Goal: Task Accomplishment & Management: Manage account settings

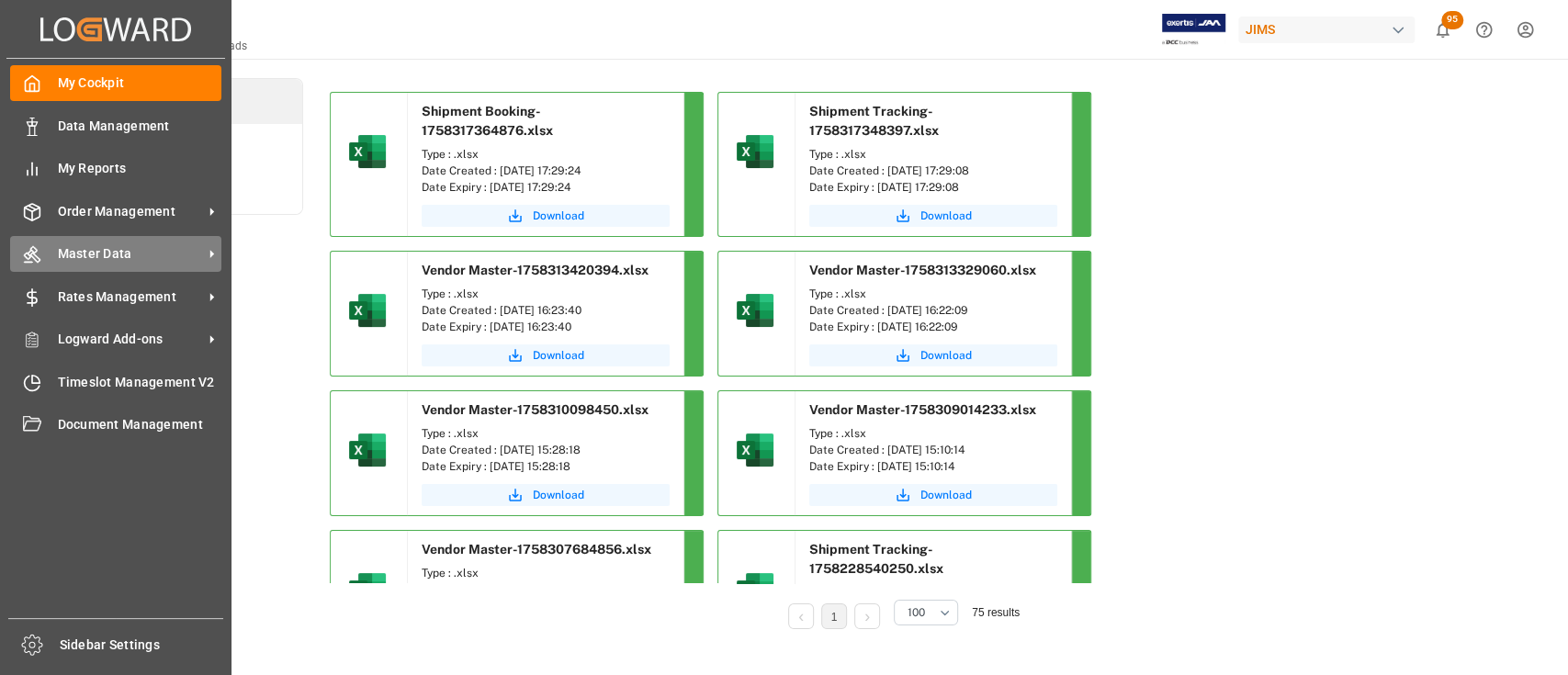
click at [110, 255] on span "Master Data" at bounding box center [130, 254] width 145 height 19
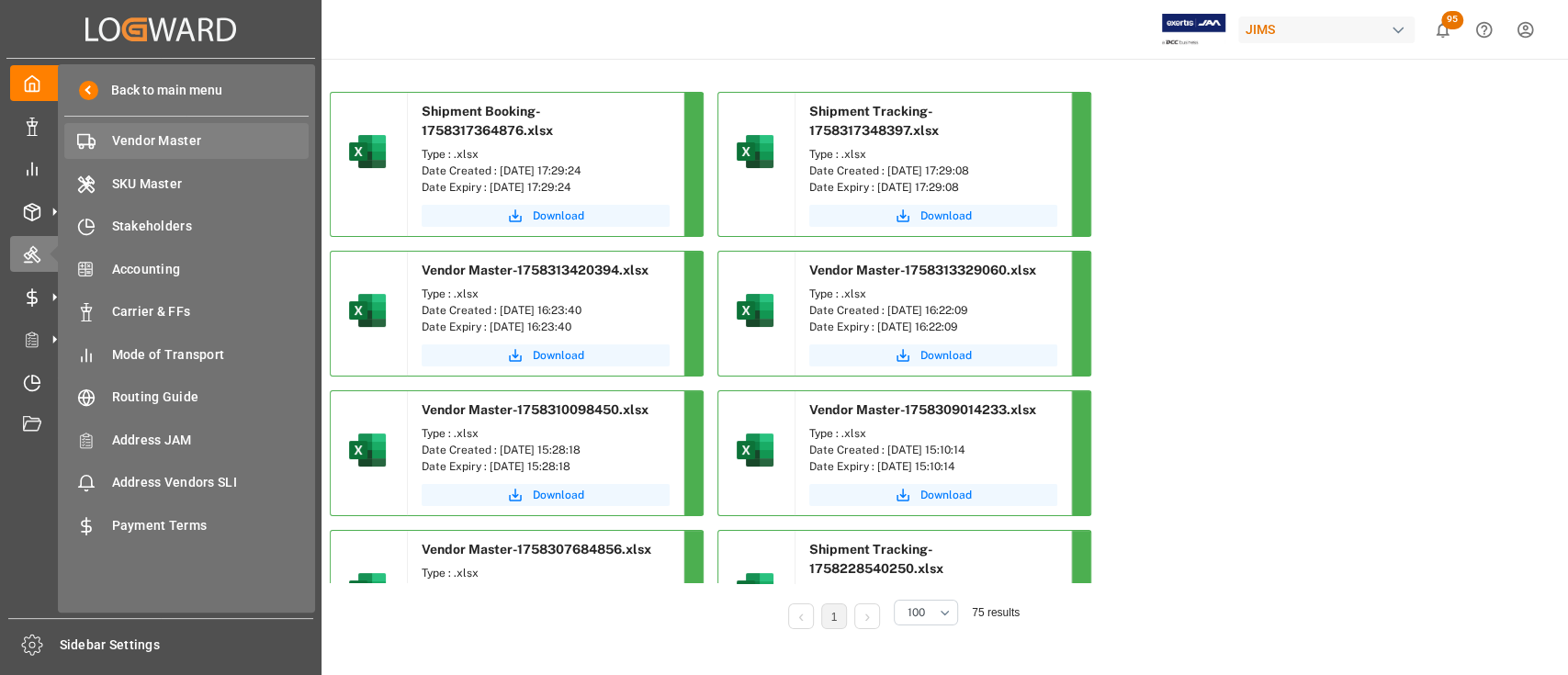
click at [150, 127] on div "Vendor Master Vendor Master" at bounding box center [186, 141] width 244 height 36
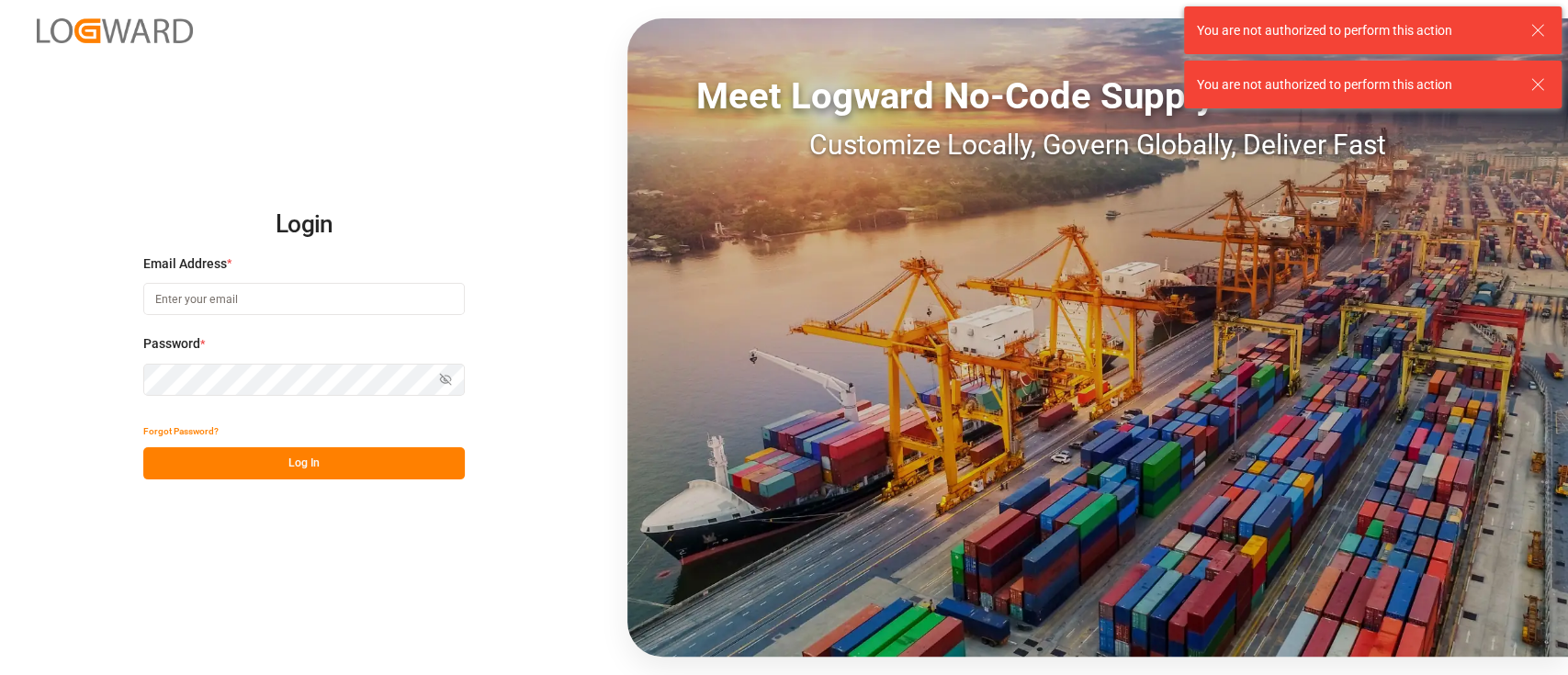
type input "hamid.rezaei@jamindustries.com"
click at [302, 462] on button "Log In" at bounding box center [303, 463] width 322 height 32
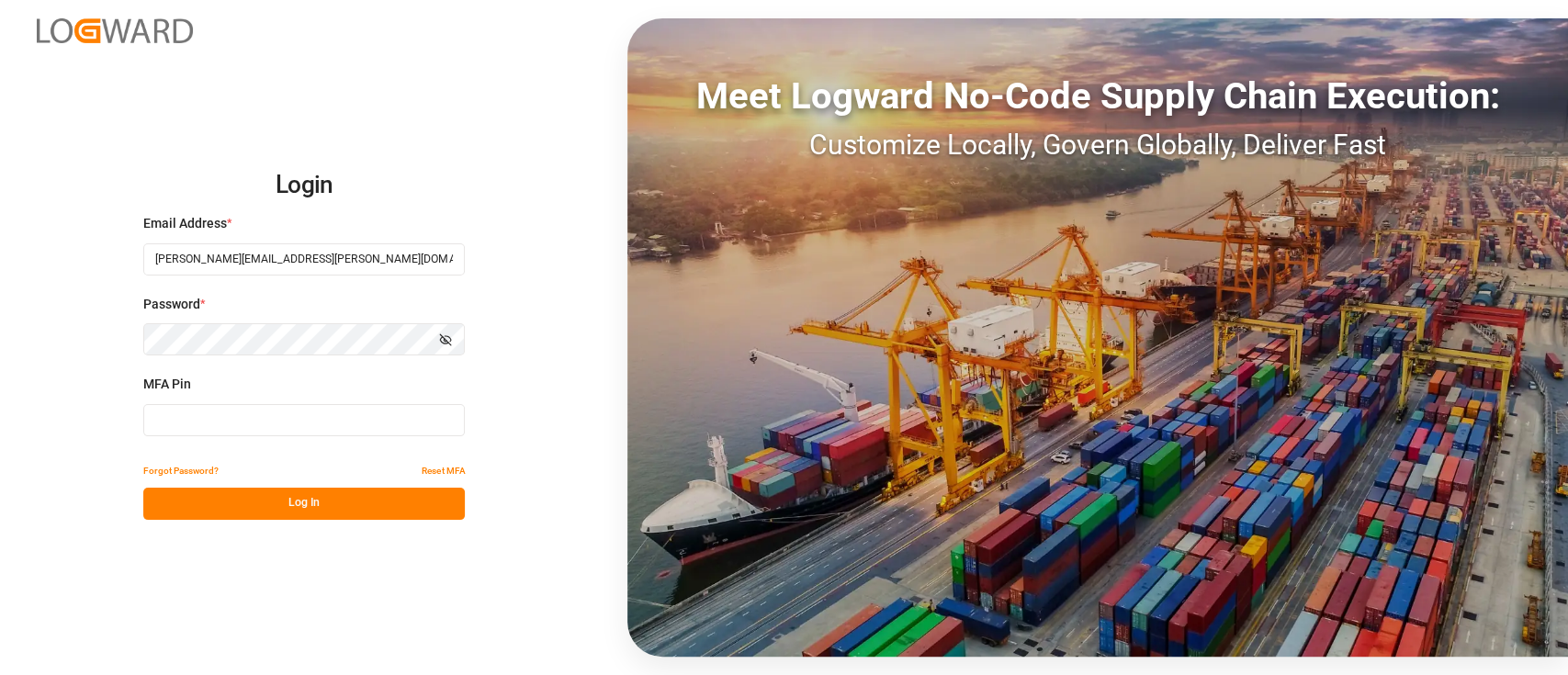
click at [219, 423] on input at bounding box center [303, 420] width 322 height 32
type input "417536"
click at [284, 505] on button "Log In" at bounding box center [303, 503] width 322 height 32
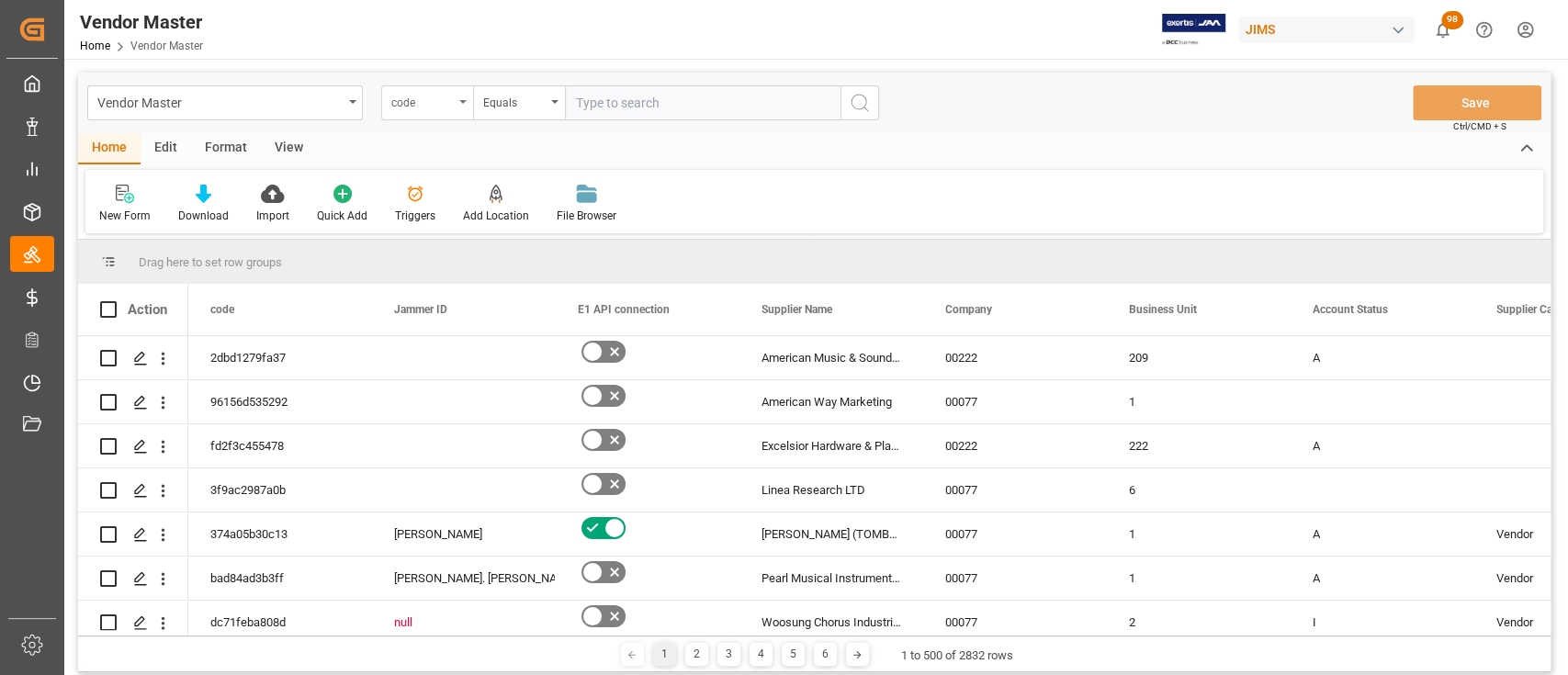
click at [455, 97] on div "code" at bounding box center [427, 103] width 92 height 35
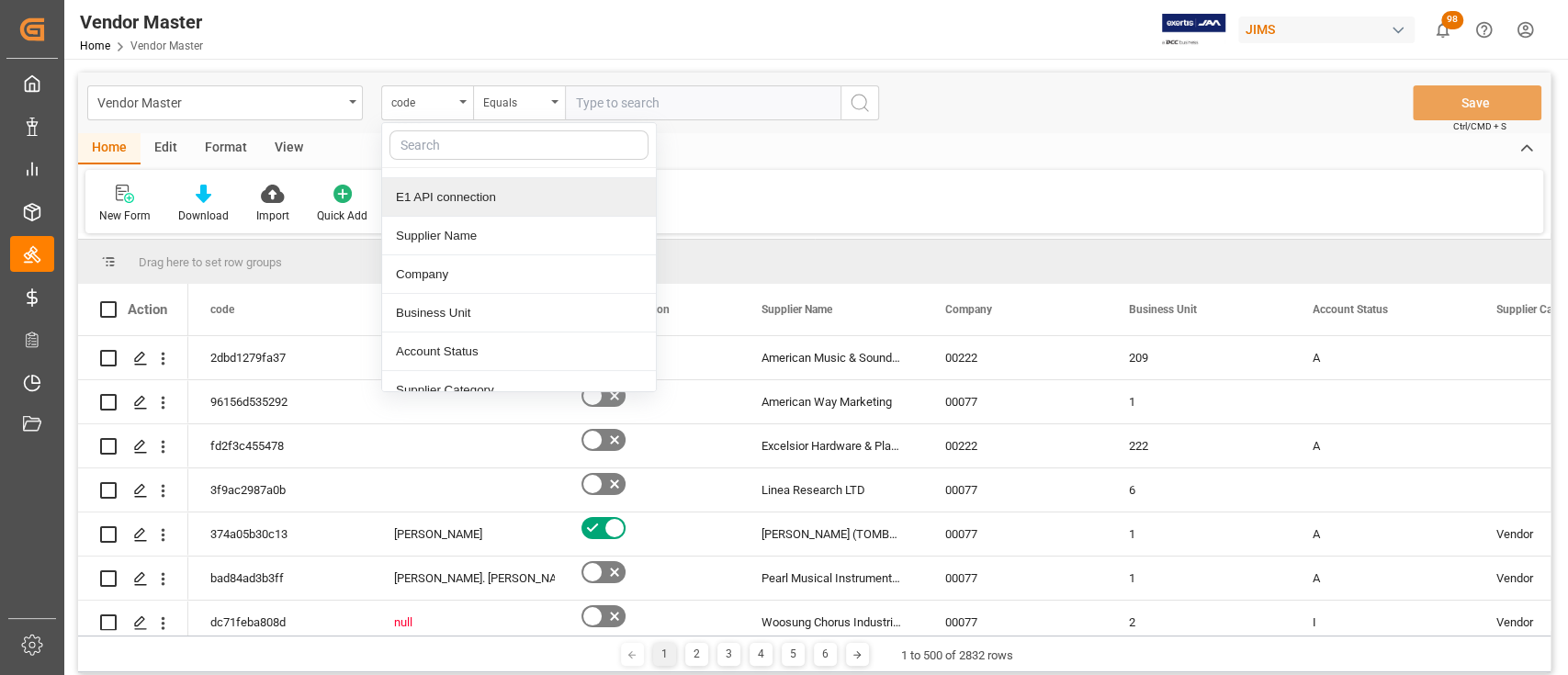
scroll to position [123, 0]
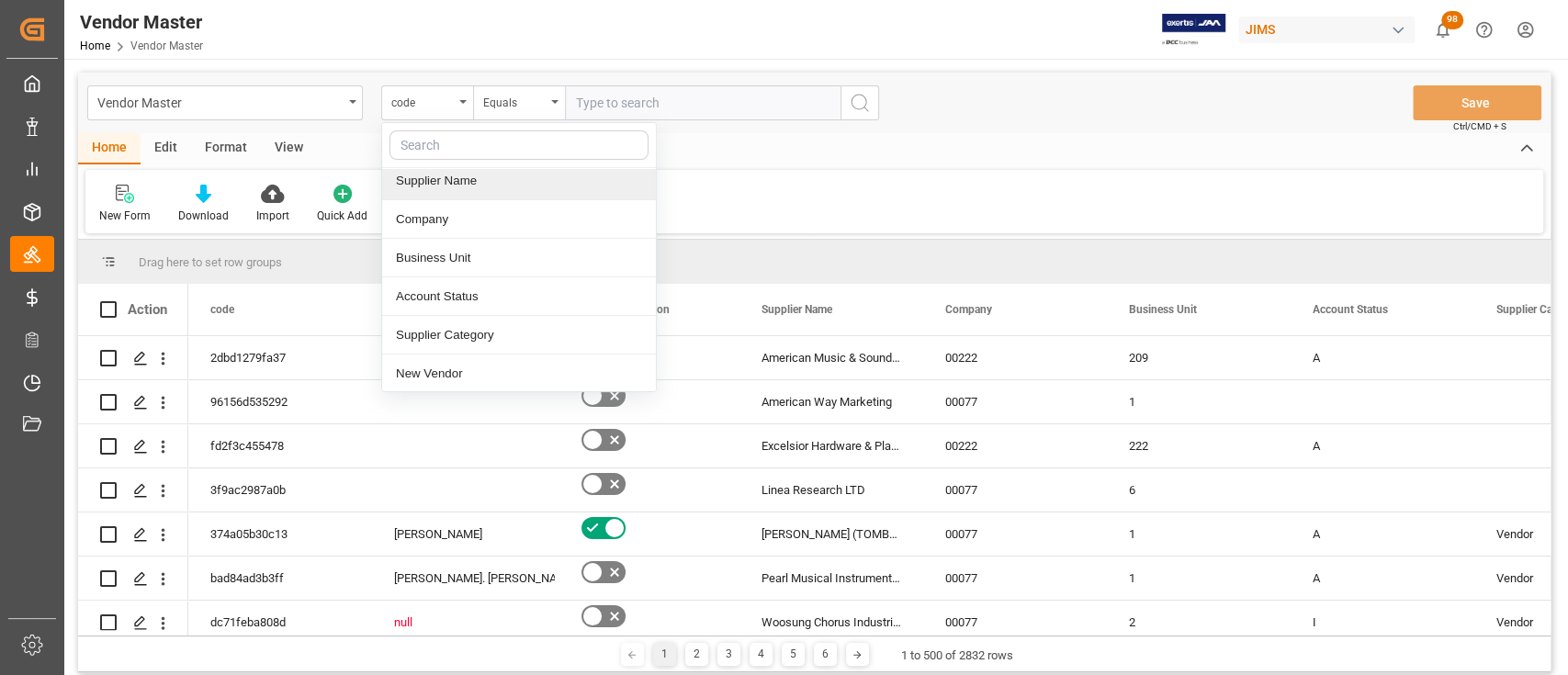
click at [479, 192] on div "Supplier Name" at bounding box center [518, 181] width 274 height 39
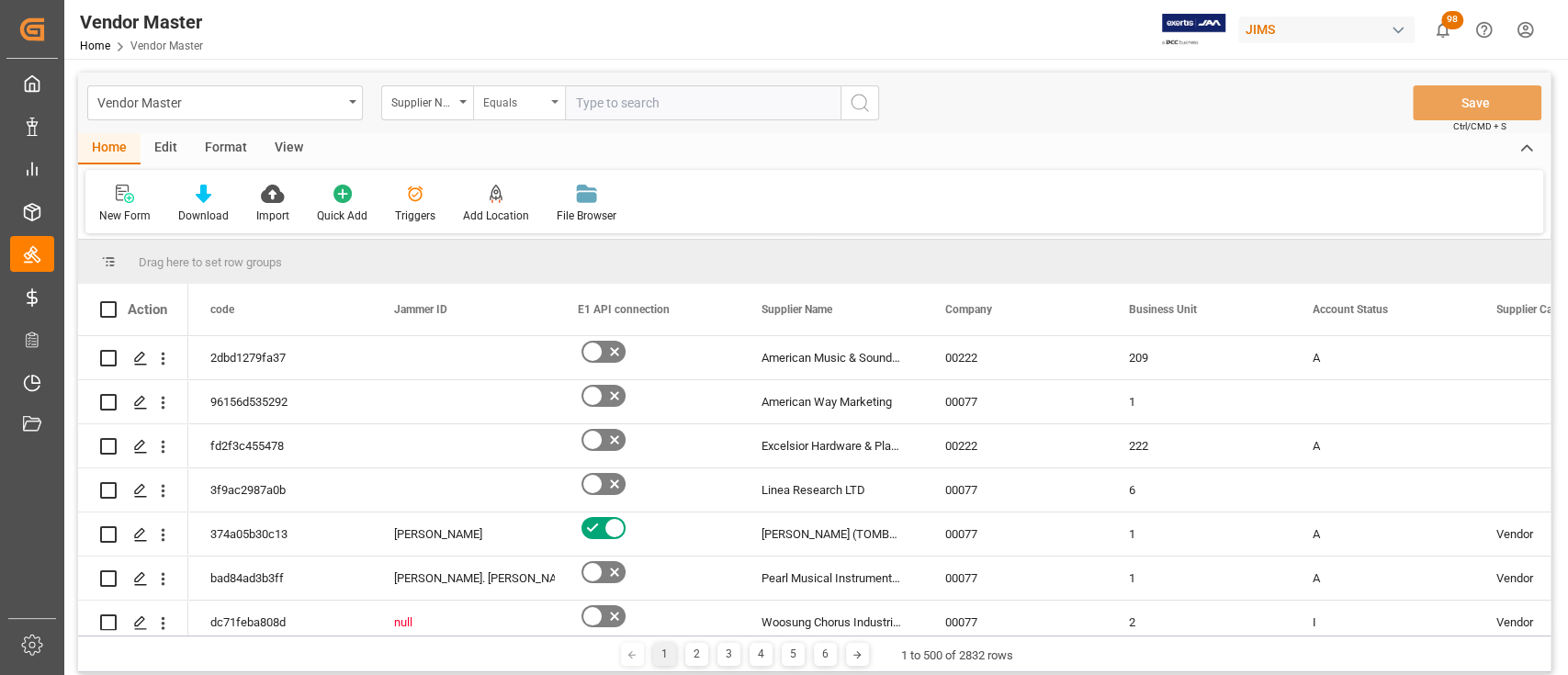
click at [532, 109] on div "Equals" at bounding box center [514, 101] width 63 height 21
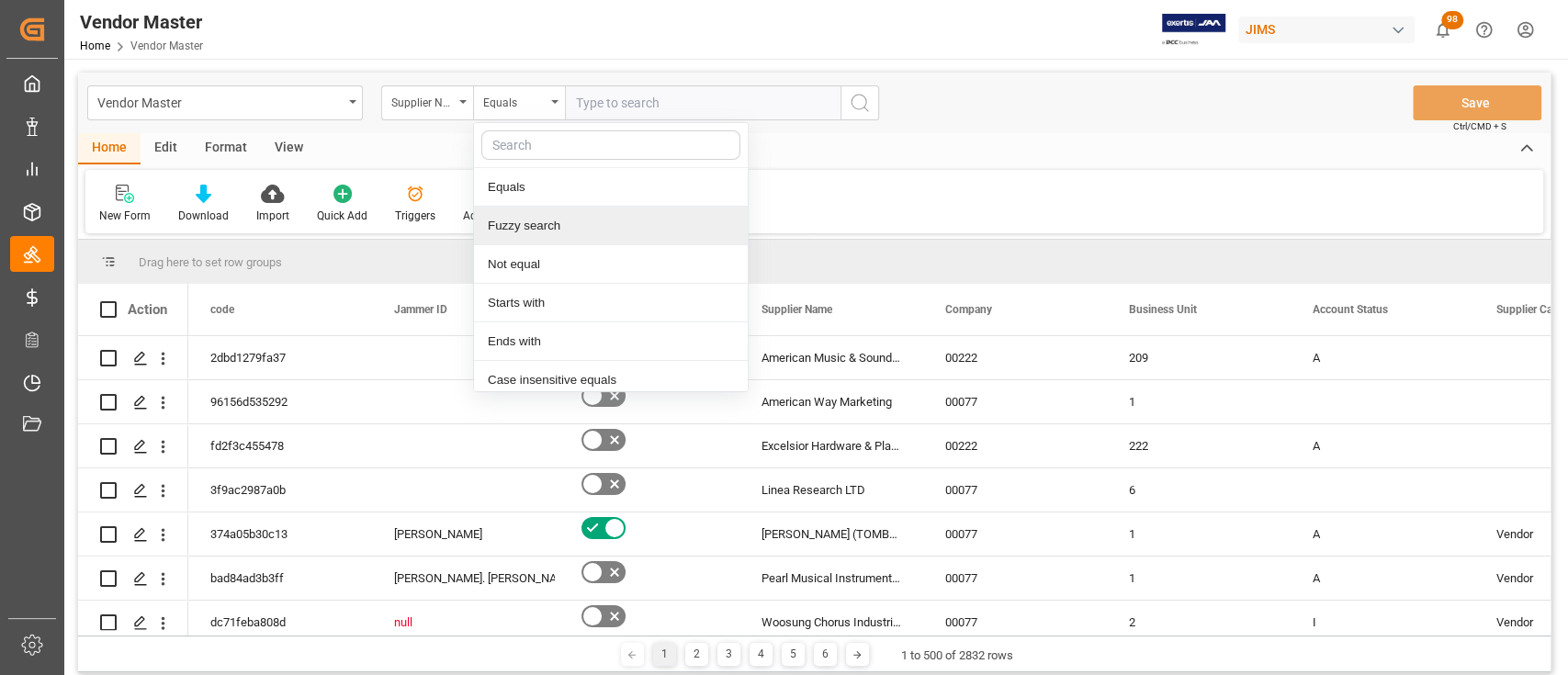
click at [566, 226] on div "Fuzzy search" at bounding box center [610, 226] width 274 height 39
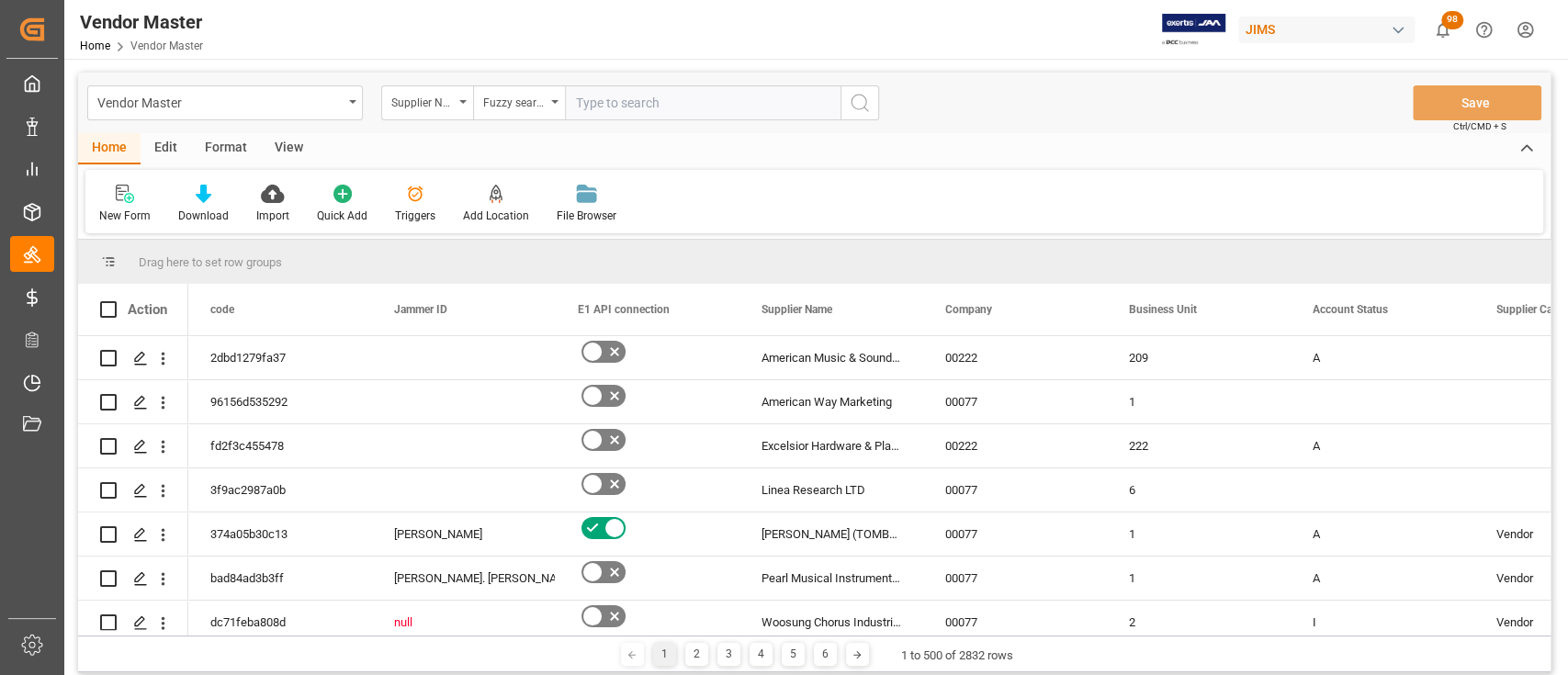
click at [636, 104] on input "text" at bounding box center [702, 103] width 276 height 35
type input "DW"
click at [864, 105] on icon "search button" at bounding box center [860, 103] width 22 height 22
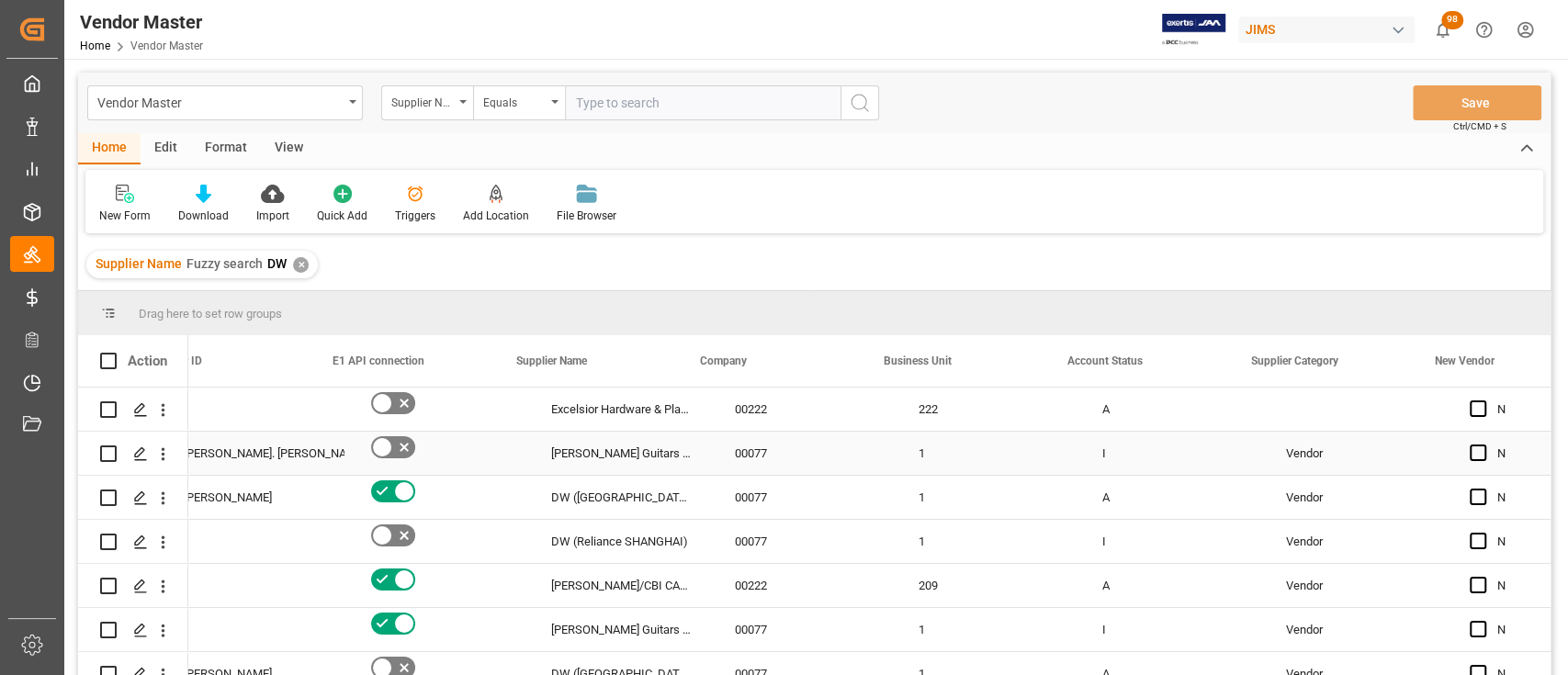
scroll to position [0, 244]
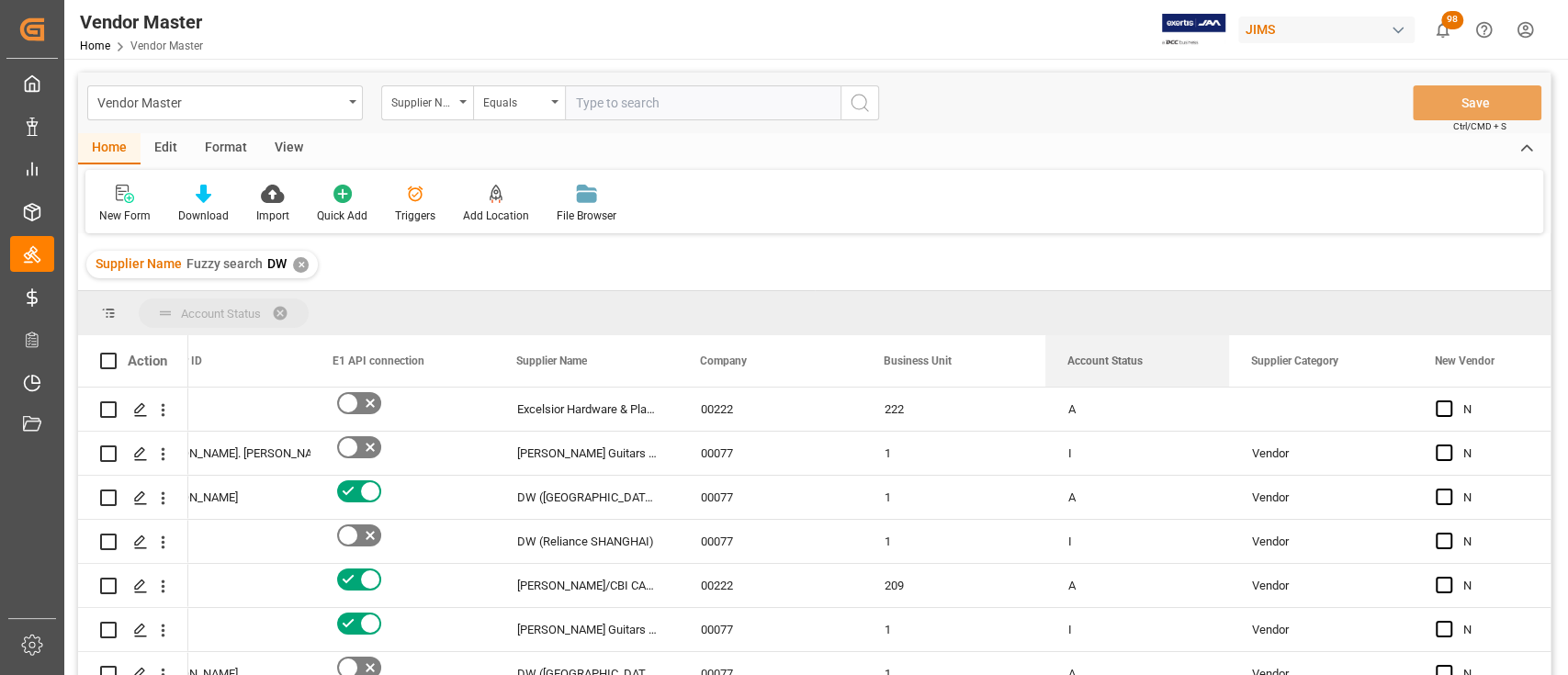
drag, startPoint x: 1086, startPoint y: 360, endPoint x: 1064, endPoint y: 317, distance: 48.3
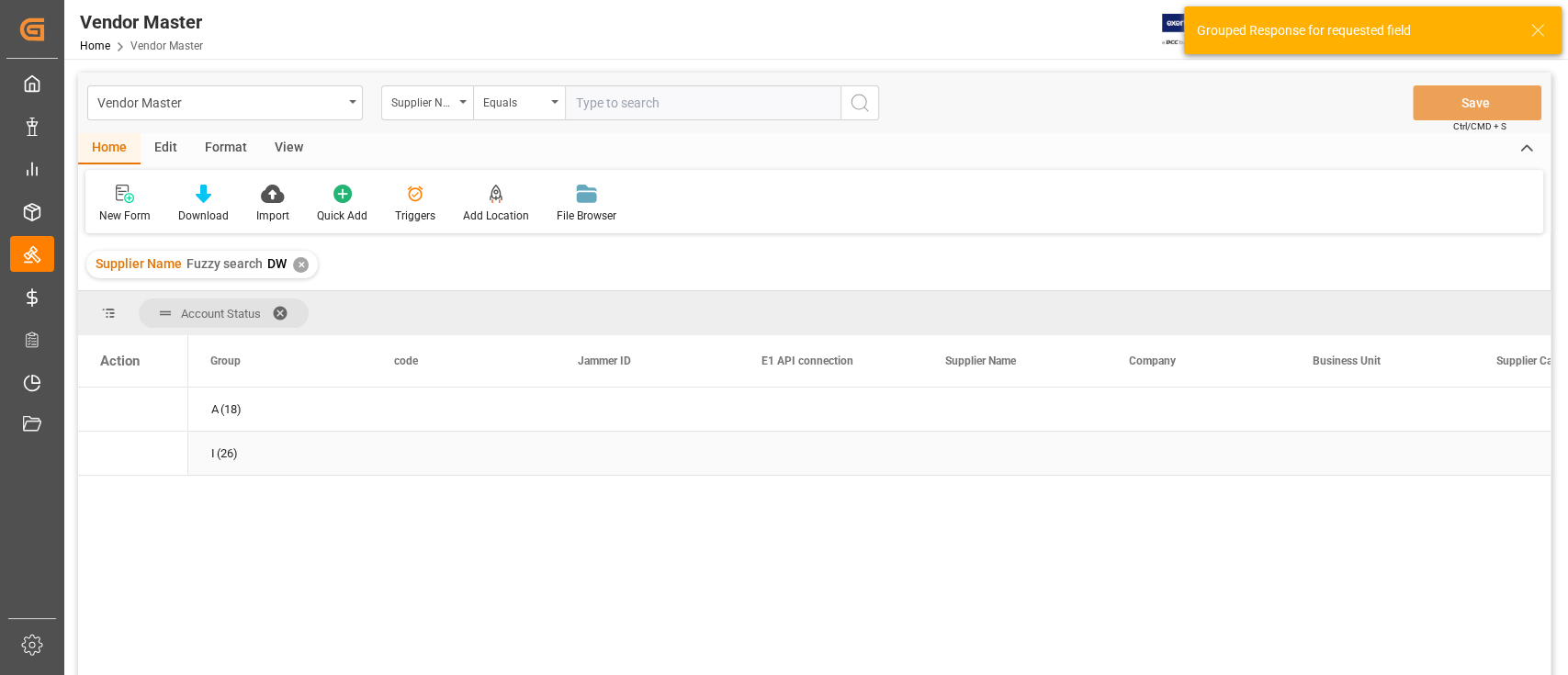
scroll to position [0, 0]
click at [213, 413] on span "Press SPACE to select this row." at bounding box center [218, 409] width 17 height 17
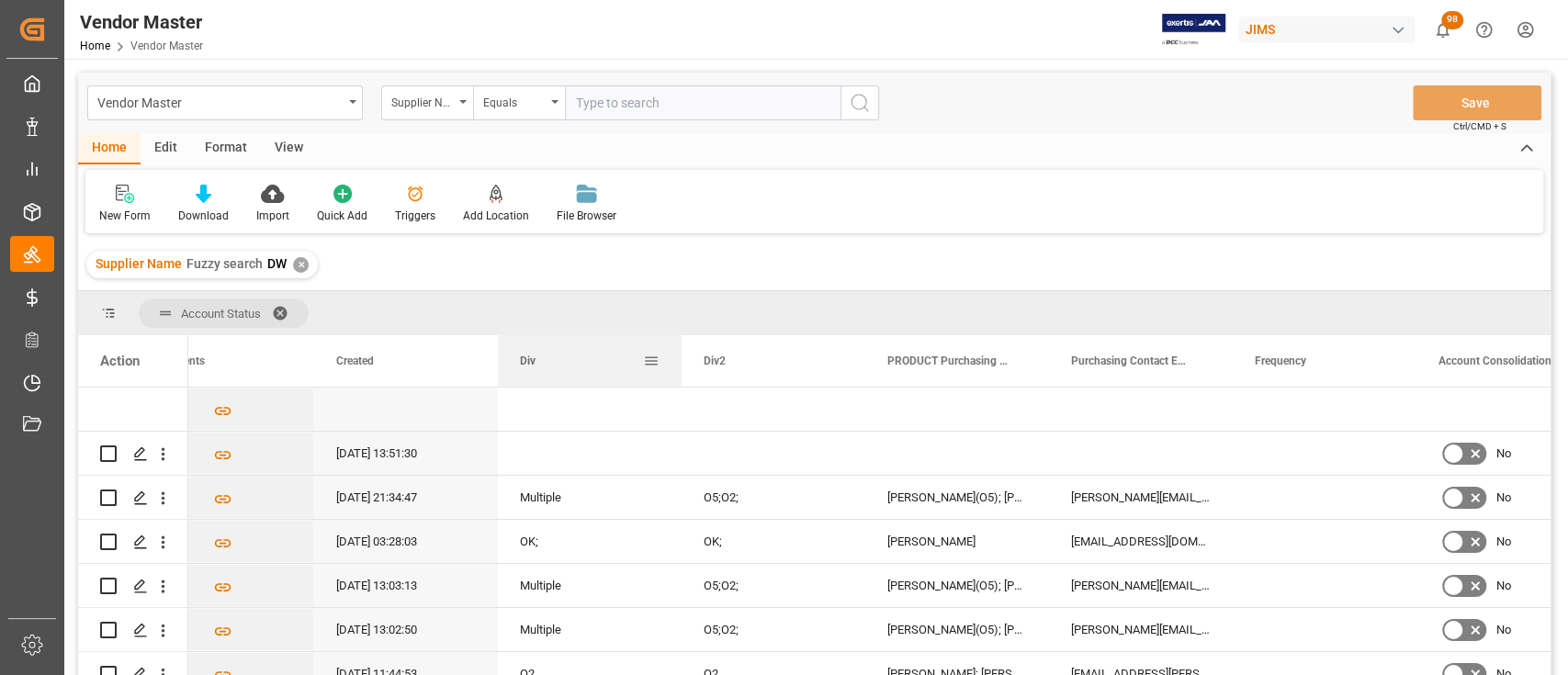
drag, startPoint x: 525, startPoint y: 349, endPoint x: 538, endPoint y: 357, distance: 15.3
click at [538, 357] on div "Div" at bounding box center [582, 361] width 124 height 52
drag, startPoint x: 729, startPoint y: 371, endPoint x: 700, endPoint y: 318, distance: 60.4
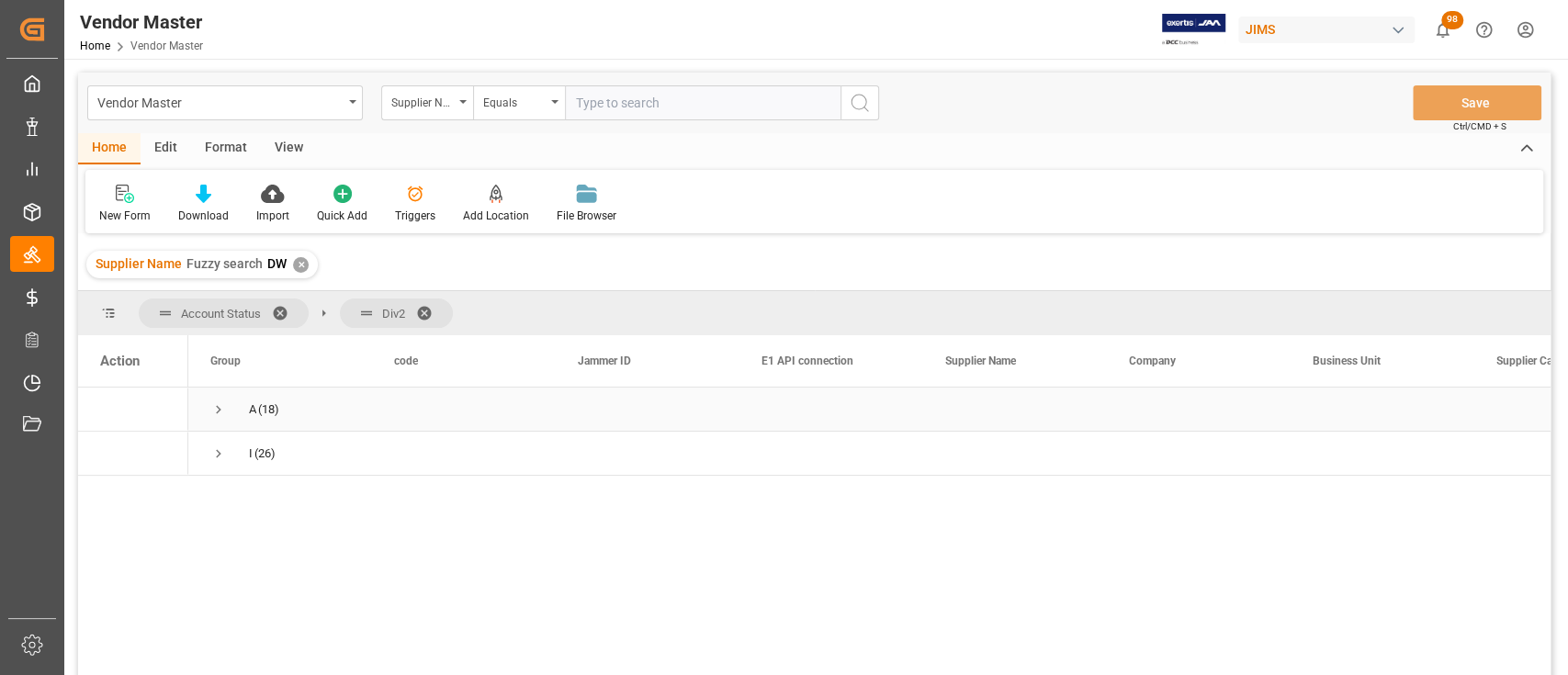
click at [219, 408] on span "Press SPACE to select this row." at bounding box center [218, 409] width 17 height 17
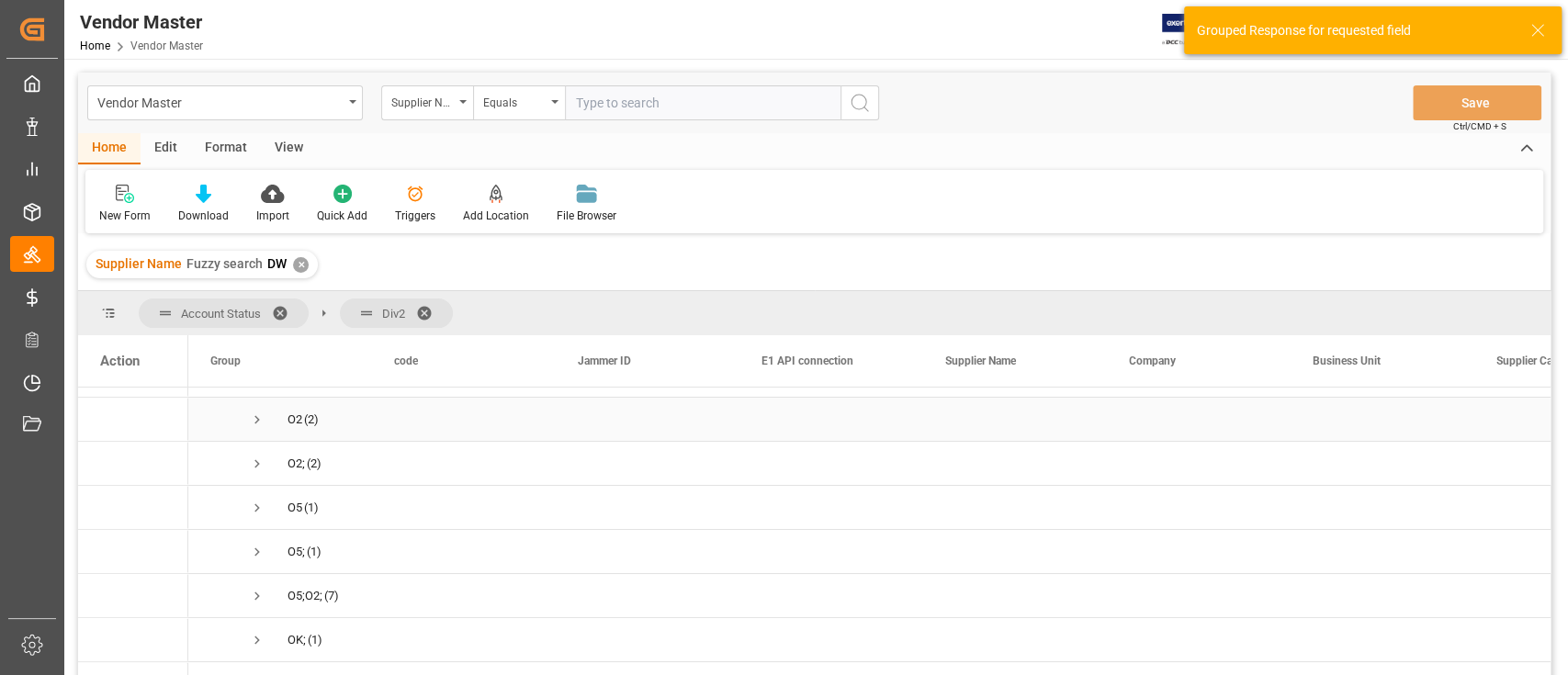
click at [253, 424] on span "Press SPACE to select this row." at bounding box center [257, 420] width 17 height 17
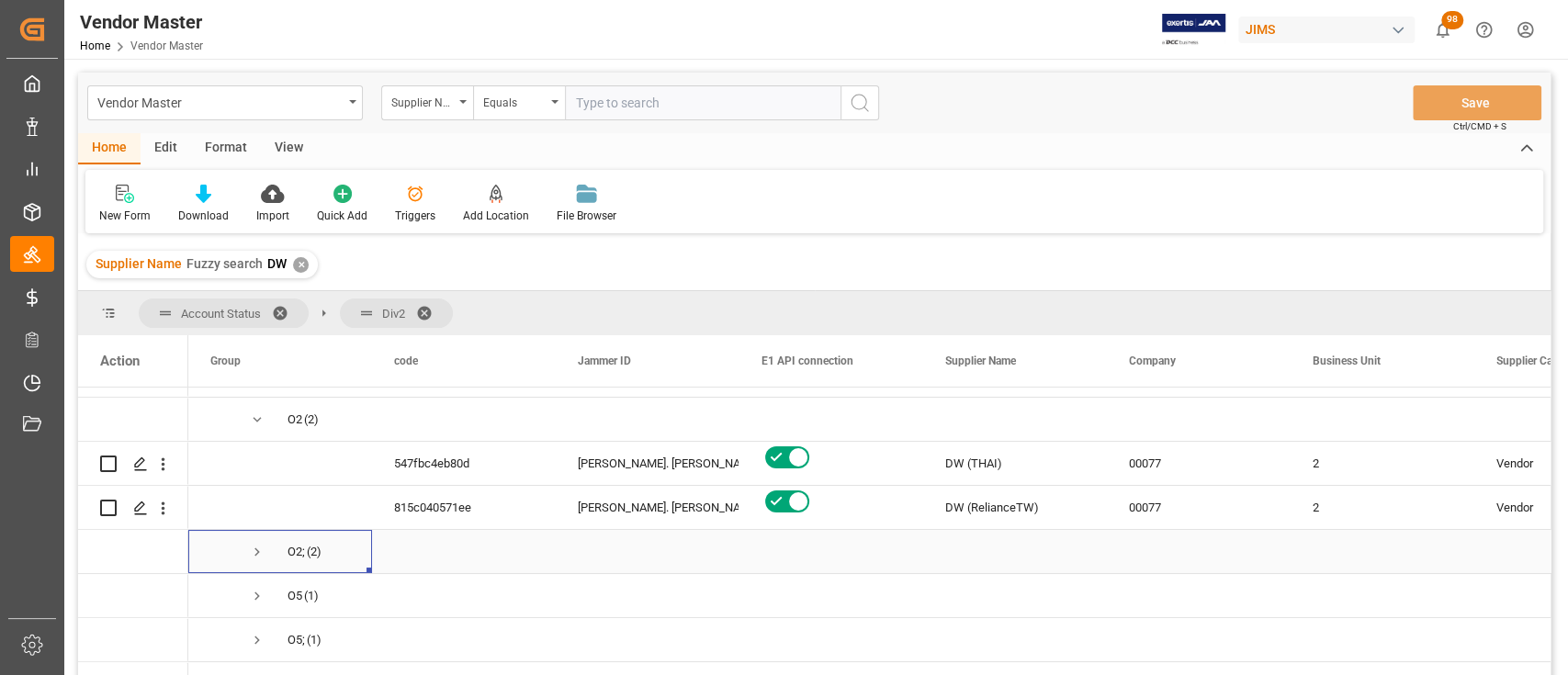
click at [255, 553] on span "Press SPACE to select this row." at bounding box center [257, 552] width 17 height 17
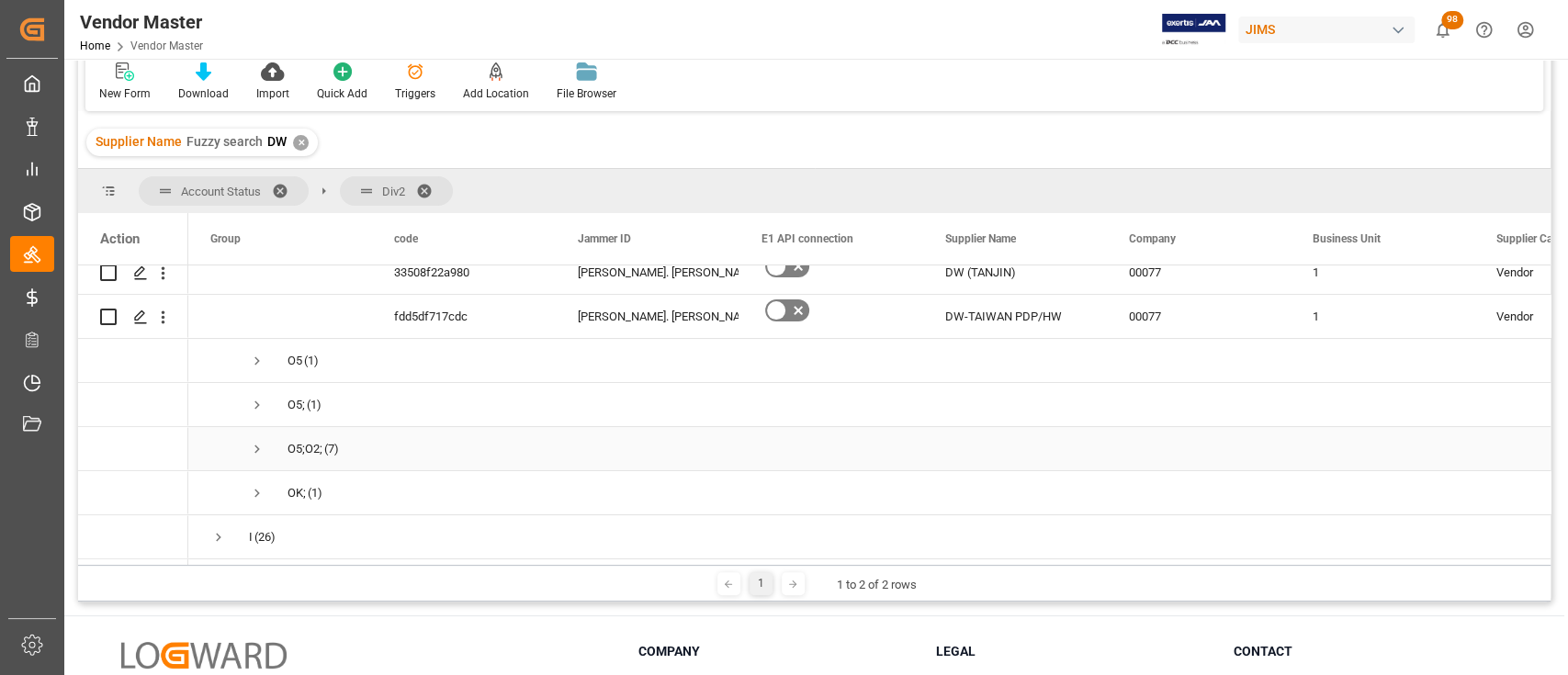
click at [257, 444] on span "Press SPACE to select this row." at bounding box center [257, 449] width 17 height 17
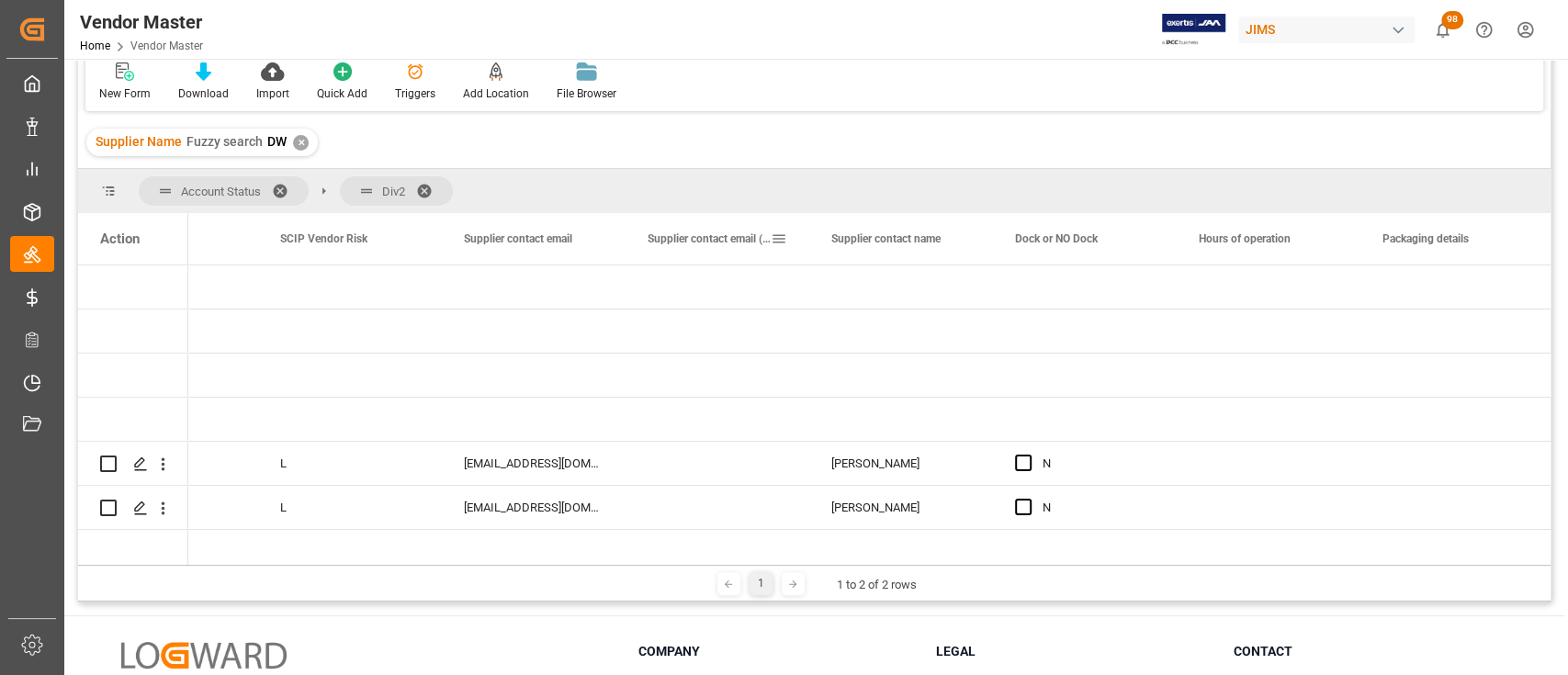
drag, startPoint x: 626, startPoint y: 224, endPoint x: 639, endPoint y: 244, distance: 23.9
click at [668, 244] on div "Supplier contact email (CCed)" at bounding box center [716, 239] width 183 height 52
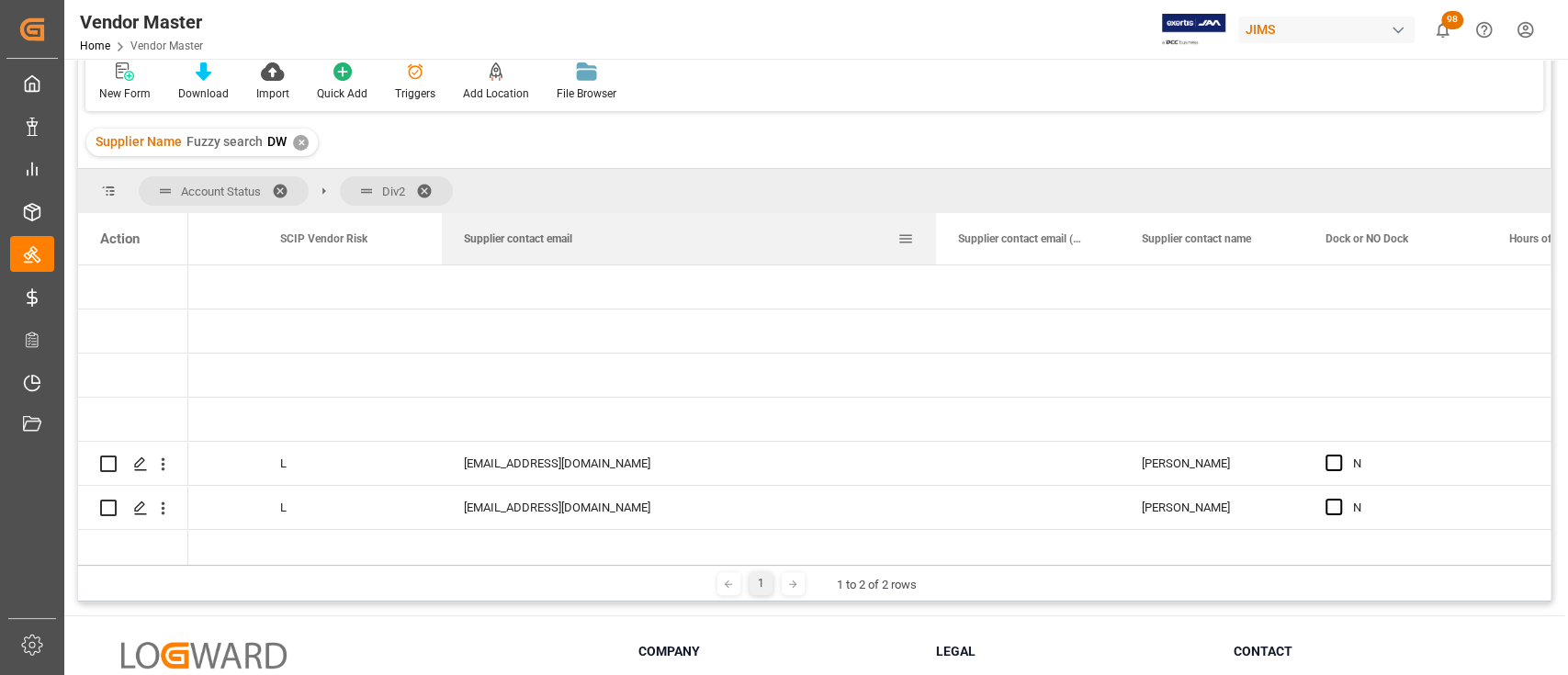
drag, startPoint x: 624, startPoint y: 230, endPoint x: 937, endPoint y: 245, distance: 313.4
click at [937, 245] on div at bounding box center [936, 239] width 7 height 52
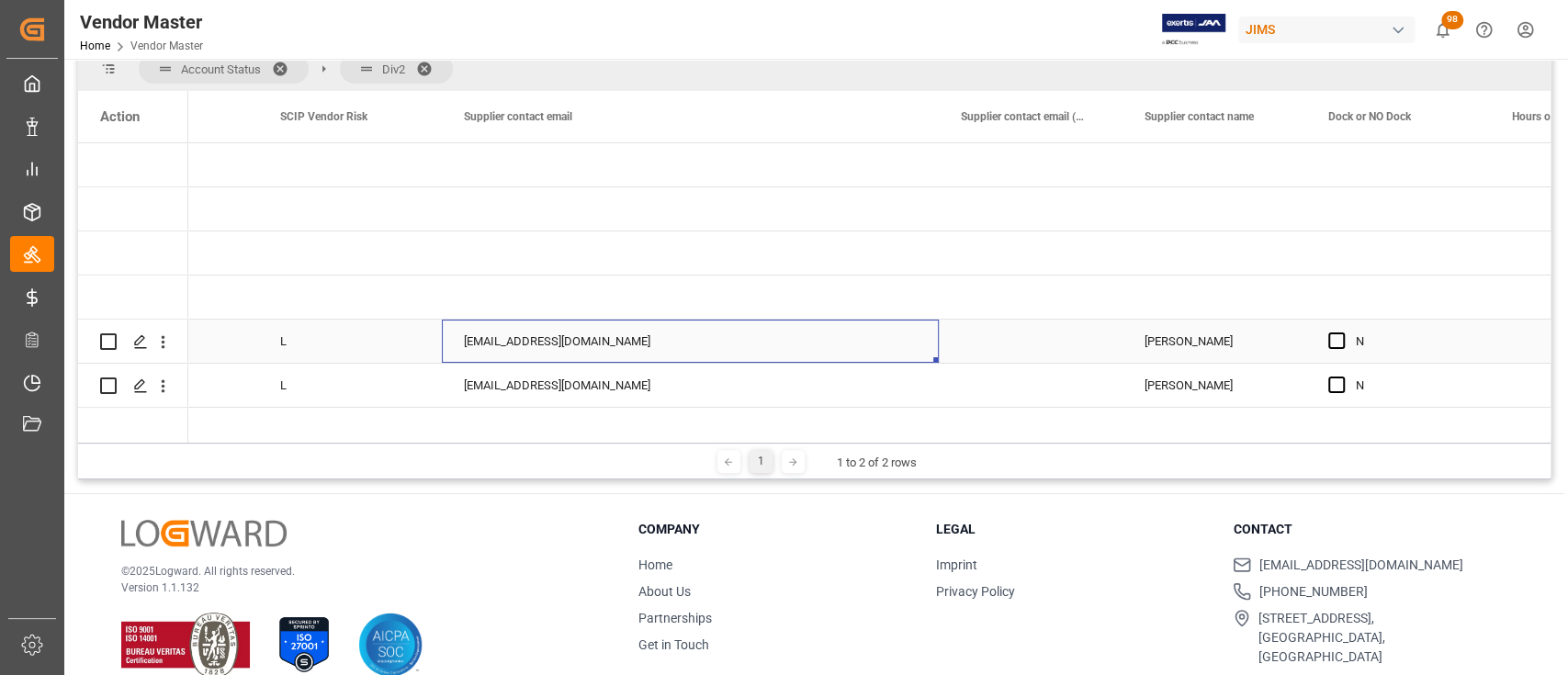
click at [588, 338] on div "ChrisC@dwdrums.com" at bounding box center [690, 341] width 497 height 43
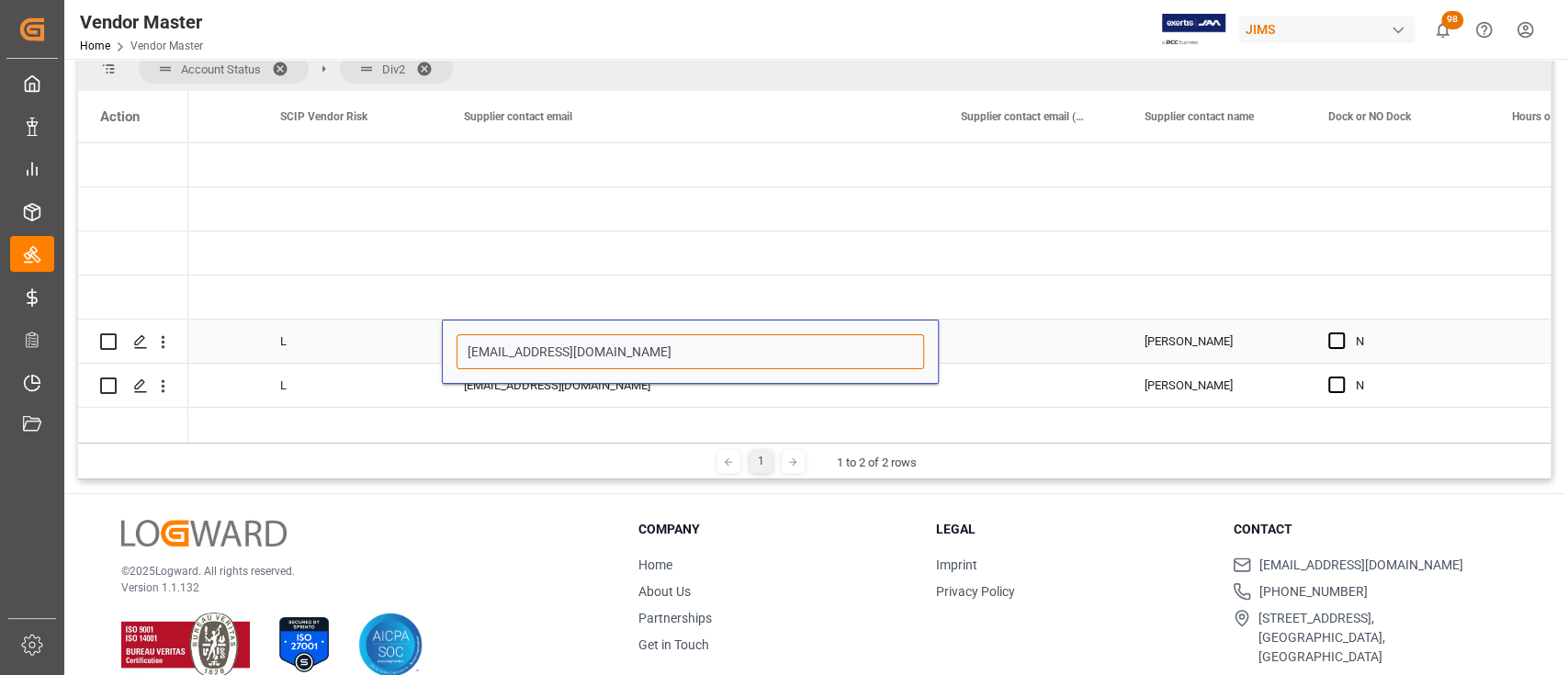
click at [603, 349] on input "ChrisC@dwdrums.com" at bounding box center [690, 352] width 467 height 35
paste input "adS"
type input "ChadS@dwdrums.com"
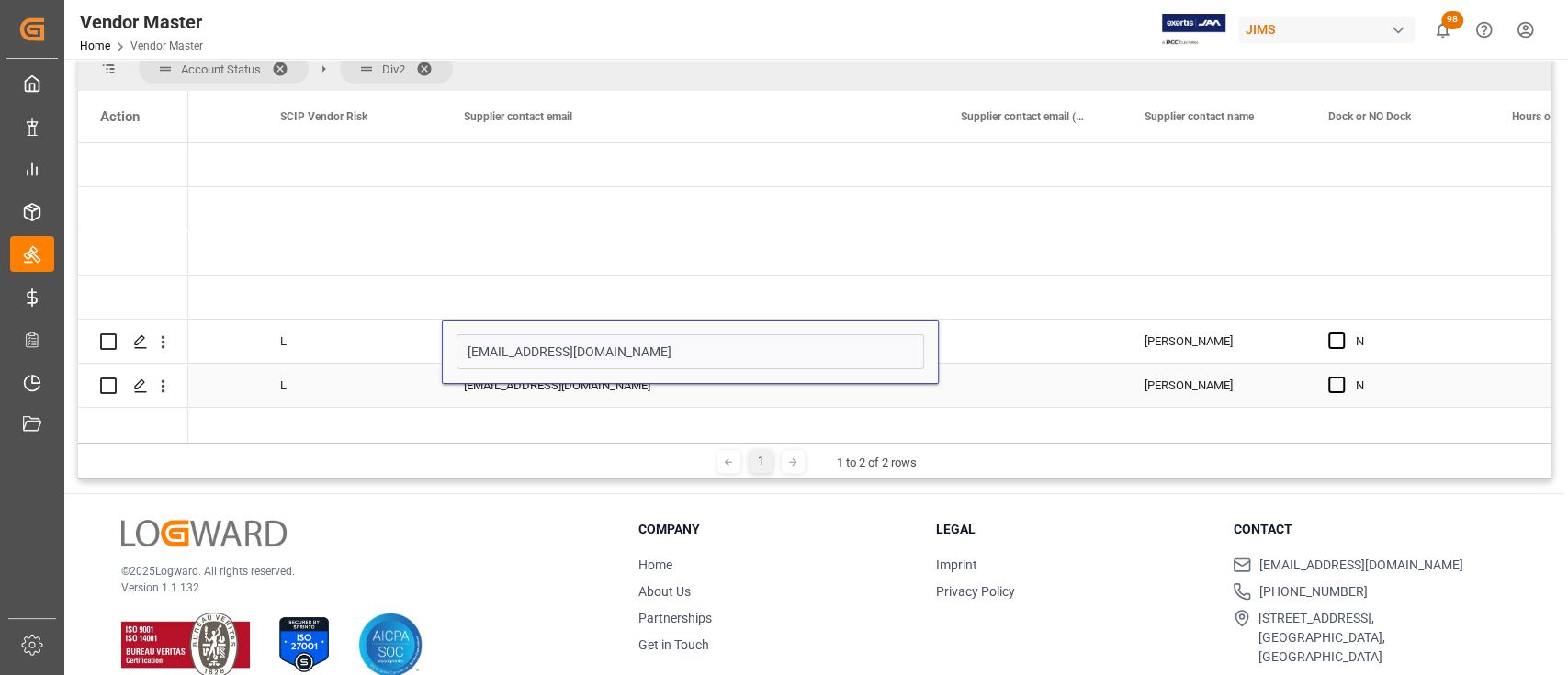
click at [592, 385] on div "ChrisC@dwdrums.com" at bounding box center [690, 385] width 497 height 43
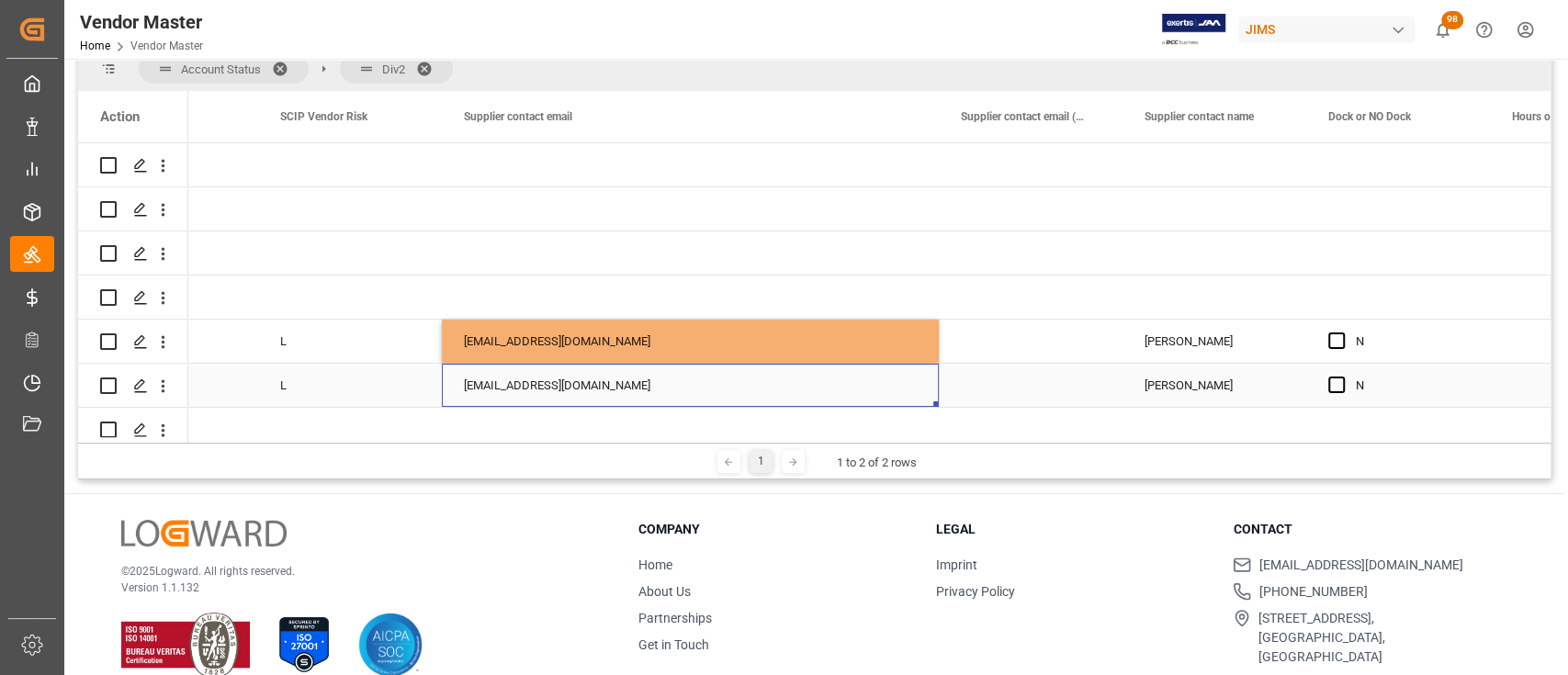
click at [587, 376] on div "ChrisC@dwdrums.com" at bounding box center [690, 385] width 497 height 43
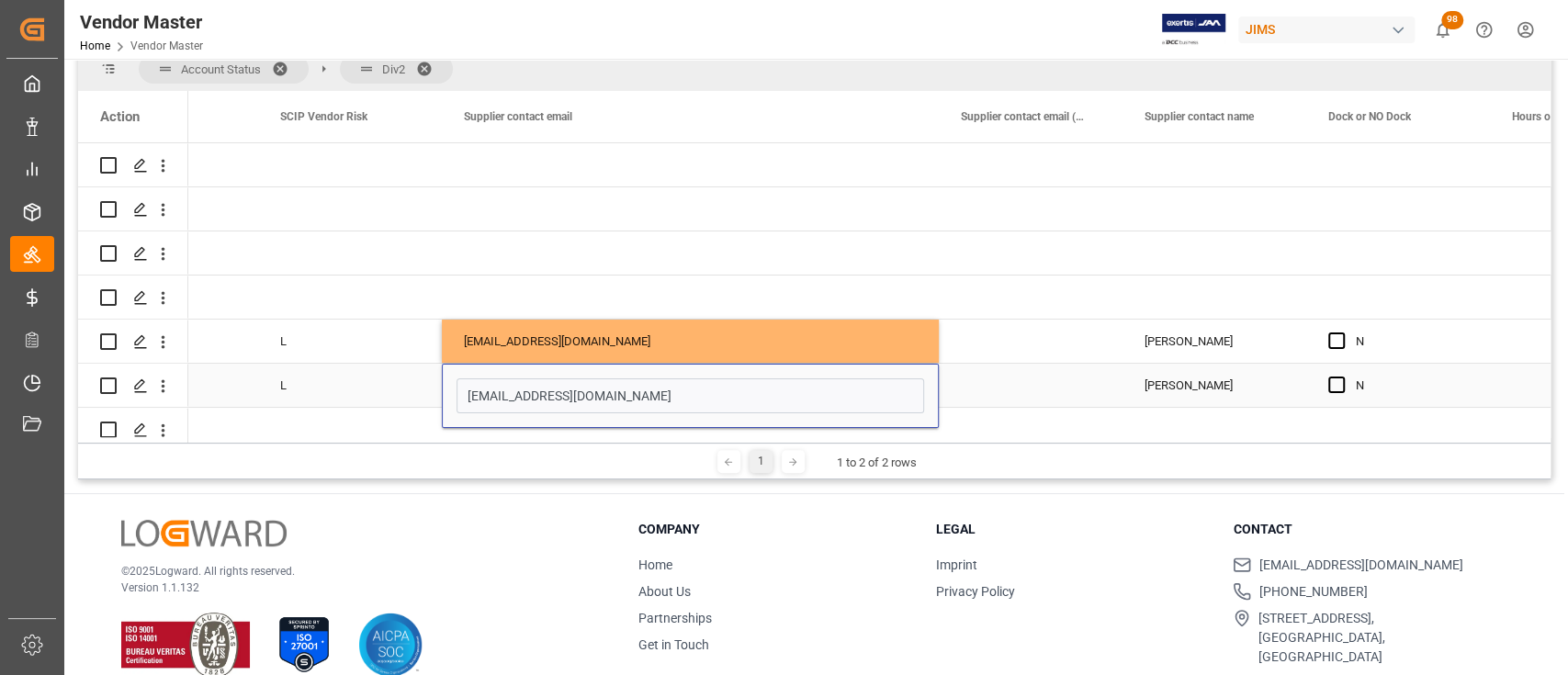
click at [588, 376] on div "ChrisC@dwdrums.com" at bounding box center [690, 397] width 497 height 65
click at [588, 387] on input "ChrisC@dwdrums.com" at bounding box center [690, 396] width 467 height 35
paste input "adS"
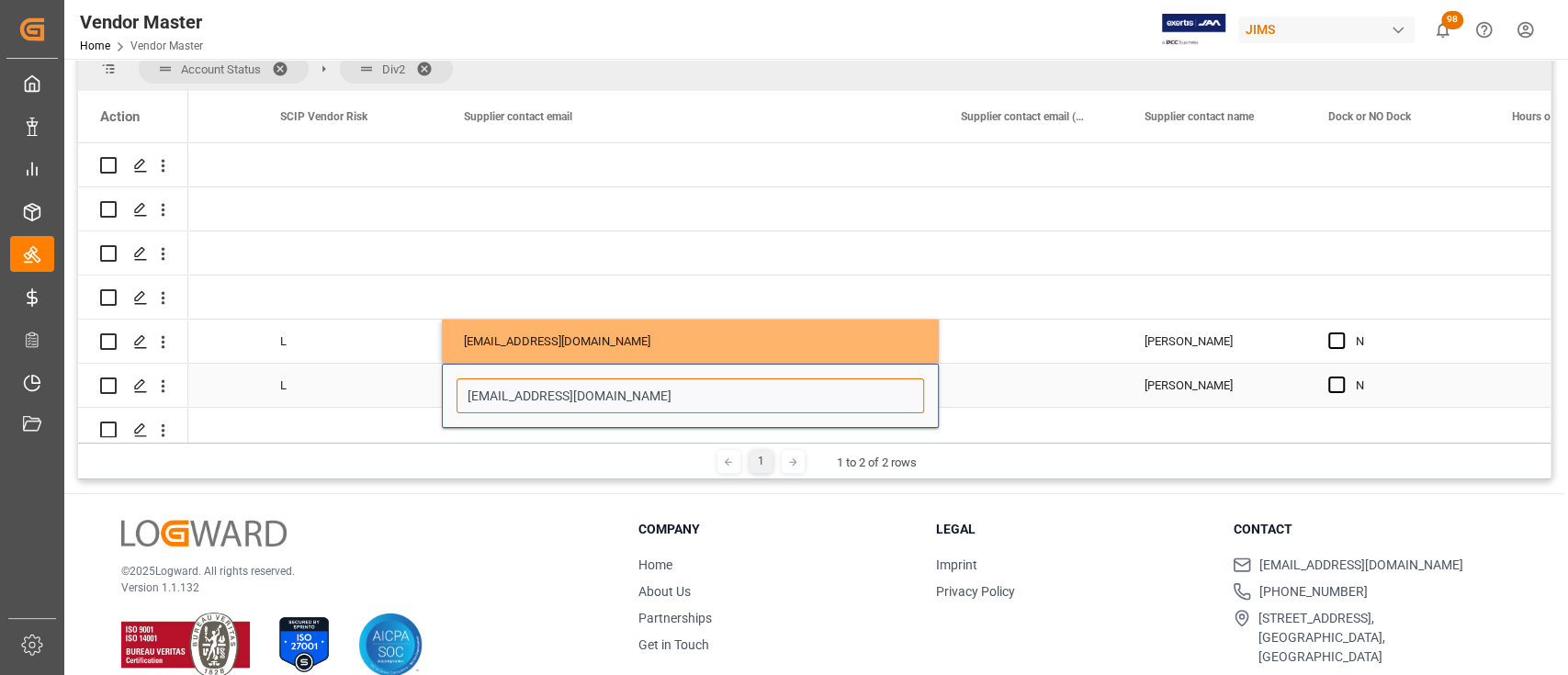
type input "ChadS@dwdrums.com"
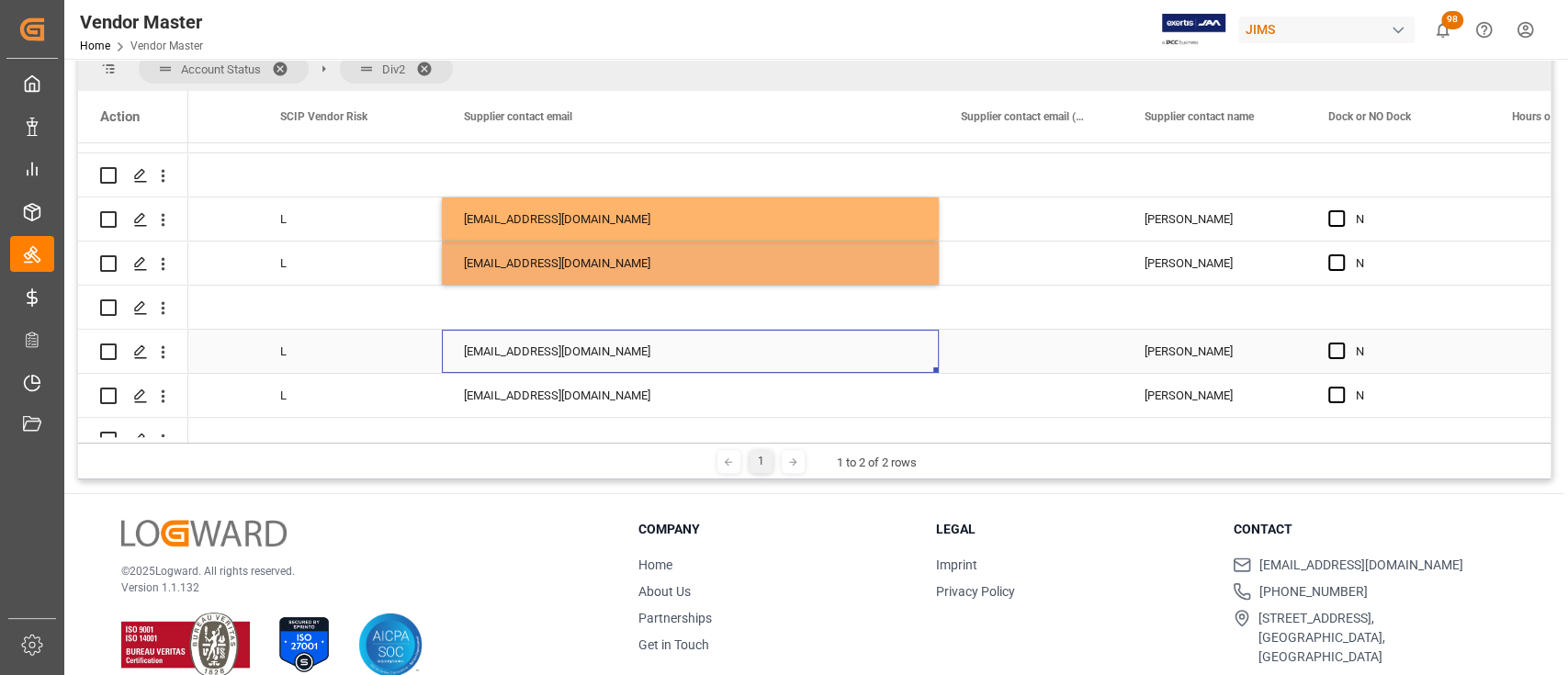
click at [571, 352] on div "chrisc@dwdrums.com" at bounding box center [690, 351] width 497 height 43
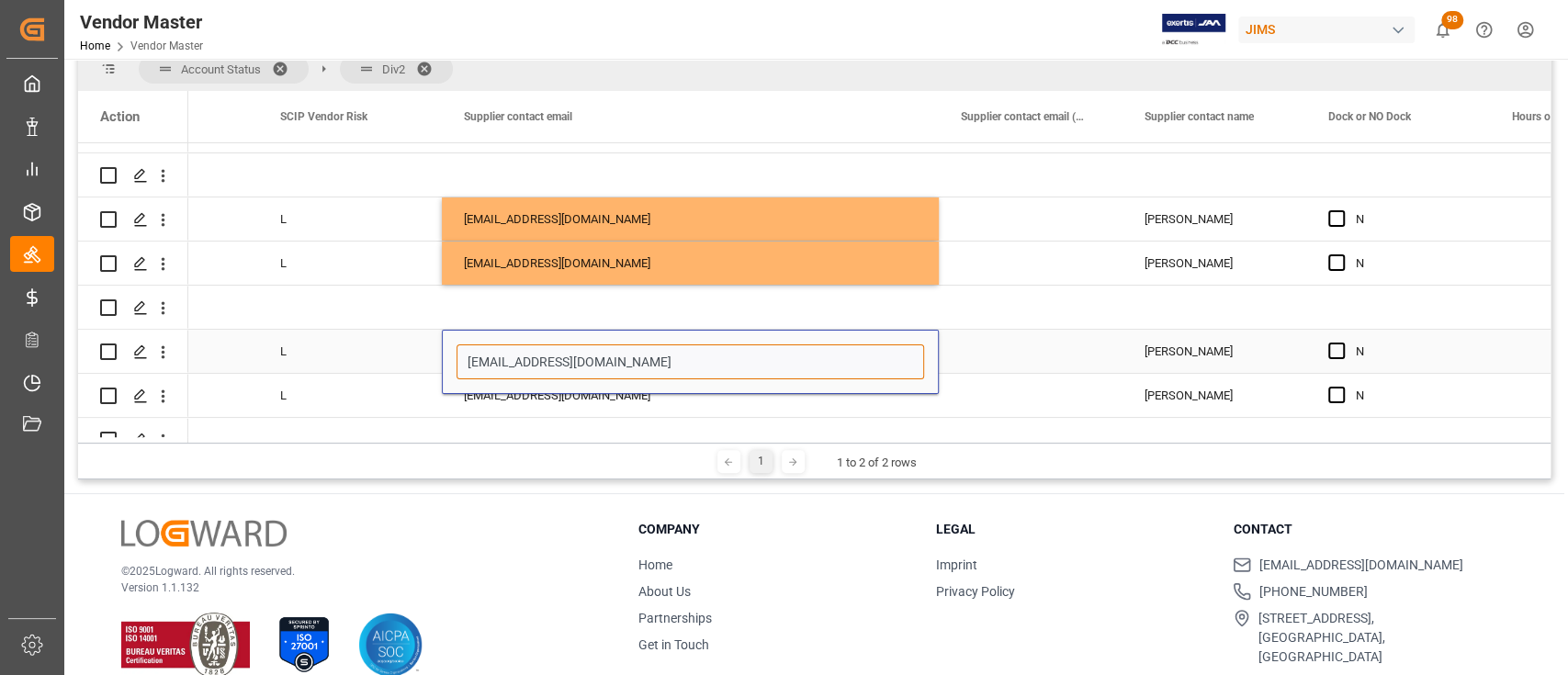
click at [571, 352] on input "chrisc@dwdrums.com" at bounding box center [690, 362] width 467 height 35
paste input "ChadS"
type input "ChadS@dwdrums.com"
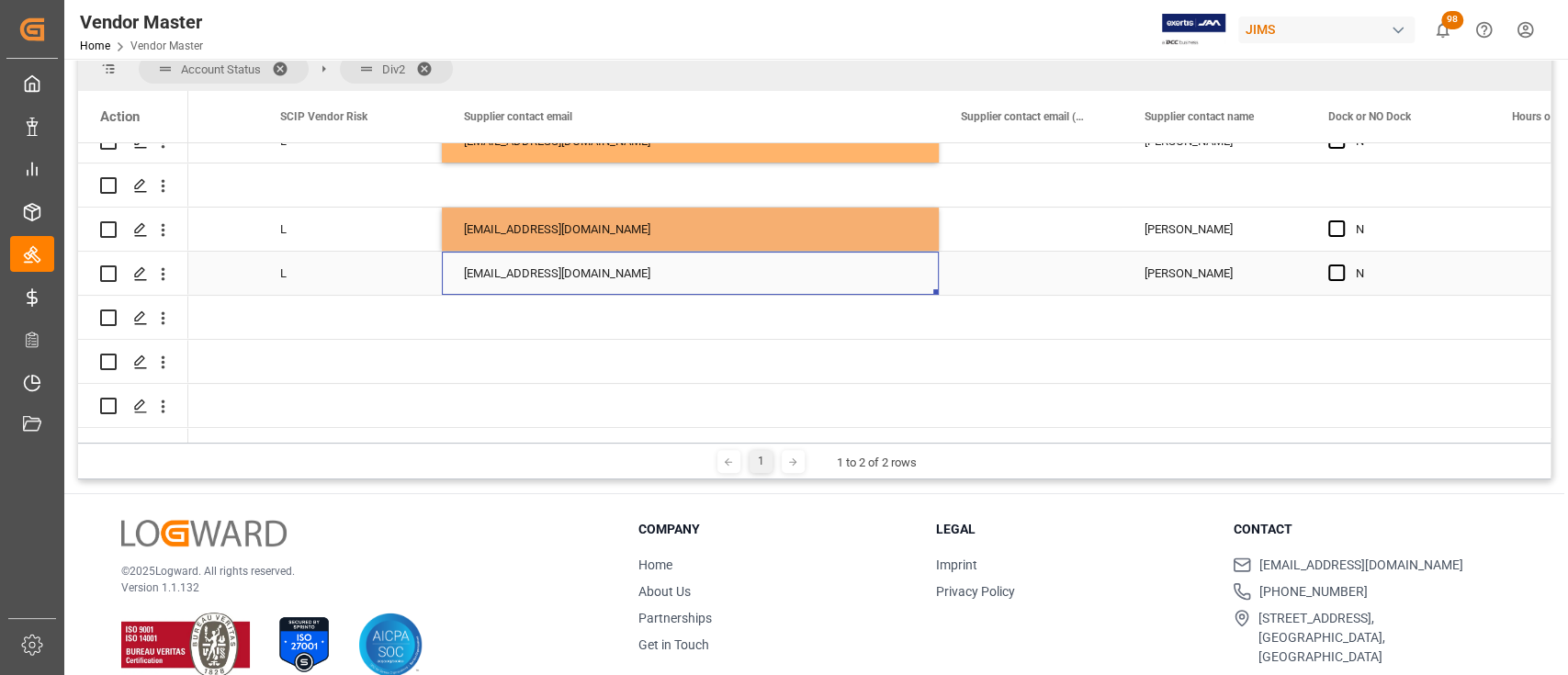
click at [569, 278] on div "ChrisC@dwdrums.com" at bounding box center [690, 273] width 497 height 43
click at [574, 264] on div "ChrisC@dwdrums.com" at bounding box center [690, 273] width 497 height 43
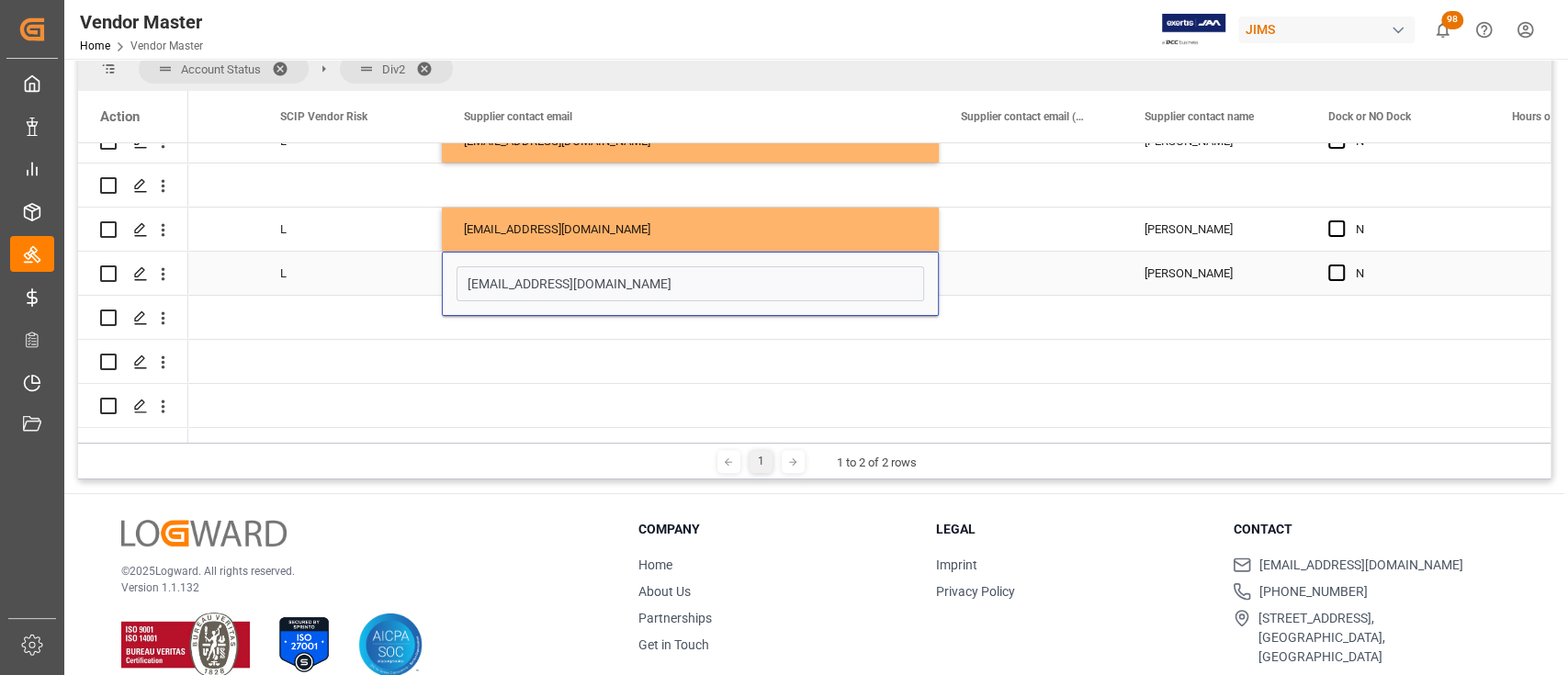
click at [574, 264] on div "ChrisC@dwdrums.com" at bounding box center [690, 284] width 497 height 65
click at [574, 278] on input "ChrisC@dwdrums.com" at bounding box center [690, 284] width 467 height 35
paste input "adS"
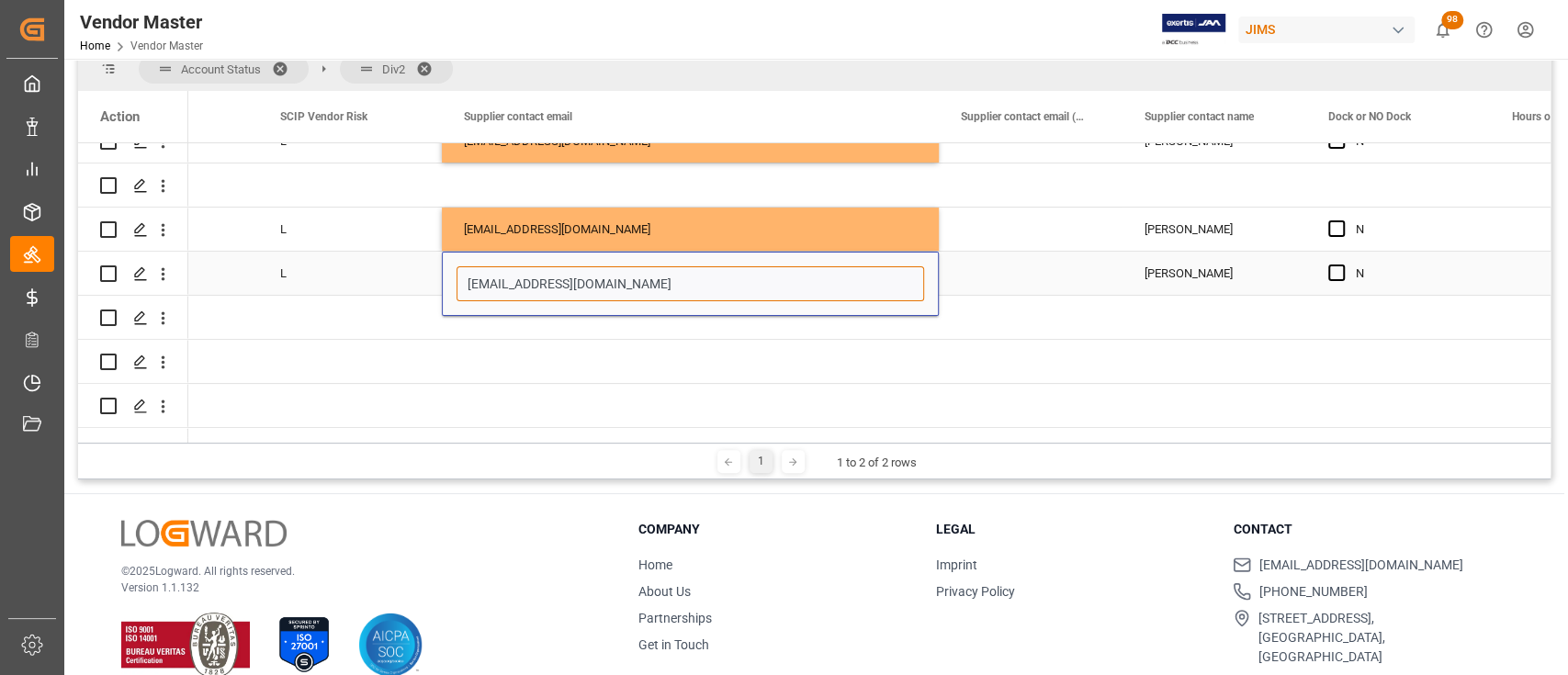
type input "ChadS@dwdrums.com"
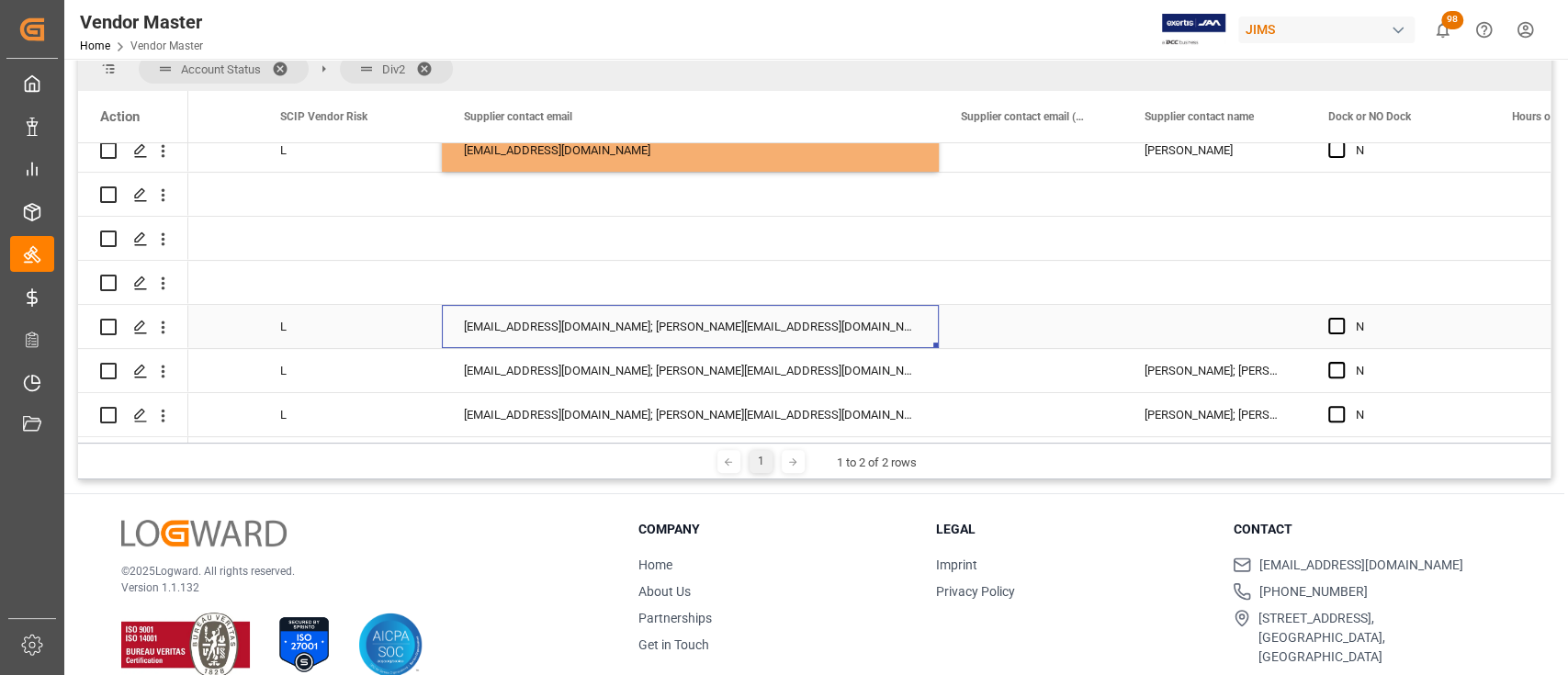
click at [580, 326] on div "nelsr@dwdrums.com; ChrisC@dwdrums.com" at bounding box center [690, 326] width 497 height 43
click at [595, 325] on div "nelsr@dwdrums.com; ChrisC@dwdrums.com" at bounding box center [690, 326] width 497 height 43
click at [595, 324] on div "nelsr@dwdrums.com; ChrisC@dwdrums.com" at bounding box center [690, 326] width 497 height 43
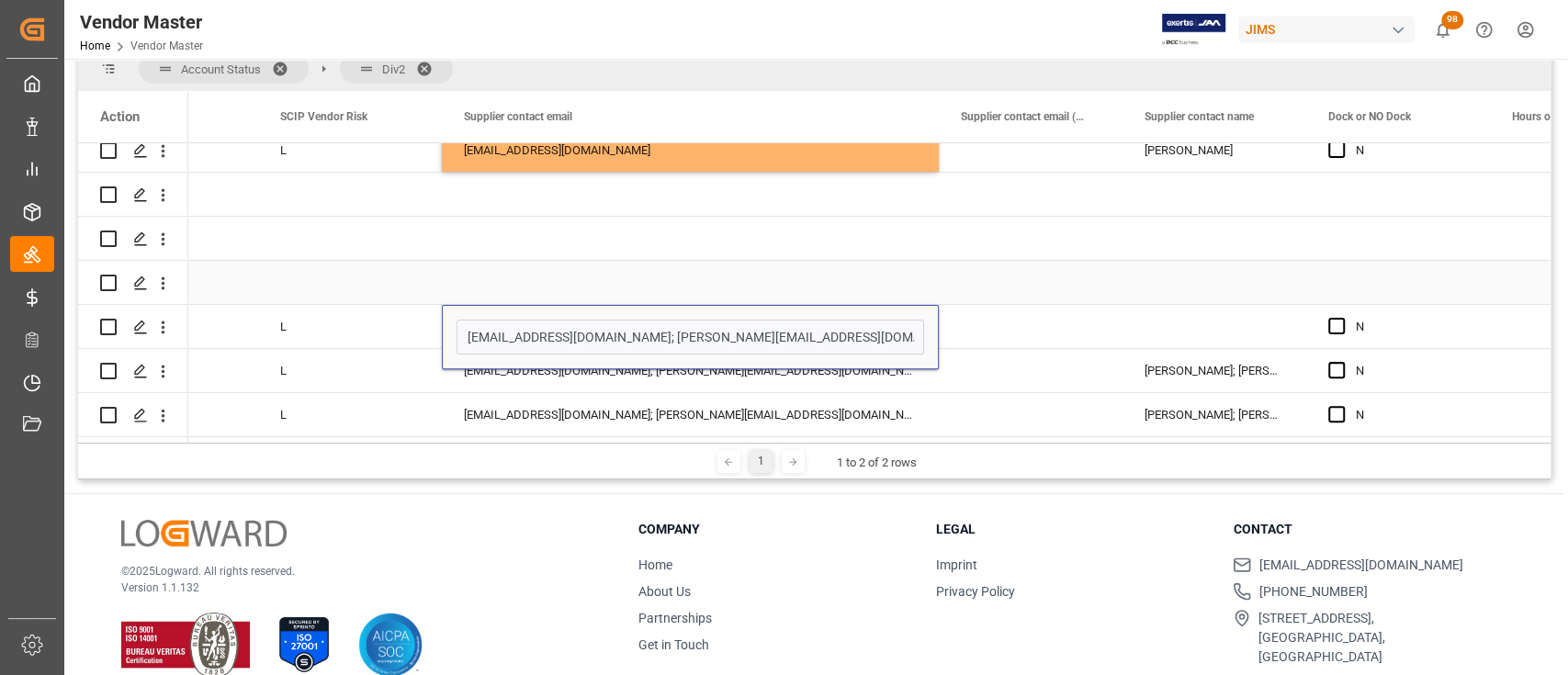
type input "ChadS@dwdrums.com"
click at [619, 377] on div "nelsr@dwdrums.com; ChrisC@dwdrums.com" at bounding box center [690, 371] width 497 height 43
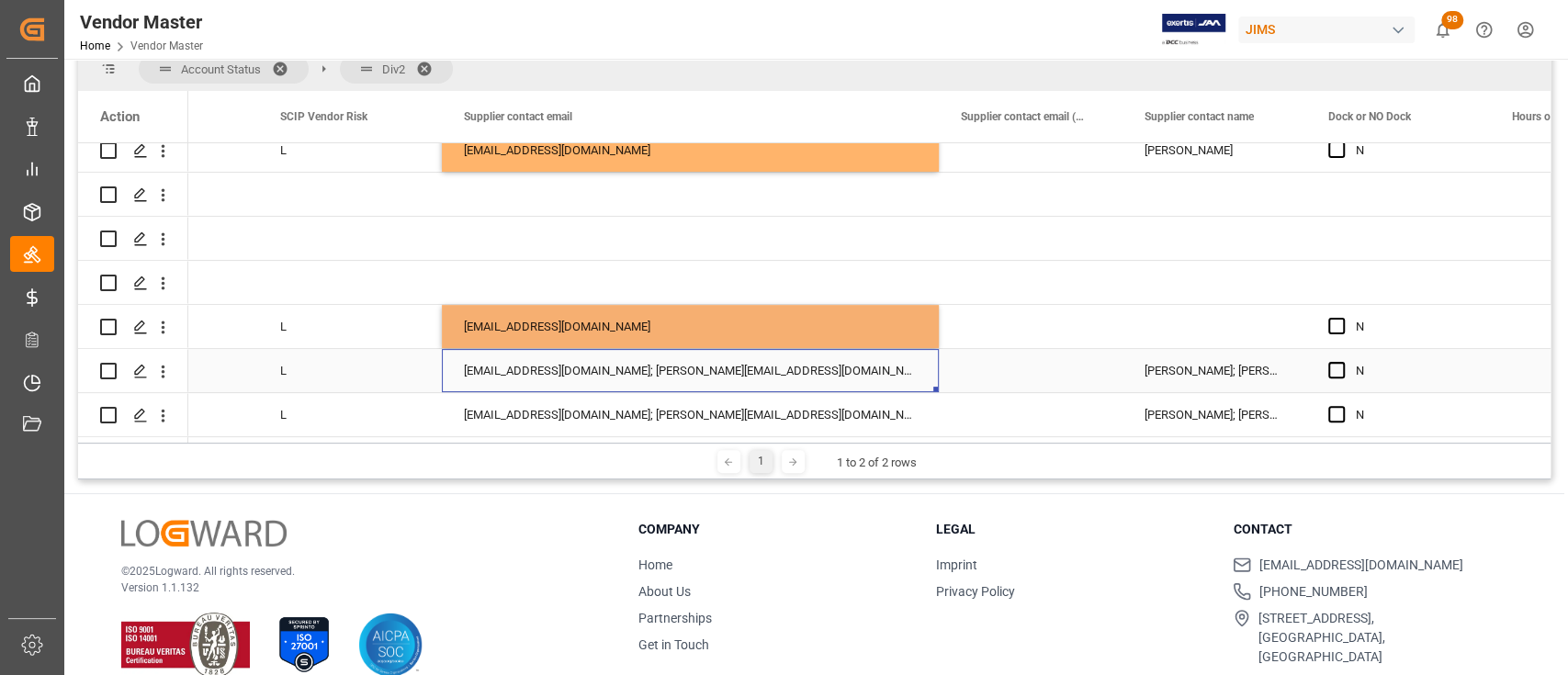
click at [622, 364] on div "nelsr@dwdrums.com; ChrisC@dwdrums.com" at bounding box center [690, 371] width 497 height 43
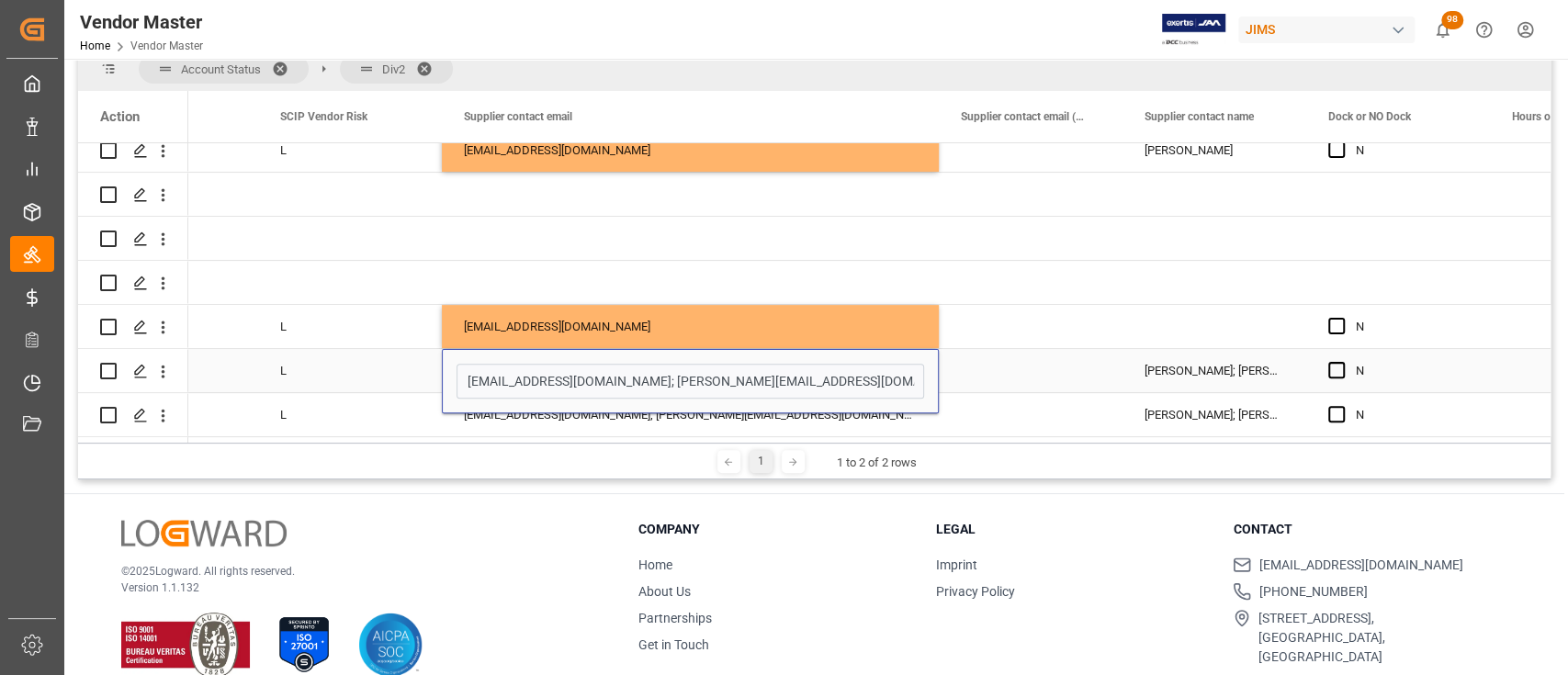
click at [622, 365] on input "nelsr@dwdrums.com; ChrisC@dwdrums.com" at bounding box center [690, 382] width 467 height 35
type input "ChadS@dwdrums.com"
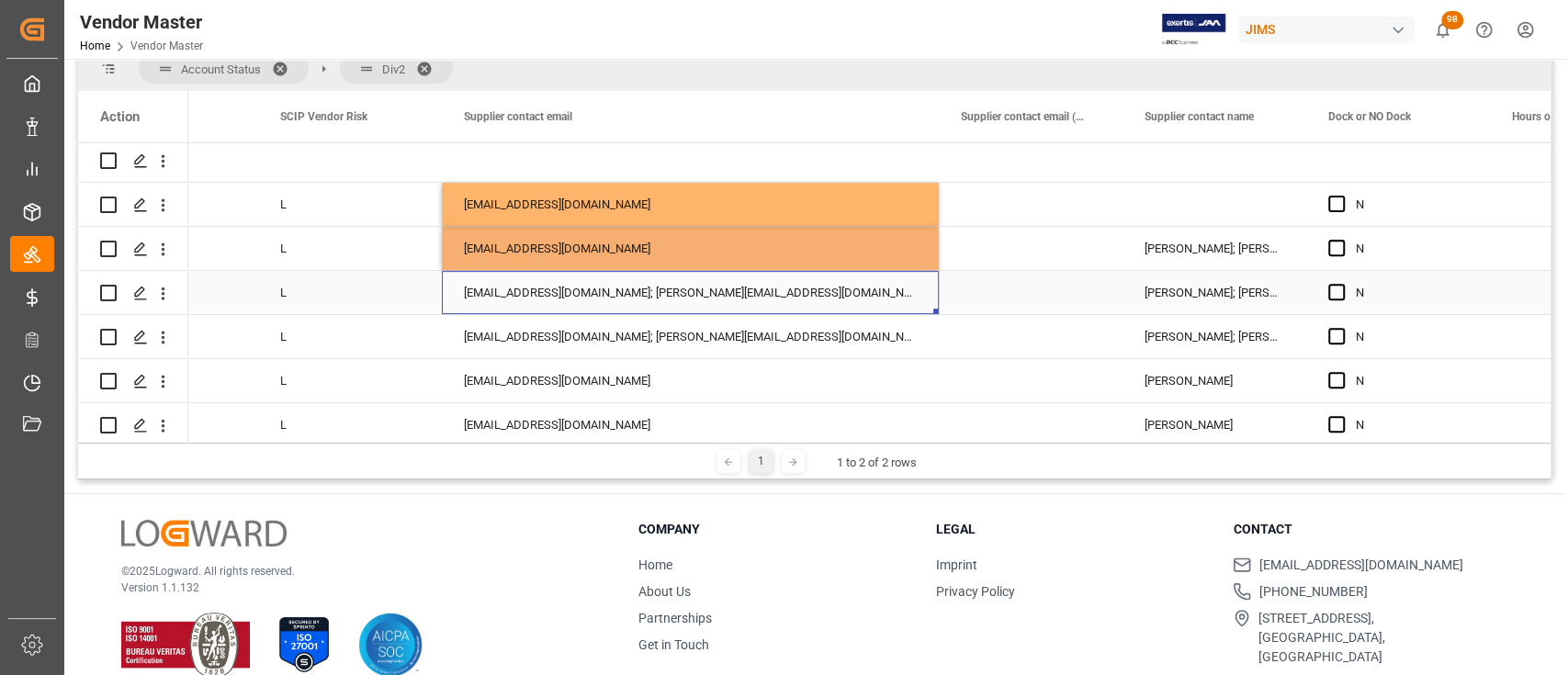
click at [631, 296] on div "nelsr@dwdrums.com; ChrisC@dwdrums.com" at bounding box center [690, 292] width 497 height 43
click at [625, 290] on div "nelsr@dwdrums.com; ChrisC@dwdrums.com" at bounding box center [690, 292] width 497 height 43
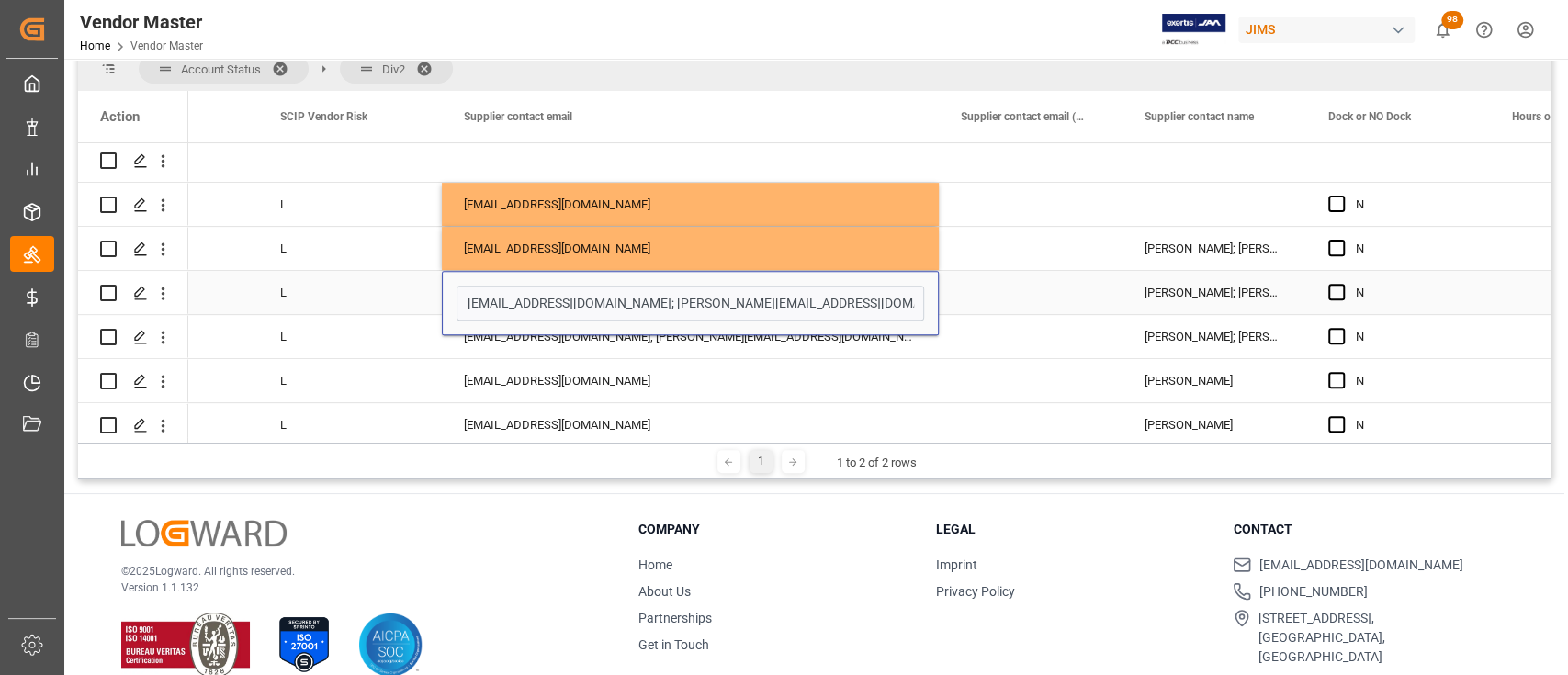
click at [625, 290] on input "nelsr@dwdrums.com; ChrisC@dwdrums.com" at bounding box center [690, 303] width 467 height 35
type input "ChadS@dwdrums.com"
click at [631, 342] on div "nelsr@dwdrums.com; ChrisC@dwdrums.com" at bounding box center [690, 337] width 497 height 43
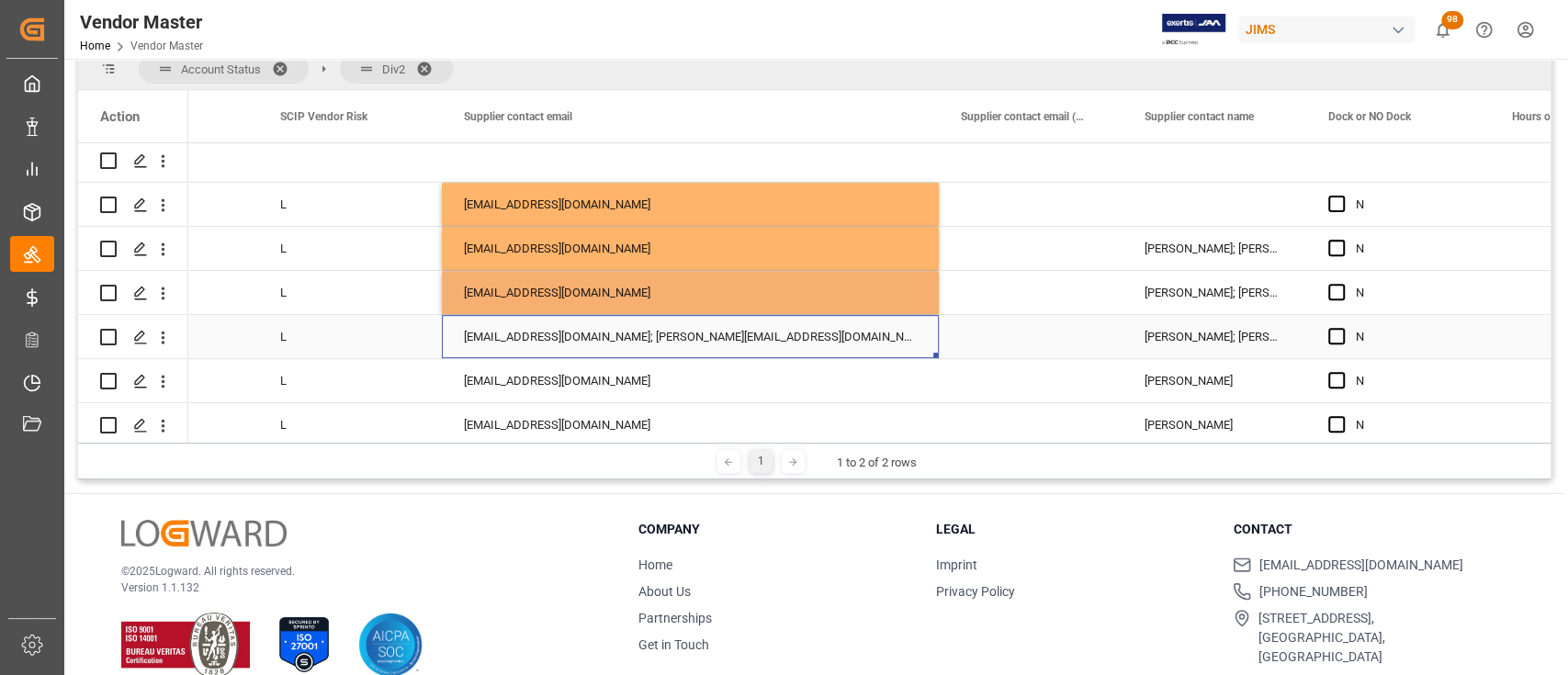
click at [626, 329] on div "nelsr@dwdrums.com; ChrisC@dwdrums.com" at bounding box center [690, 337] width 497 height 43
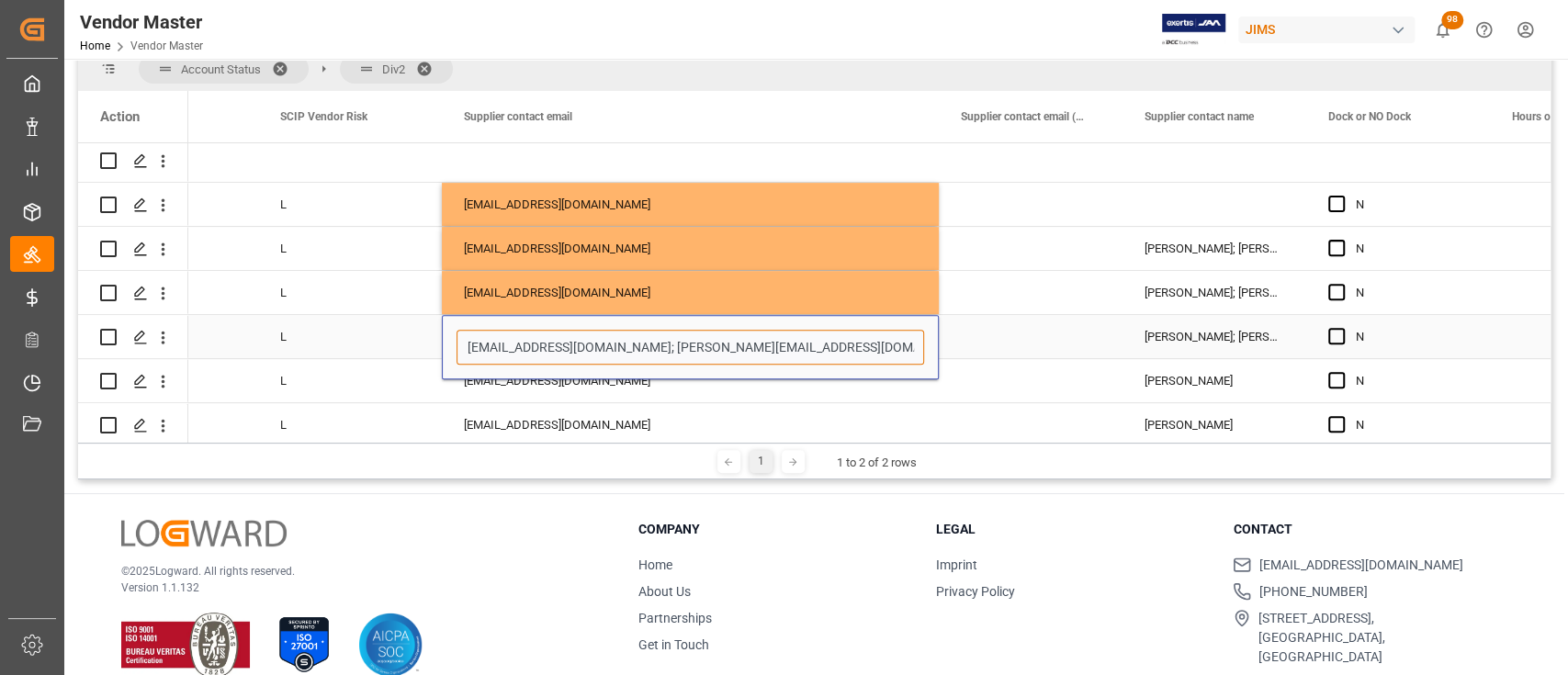
click at [626, 330] on input "nelsr@dwdrums.com; ChrisC@dwdrums.com" at bounding box center [690, 348] width 467 height 35
paste input "ChadS"
type input "ChadS@dwdrums.com"
click at [586, 383] on div "ChrisC@dwdrums.com" at bounding box center [690, 381] width 497 height 43
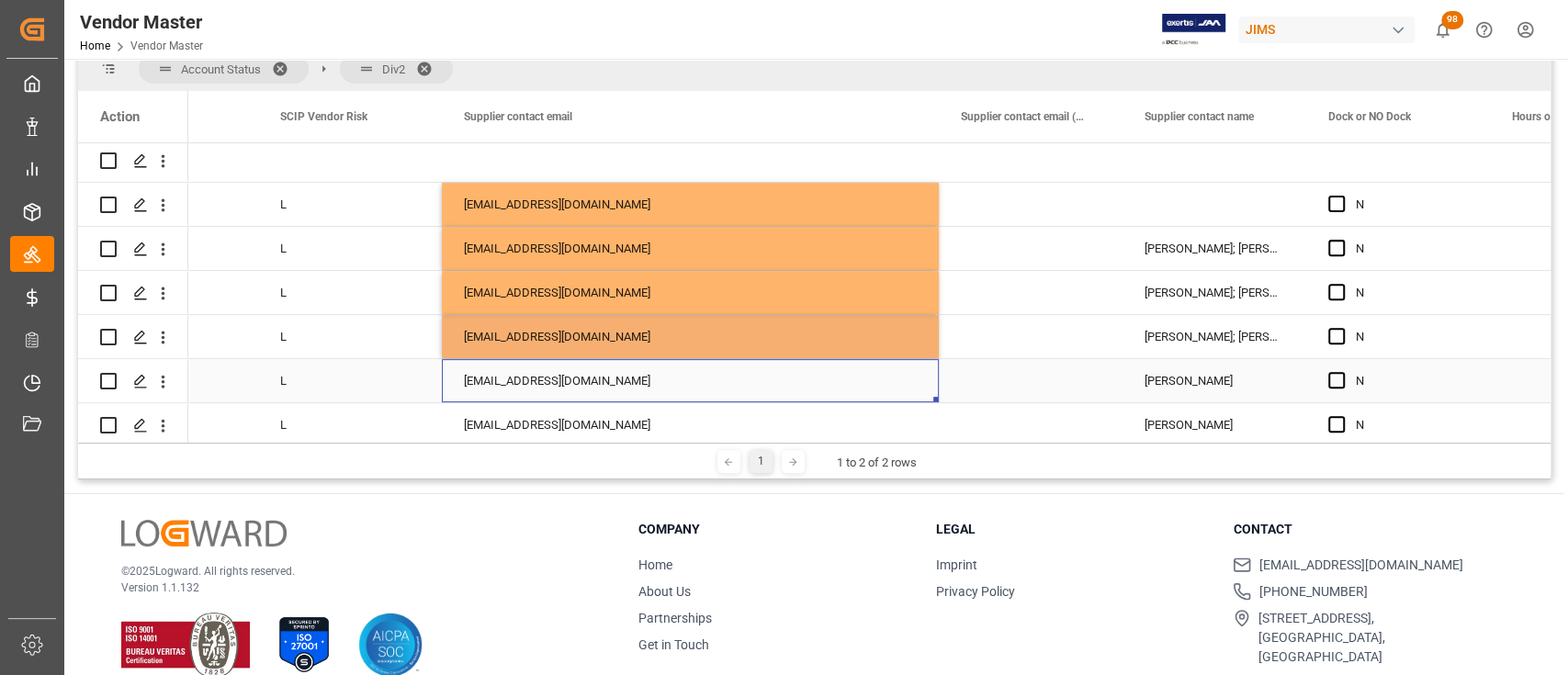
click at [586, 377] on div "ChrisC@dwdrums.com" at bounding box center [690, 381] width 497 height 43
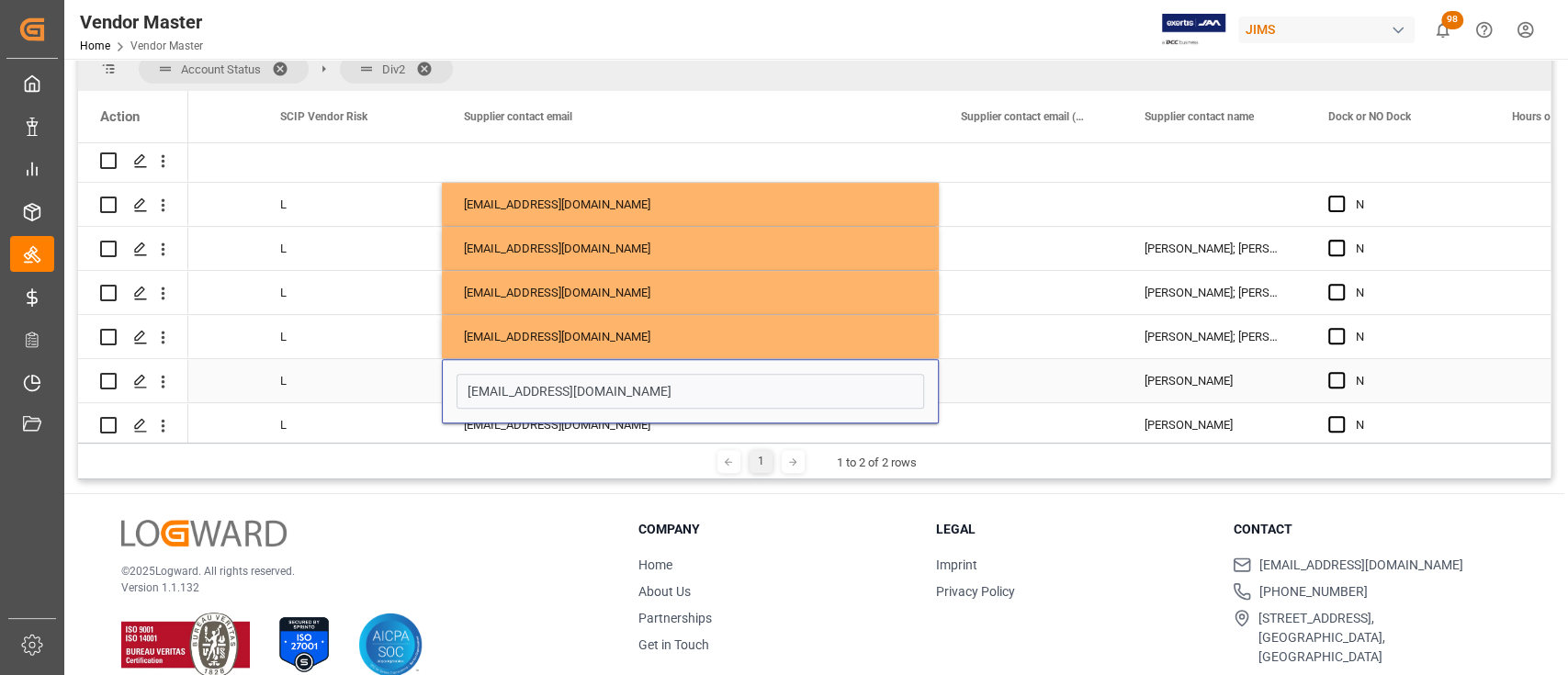
type input "ChadS@dwdrums.com"
click at [578, 427] on div "ChrisC@dwdrums.com" at bounding box center [690, 424] width 497 height 43
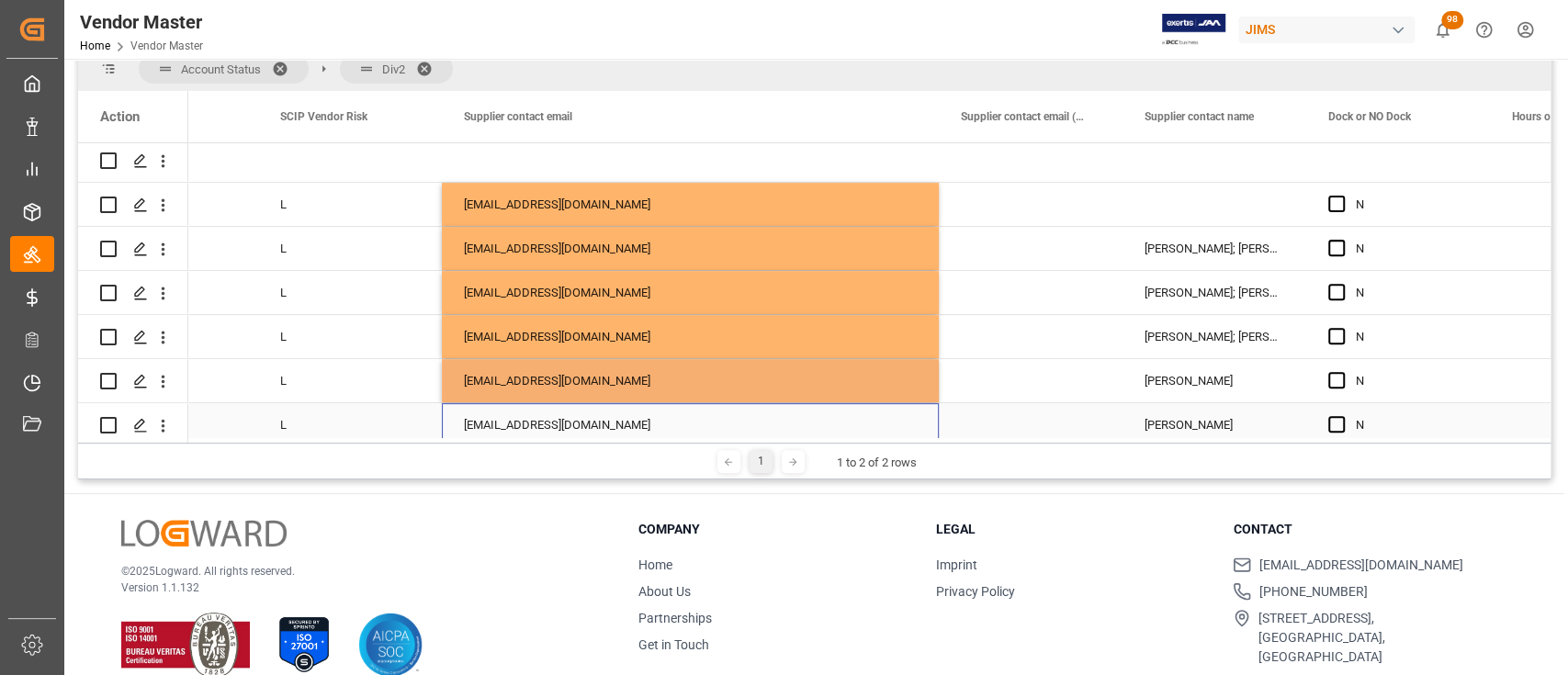
click at [580, 417] on div "ChrisC@dwdrums.com" at bounding box center [690, 424] width 497 height 43
click at [580, 418] on input "ChrisC@dwdrums.com" at bounding box center [690, 435] width 467 height 35
paste input "adS"
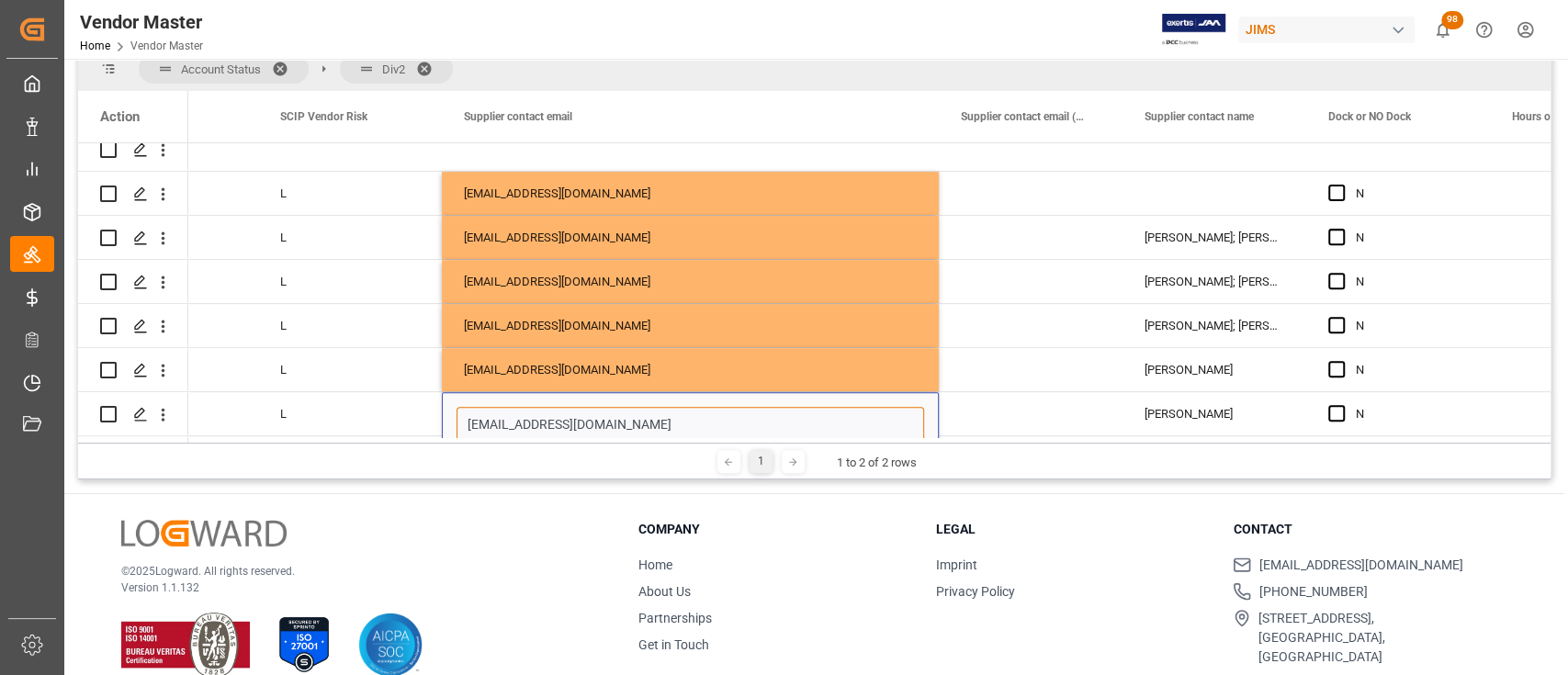
type input "ChadS@dwdrums.com"
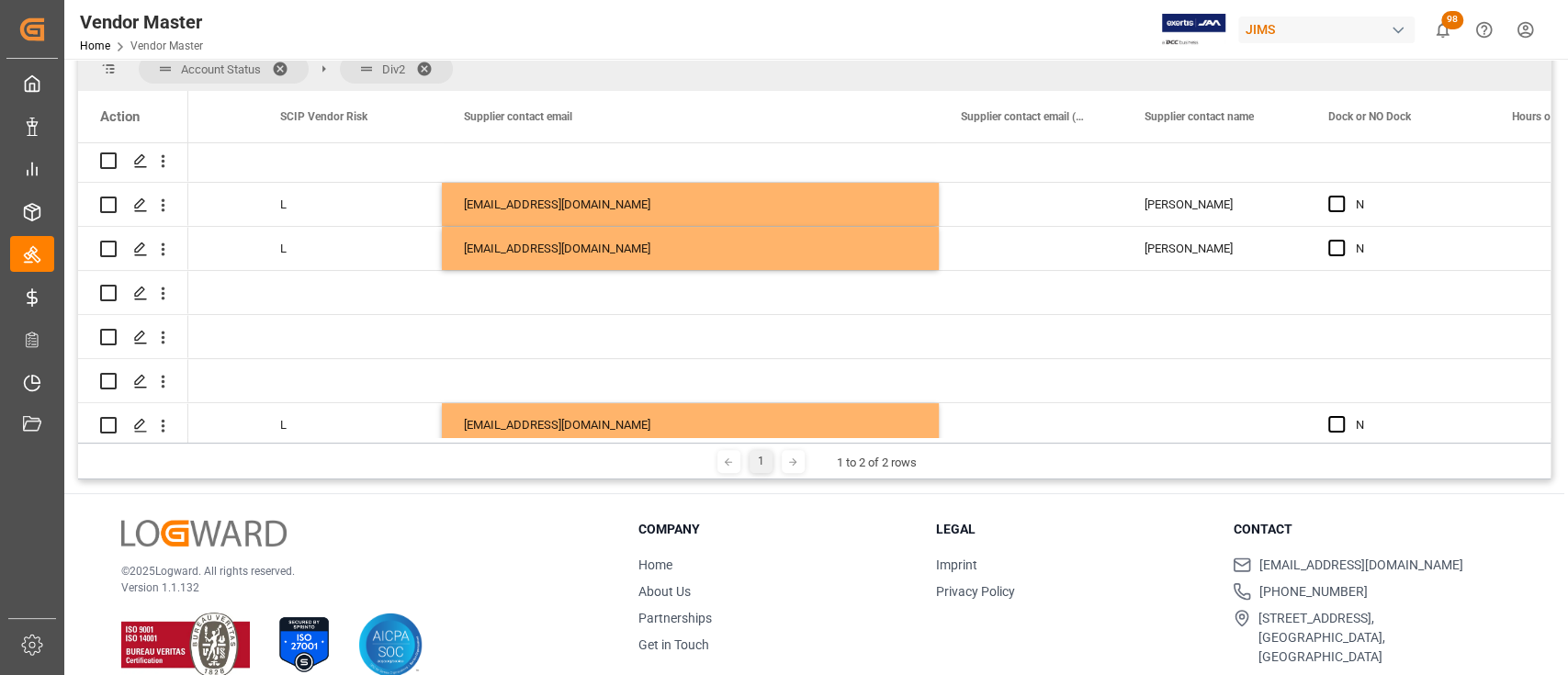
scroll to position [133, 0]
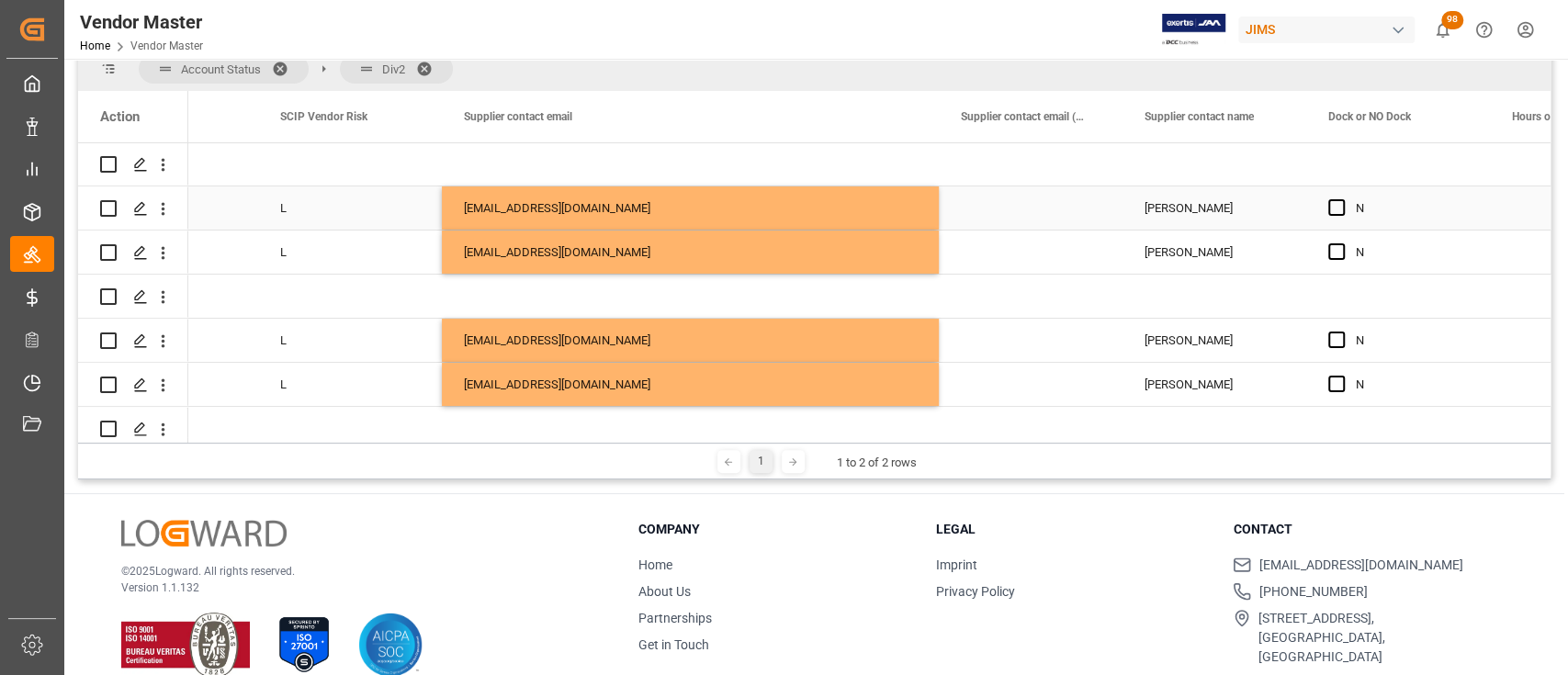
click at [1194, 199] on div "Chris Coyle" at bounding box center [1213, 207] width 183 height 43
click at [1193, 215] on input "Chris Coyle" at bounding box center [1213, 219] width 154 height 35
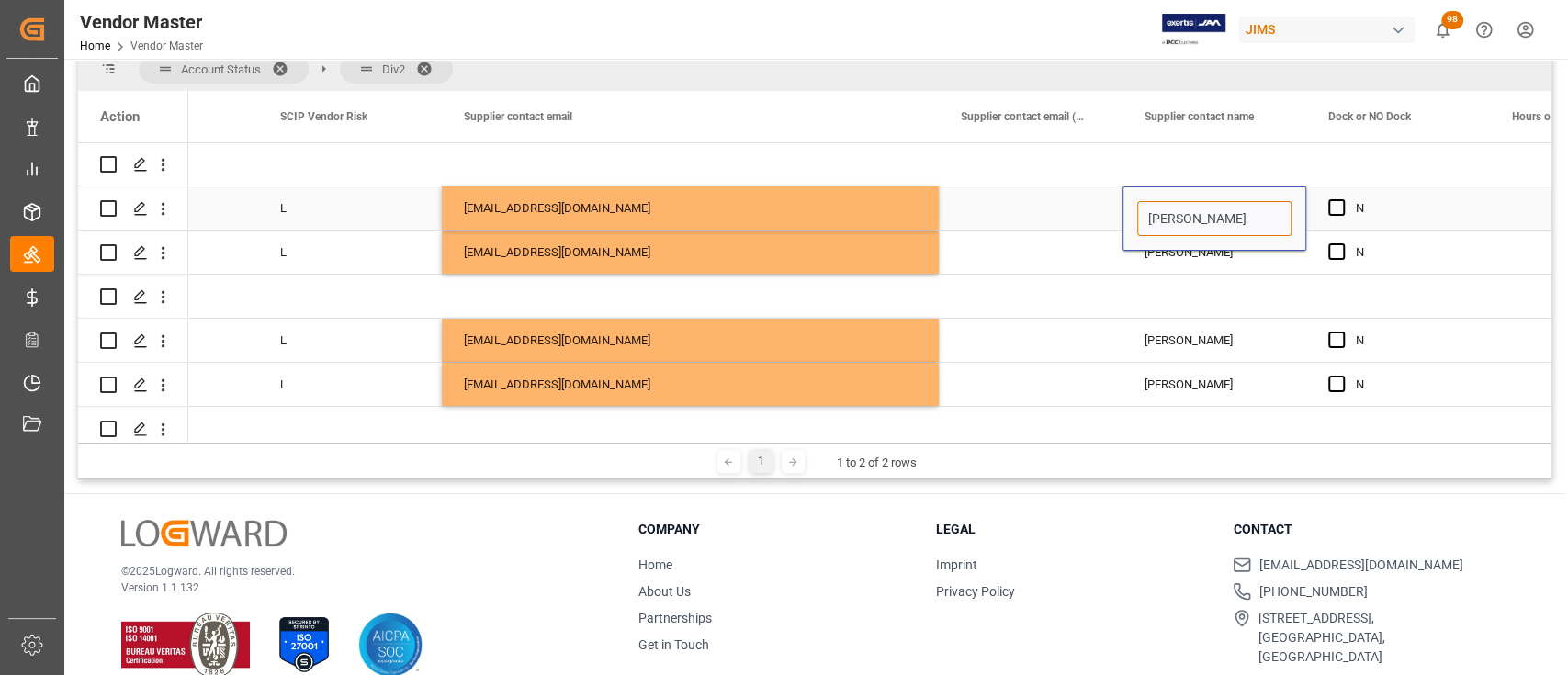
paste input "ad Stewart"
type input "Chad Stewart"
click at [1197, 251] on div "Chris Coyle" at bounding box center [1213, 252] width 183 height 43
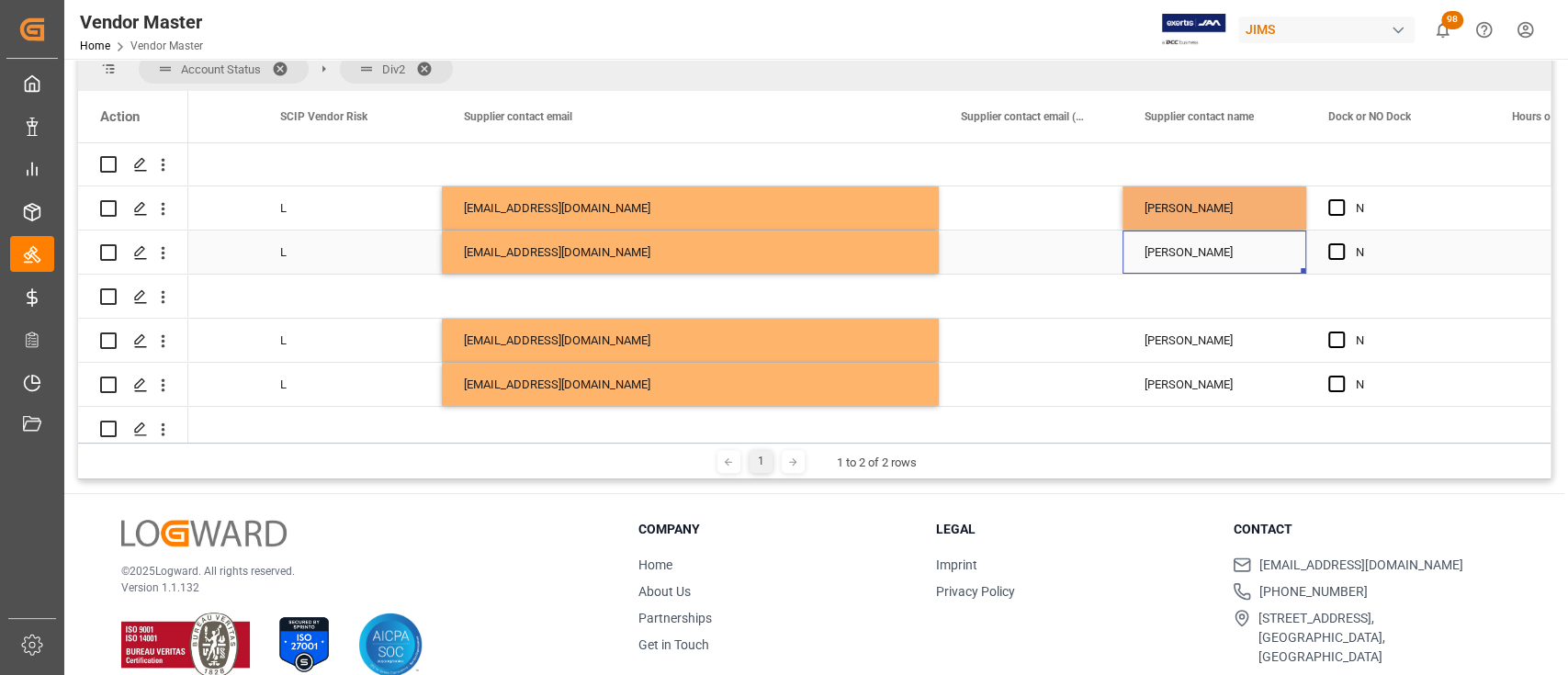
click at [1197, 246] on div "Chris Coyle" at bounding box center [1213, 252] width 183 height 43
click at [1197, 246] on input "Chris Coyle" at bounding box center [1213, 263] width 154 height 35
paste input "ad Stewart"
type input "Chad Stewart"
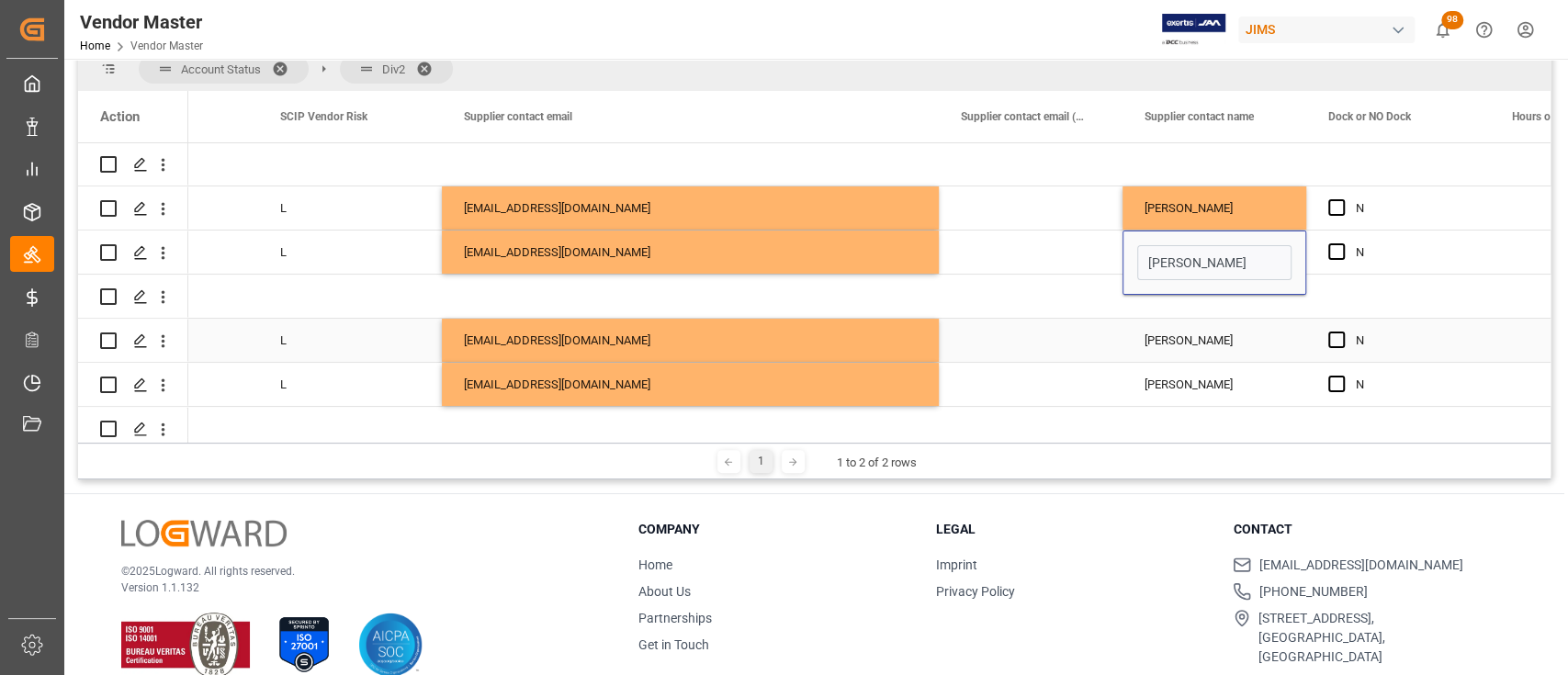
click at [1209, 330] on div "Christopher Coyle" at bounding box center [1213, 340] width 183 height 43
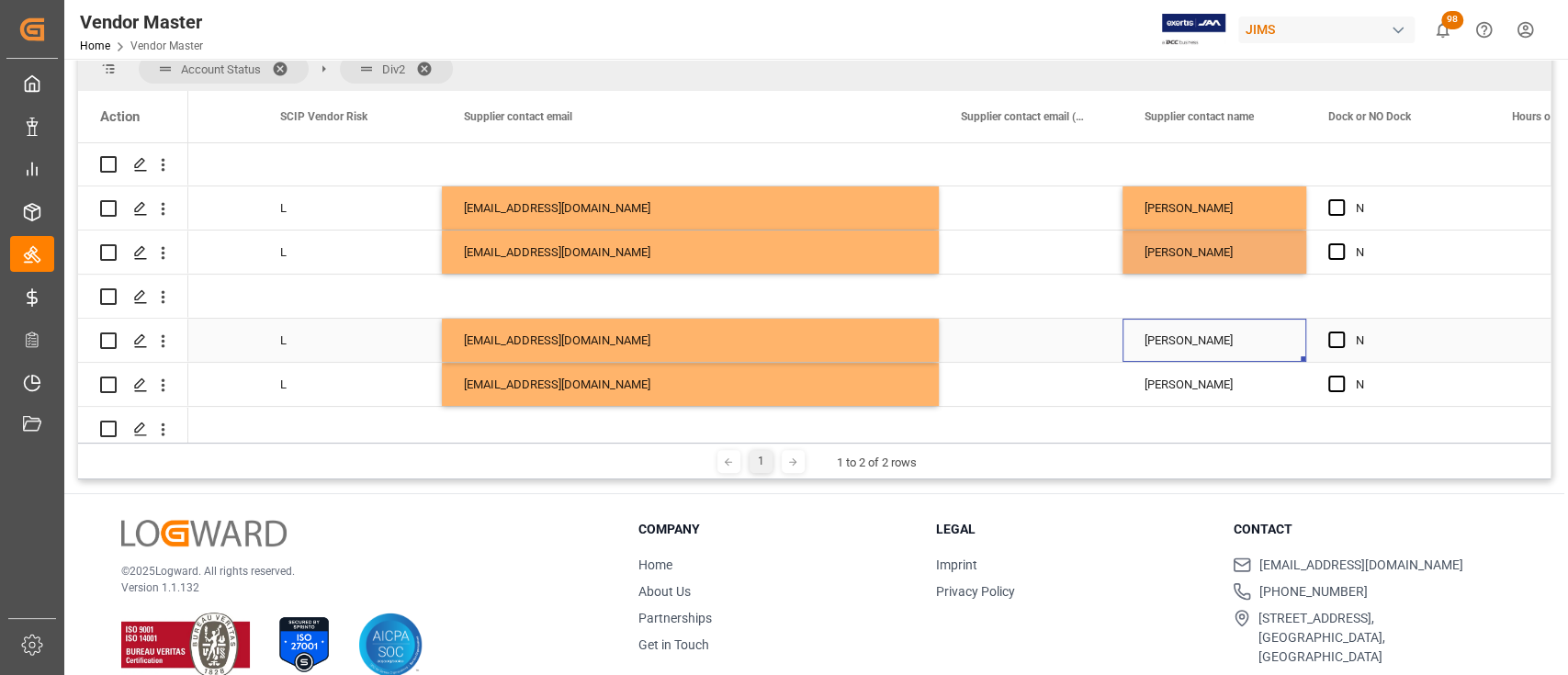
click at [1206, 339] on div "Christopher Coyle" at bounding box center [1213, 340] width 183 height 43
click at [1206, 339] on input "Christopher Coyle" at bounding box center [1213, 351] width 154 height 35
type input "Chad Stewart"
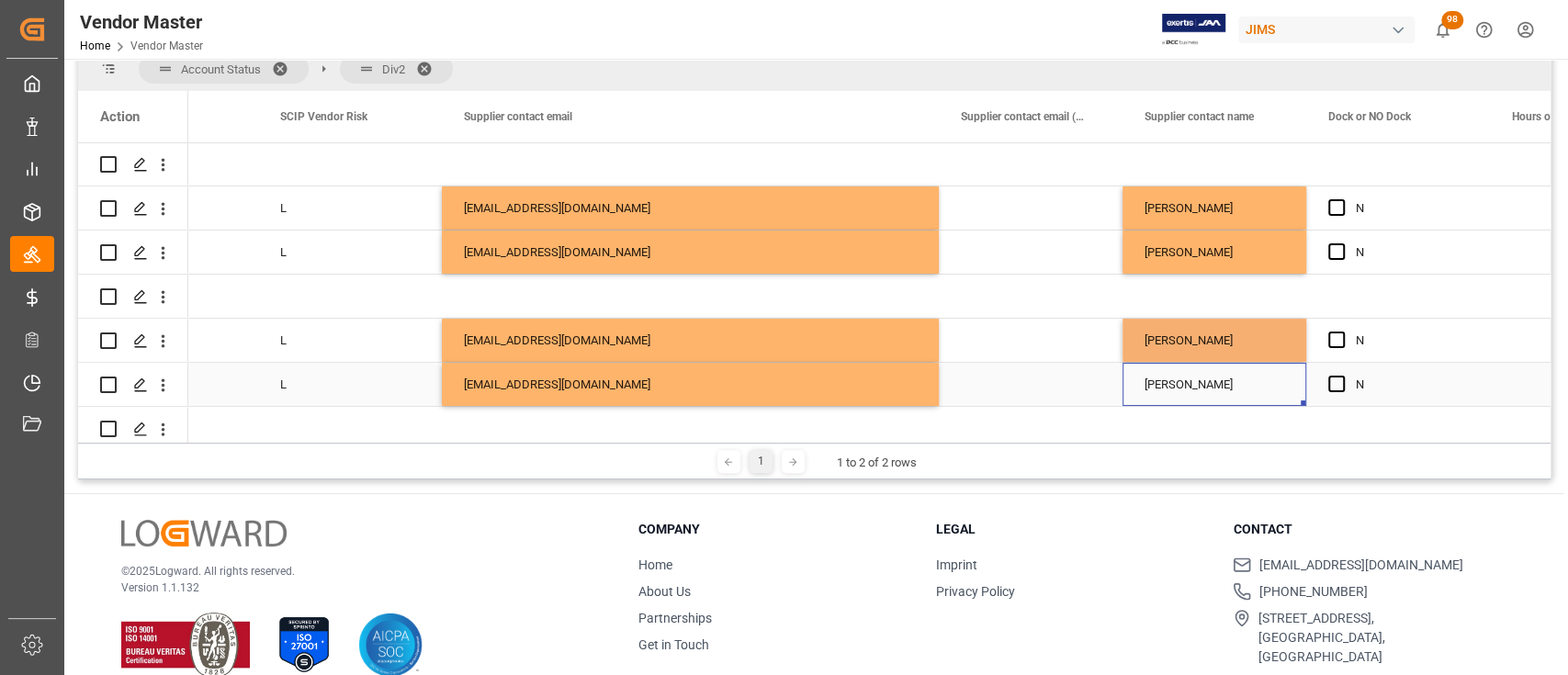
click at [1202, 385] on div "Chris Coyle" at bounding box center [1213, 385] width 183 height 43
click at [1202, 374] on div "Chris Coyle" at bounding box center [1213, 385] width 183 height 43
click at [1202, 375] on div "Chris Coyle" at bounding box center [1213, 385] width 183 height 43
click at [1202, 377] on input "Chris Coyle" at bounding box center [1213, 395] width 154 height 35
paste input "ad Stewart"
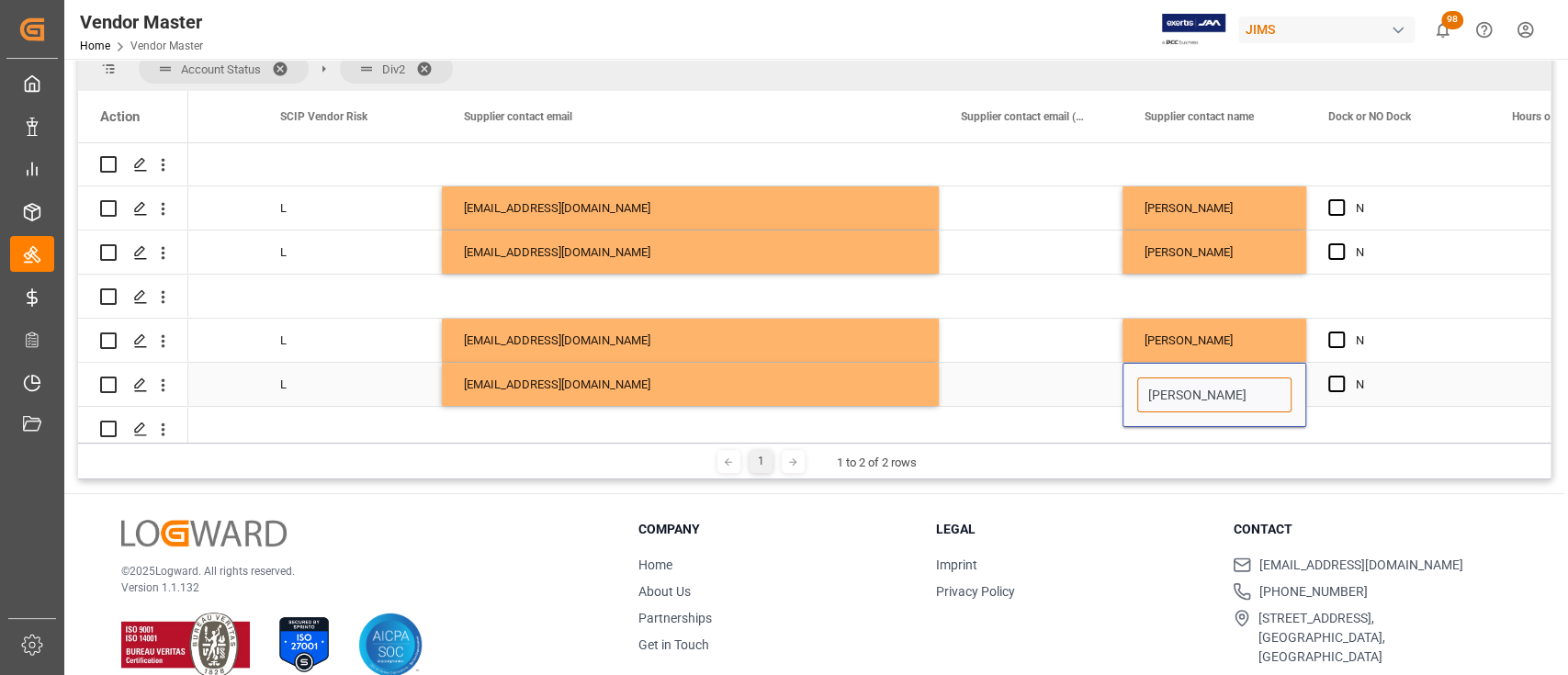
type input "Chad Stewart"
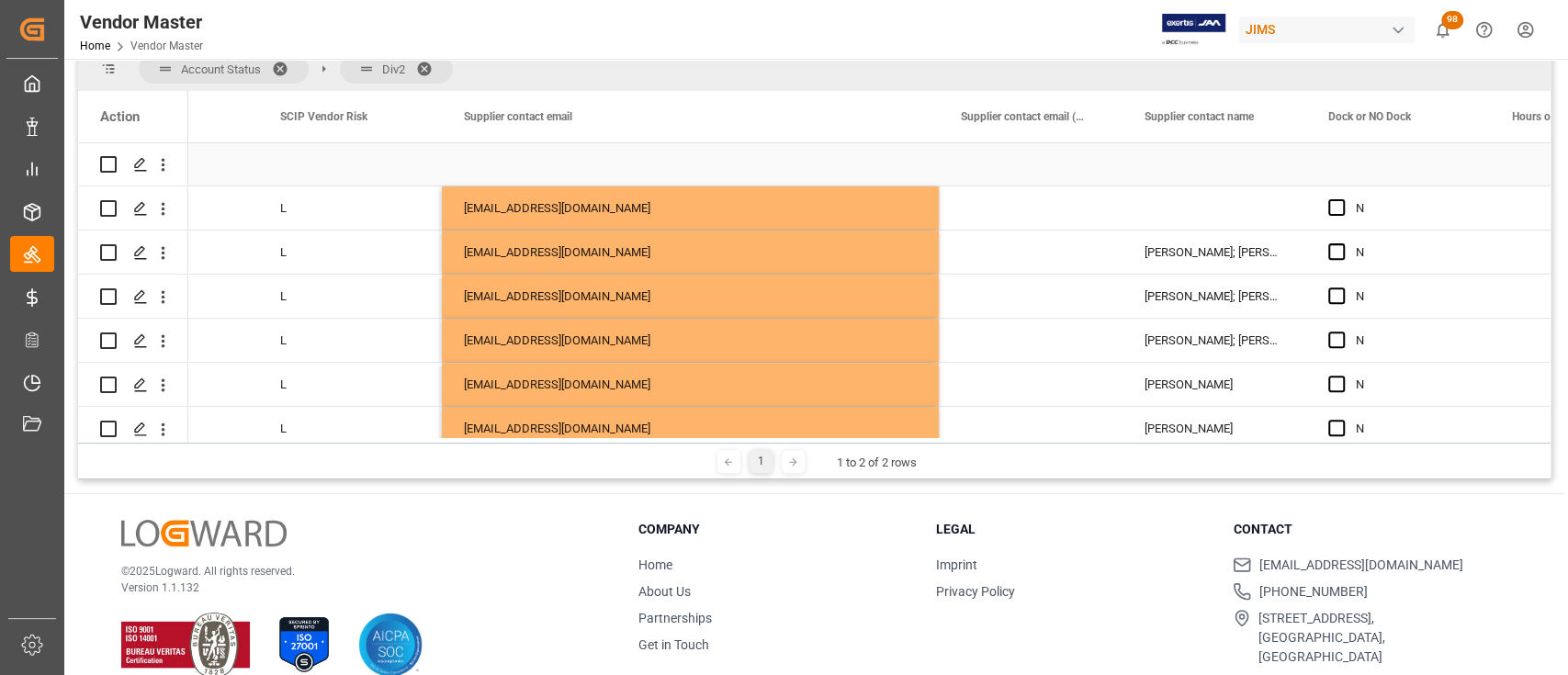
scroll to position [501, 0]
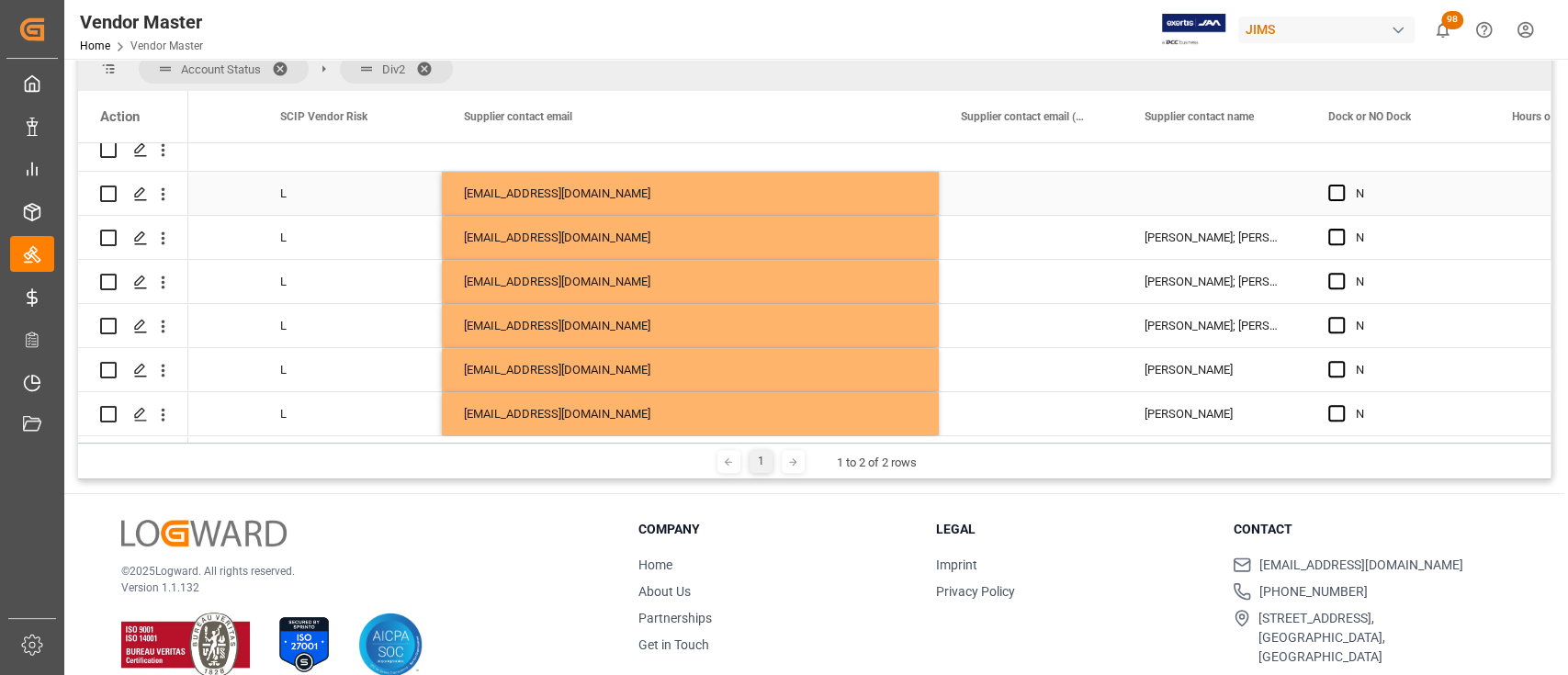
click at [1199, 183] on div "Press SPACE to select this row." at bounding box center [1213, 193] width 183 height 43
click at [1202, 202] on input "Press SPACE to select this row." at bounding box center [1213, 204] width 154 height 35
paste input "Chad Stewart"
type input "Chad Stewart"
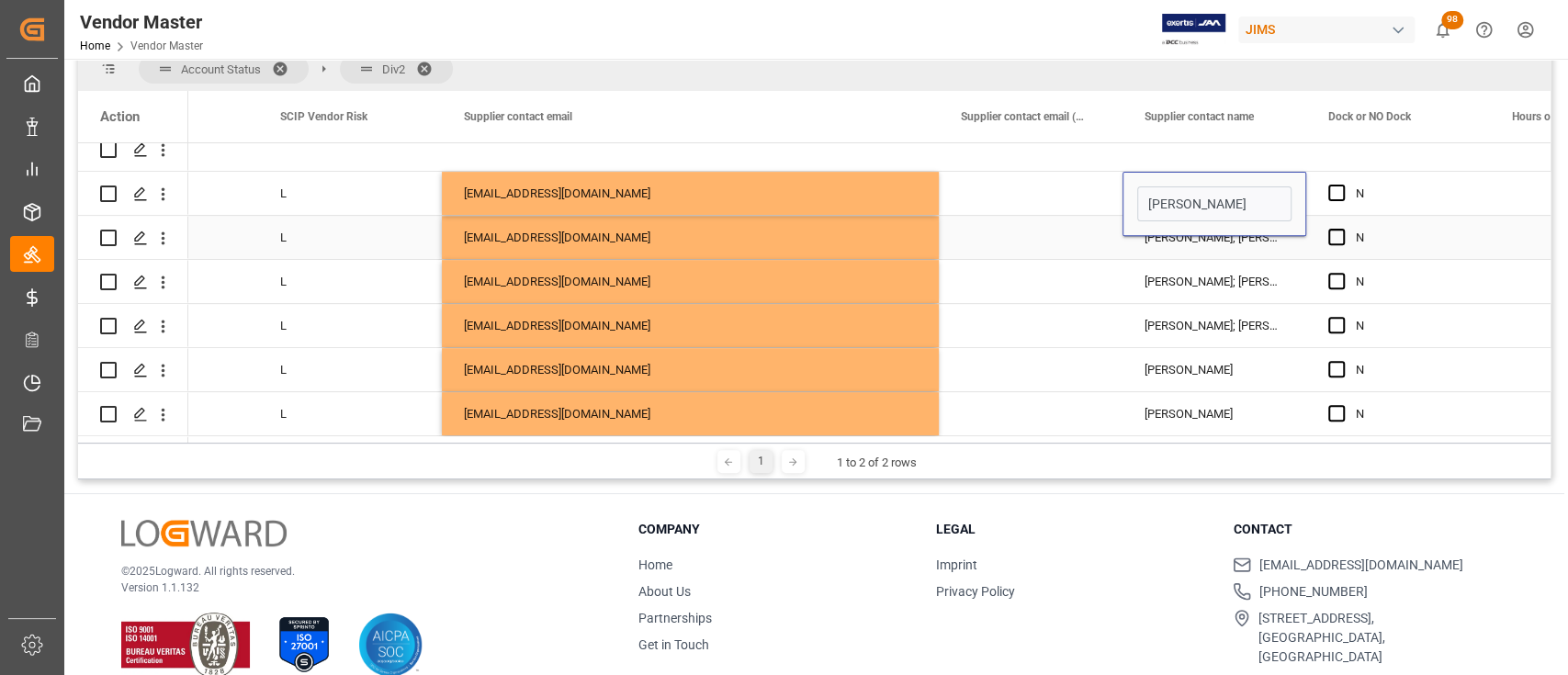
click at [1203, 244] on div "Nels Rosengren; Chris Coyle" at bounding box center [1213, 237] width 183 height 43
click at [1203, 238] on div "Nels Rosengren; Chris Coyle" at bounding box center [1213, 237] width 183 height 43
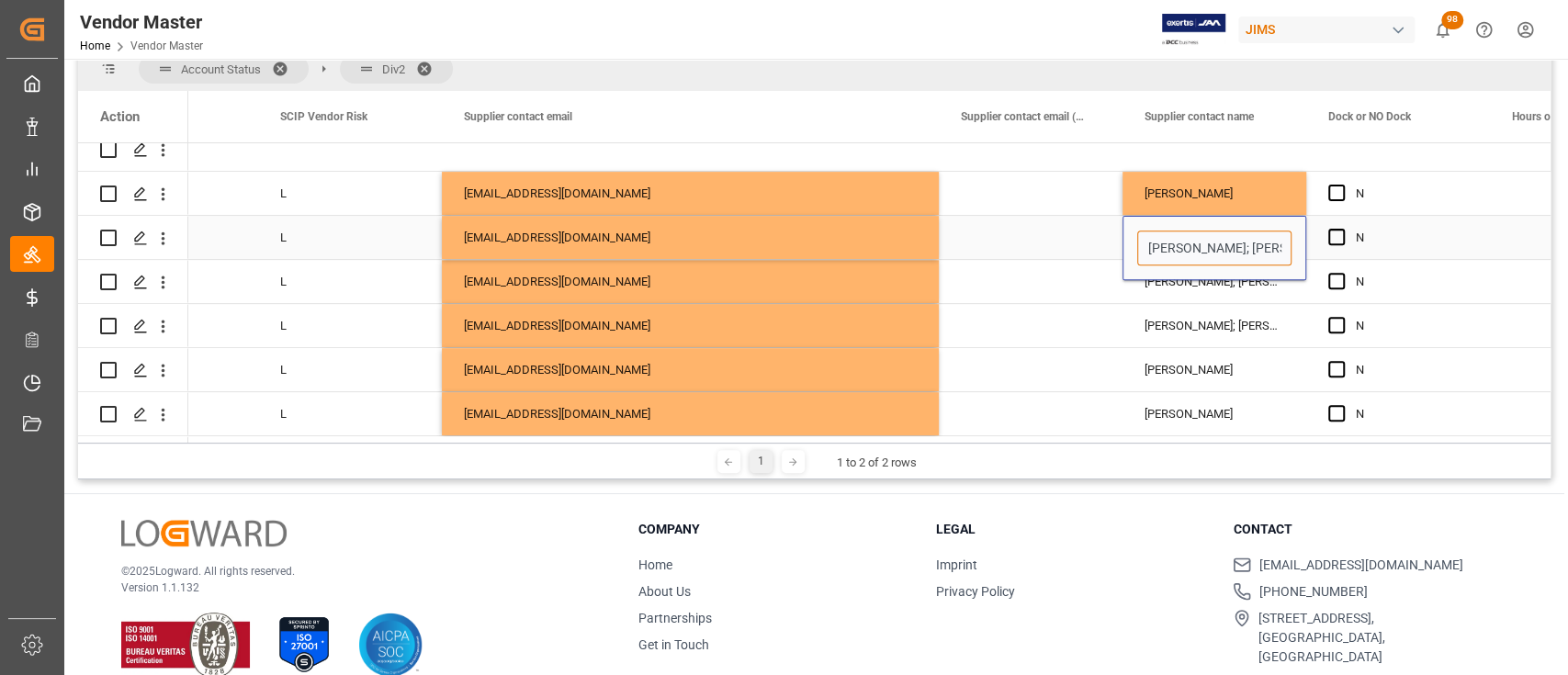
click at [1204, 238] on input "Nels Rosengren; Chris Coyle" at bounding box center [1213, 248] width 154 height 35
paste input "Chad Stewart"
type input "Chad Stewart"
click at [1211, 285] on div "Nels Rosengren; Chris Coyle" at bounding box center [1213, 281] width 183 height 43
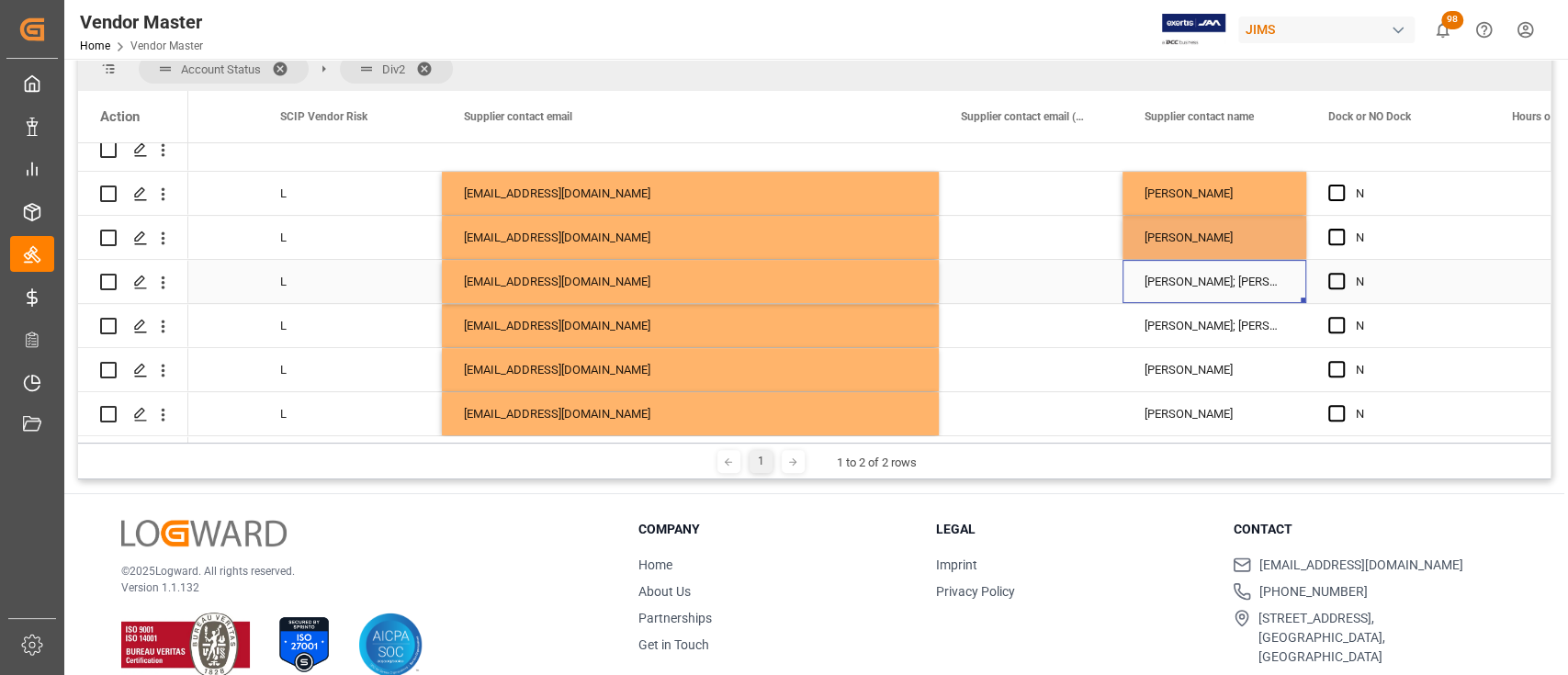
click at [1211, 278] on div "Nels Rosengren; Chris Coyle" at bounding box center [1213, 281] width 183 height 43
type input "Chad Stewart"
click at [1220, 326] on div "Nels Rosengren; Chris Coyle" at bounding box center [1213, 326] width 183 height 43
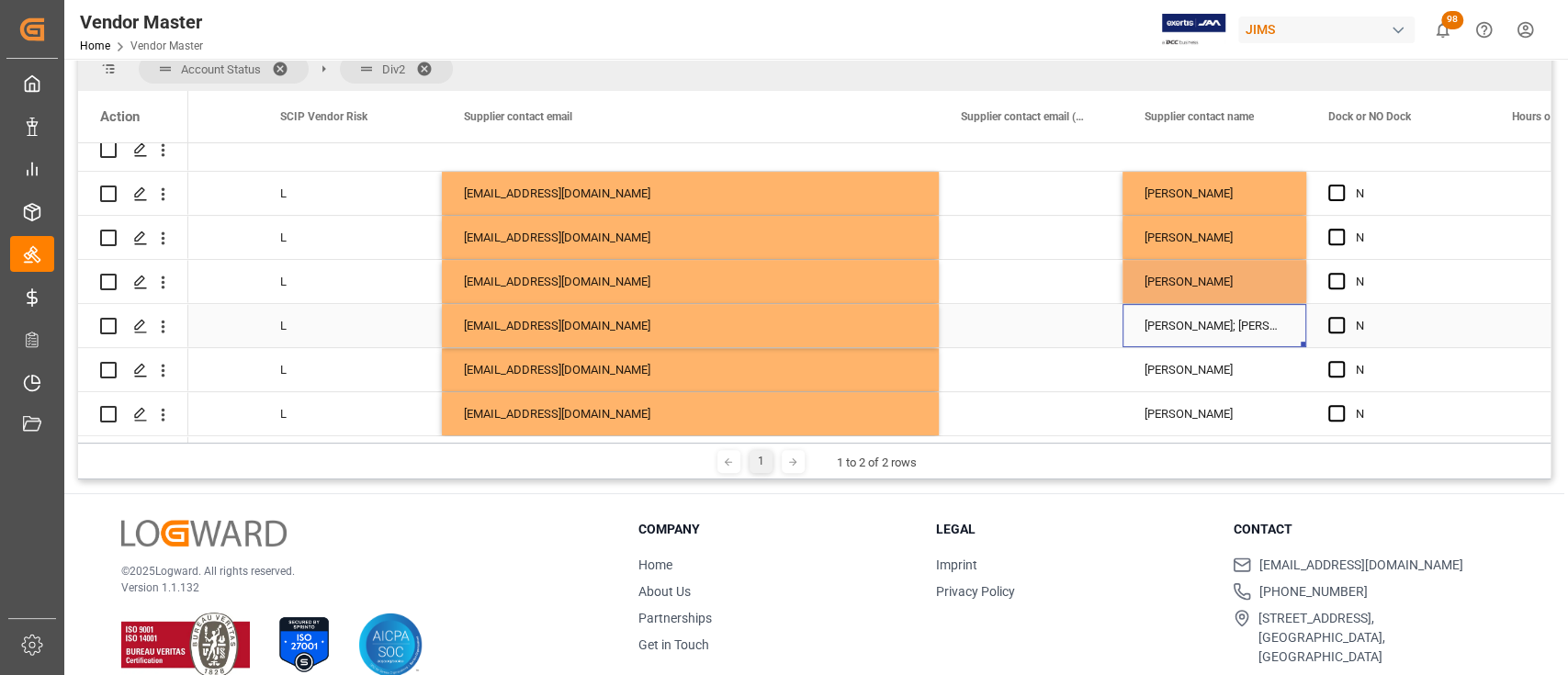
click at [1215, 320] on div "Nels Rosengren; Chris Coyle" at bounding box center [1213, 326] width 183 height 43
click at [1215, 320] on input "Nels Rosengren; Chris Coyle" at bounding box center [1213, 337] width 154 height 35
paste input "Chad Stewart"
type input "Chad Stewart"
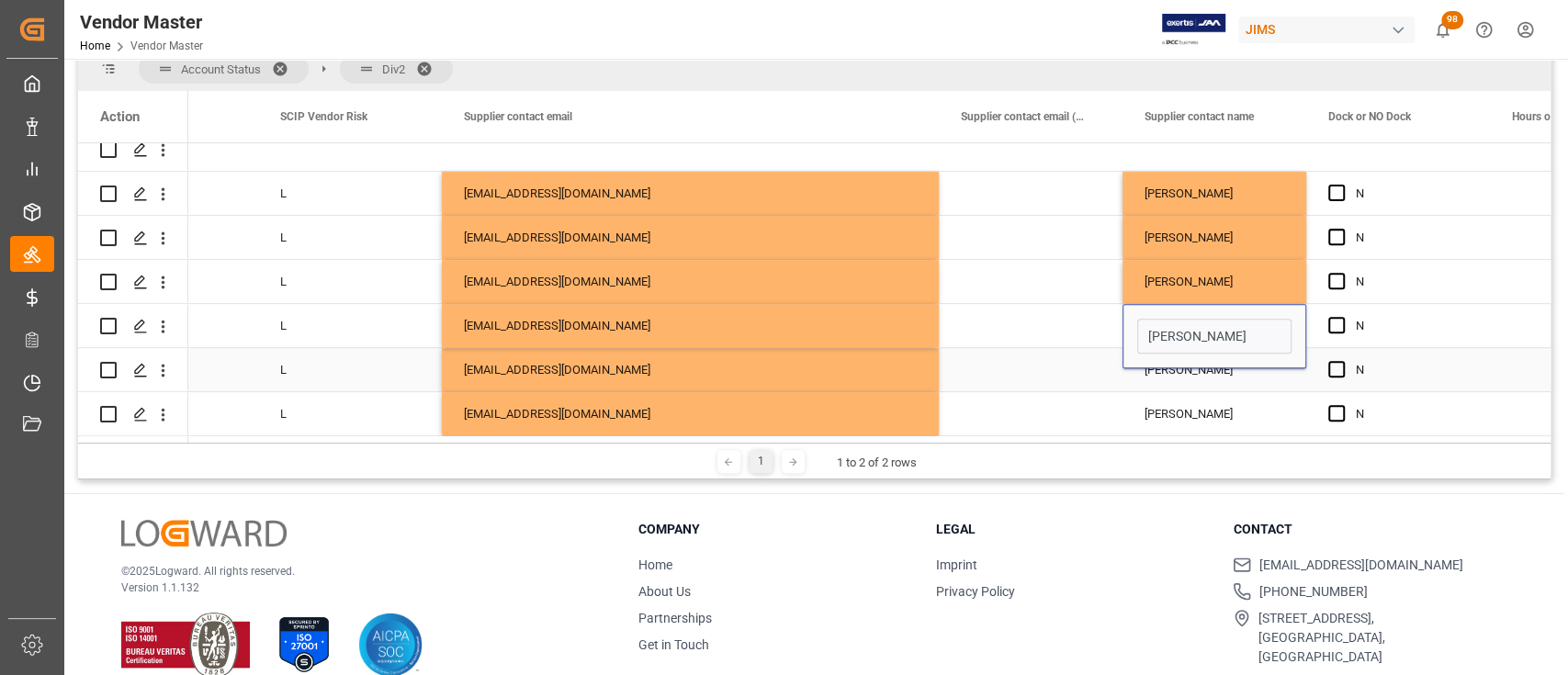
click at [1198, 376] on div "Chris Coyle" at bounding box center [1213, 370] width 183 height 43
click at [1198, 367] on div "Chris Coyle" at bounding box center [1213, 370] width 183 height 43
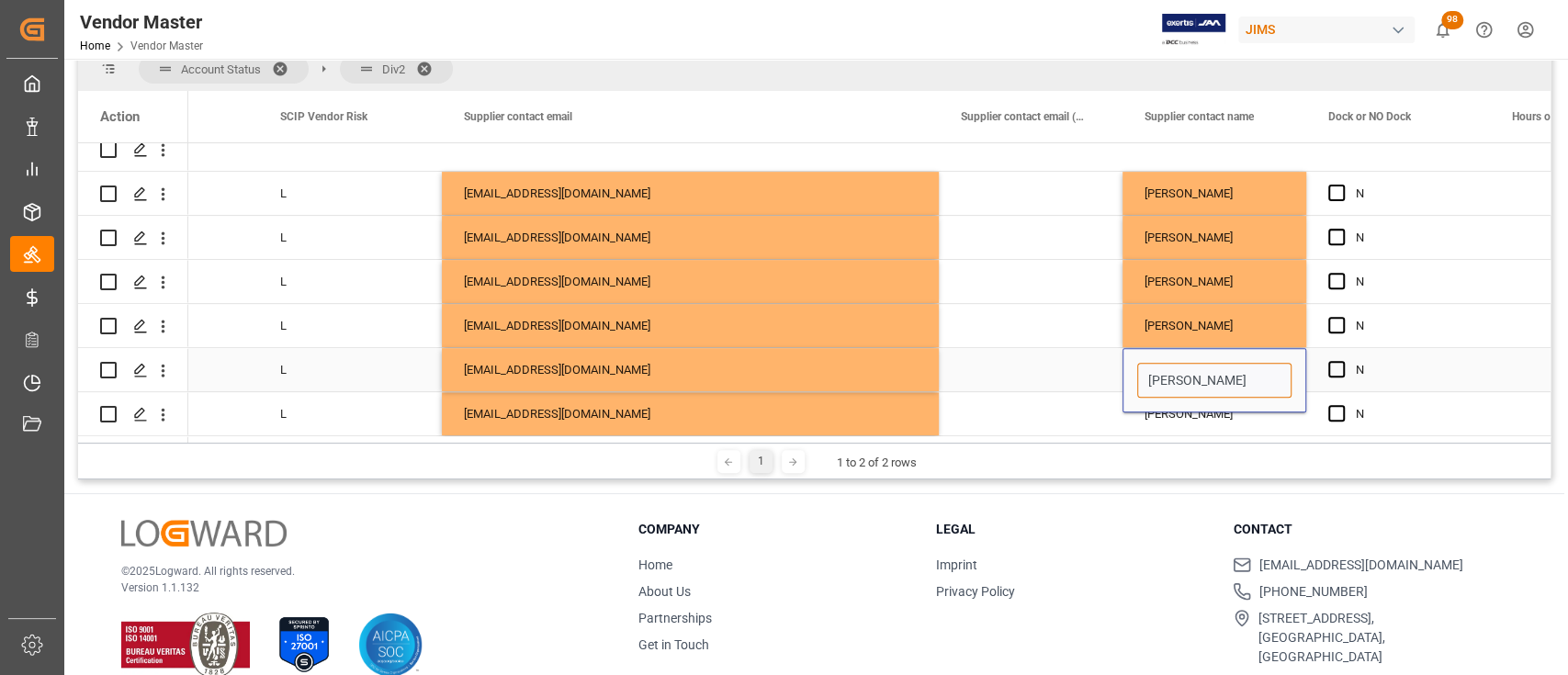
click at [1198, 367] on input "Chris Coyle" at bounding box center [1213, 381] width 154 height 35
paste input "ad Stewart"
type input "Chad Stewart"
click at [1198, 411] on div "Chris Coyle" at bounding box center [1213, 413] width 183 height 43
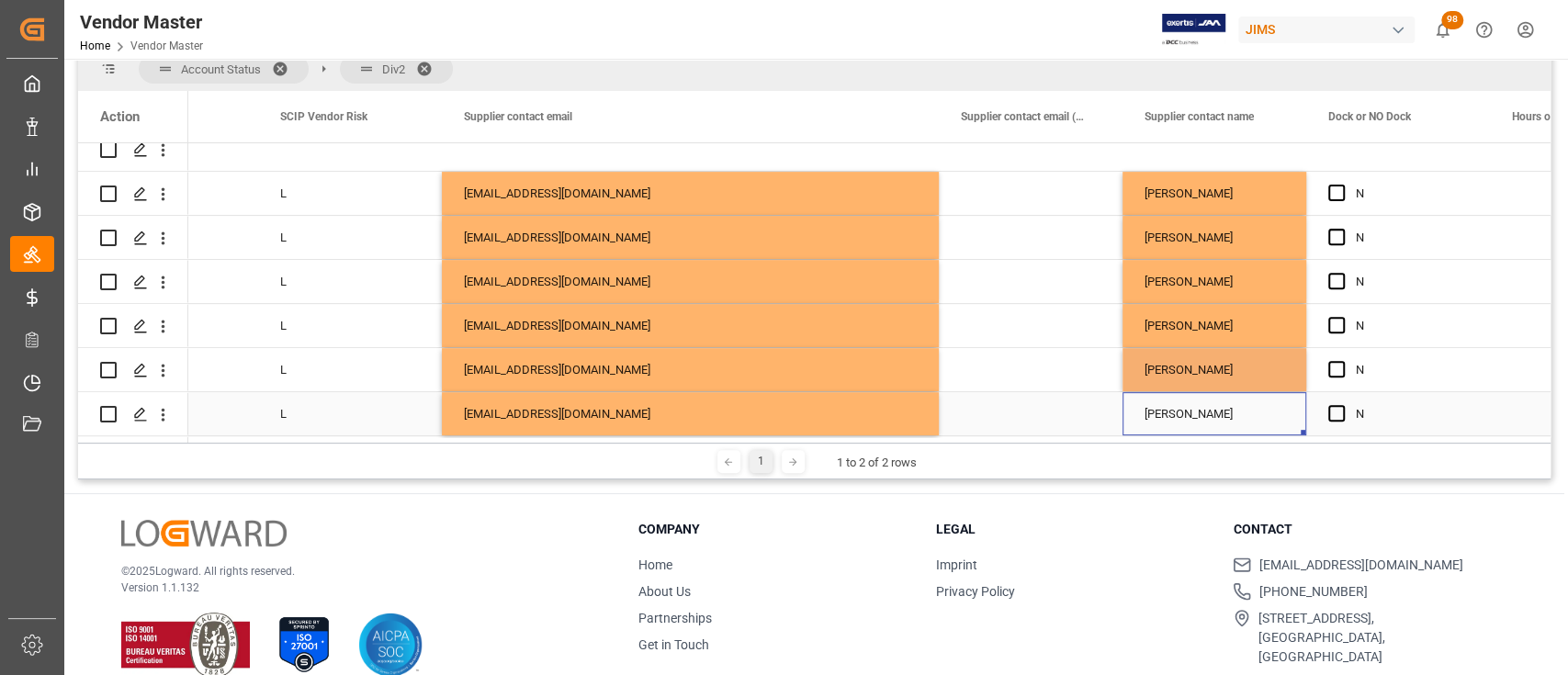
click at [1198, 403] on div "Chris Coyle" at bounding box center [1213, 413] width 183 height 43
click at [1199, 403] on div "Chris Coyle" at bounding box center [1213, 413] width 183 height 43
click at [1203, 417] on input "Chris Coyle" at bounding box center [1213, 424] width 154 height 35
click at [1204, 417] on input "Chris Coyle" at bounding box center [1213, 424] width 154 height 35
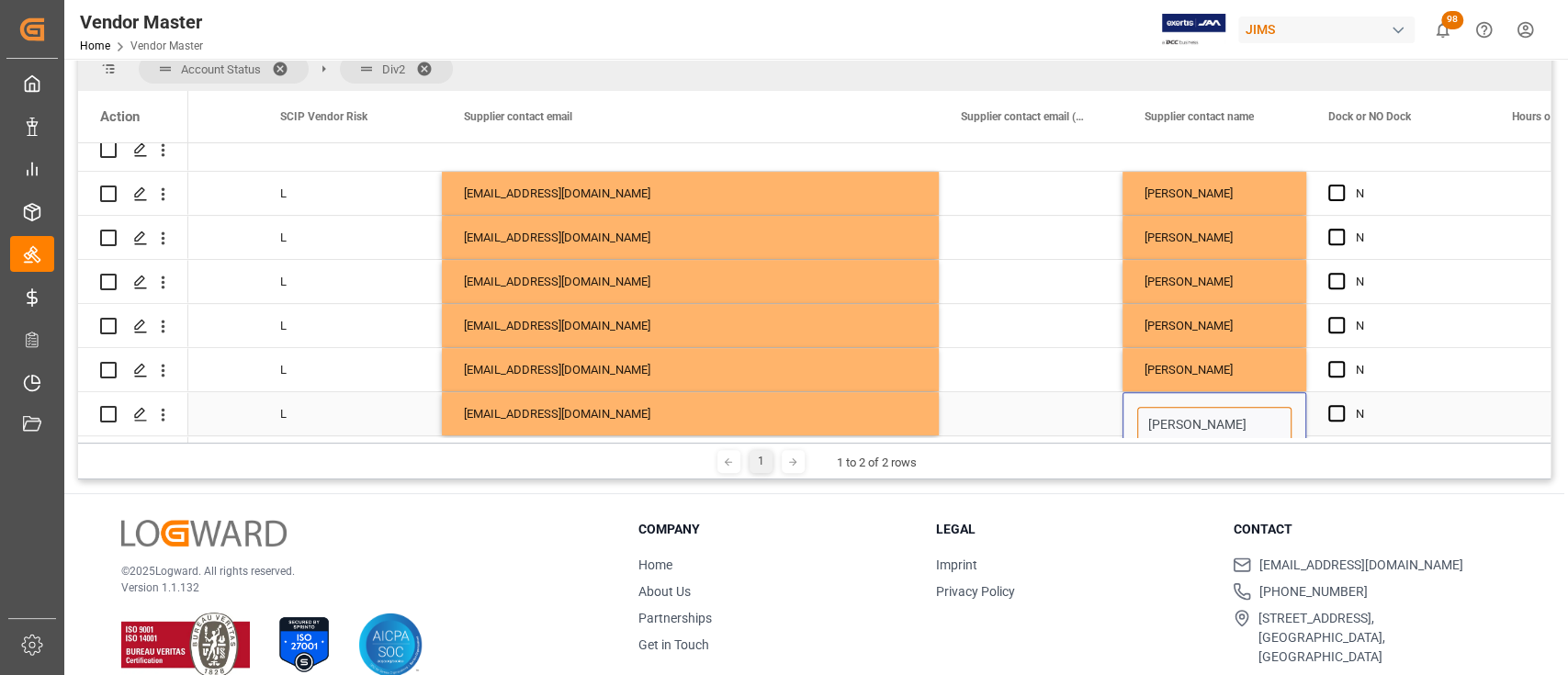
click at [1206, 416] on input "Chris Coyle" at bounding box center [1213, 424] width 154 height 35
paste input "ad Stewart"
type input "Chad Stewart"
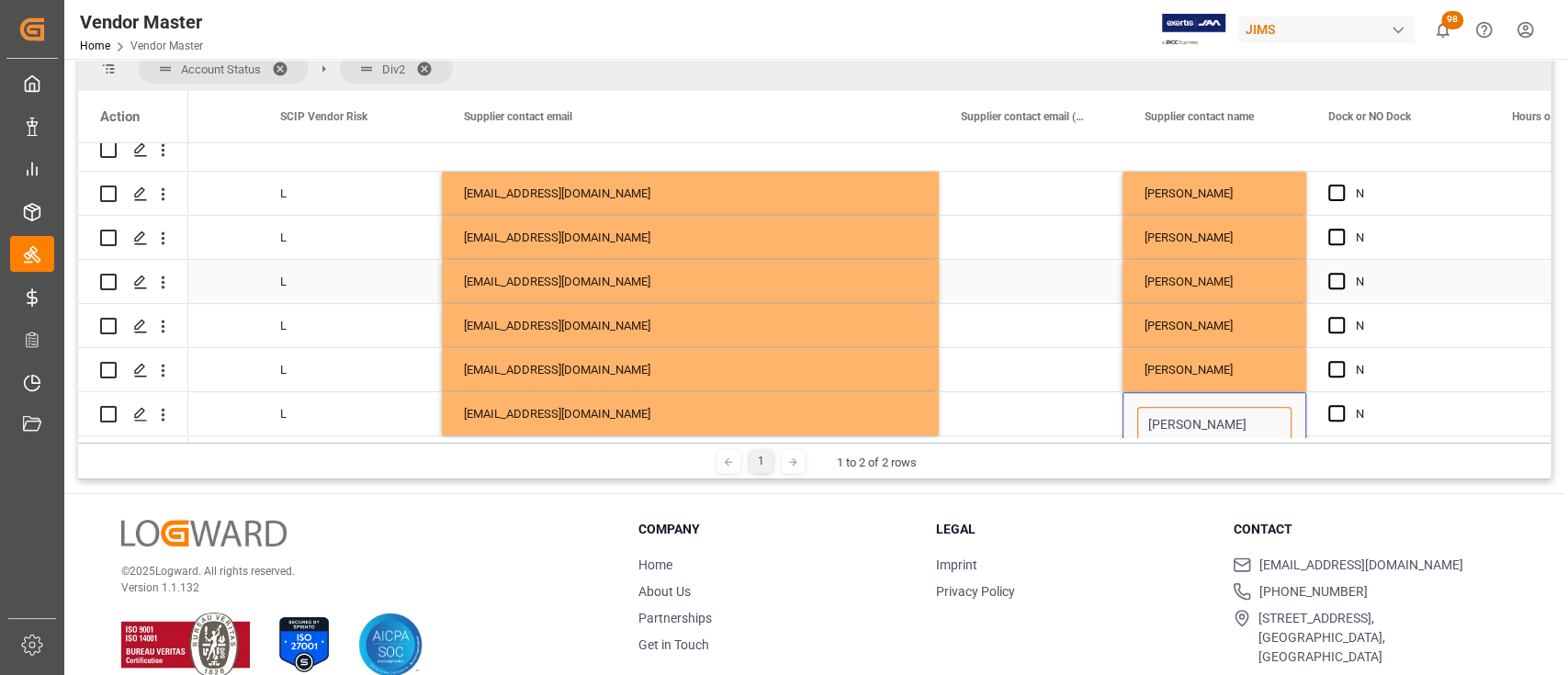
scroll to position [623, 0]
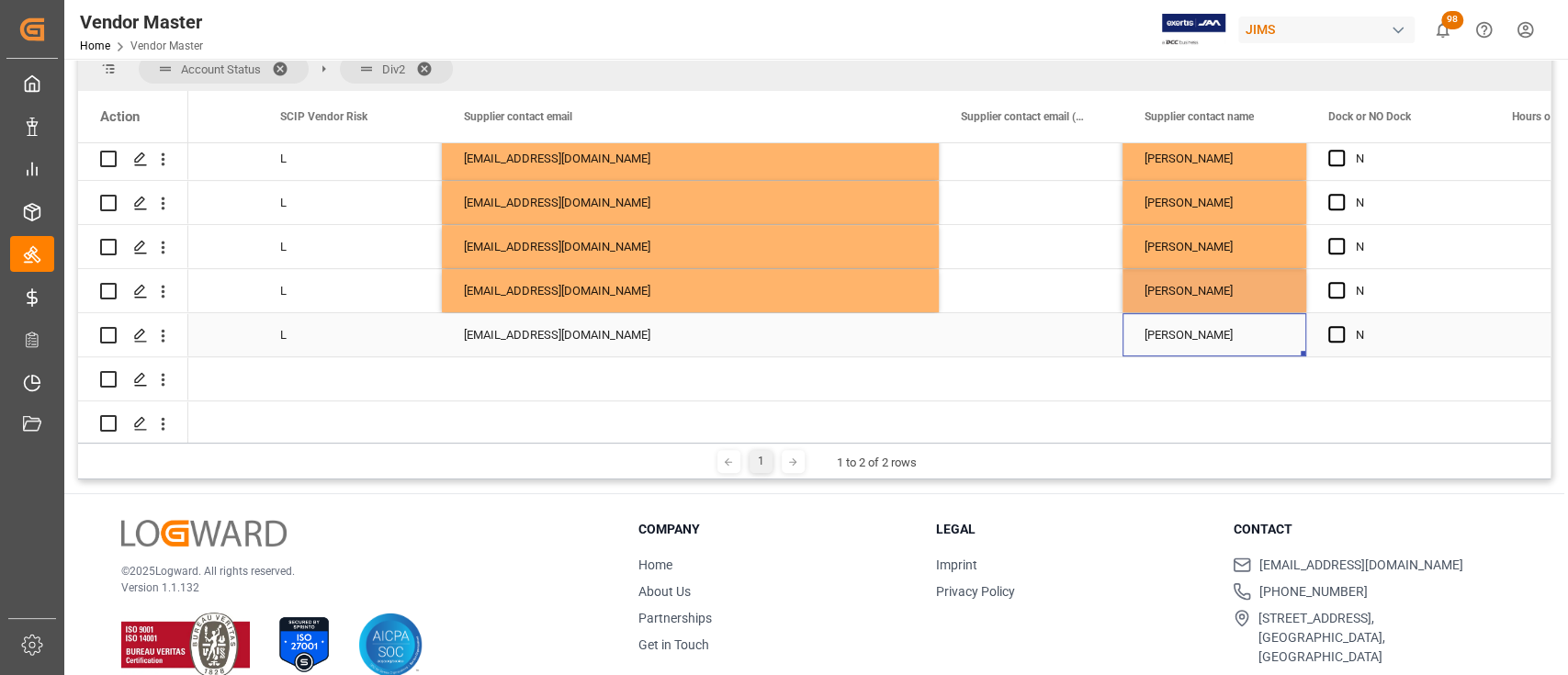
click at [1201, 341] on div "Chris Coyle" at bounding box center [1213, 335] width 183 height 43
click at [1201, 331] on div "Chris Coyle" at bounding box center [1213, 335] width 183 height 43
click at [1201, 331] on input "Chris Coyle" at bounding box center [1213, 346] width 154 height 35
paste input "ad Stewart"
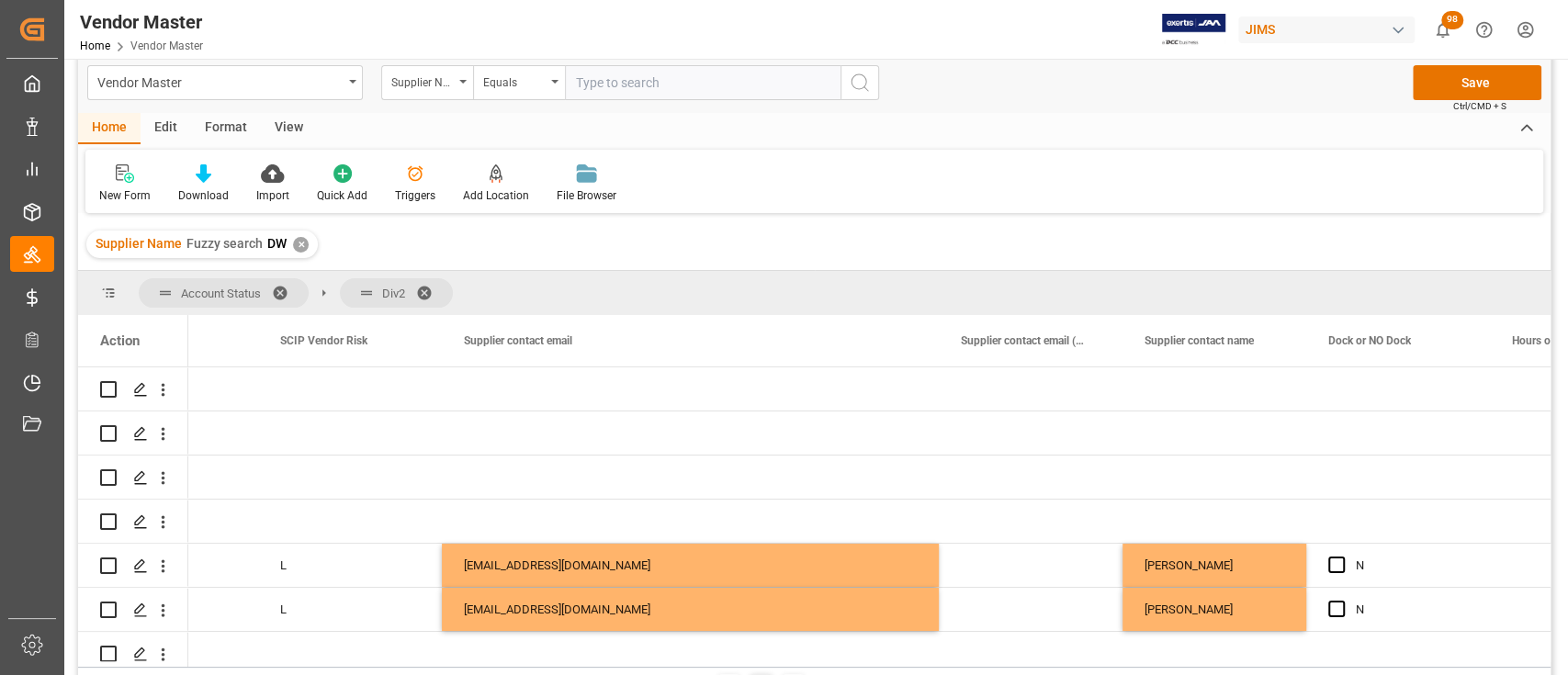
scroll to position [0, 0]
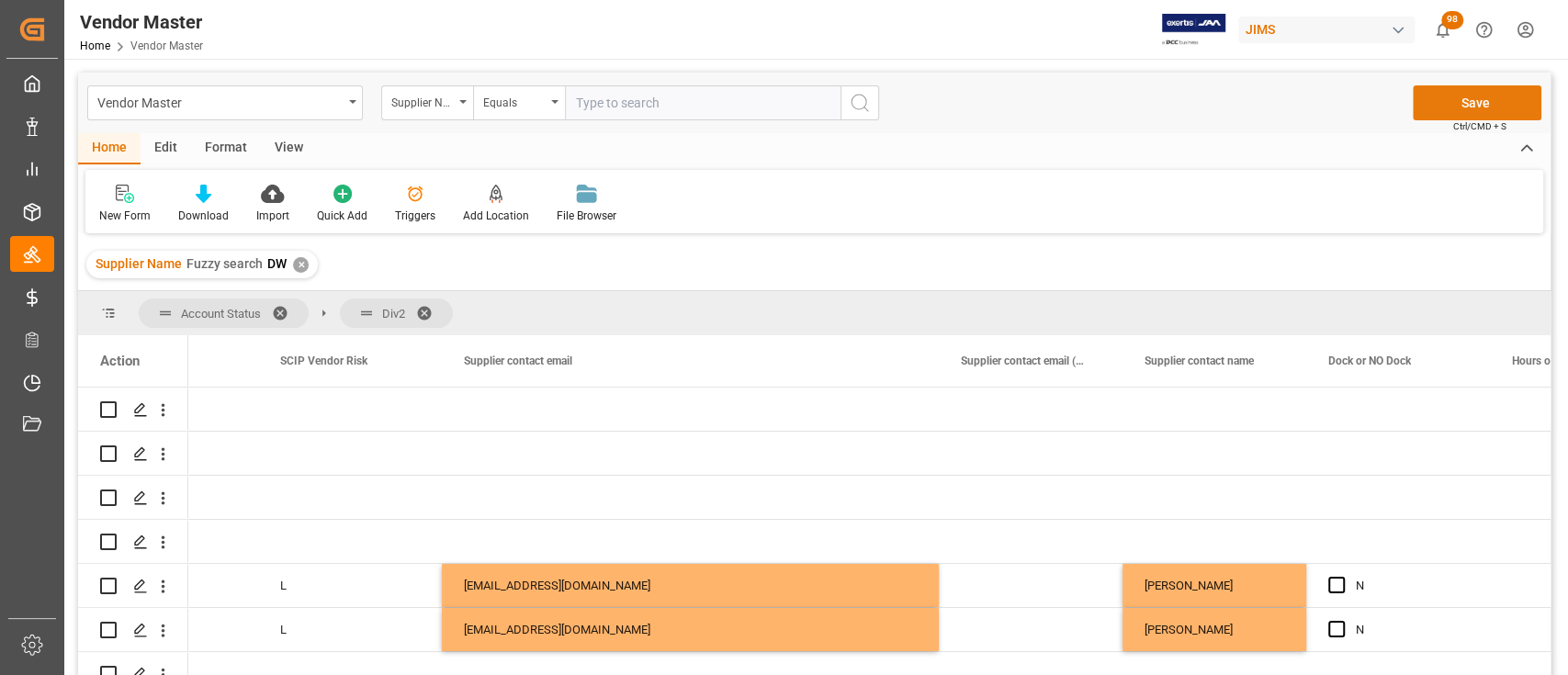
type input "Chad Stewart"
click at [1455, 103] on button "Save" at bounding box center [1476, 103] width 128 height 35
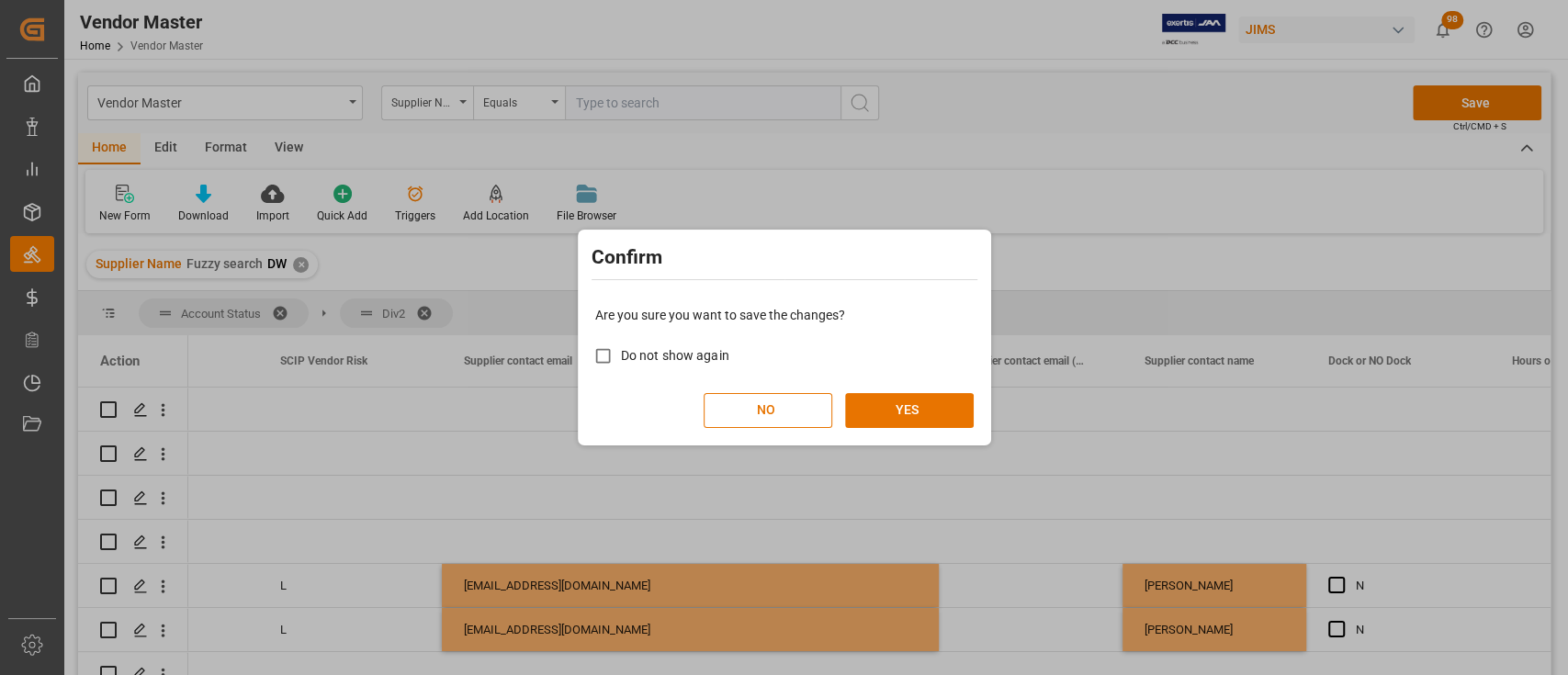
click at [627, 343] on label "Do not show again" at bounding box center [657, 356] width 144 height 36
click at [620, 343] on input "Do not show again" at bounding box center [603, 356] width 36 height 36
checkbox input "true"
click at [911, 405] on button "YES" at bounding box center [909, 410] width 128 height 35
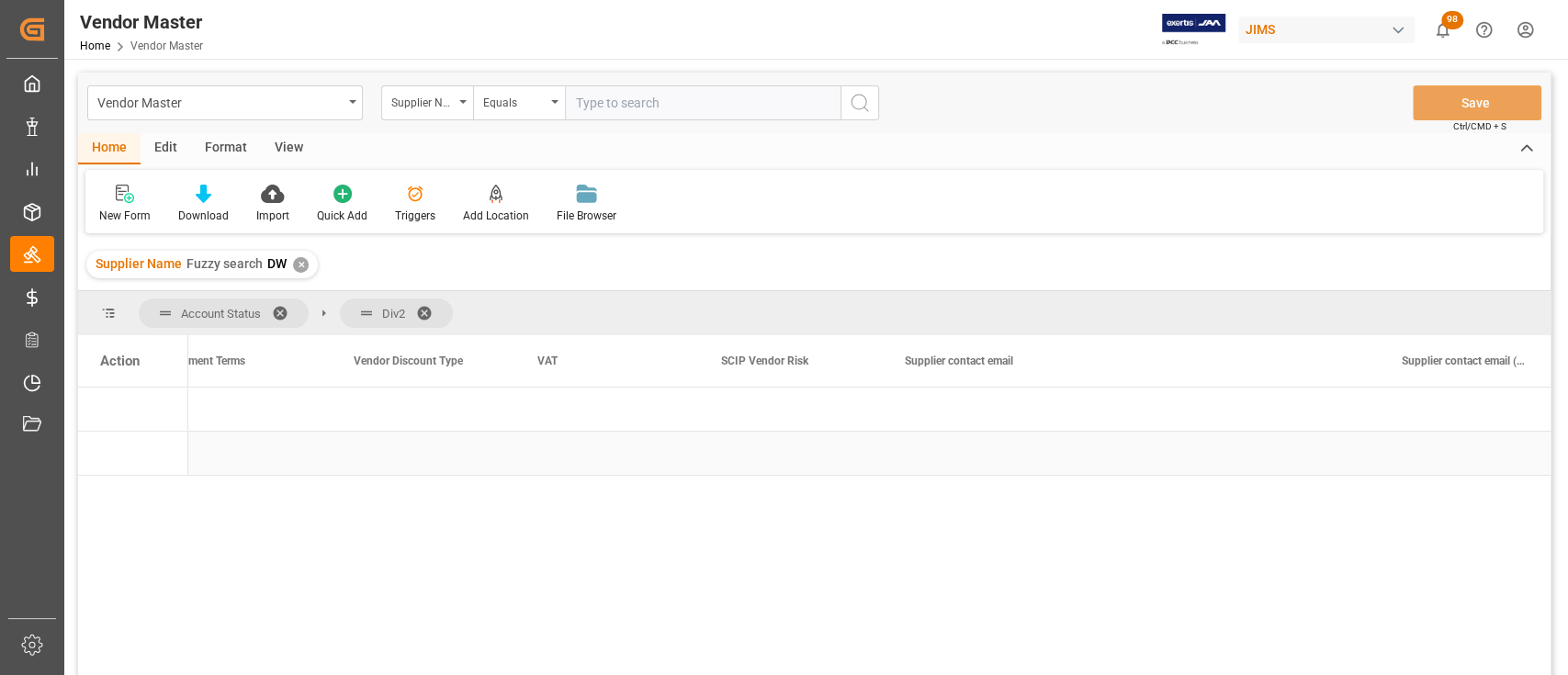
scroll to position [0, 6832]
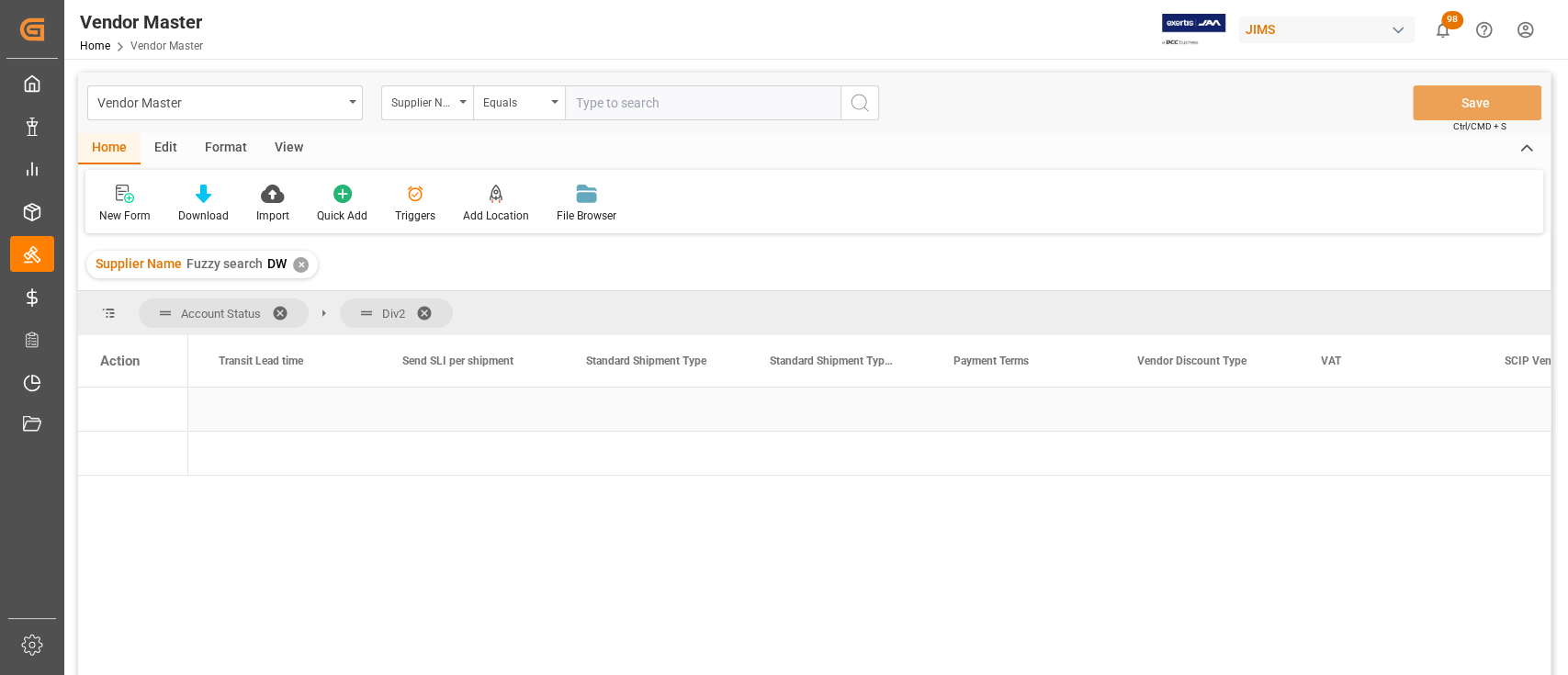
click at [466, 414] on div "Press SPACE to select this row." at bounding box center [471, 409] width 183 height 43
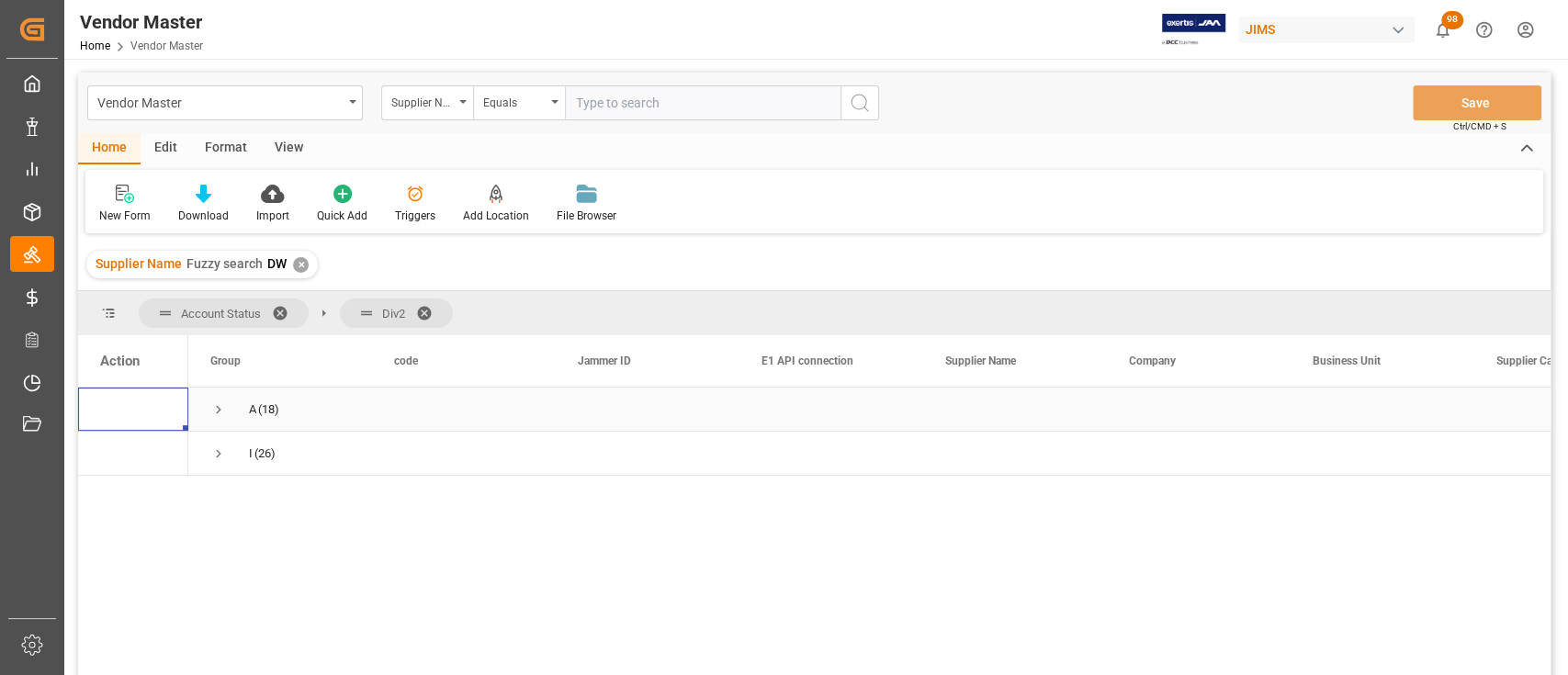
click at [213, 409] on span "Press SPACE to select this row." at bounding box center [218, 409] width 17 height 17
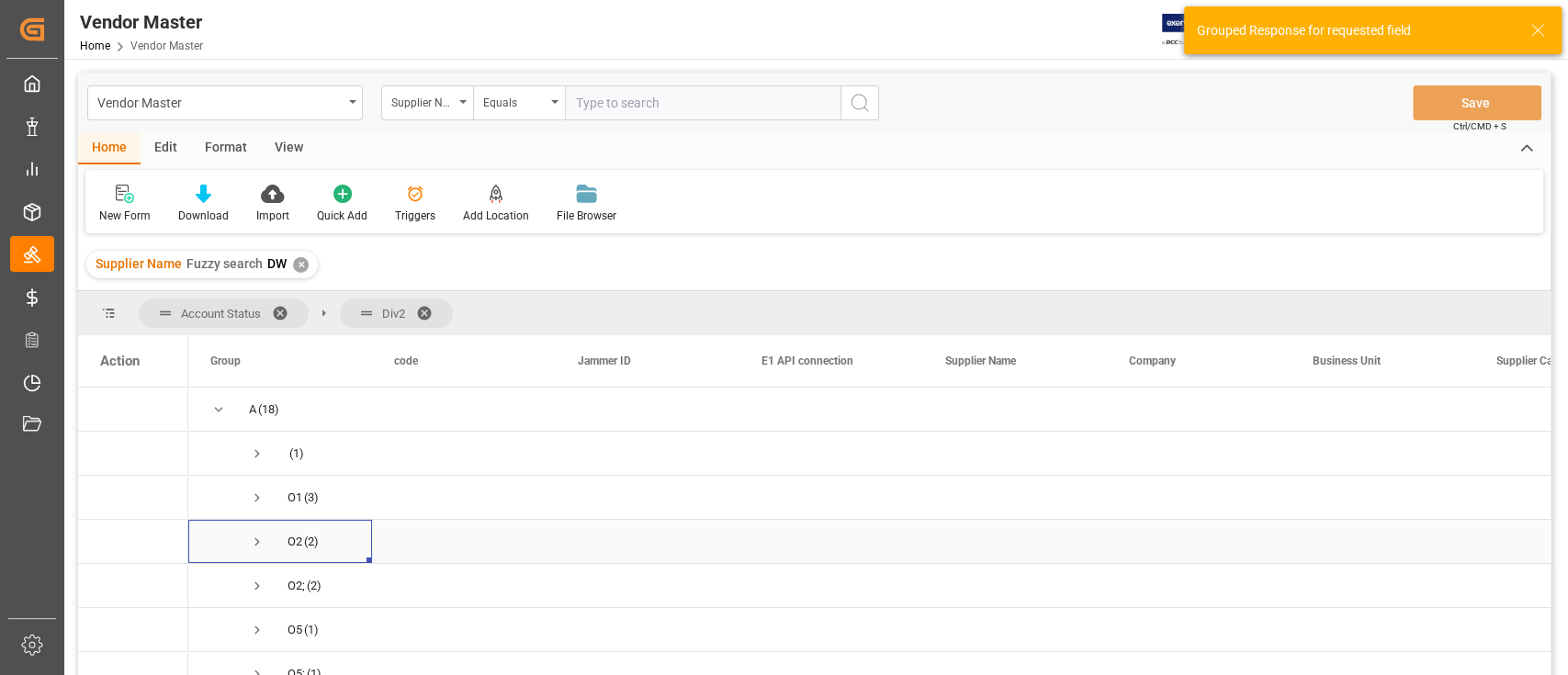
click at [250, 543] on span "Press SPACE to select this row." at bounding box center [257, 542] width 17 height 17
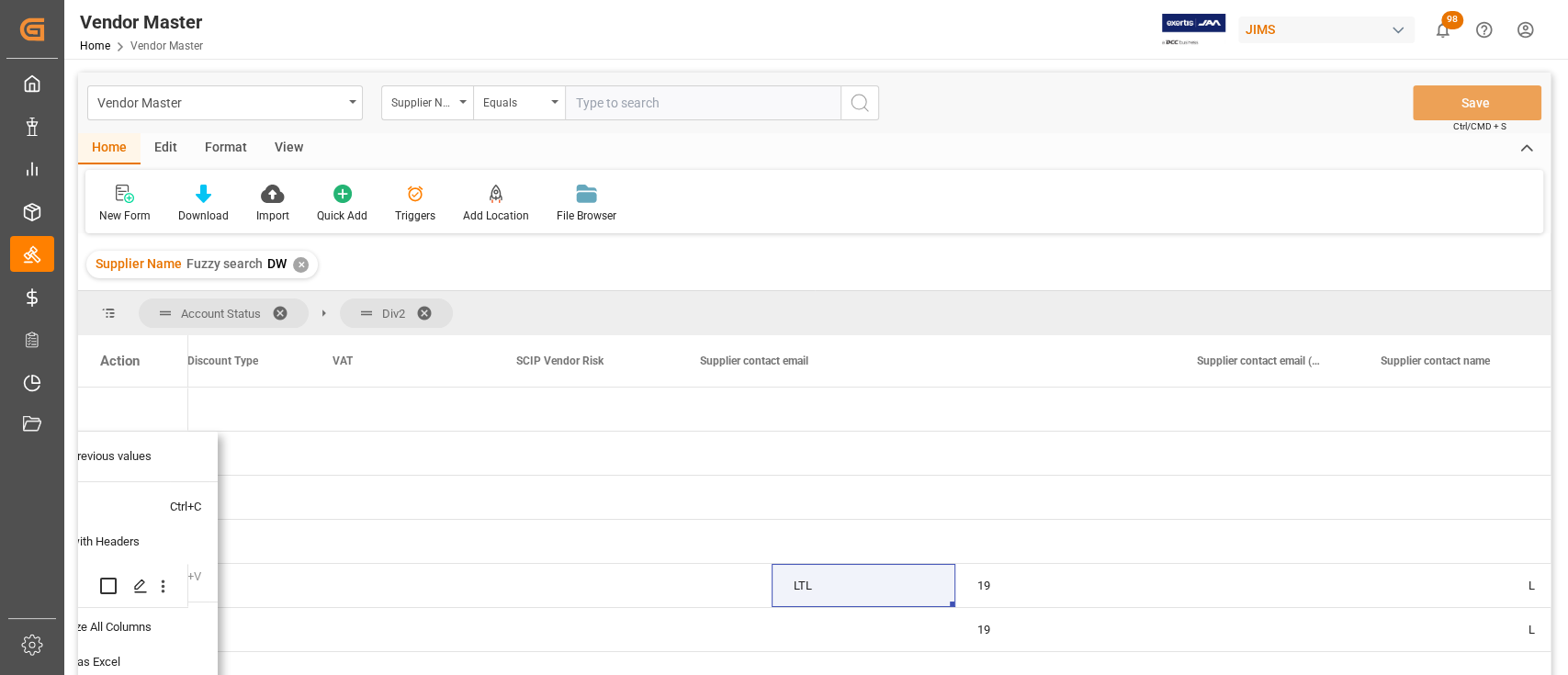
click at [301, 264] on div "✕" at bounding box center [301, 265] width 16 height 16
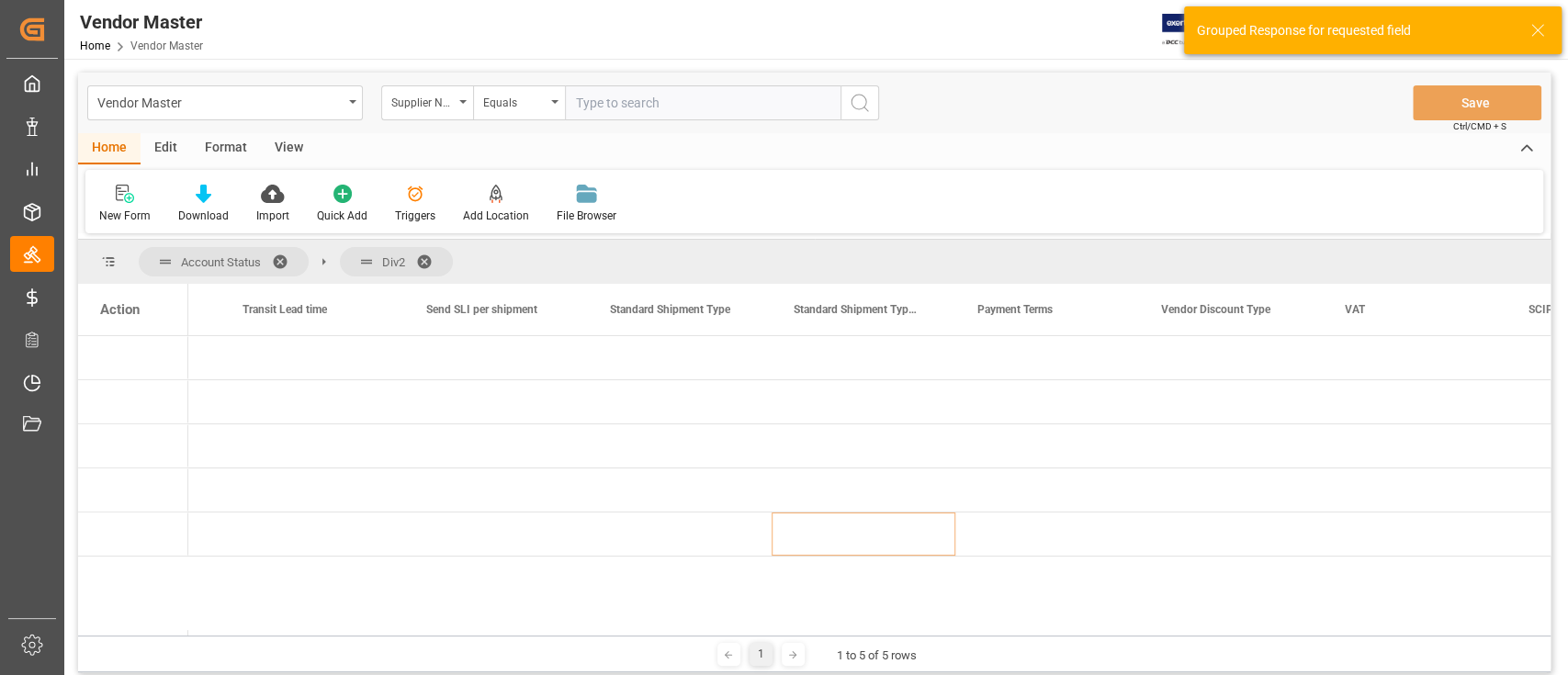
click at [279, 262] on span at bounding box center [287, 262] width 29 height 17
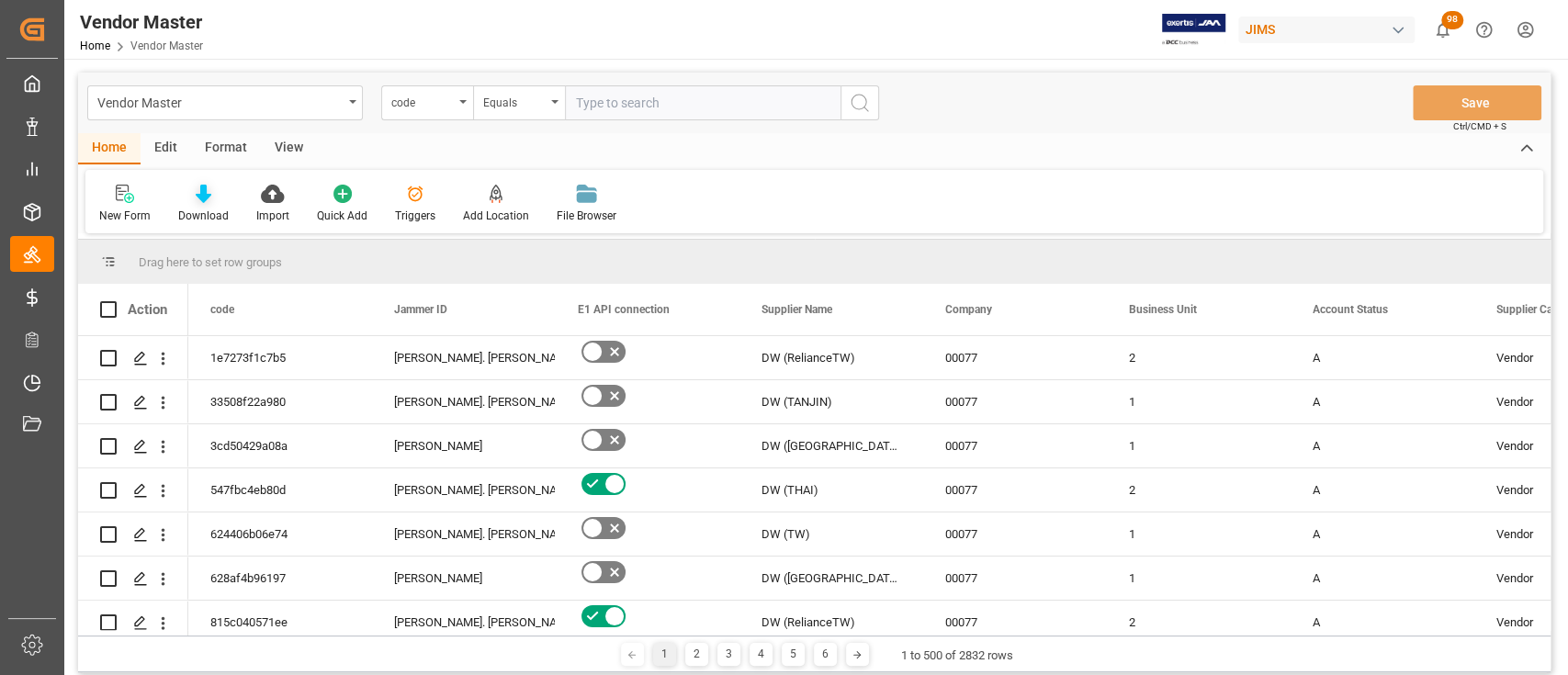
click at [207, 195] on icon at bounding box center [203, 194] width 16 height 18
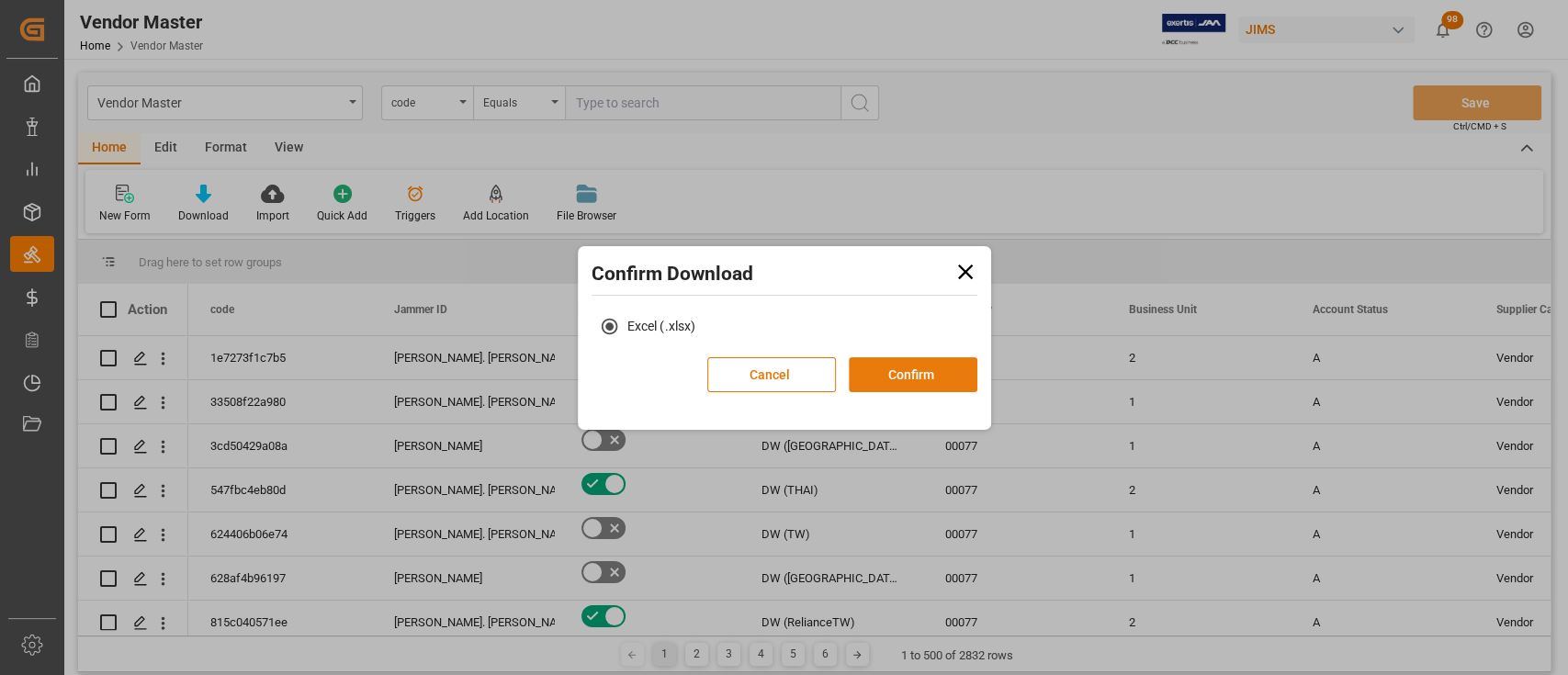
click at [934, 380] on button "Confirm" at bounding box center [913, 375] width 128 height 35
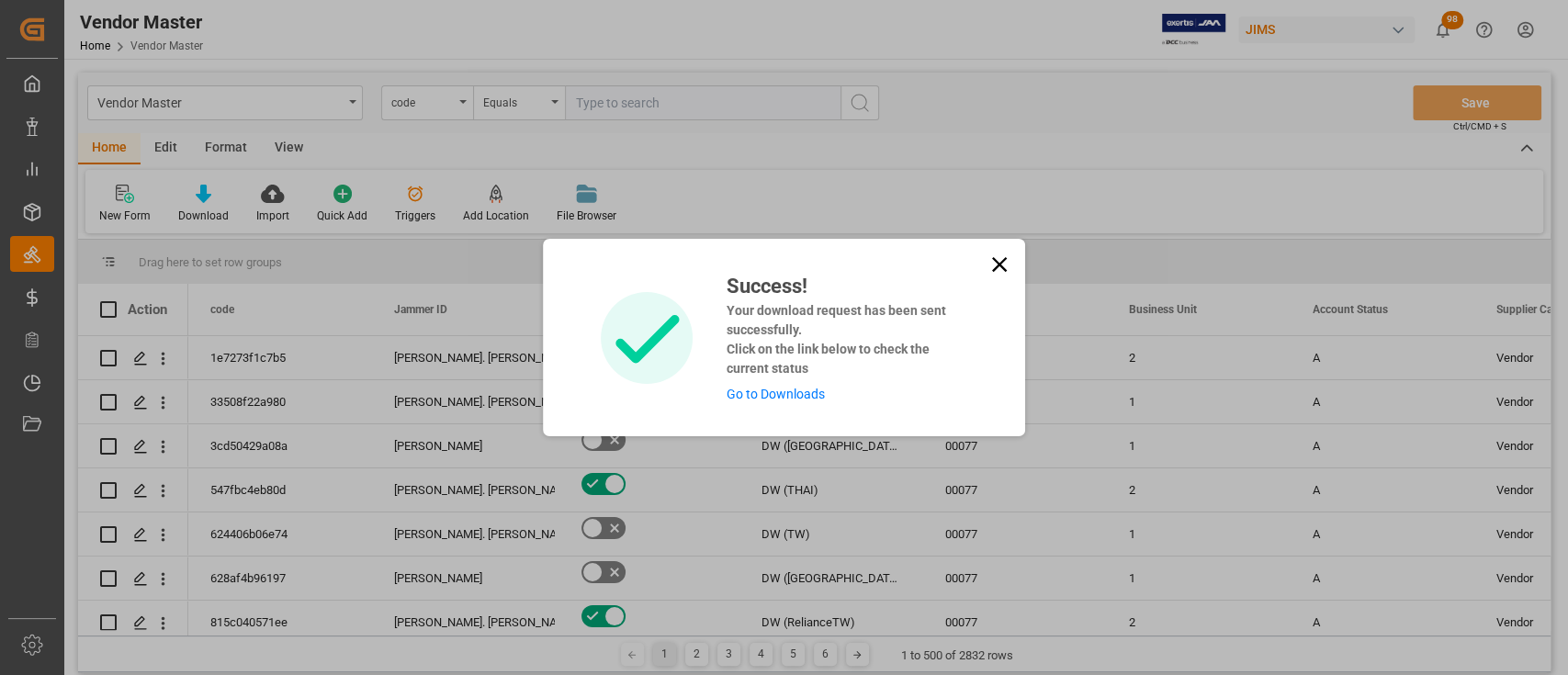
click at [786, 389] on link "Go to Downloads" at bounding box center [774, 394] width 99 height 15
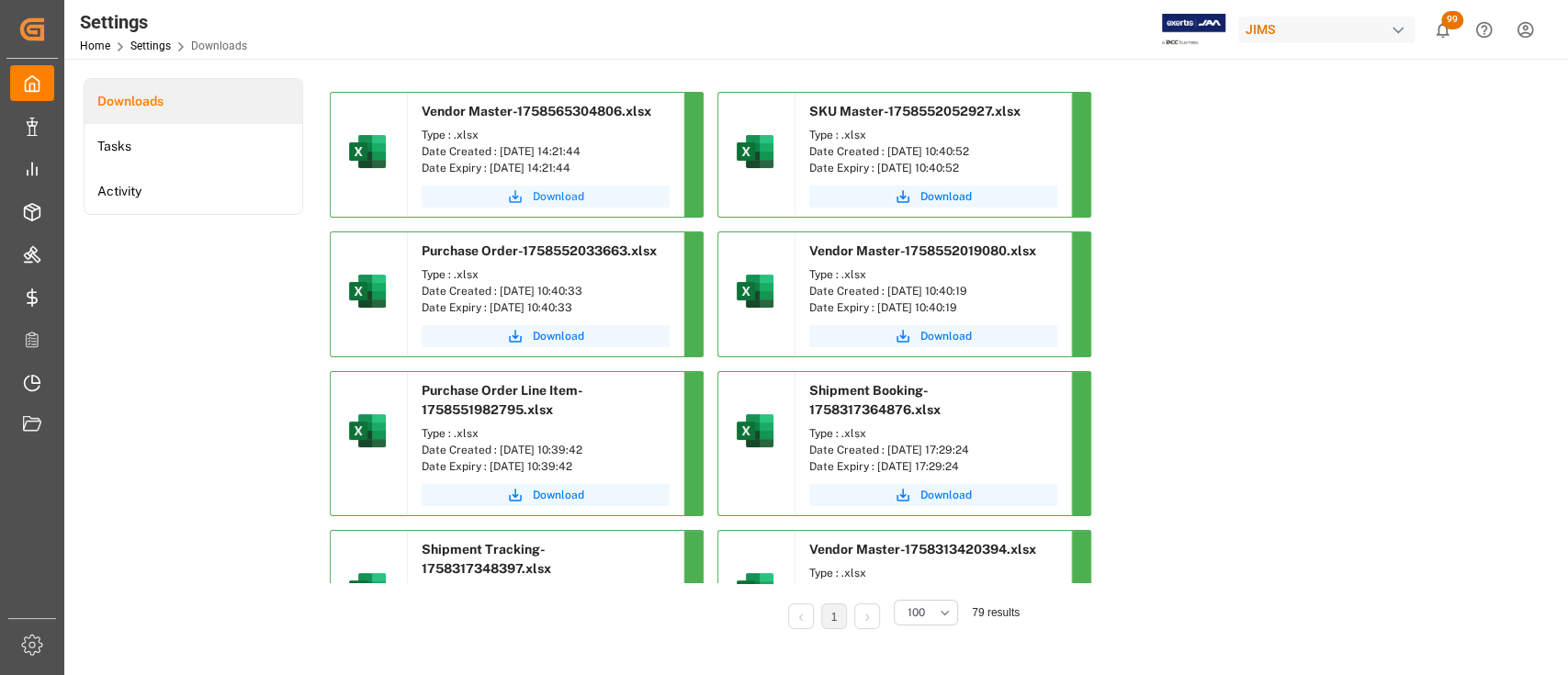
click at [557, 185] on button "Download" at bounding box center [545, 196] width 248 height 22
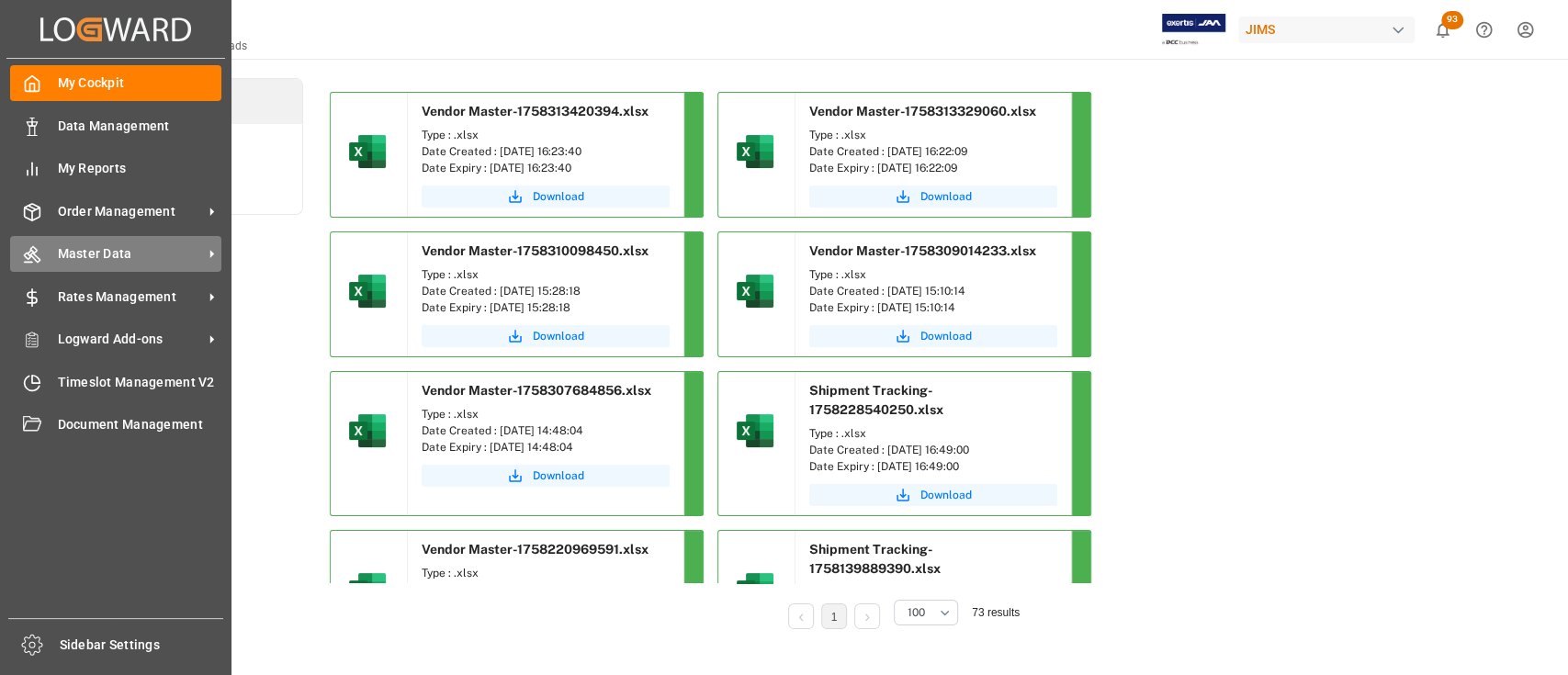
click at [103, 264] on span "Master Data" at bounding box center [130, 254] width 145 height 19
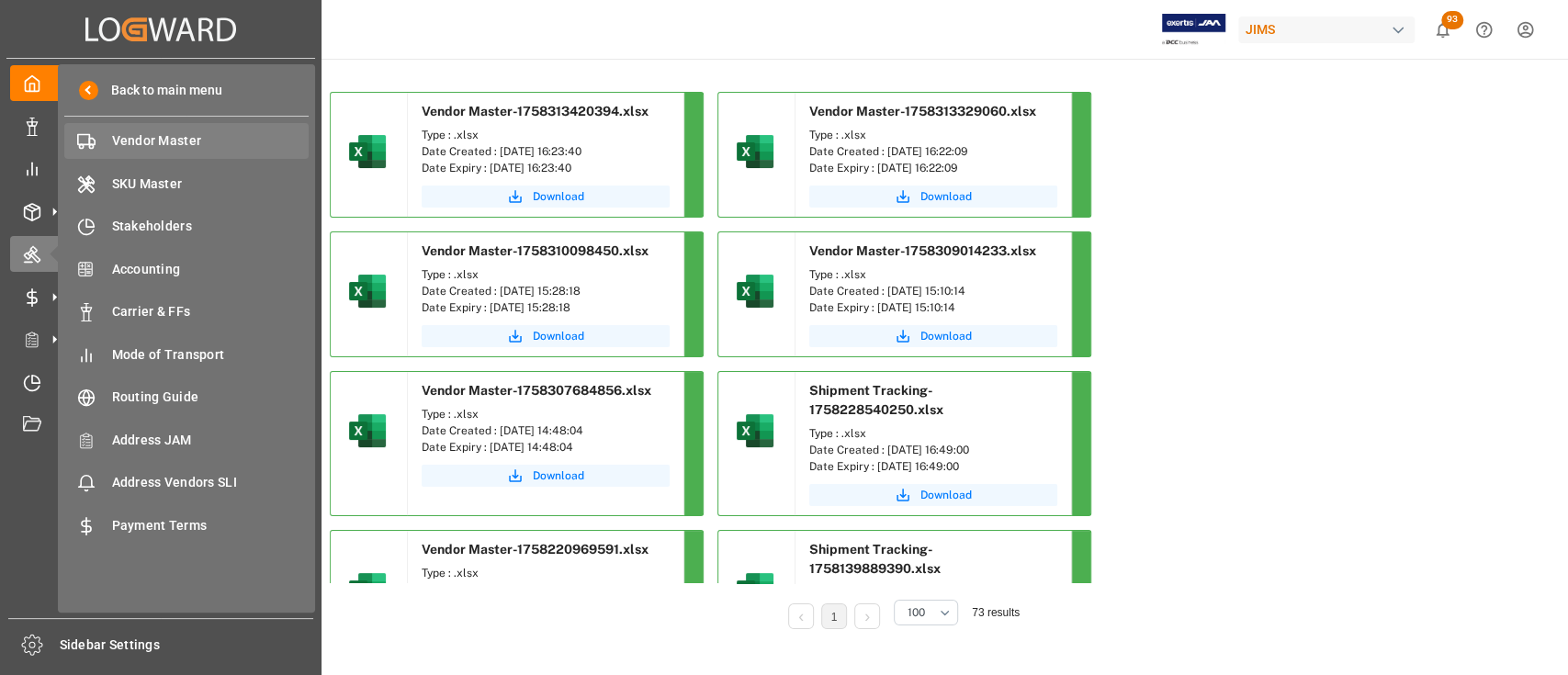
click at [164, 140] on span "Vendor Master" at bounding box center [211, 140] width 197 height 19
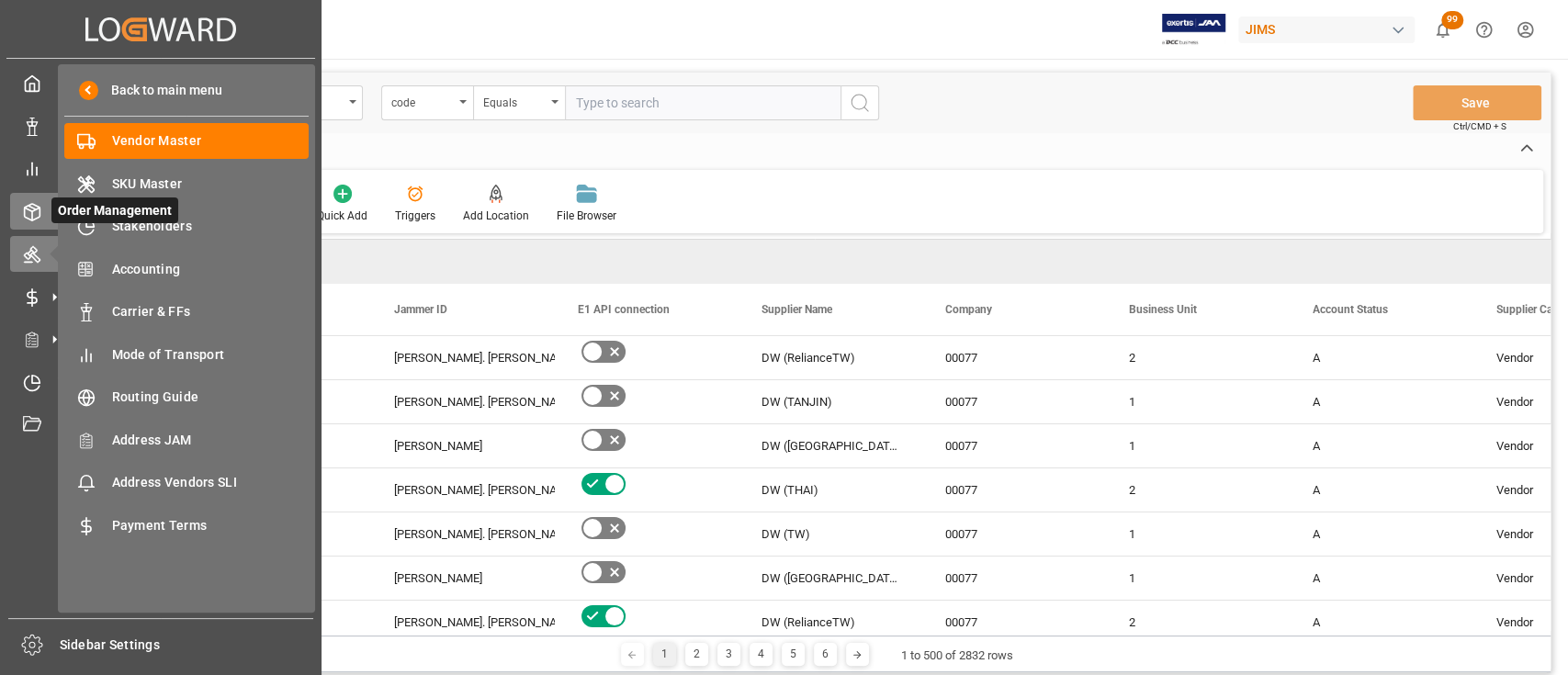
click at [38, 210] on icon at bounding box center [32, 212] width 18 height 18
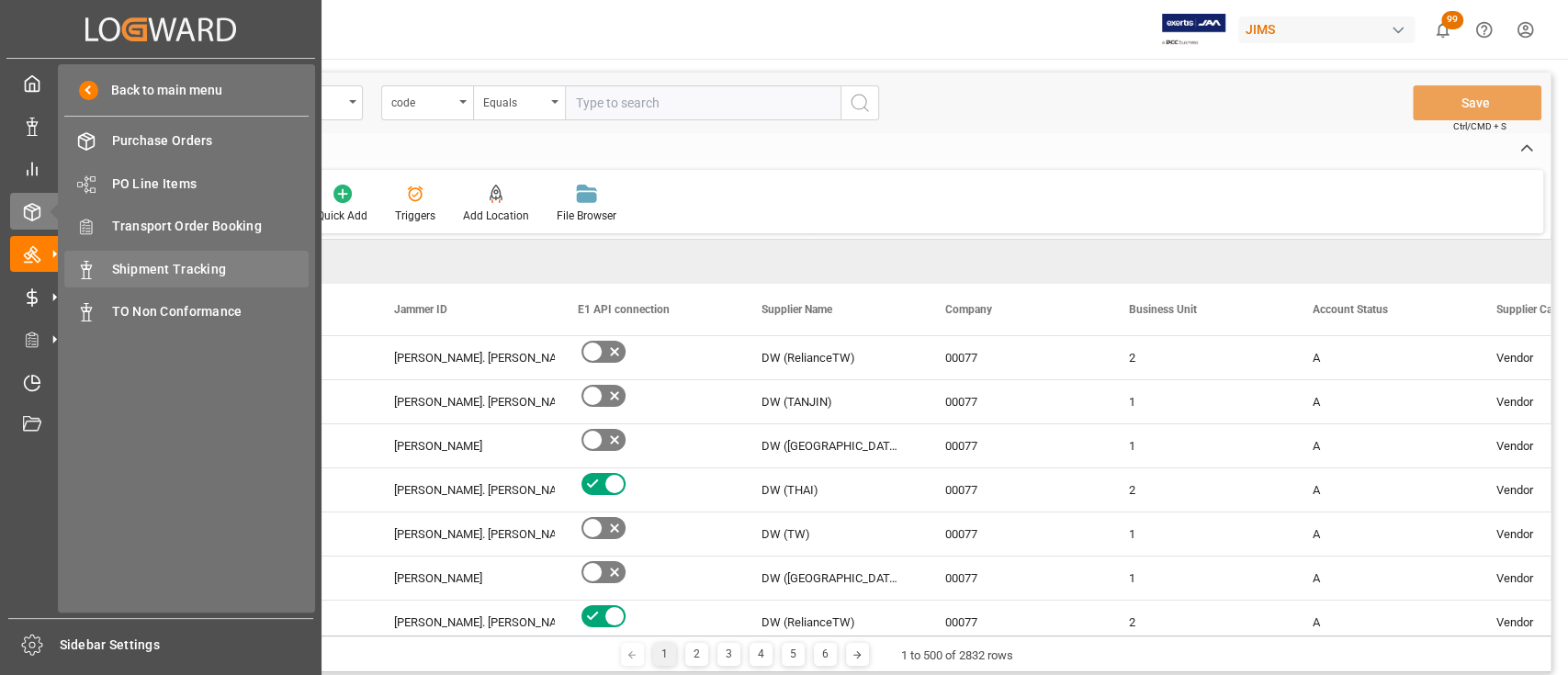
click at [183, 270] on span "Shipment Tracking" at bounding box center [211, 269] width 197 height 19
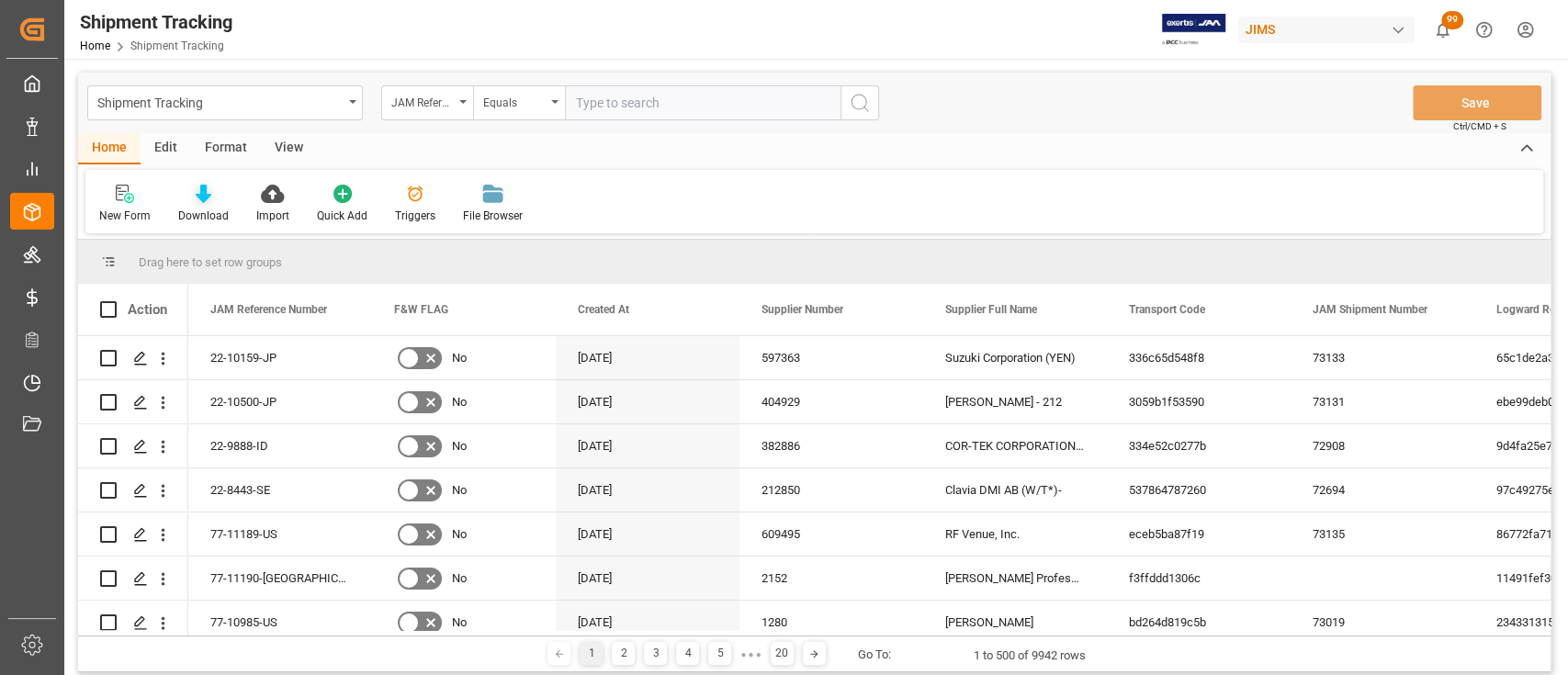
click at [203, 206] on div "Download" at bounding box center [203, 204] width 78 height 41
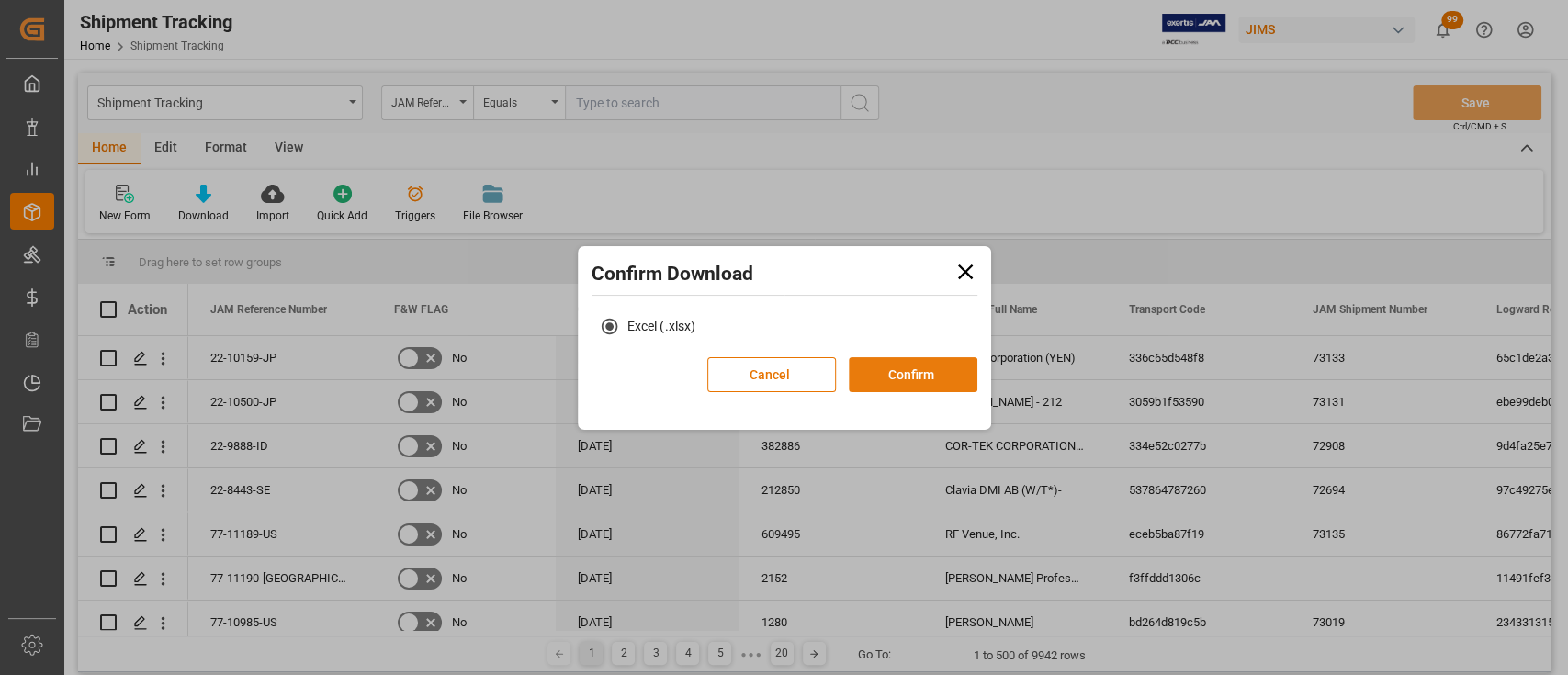
click at [948, 384] on button "Confirm" at bounding box center [913, 375] width 128 height 35
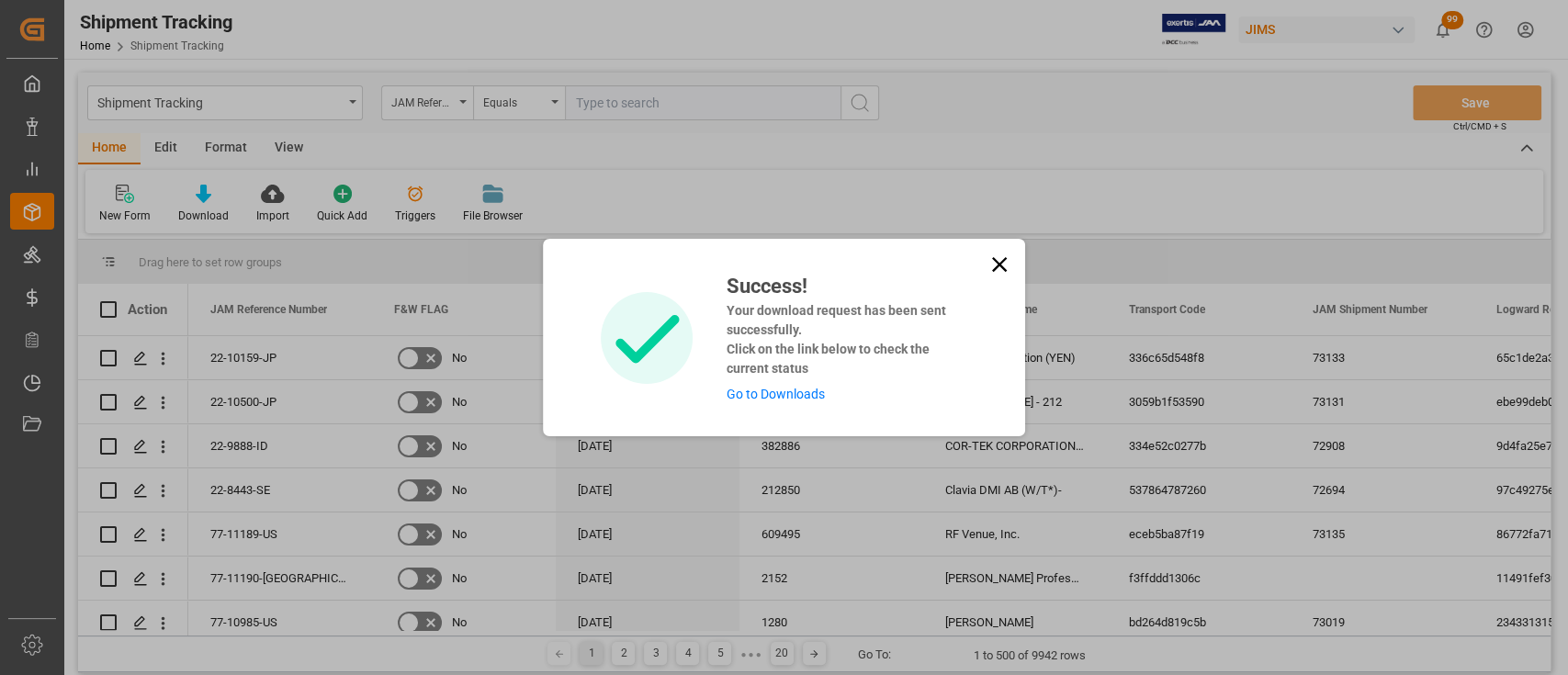
click at [794, 390] on link "Go to Downloads" at bounding box center [774, 394] width 99 height 15
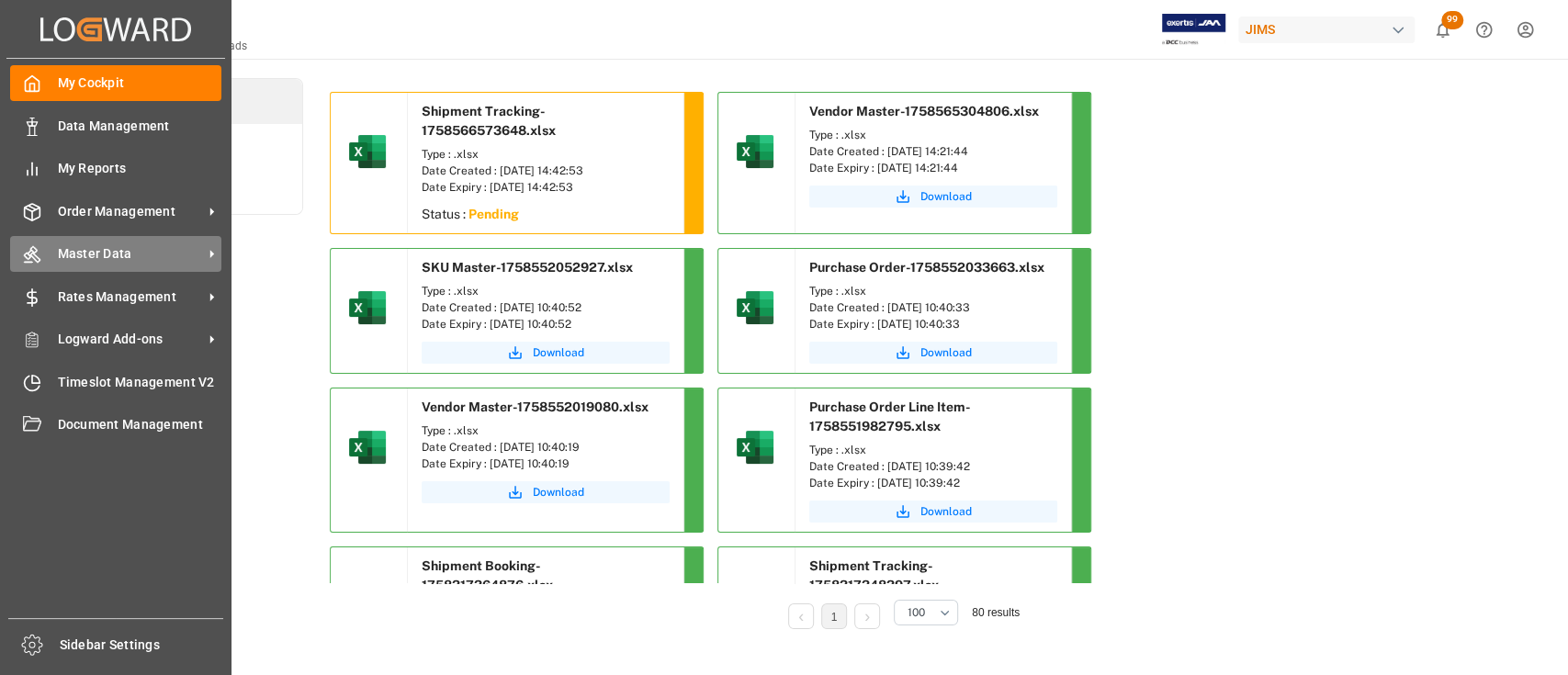
click at [117, 256] on span "Master Data" at bounding box center [130, 254] width 145 height 19
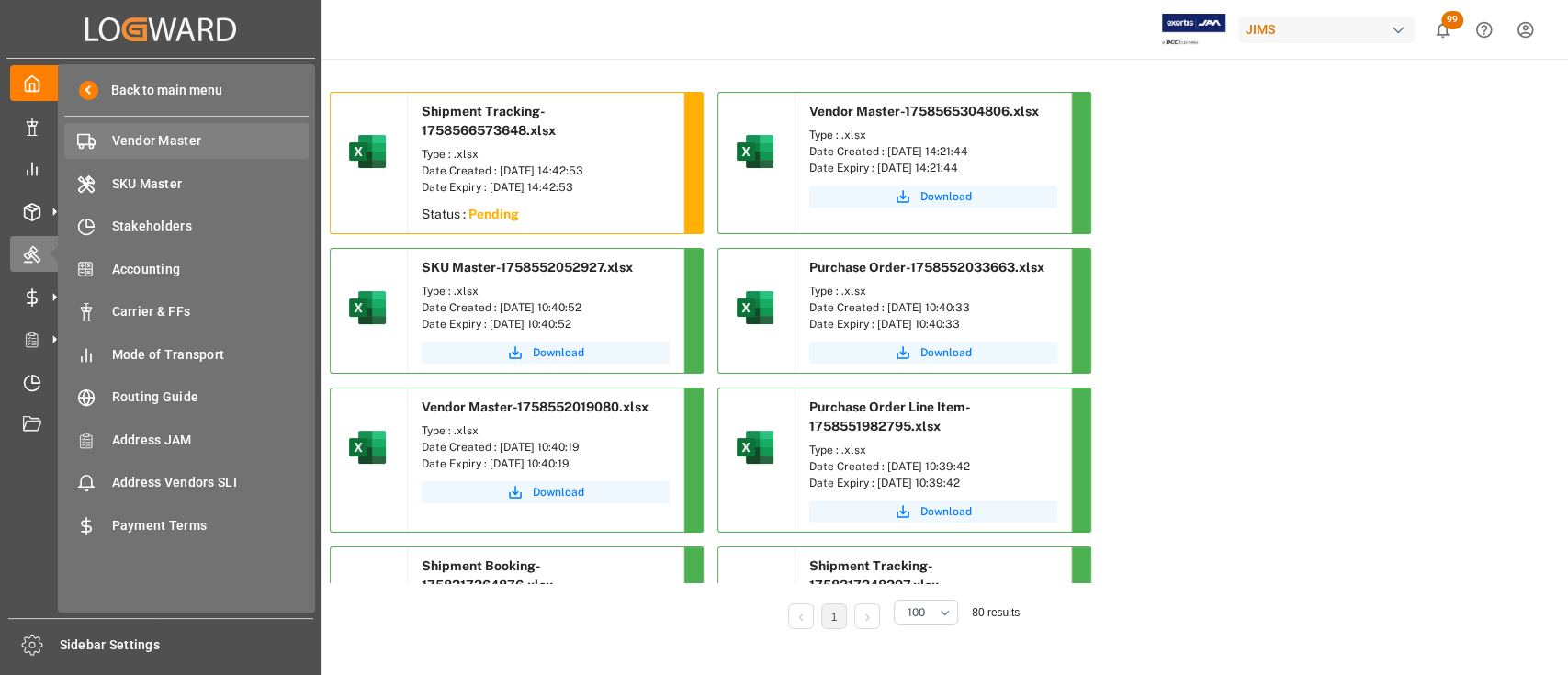
click at [147, 128] on div "Vendor Master Vendor Master" at bounding box center [186, 141] width 244 height 36
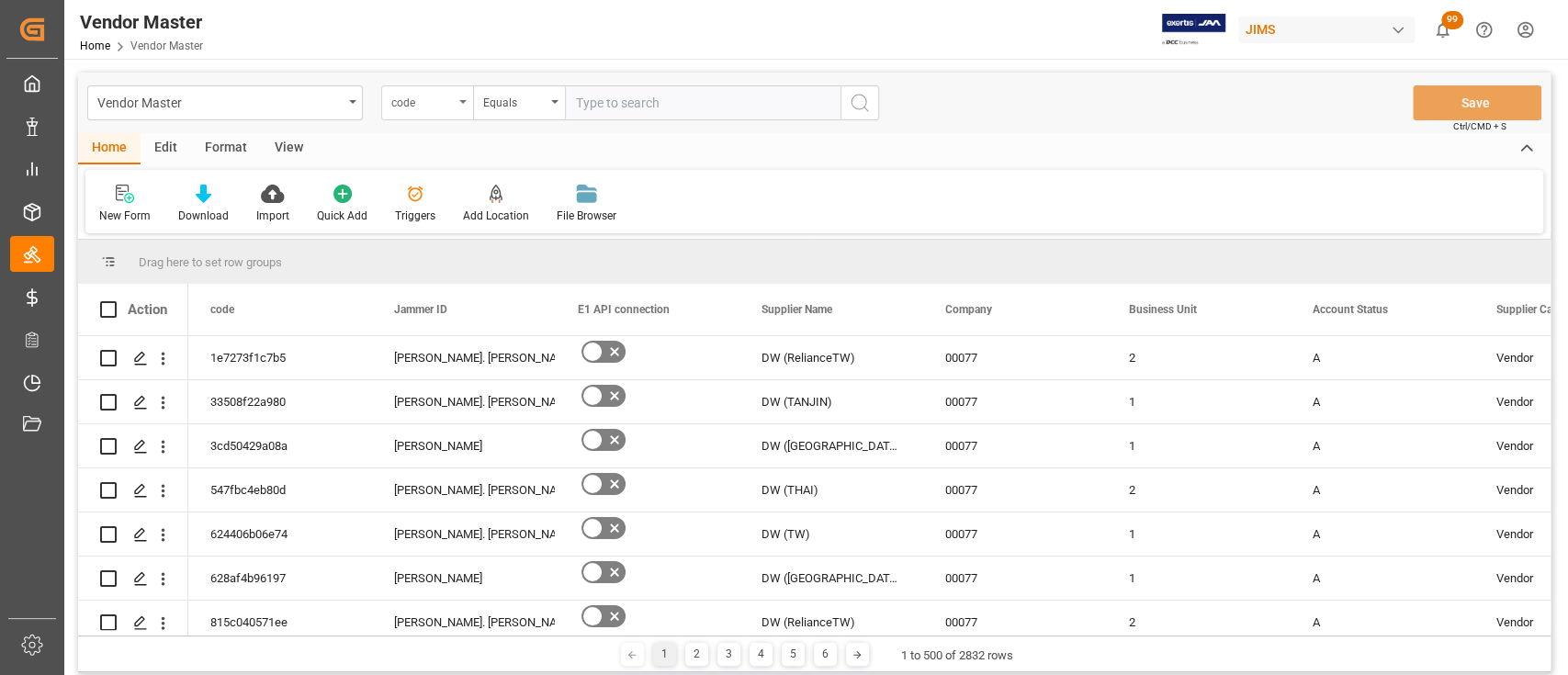
click at [443, 100] on div "code" at bounding box center [422, 101] width 63 height 21
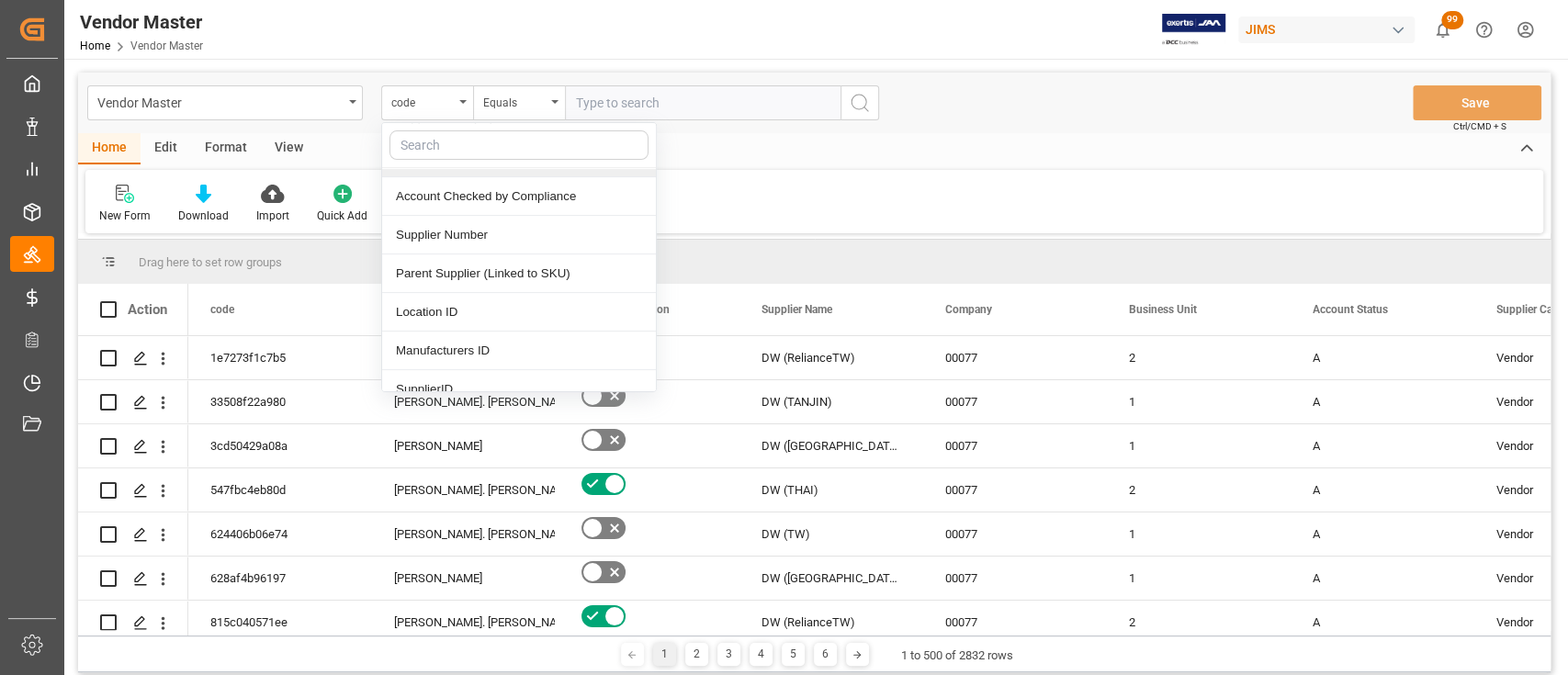
scroll to position [368, 0]
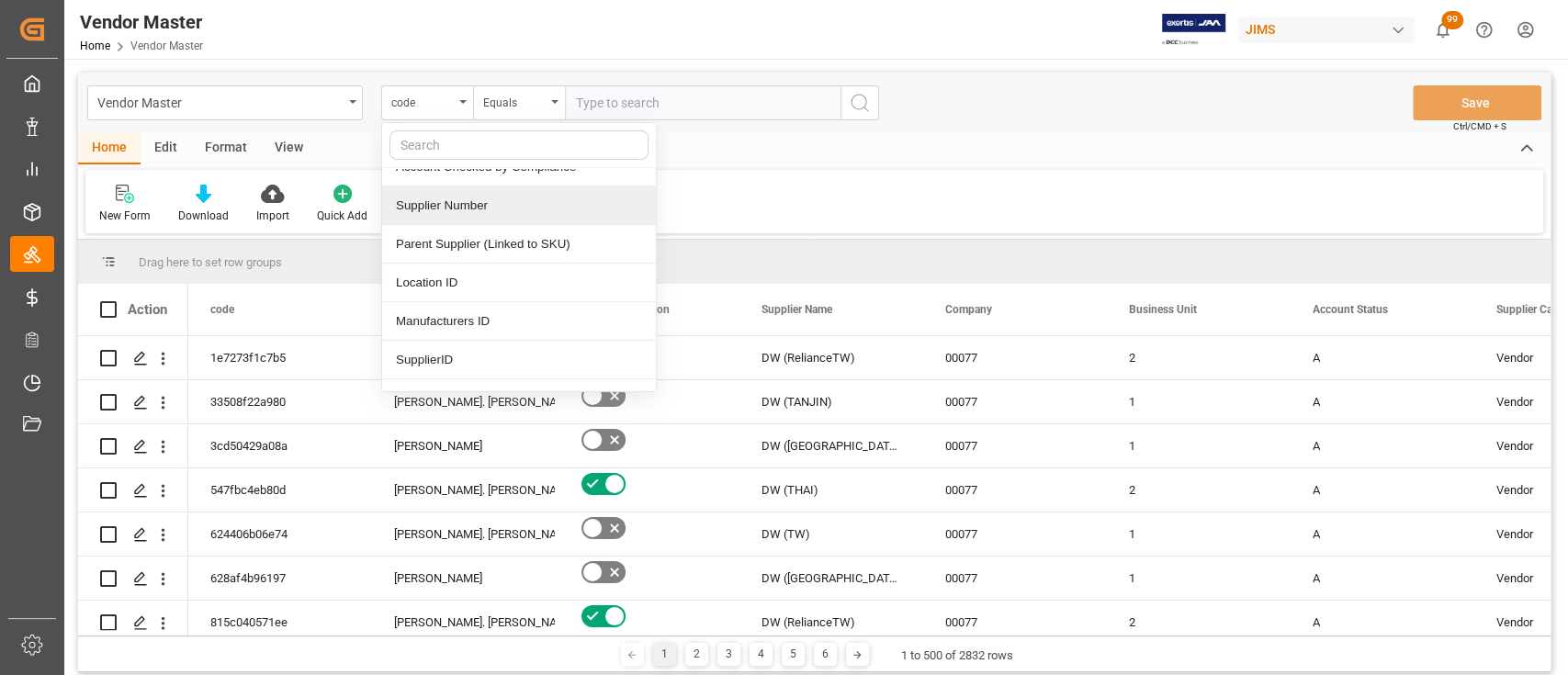
click at [477, 210] on div "Supplier Number" at bounding box center [518, 206] width 274 height 39
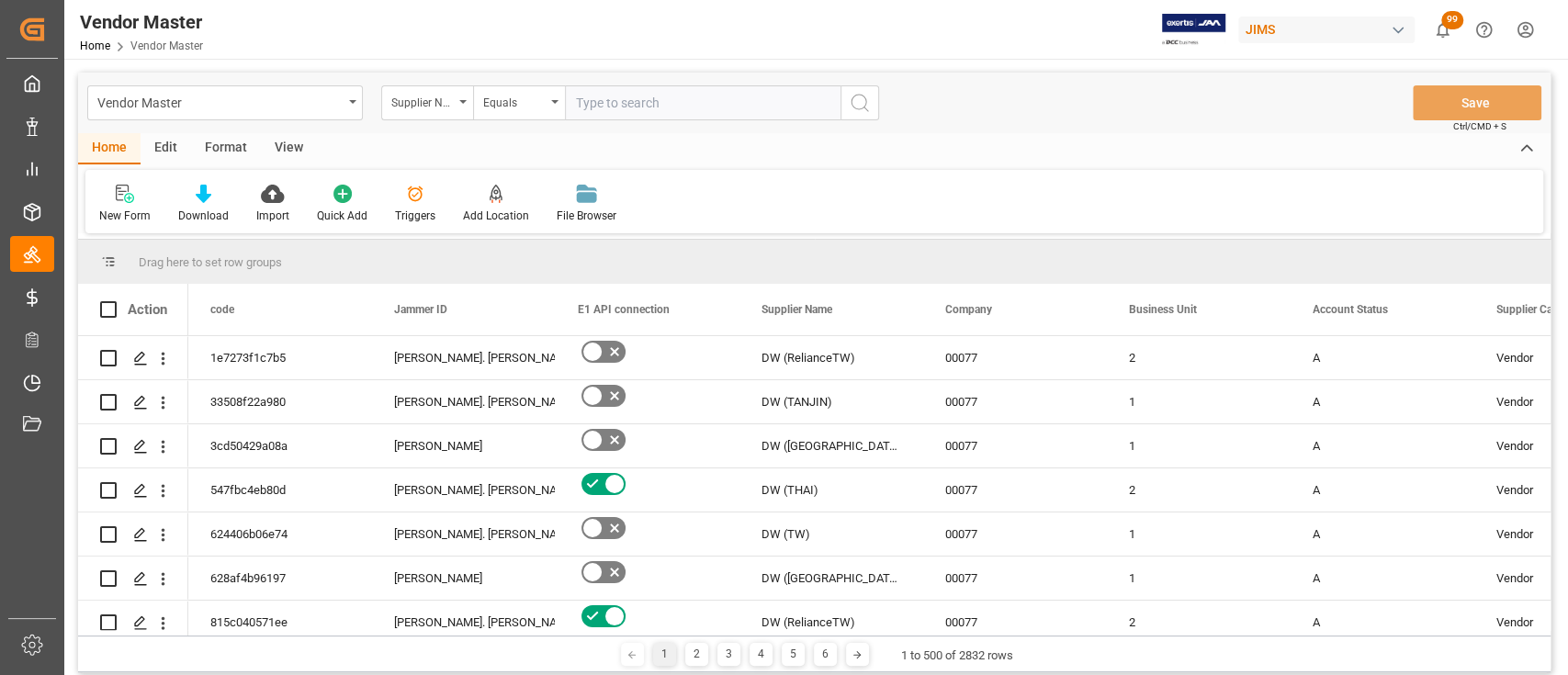
click at [675, 98] on input "text" at bounding box center [702, 103] width 276 height 35
paste input "1110"
type input "1110"
click at [861, 105] on icon "search button" at bounding box center [860, 103] width 22 height 22
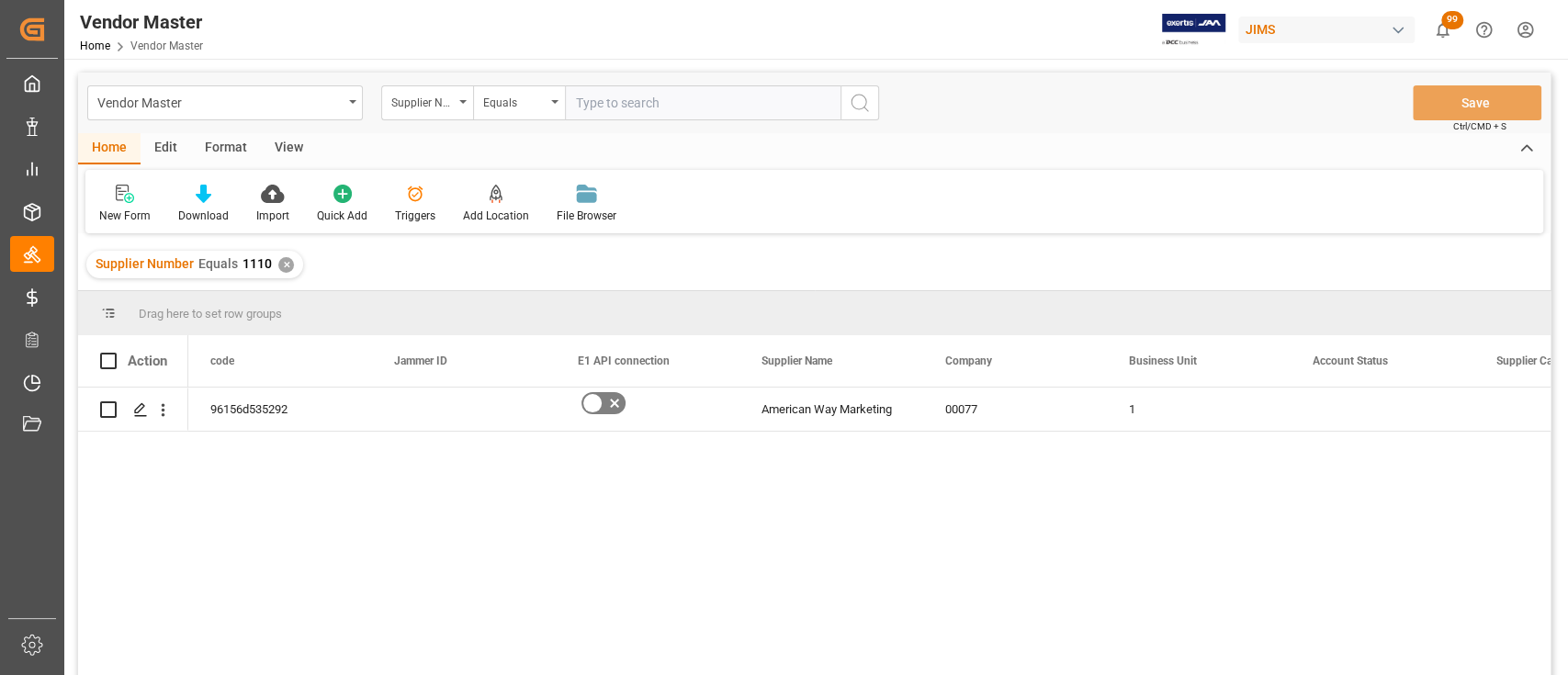
click at [284, 271] on div "✕" at bounding box center [286, 265] width 16 height 16
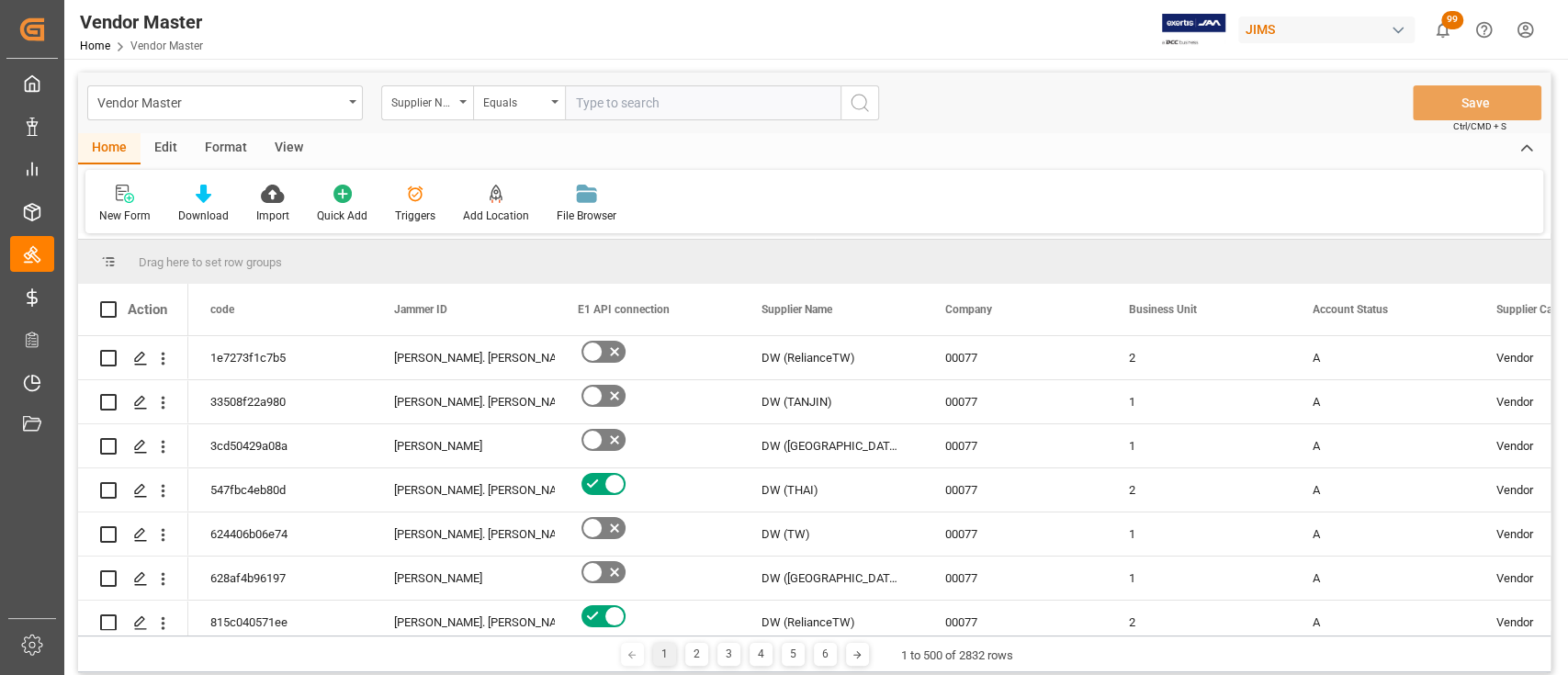
click at [638, 104] on input "text" at bounding box center [702, 103] width 276 height 35
paste input "663119"
type input "663119"
click at [862, 112] on icon "search button" at bounding box center [860, 103] width 22 height 22
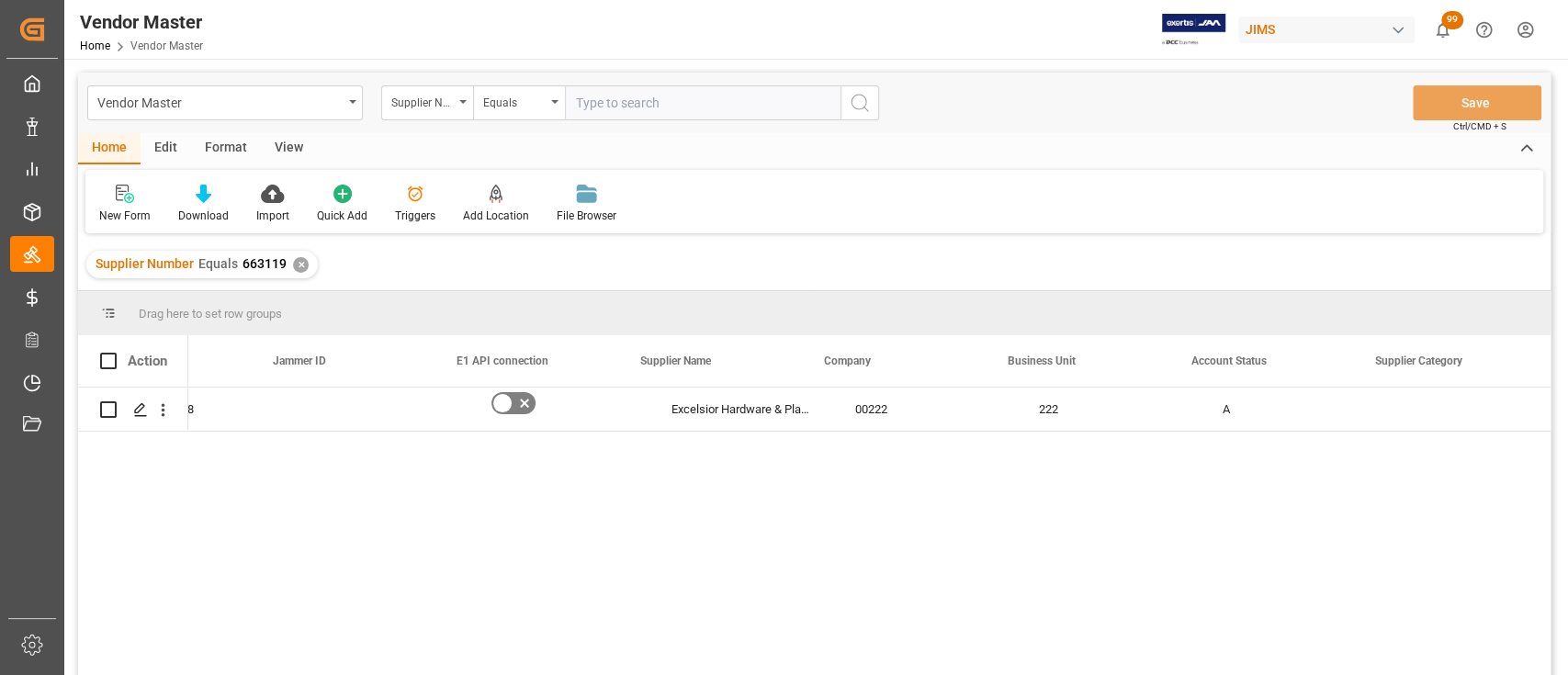
scroll to position [0, 123]
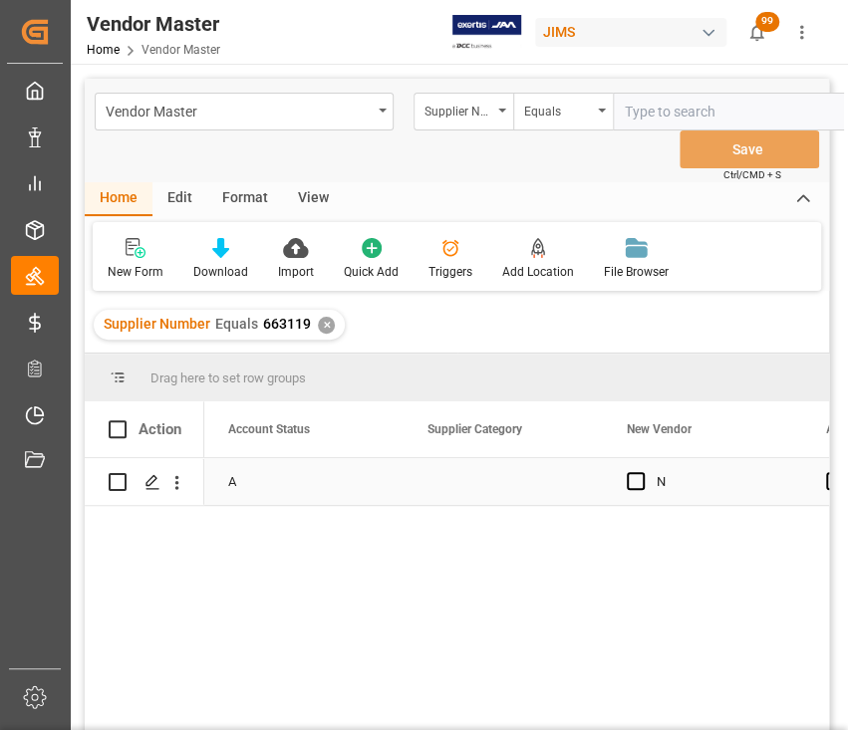
click at [462, 483] on div "Press SPACE to select this row." at bounding box center [502, 481] width 199 height 47
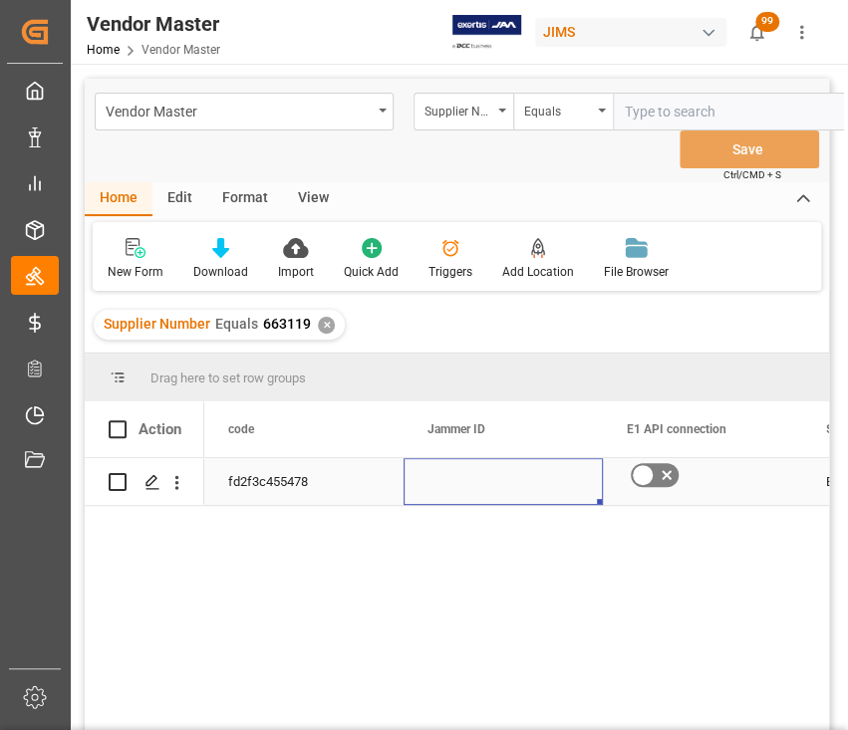
click at [518, 488] on div "Press SPACE to select this row." at bounding box center [502, 481] width 199 height 47
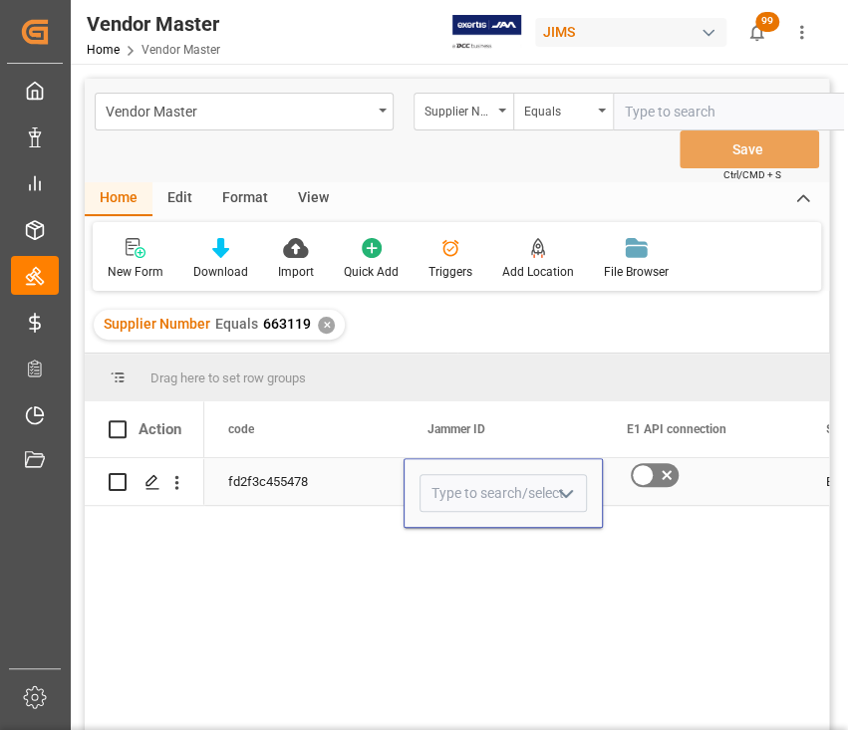
click at [573, 497] on icon "open menu" at bounding box center [566, 494] width 24 height 24
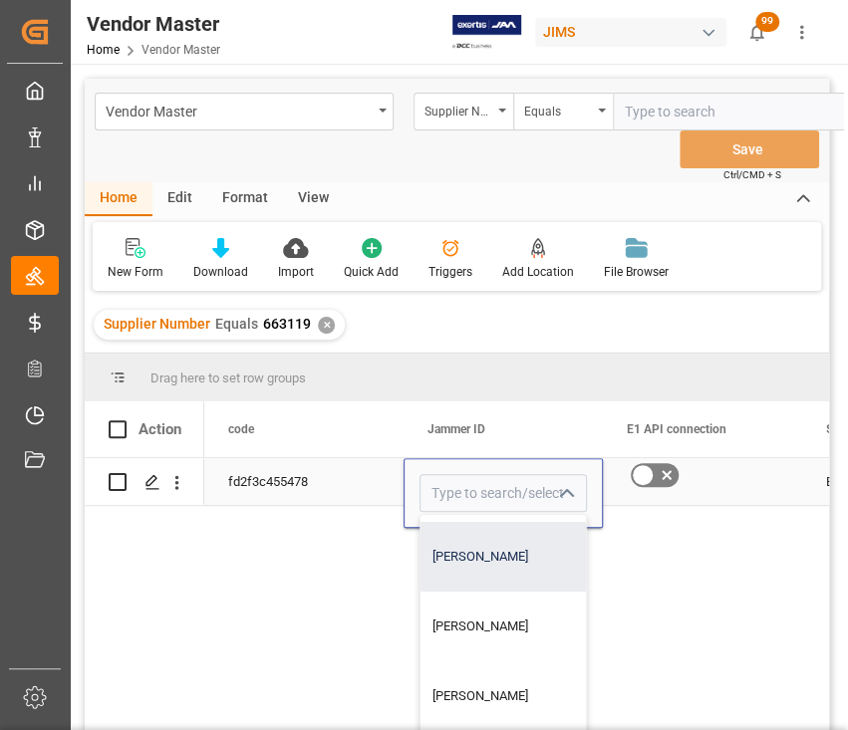
click at [508, 560] on div "[PERSON_NAME]" at bounding box center [530, 557] width 221 height 70
type input "[PERSON_NAME]"
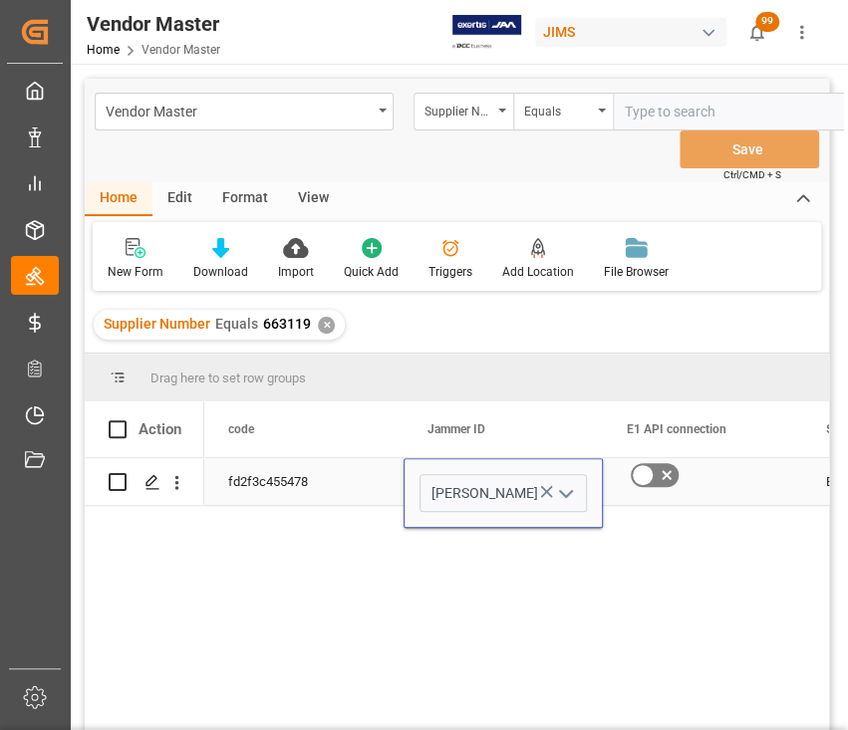
click at [675, 475] on icon "Press SPACE to select this row." at bounding box center [667, 475] width 24 height 24
click at [0, 0] on input "Press SPACE to select this row." at bounding box center [0, 0] width 0 height 0
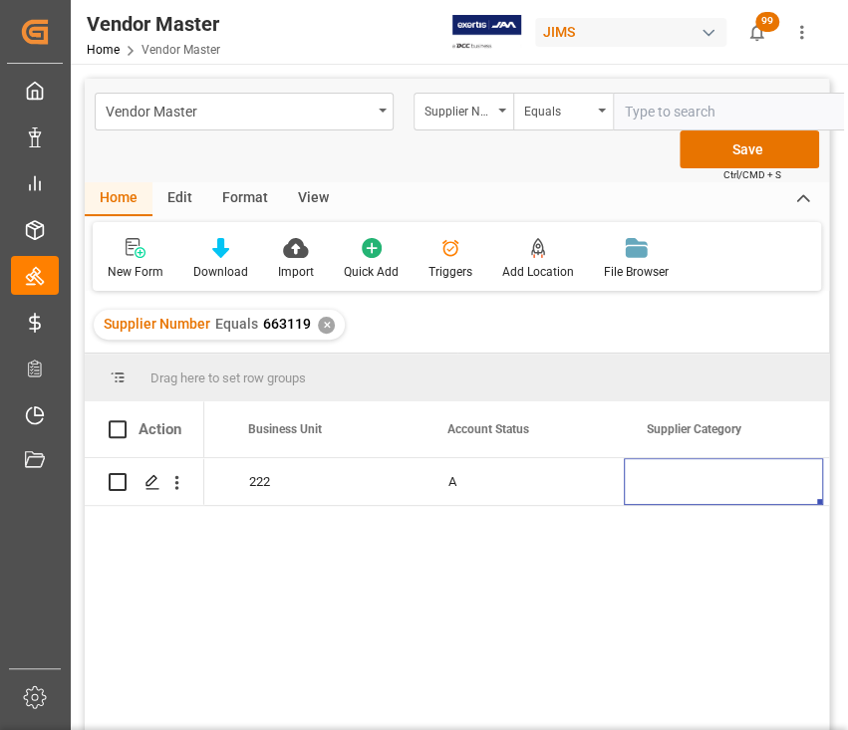
scroll to position [0, 1176]
click at [662, 484] on span "Press SPACE to select this row." at bounding box center [657, 481] width 18 height 18
click at [663, 472] on input "Press SPACE to select this row." at bounding box center [663, 472] width 0 height 0
click at [692, 487] on div "MAN" at bounding box center [723, 482] width 151 height 46
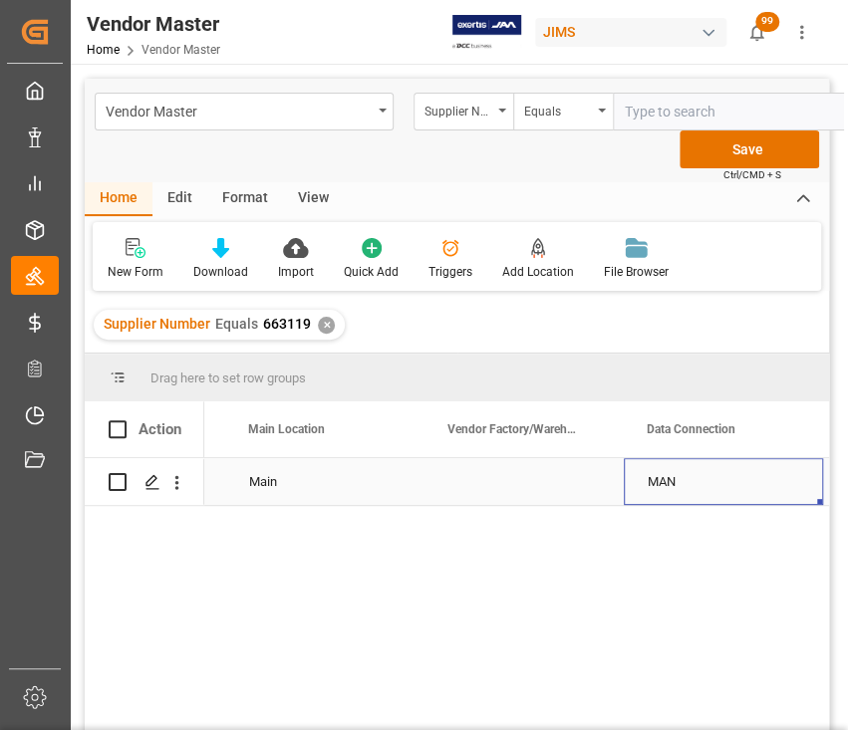
click at [692, 487] on div "MAN" at bounding box center [723, 482] width 151 height 46
click at [795, 492] on icon "open menu" at bounding box center [786, 494] width 24 height 24
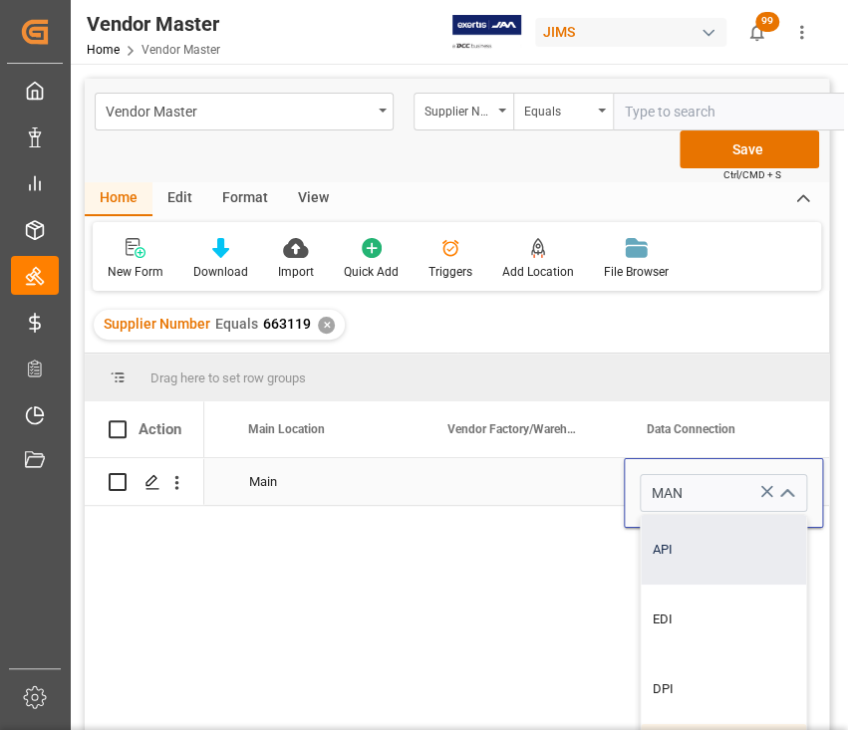
click at [701, 545] on div "API" at bounding box center [723, 550] width 165 height 70
type input "API"
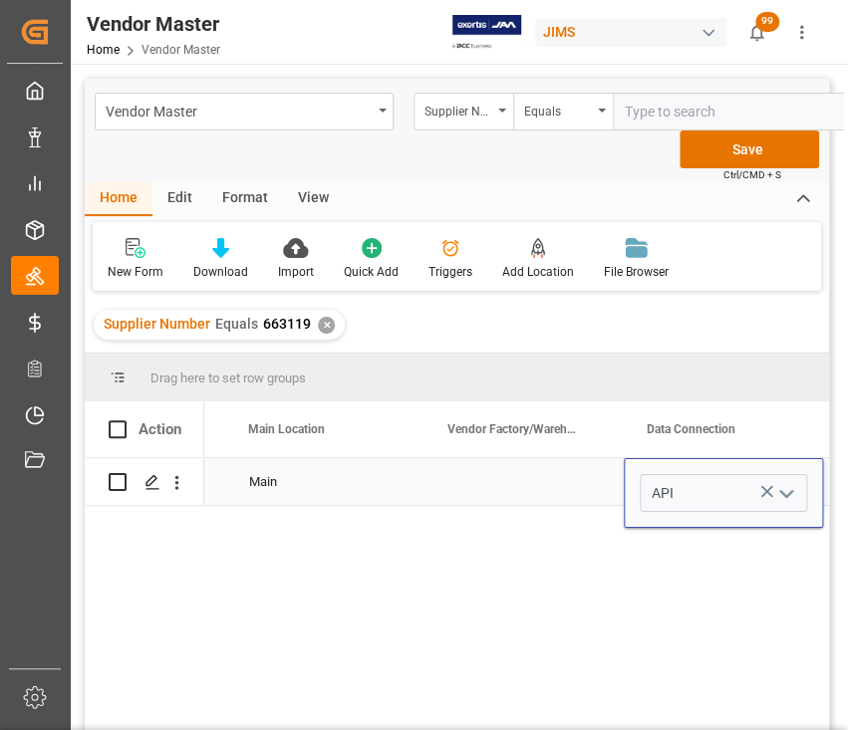
click at [530, 486] on div "Press SPACE to select this row." at bounding box center [523, 481] width 199 height 47
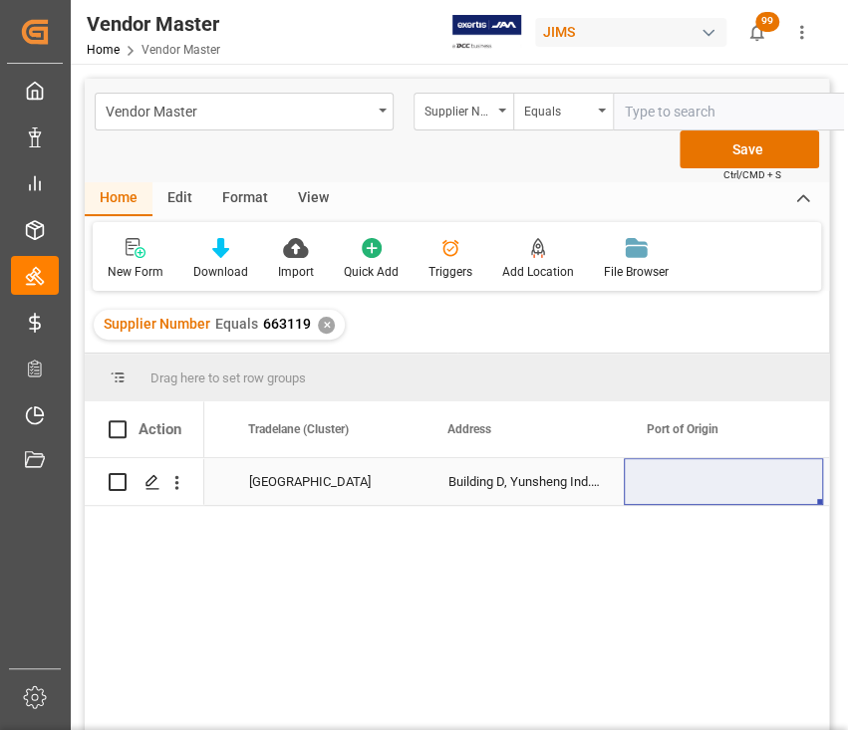
click at [684, 476] on div "Press SPACE to select this row." at bounding box center [723, 481] width 199 height 47
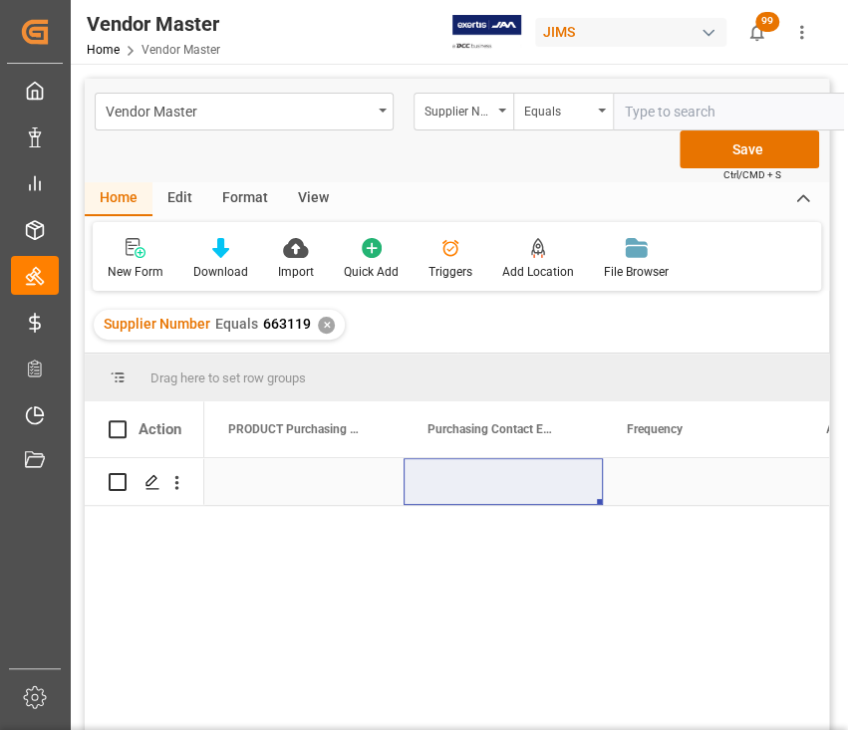
click at [330, 482] on div "Press SPACE to select this row." at bounding box center [303, 481] width 199 height 47
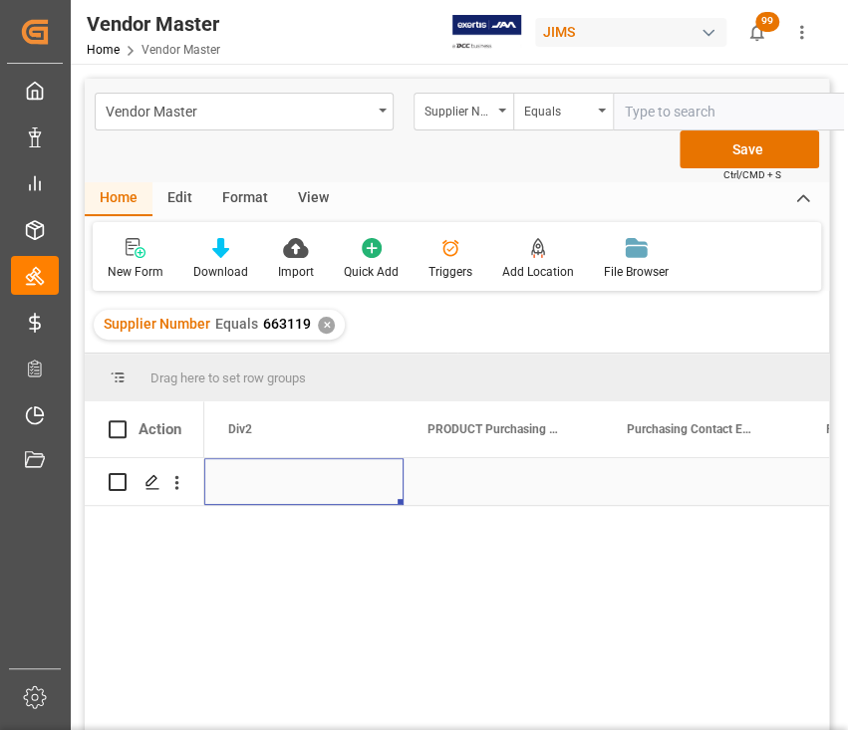
click at [506, 477] on div "Press SPACE to select this row." at bounding box center [502, 481] width 199 height 47
click at [502, 474] on div "Press SPACE to select this row." at bounding box center [502, 481] width 199 height 47
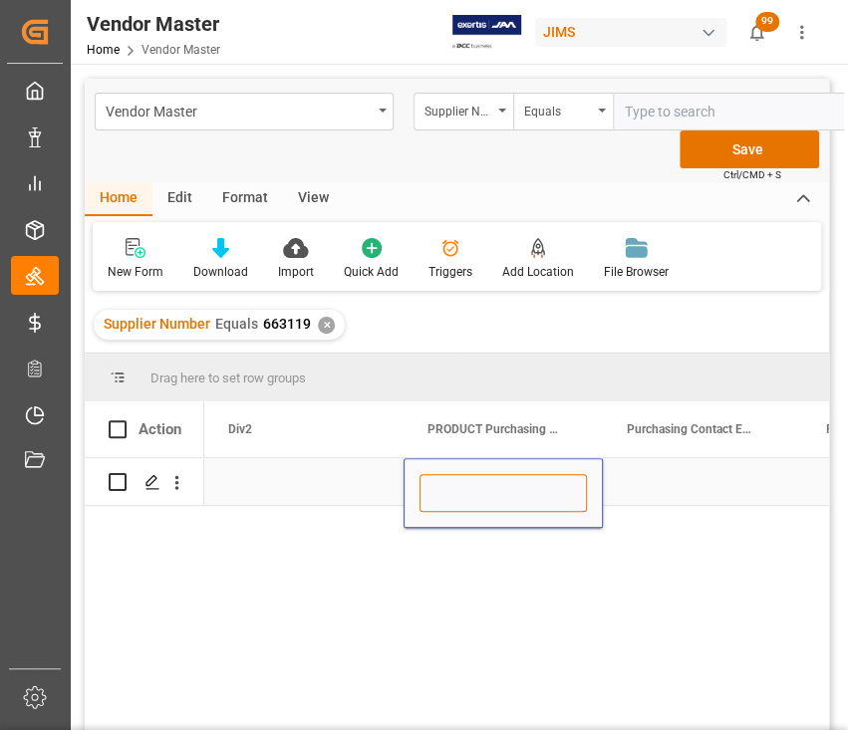
click at [499, 492] on input "Press SPACE to select this row." at bounding box center [502, 493] width 167 height 38
paste input "Gary Byers"
type input "Gary Byers"
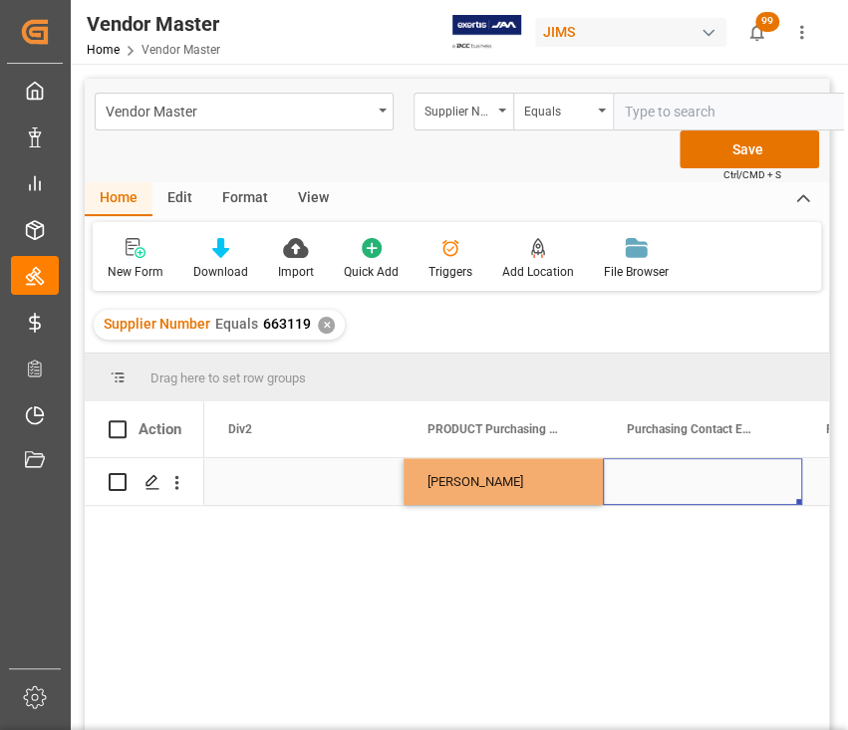
click at [698, 474] on div "Press SPACE to select this row." at bounding box center [702, 481] width 199 height 47
click at [697, 483] on div "Press SPACE to select this row." at bounding box center [702, 481] width 199 height 47
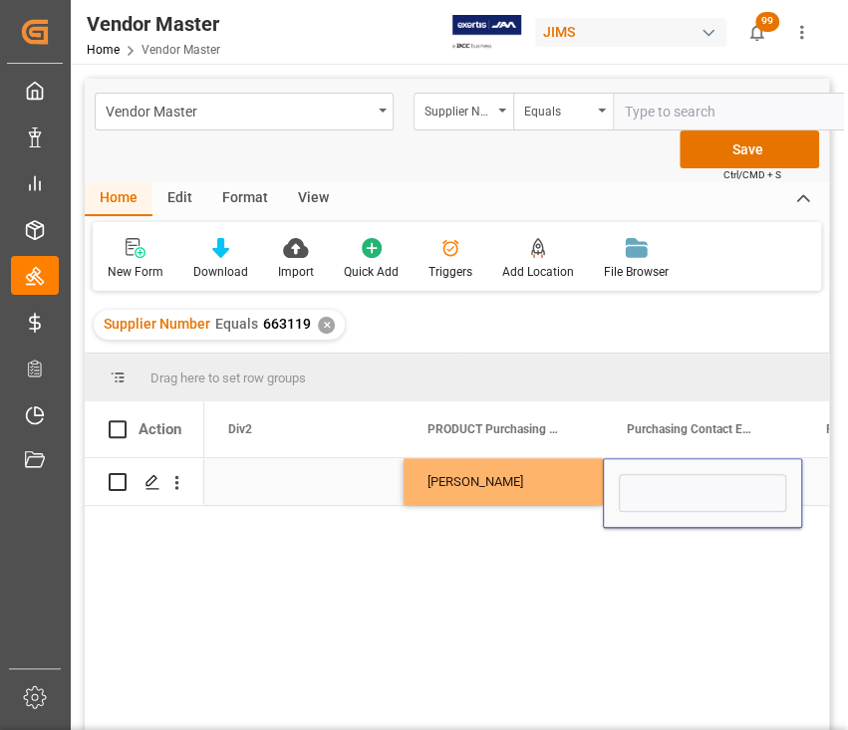
type input "gbyers@ashly.com"
click at [507, 488] on div "Gary Byers" at bounding box center [502, 481] width 199 height 47
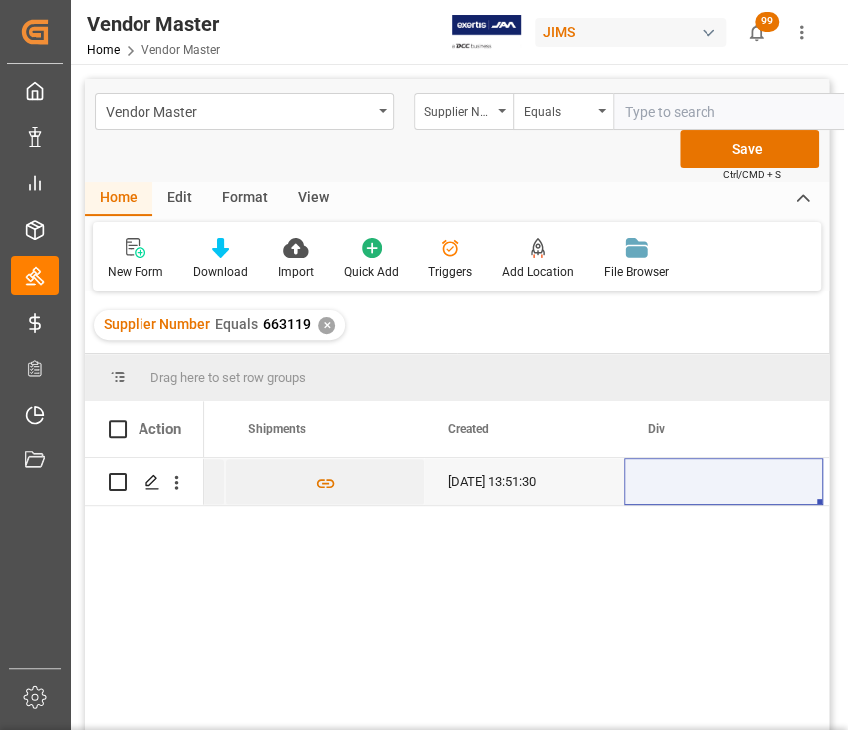
click at [498, 626] on div "09-22-2025 13:51:30" at bounding box center [516, 619] width 625 height 323
click at [708, 486] on div "Press SPACE to select this row." at bounding box center [723, 481] width 199 height 47
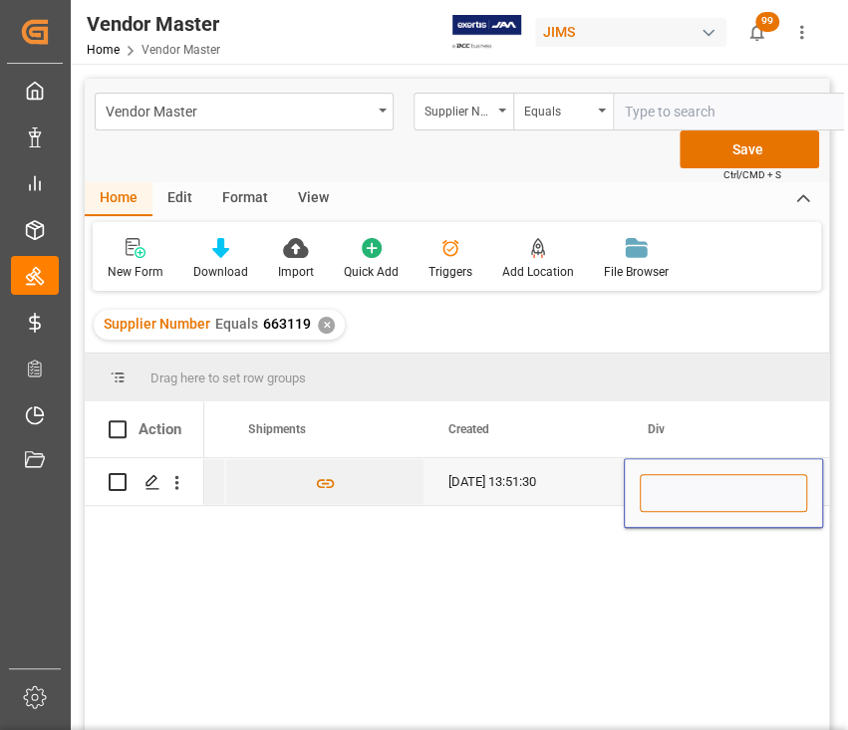
click at [709, 486] on input "Press SPACE to select this row." at bounding box center [723, 493] width 167 height 38
type input "OA"
click at [523, 474] on div "09-22-2025 13:51:30" at bounding box center [523, 481] width 199 height 47
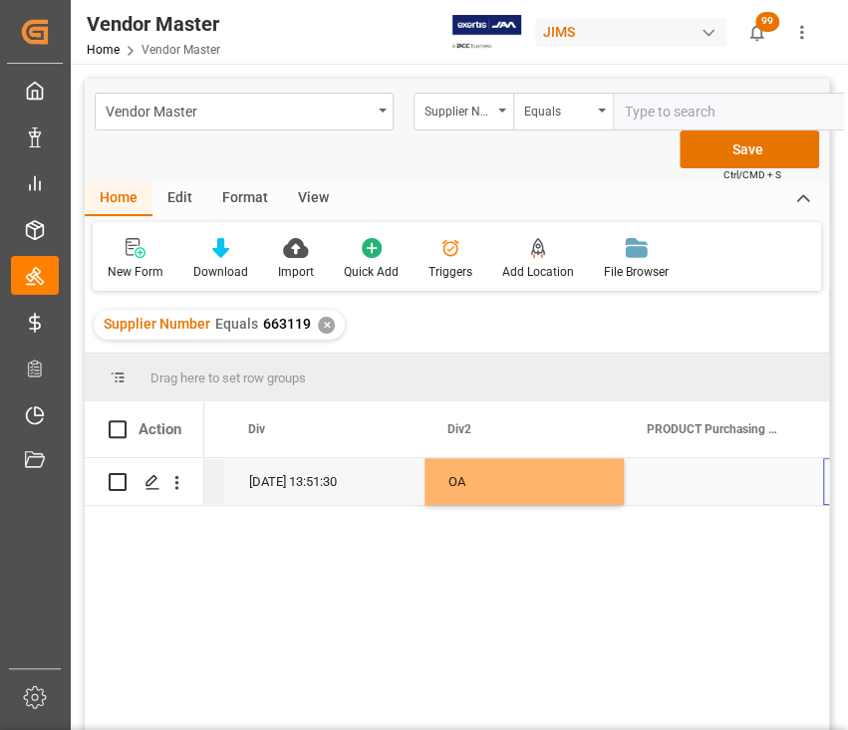
scroll to position [0, 11138]
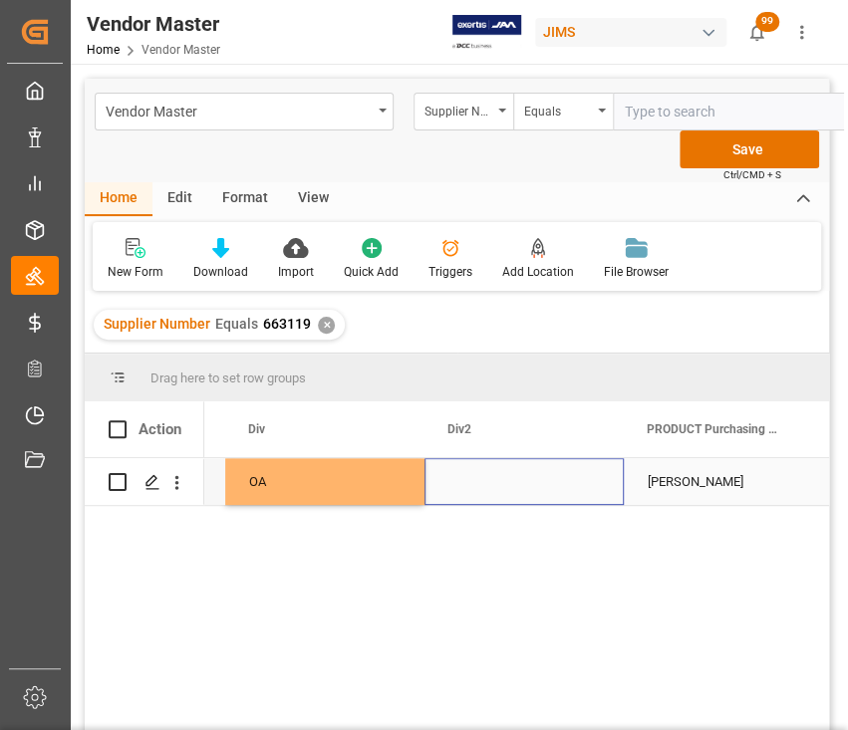
click at [523, 474] on div "Press SPACE to select this row." at bounding box center [523, 481] width 199 height 47
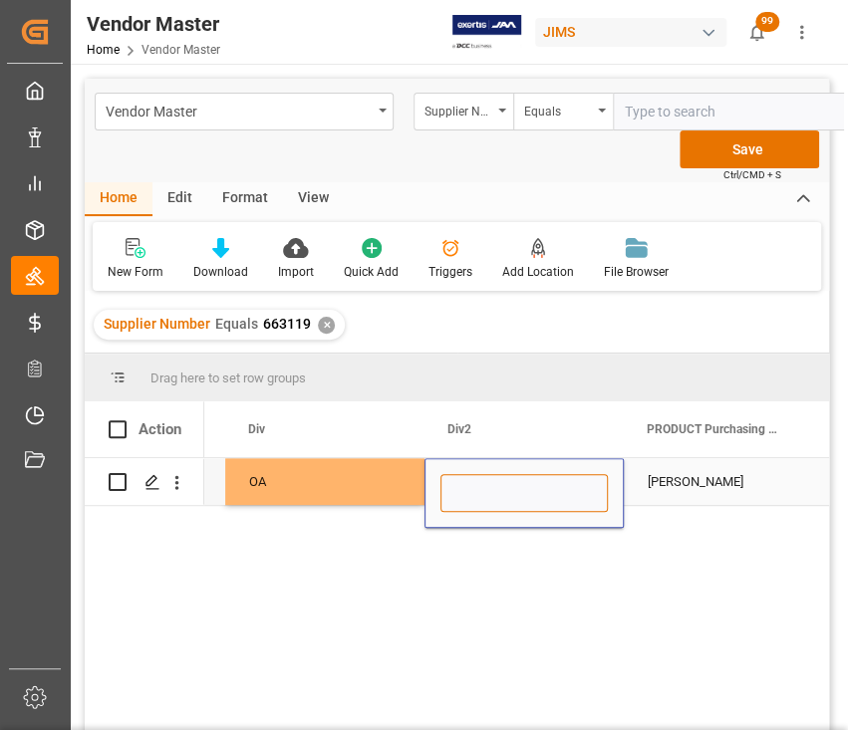
click at [514, 483] on input "Press SPACE to select this row." at bounding box center [523, 493] width 167 height 38
type input "OA"
click at [344, 476] on div "OA" at bounding box center [324, 481] width 199 height 47
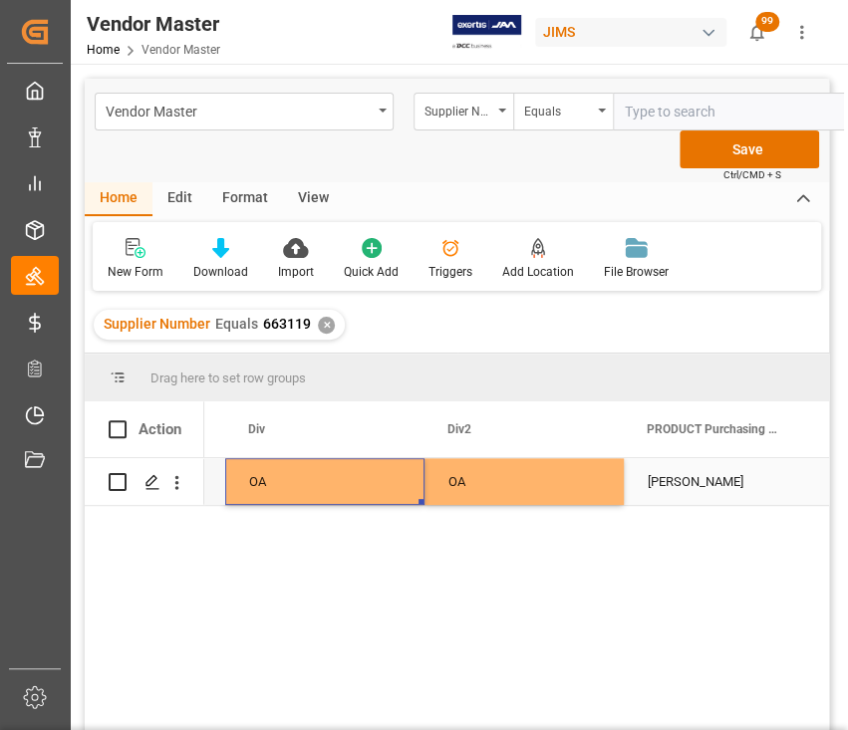
click at [719, 475] on div "Gary Byers" at bounding box center [723, 481] width 199 height 47
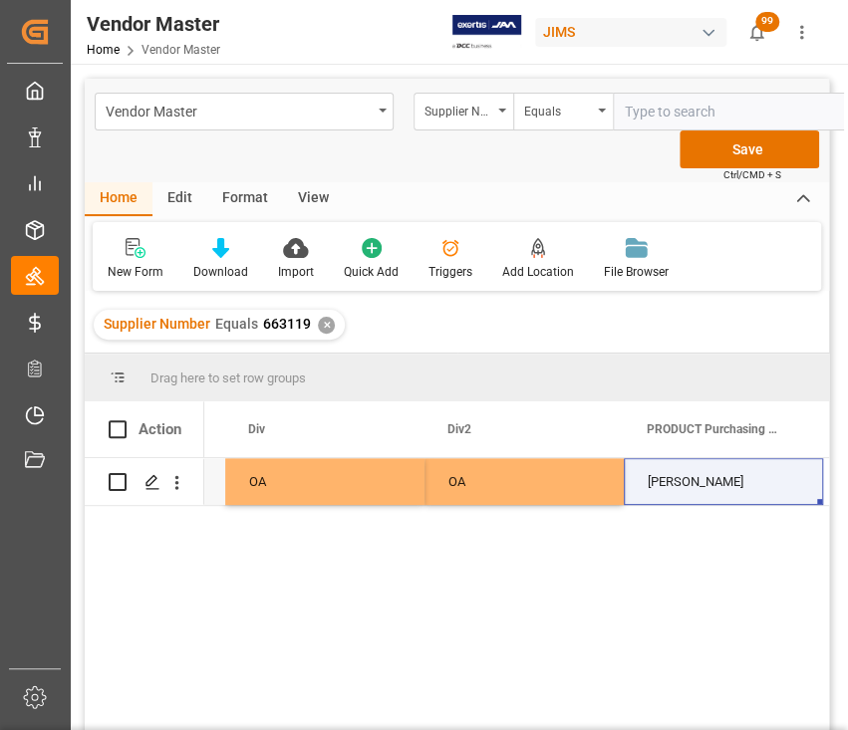
drag, startPoint x: 625, startPoint y: 571, endPoint x: 624, endPoint y: 556, distance: 15.0
click at [625, 571] on div "OA OA 09-22-2025 13:51:30 Gary Byers gbyers@ashly.com" at bounding box center [516, 619] width 625 height 323
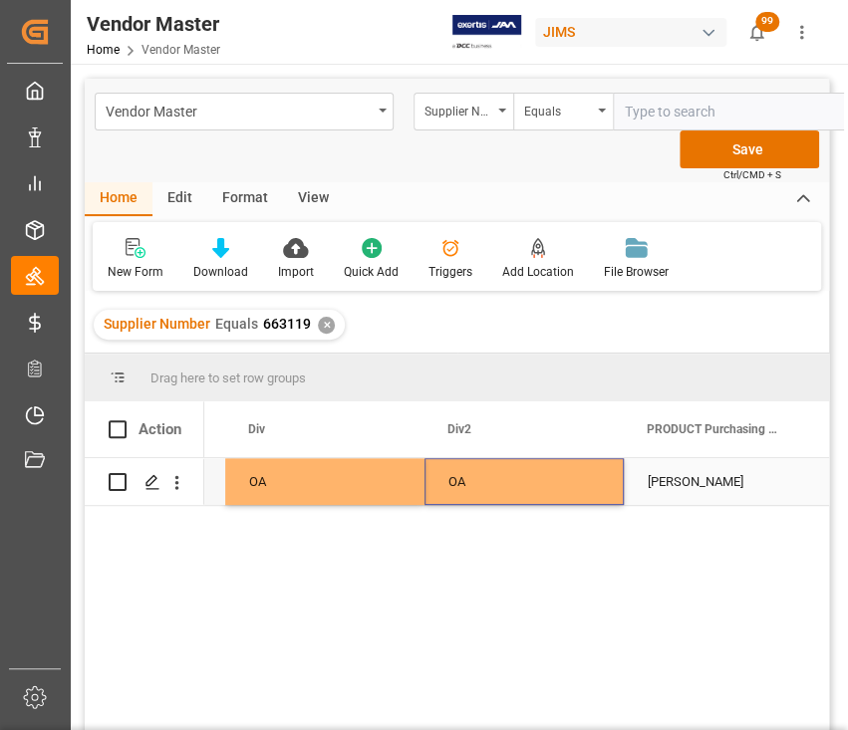
click at [553, 483] on div "OA" at bounding box center [523, 481] width 199 height 47
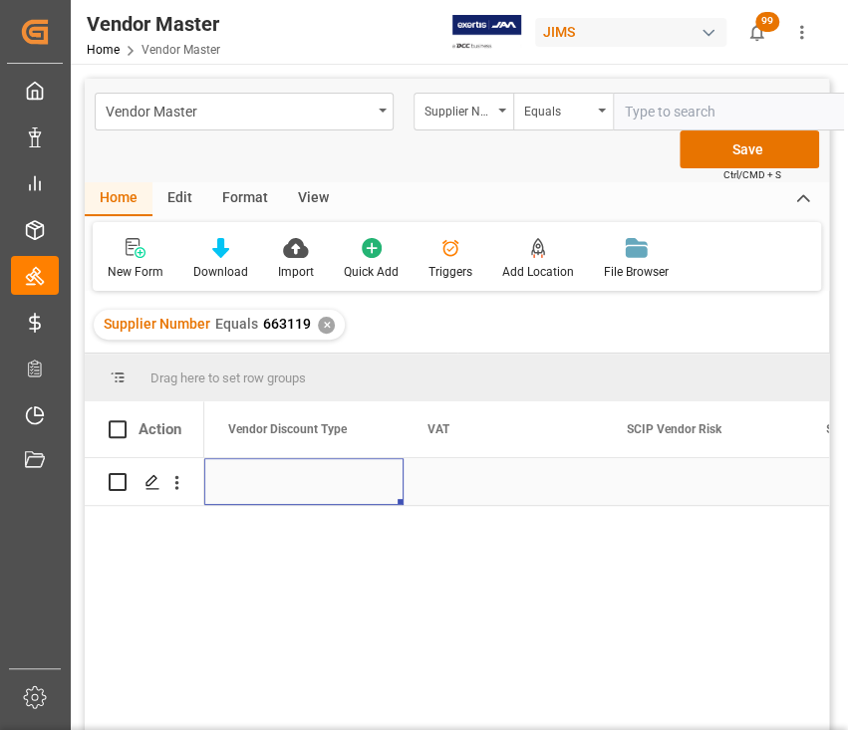
scroll to position [0, 7572]
click at [280, 483] on div "Press SPACE to select this row." at bounding box center [303, 481] width 199 height 47
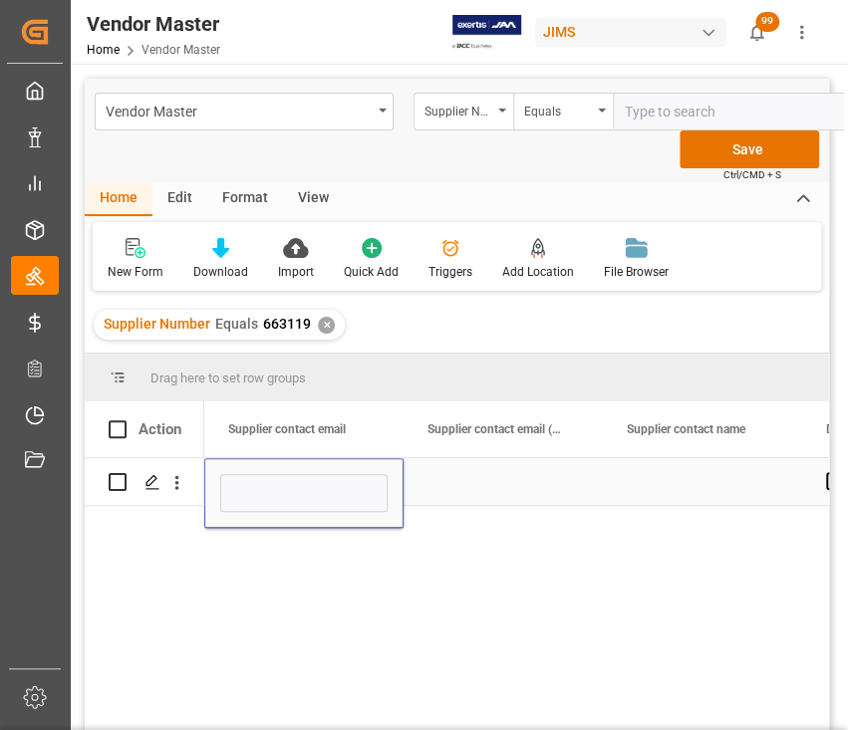
click at [280, 483] on input "Press SPACE to select this row." at bounding box center [303, 493] width 167 height 38
click at [281, 490] on input "Press SPACE to select this row." at bounding box center [303, 493] width 167 height 38
type input "Amiee Zhang"
click at [466, 475] on div "Press SPACE to select this row." at bounding box center [502, 481] width 199 height 47
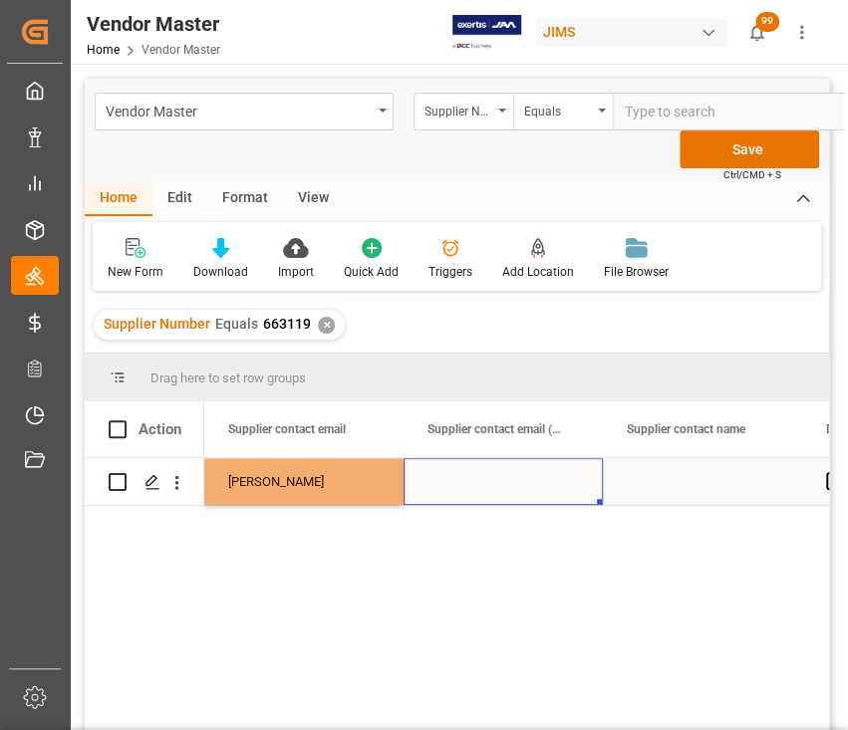
click at [484, 481] on div "Press SPACE to select this row." at bounding box center [502, 481] width 199 height 47
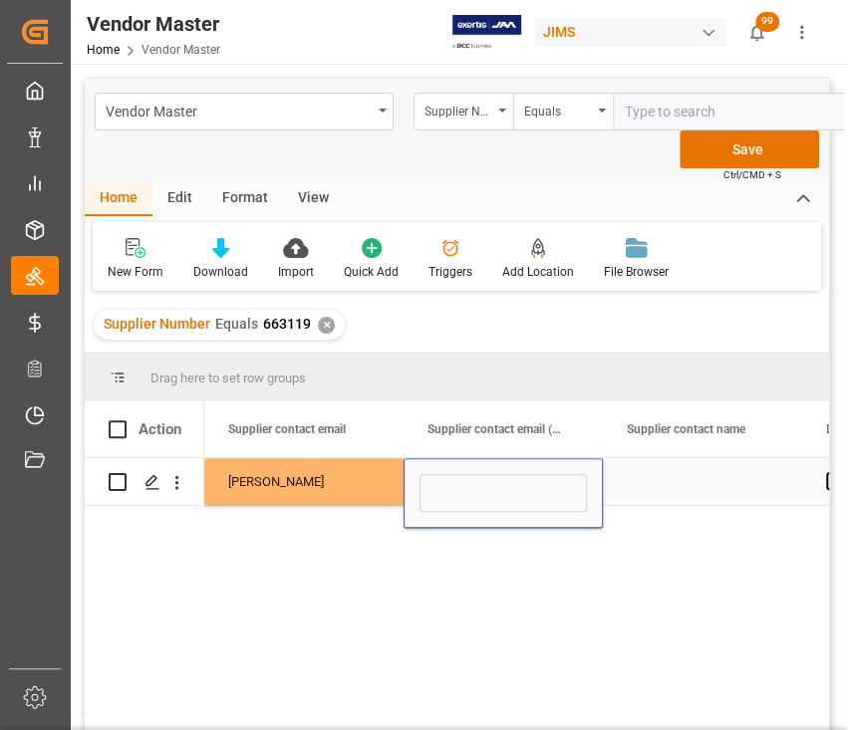
click at [484, 481] on input "Press SPACE to select this row." at bounding box center [502, 493] width 167 height 38
type input "sale6@excel-ware.com"
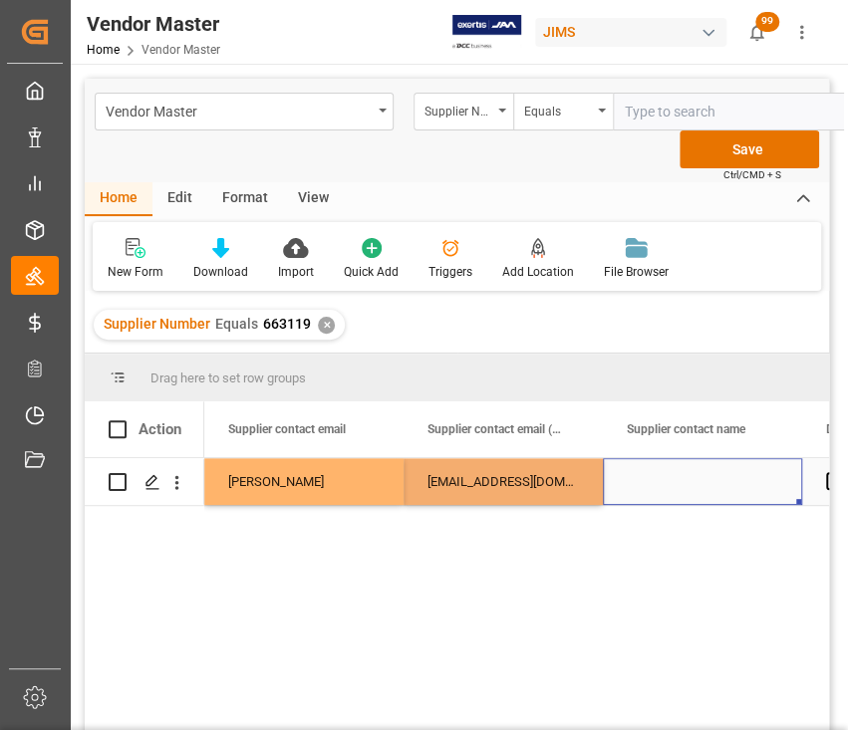
click at [728, 490] on div "Press SPACE to select this row." at bounding box center [702, 481] width 199 height 47
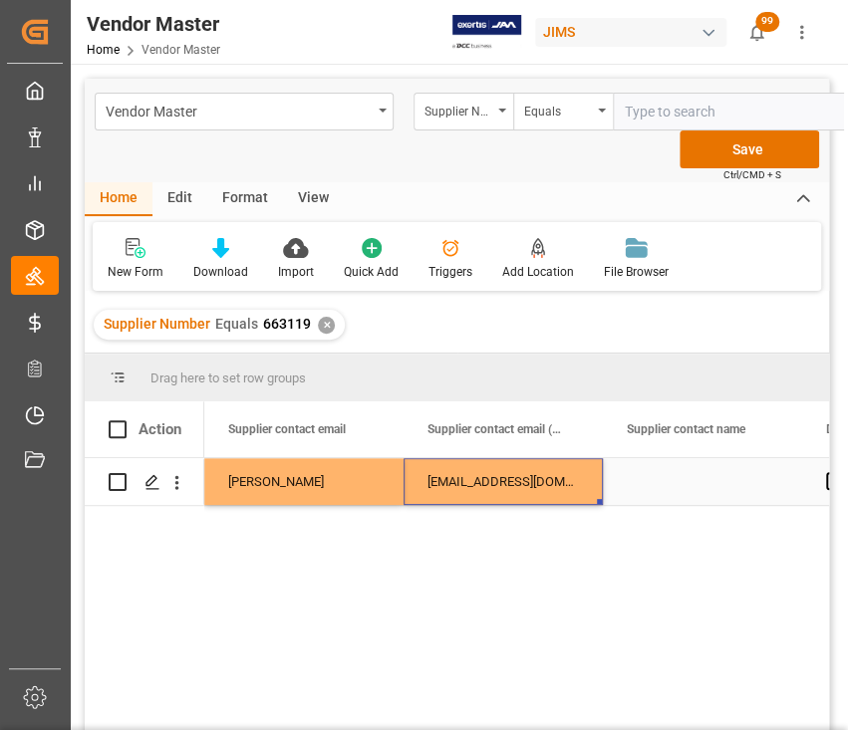
click at [497, 485] on div "sale6@excel-ware.com" at bounding box center [502, 481] width 199 height 47
click at [332, 494] on div "Amiee Zhang" at bounding box center [303, 481] width 199 height 47
click at [521, 492] on div "sale6@excel-ware.com" at bounding box center [502, 481] width 199 height 47
click at [307, 483] on div "Amiee Zhang" at bounding box center [303, 481] width 199 height 47
click at [326, 481] on div "Amiee Zhang" at bounding box center [303, 481] width 199 height 47
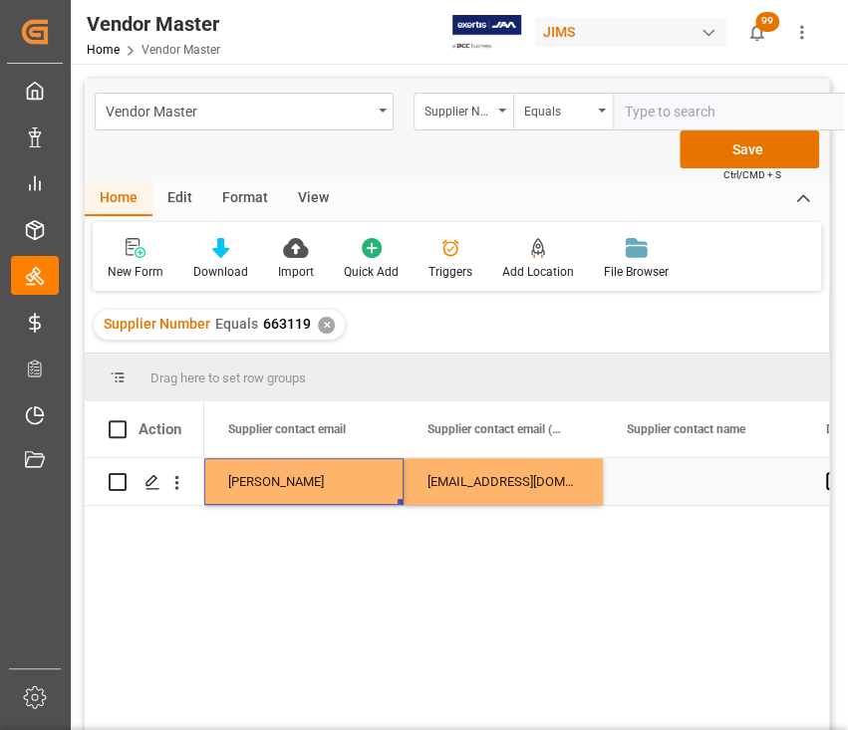
click at [326, 481] on div "Amiee Zhang" at bounding box center [303, 481] width 199 height 47
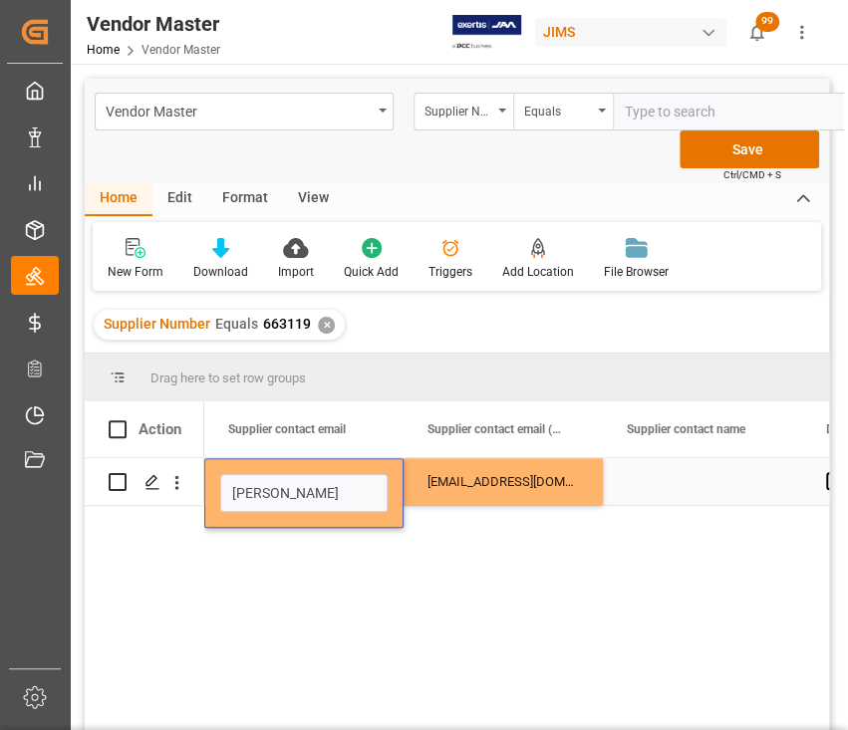
click at [326, 481] on input "Amiee Zhang" at bounding box center [303, 493] width 167 height 38
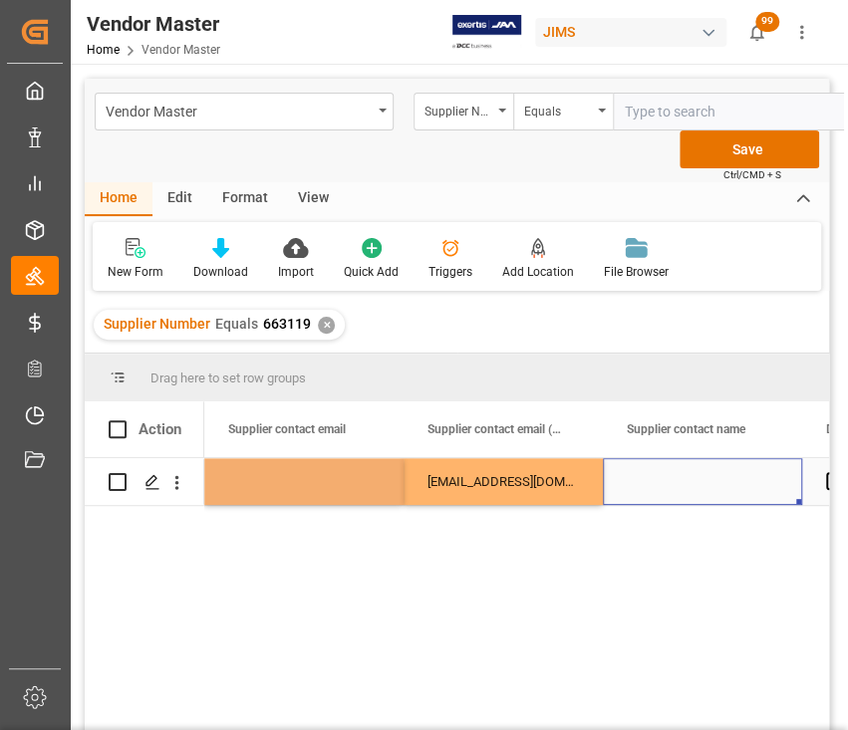
click at [689, 480] on div "Press SPACE to select this row." at bounding box center [702, 481] width 199 height 47
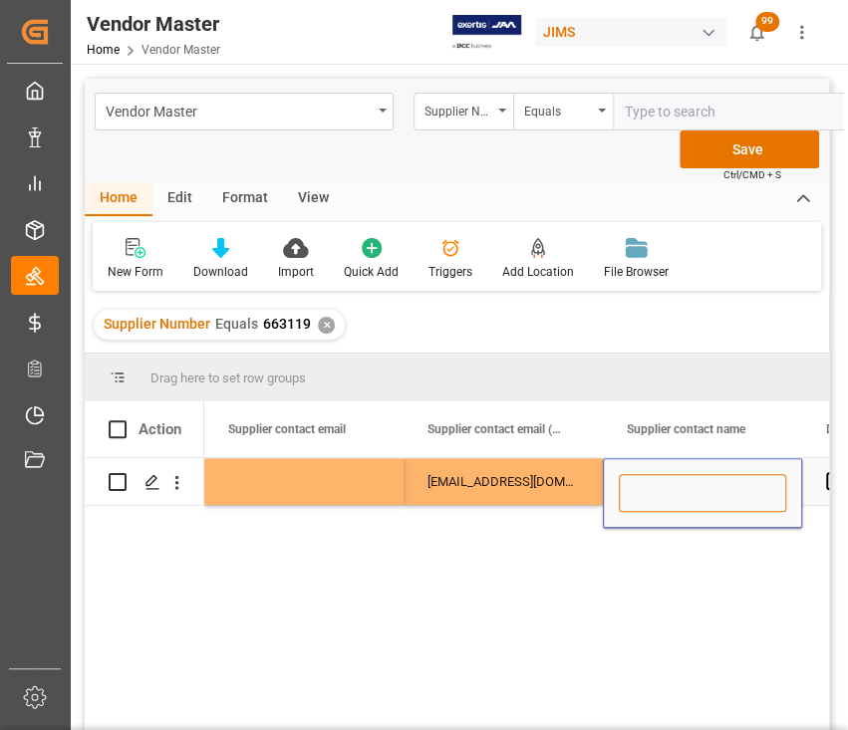
click at [691, 489] on input "Press SPACE to select this row." at bounding box center [702, 493] width 167 height 38
paste input "Amiee Zhang"
type input "Amiee Zhang"
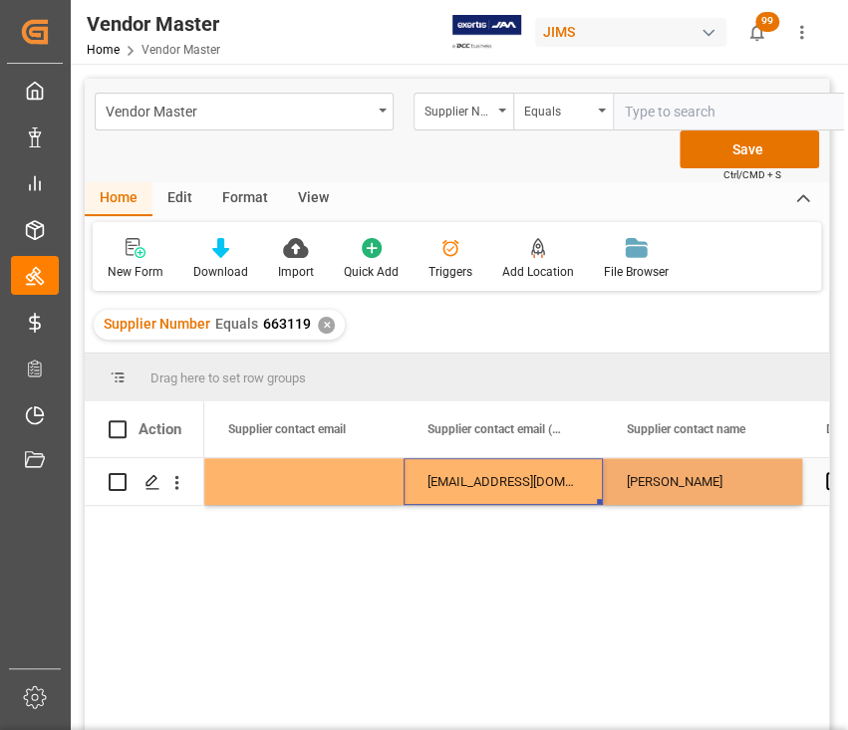
click at [493, 474] on div "sale6@excel-ware.com" at bounding box center [502, 481] width 199 height 47
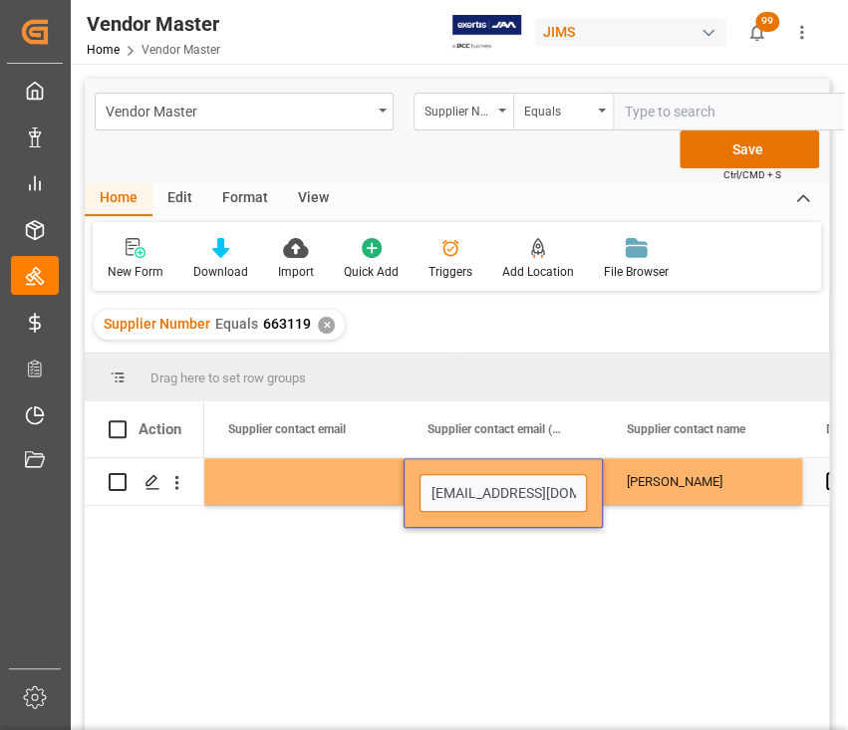
click at [494, 486] on input "sale6@excel-ware.com" at bounding box center [502, 493] width 167 height 38
click at [457, 497] on input "sale6@excel-ware.com" at bounding box center [502, 493] width 167 height 38
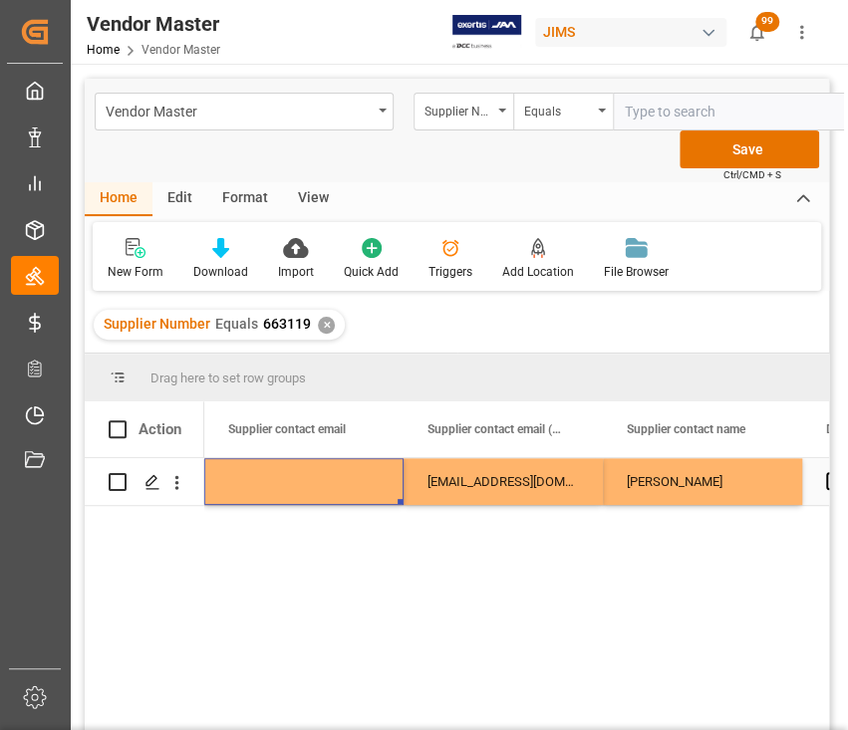
click at [305, 470] on div "Press SPACE to select this row." at bounding box center [303, 481] width 199 height 47
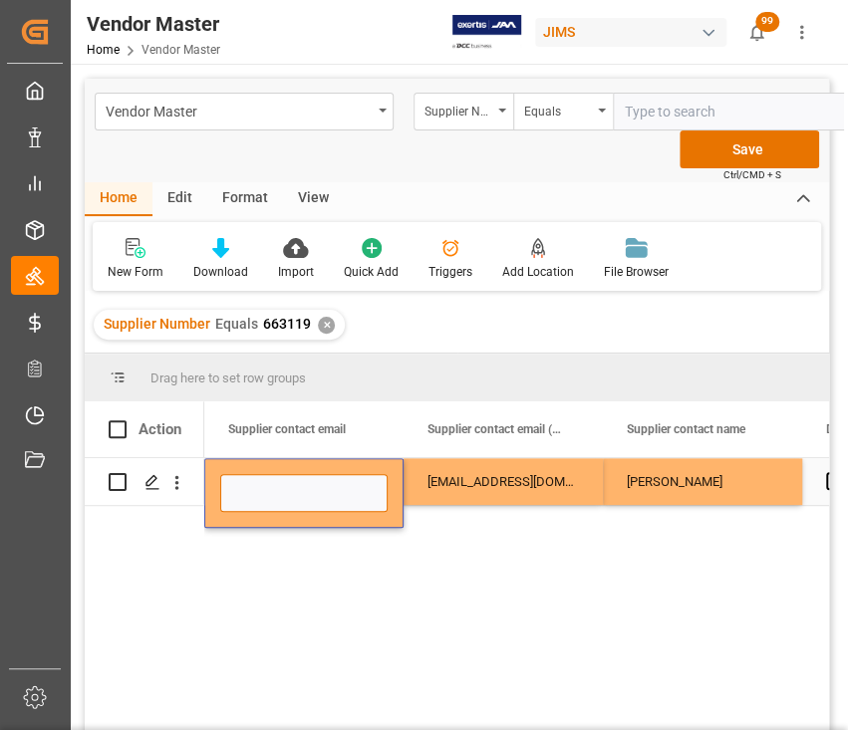
click at [304, 477] on input "Press SPACE to select this row." at bounding box center [303, 493] width 167 height 38
paste input "sale6@excel-ware.com"
type input "sale6@excel-ware.com"
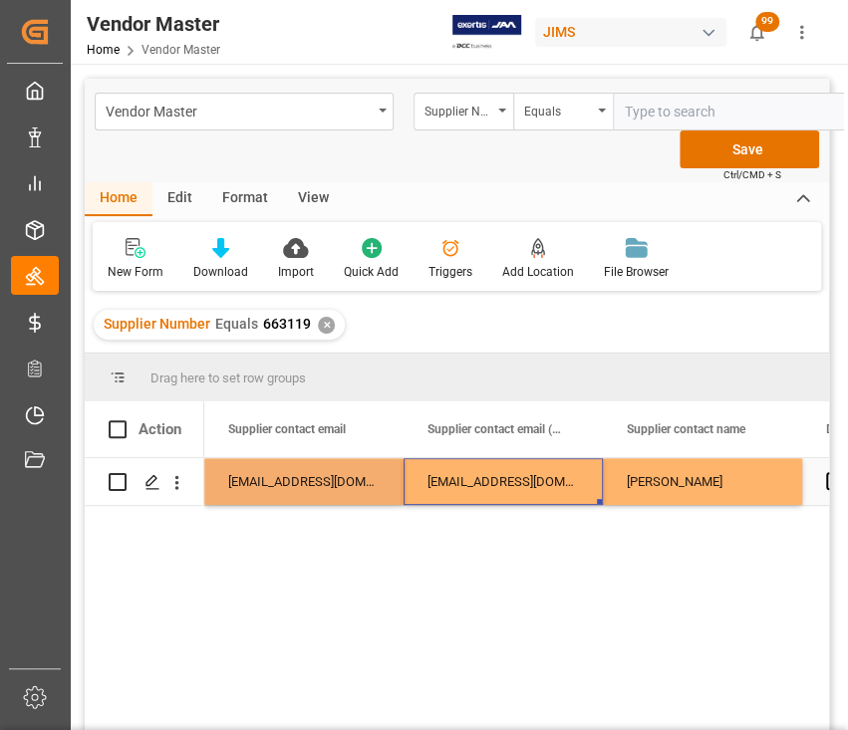
click at [502, 481] on div "sale6@excel-ware.com" at bounding box center [502, 481] width 199 height 47
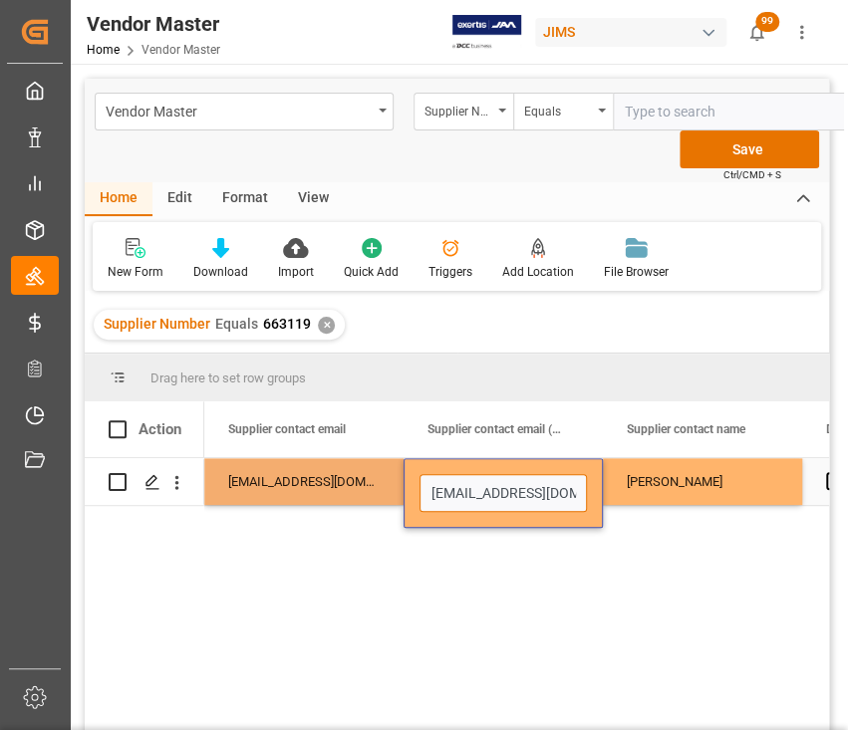
click at [502, 481] on input "sale6@excel-ware.com" at bounding box center [502, 493] width 167 height 38
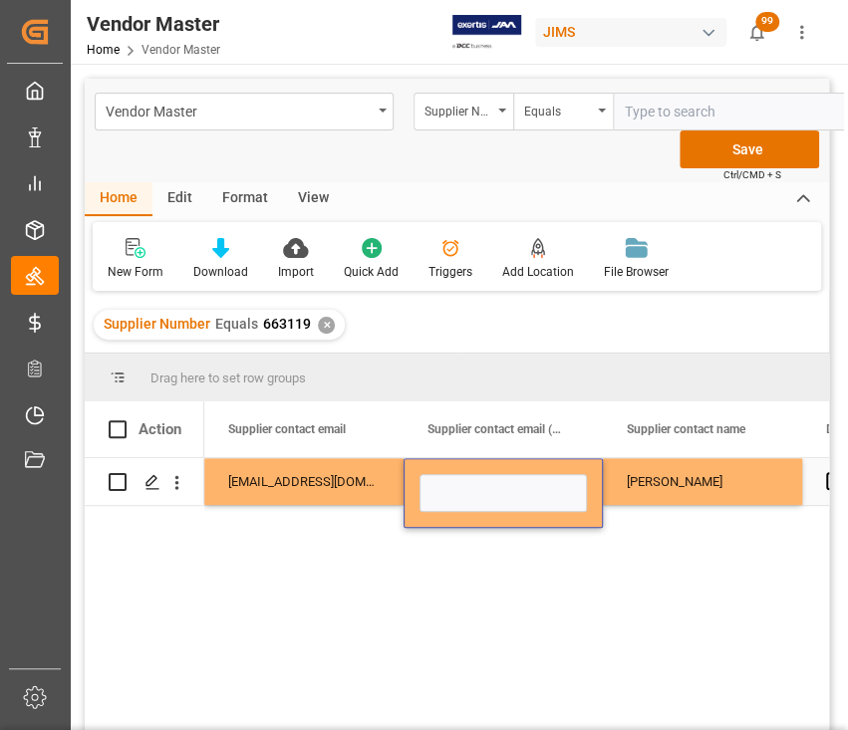
click at [693, 489] on div "Amiee Zhang" at bounding box center [702, 481] width 199 height 47
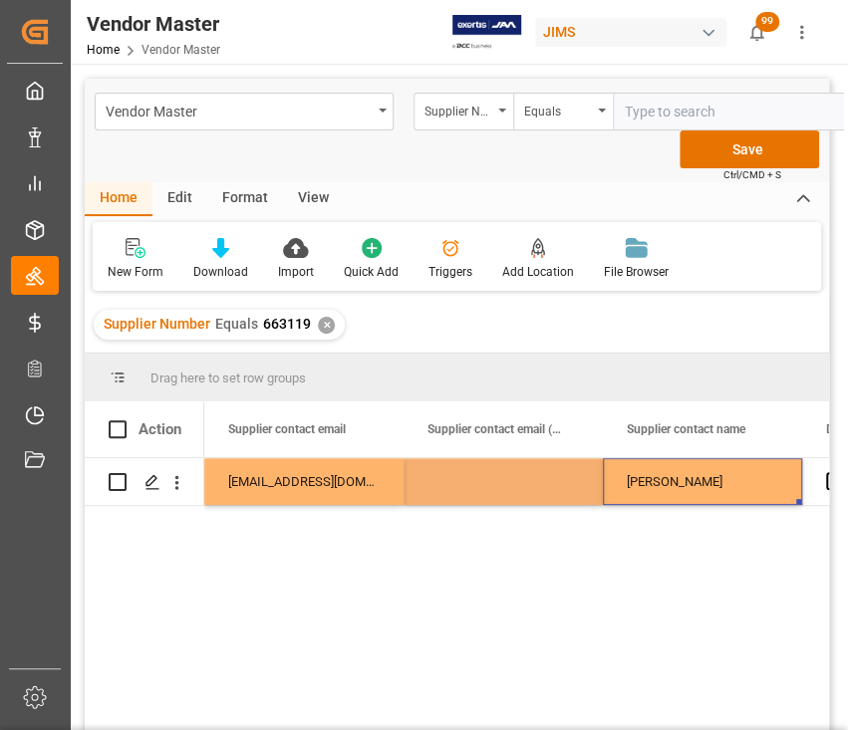
click at [525, 559] on div "N Amiee Zhang sale6@excel-ware.com" at bounding box center [516, 619] width 625 height 323
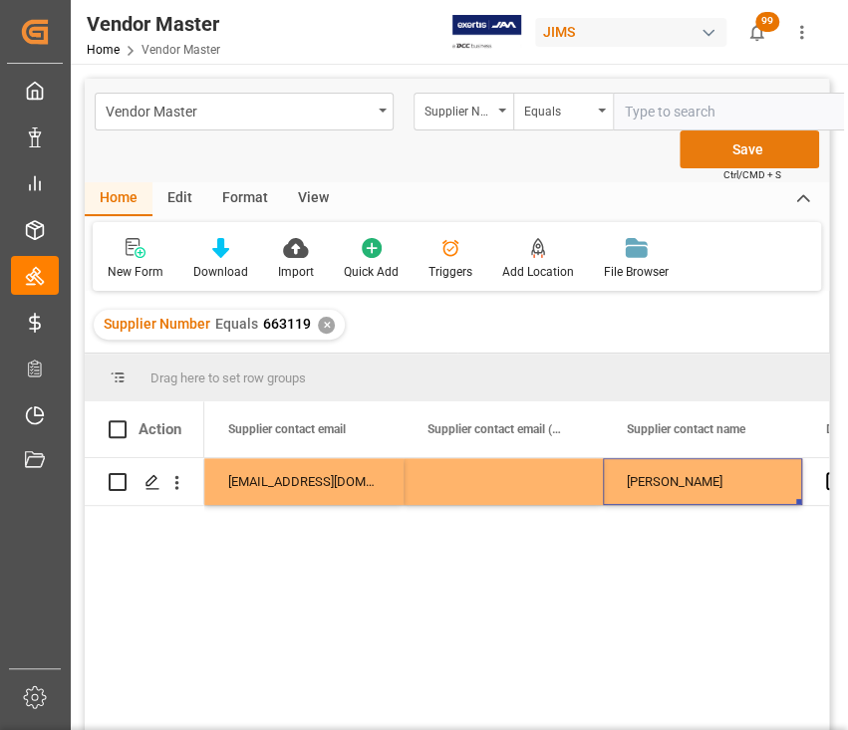
click at [746, 151] on button "Save" at bounding box center [748, 150] width 139 height 38
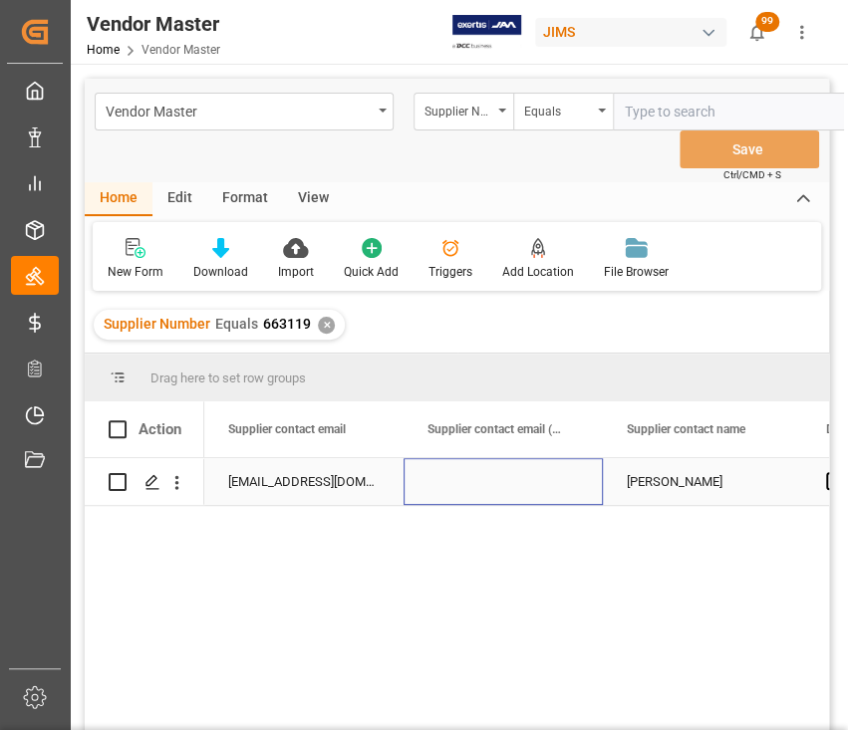
click at [489, 477] on div "Press SPACE to select this row." at bounding box center [502, 481] width 199 height 47
click at [322, 324] on div "✕" at bounding box center [326, 325] width 17 height 17
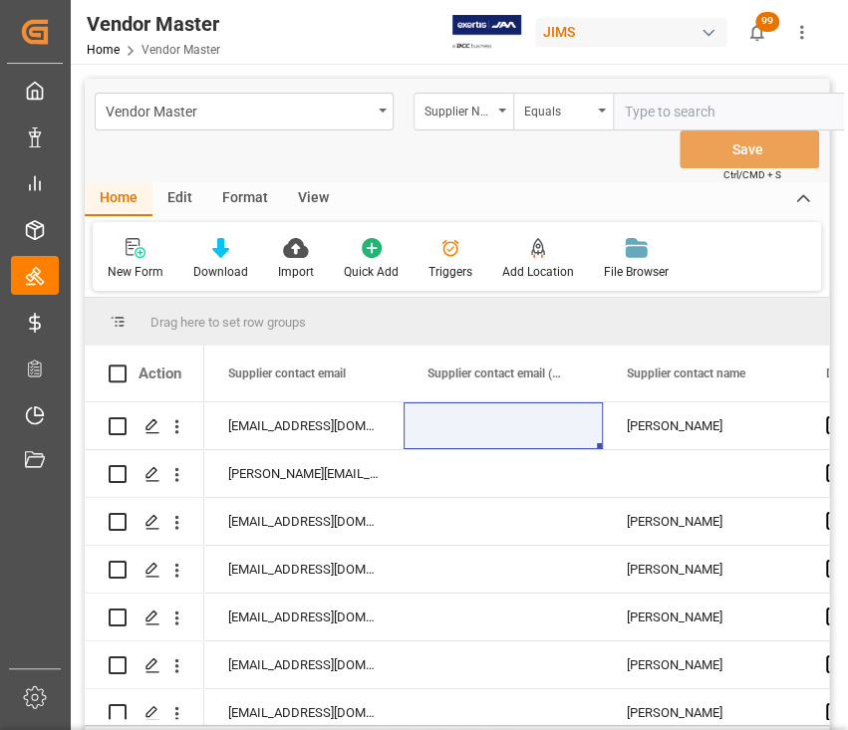
click at [696, 112] on input "text" at bounding box center [762, 112] width 299 height 38
type input "1110"
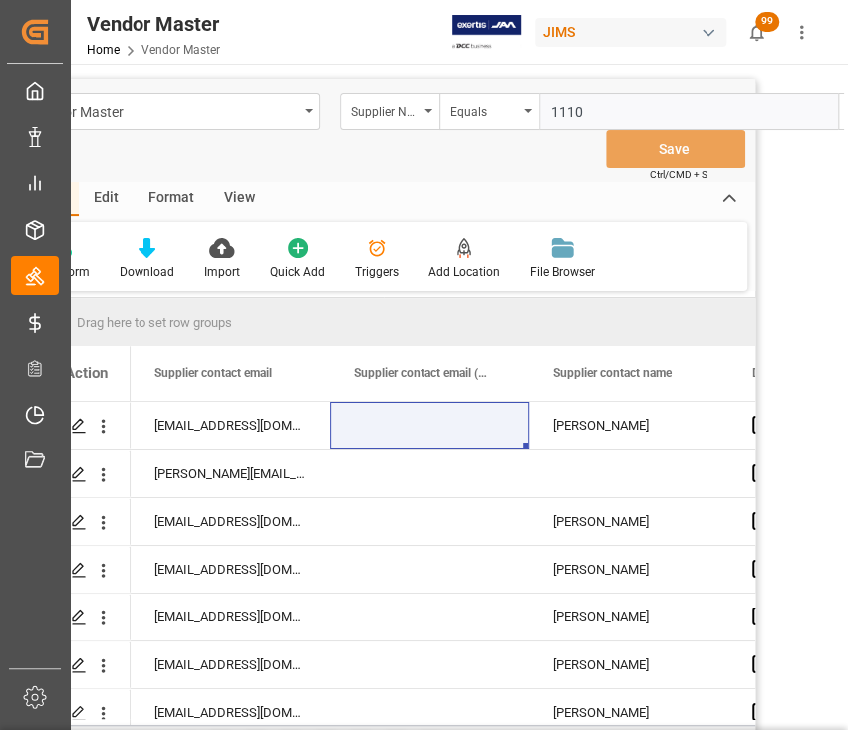
scroll to position [0, 110]
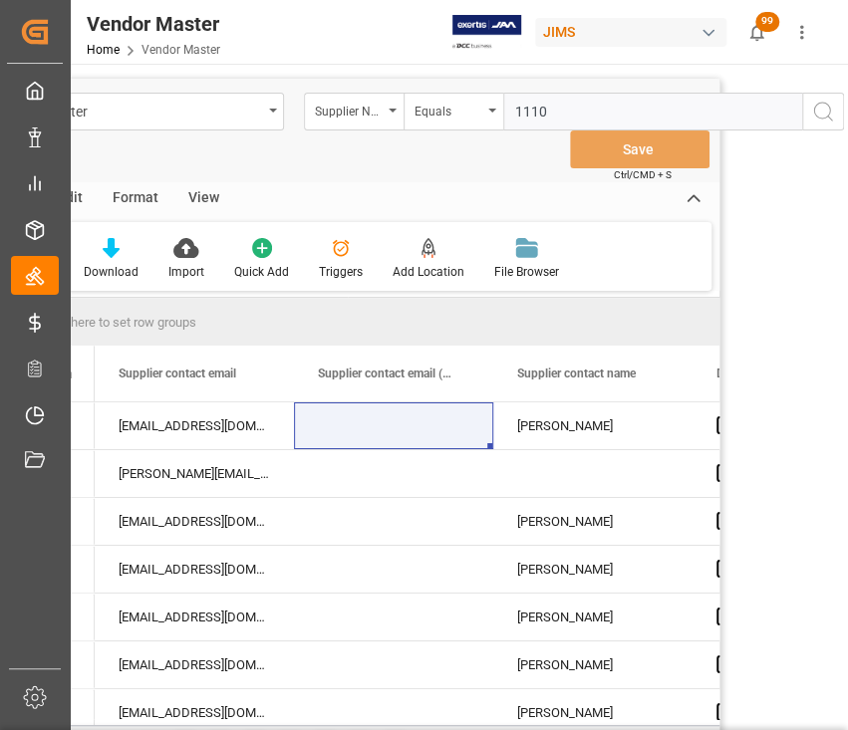
click at [817, 111] on icon "search button" at bounding box center [823, 112] width 24 height 24
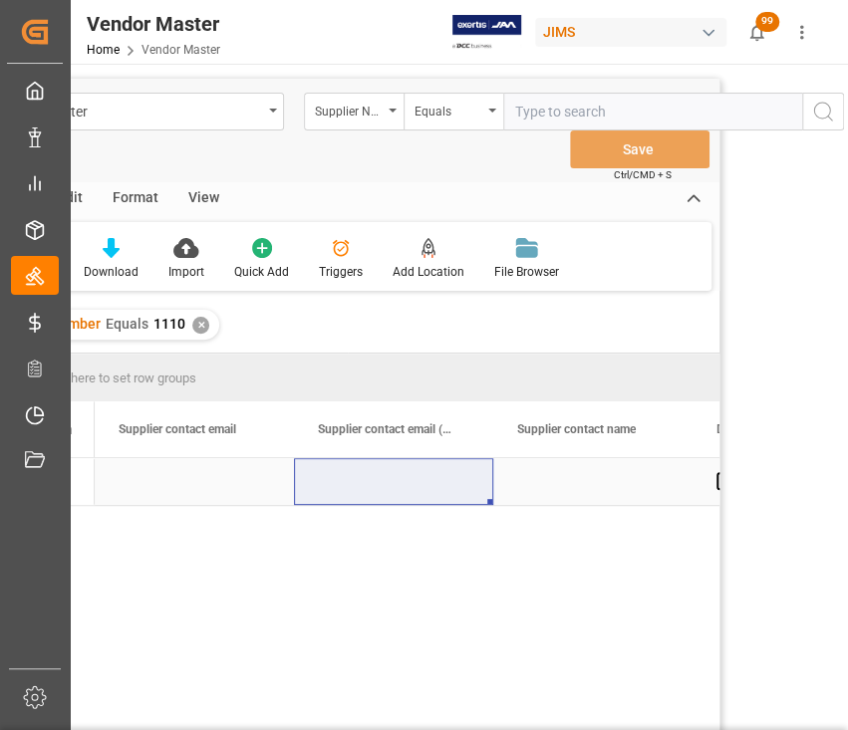
click at [399, 482] on div "Press SPACE to select this row." at bounding box center [393, 481] width 199 height 47
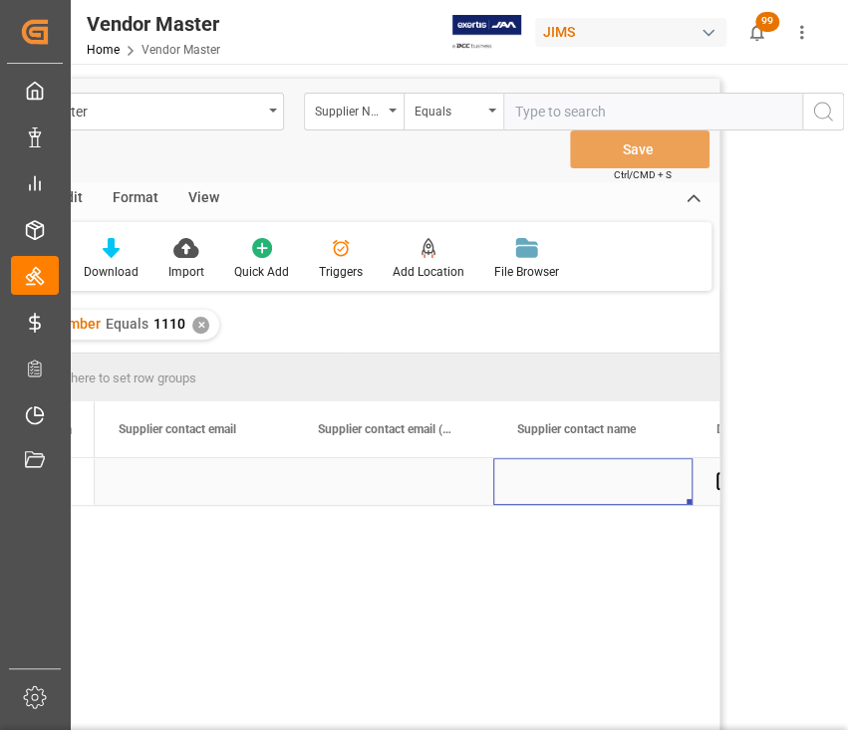
click at [606, 483] on div "Press SPACE to select this row." at bounding box center [592, 481] width 199 height 47
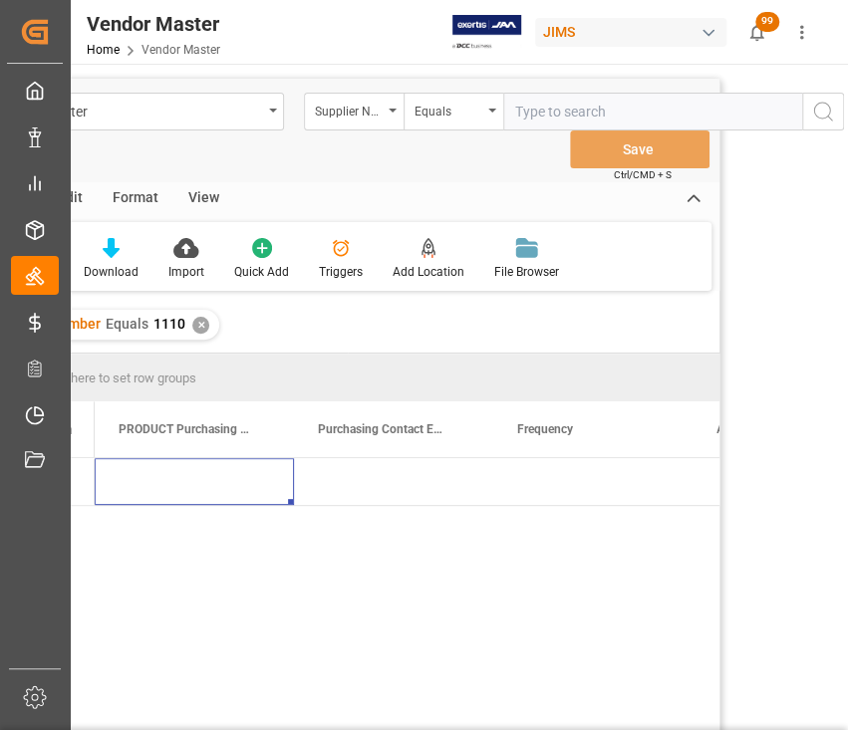
scroll to position [0, 11358]
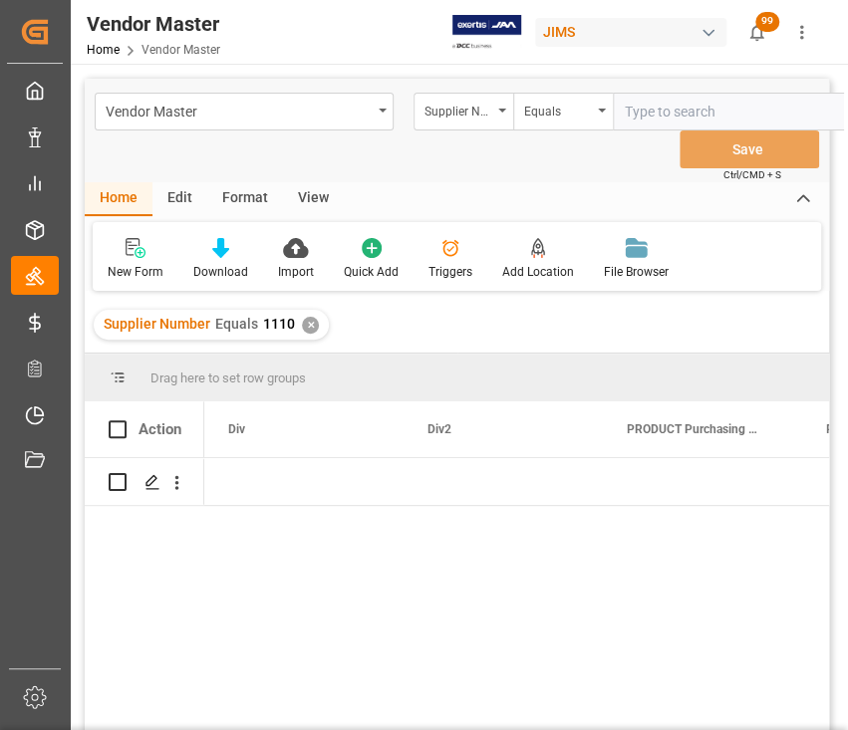
scroll to position [0, 11158]
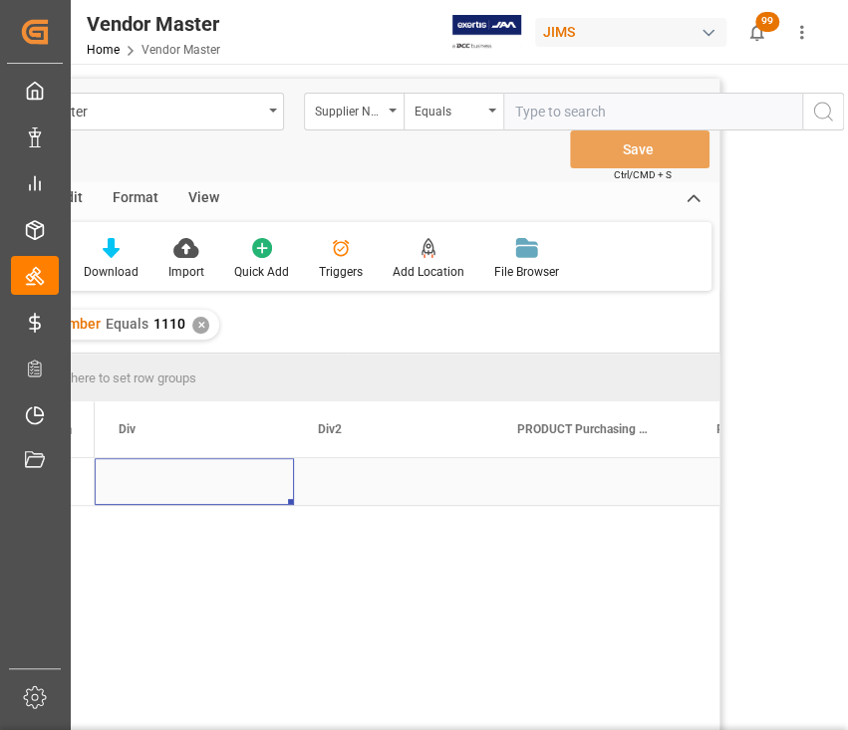
click at [207, 476] on div "Press SPACE to select this row." at bounding box center [194, 481] width 199 height 47
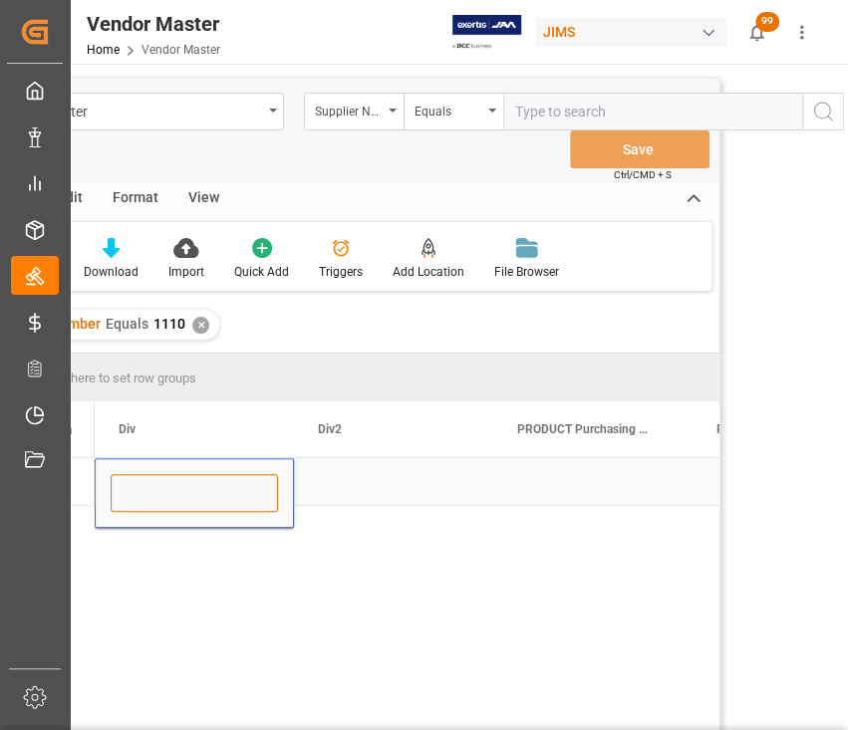
click at [205, 486] on input "Press SPACE to select this row." at bounding box center [194, 493] width 167 height 38
type input "O2"
click at [370, 489] on div "Press SPACE to select this row." at bounding box center [393, 481] width 199 height 47
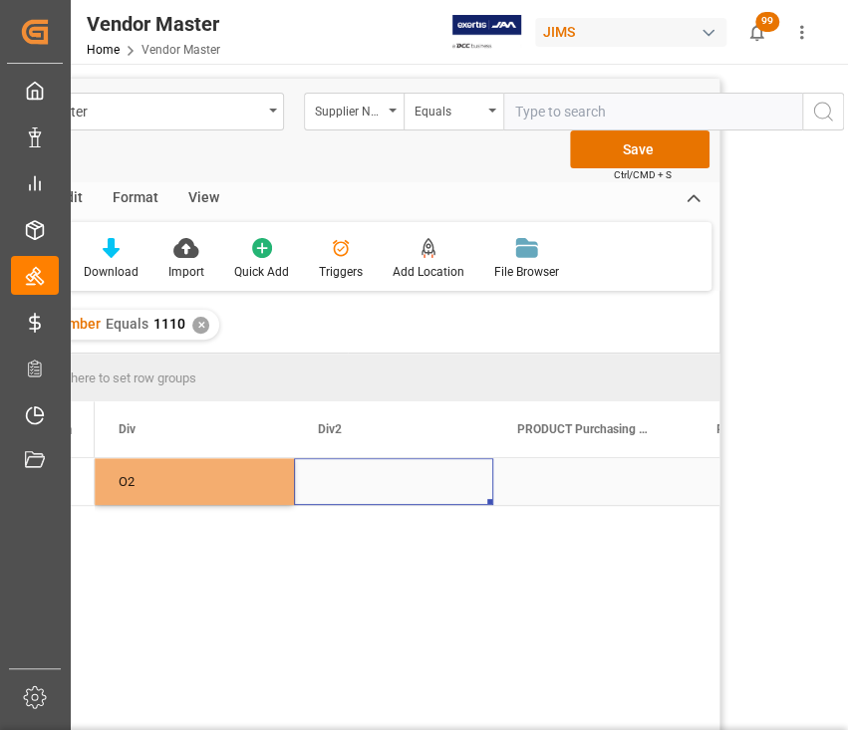
click at [371, 488] on div "Press SPACE to select this row." at bounding box center [393, 481] width 199 height 47
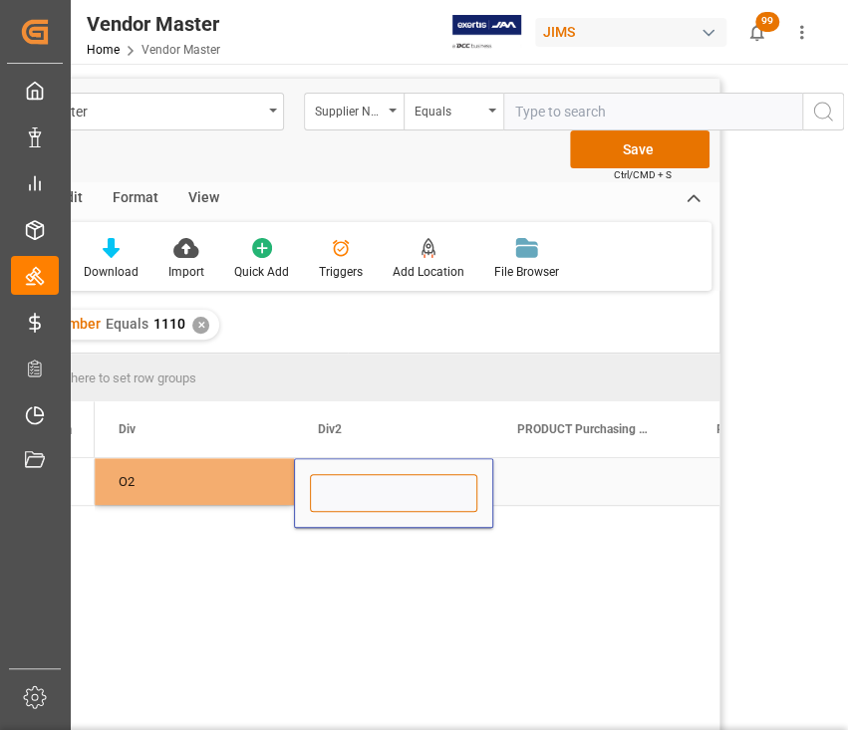
click at [367, 480] on input "Press SPACE to select this row." at bounding box center [393, 493] width 167 height 38
type input "O2"
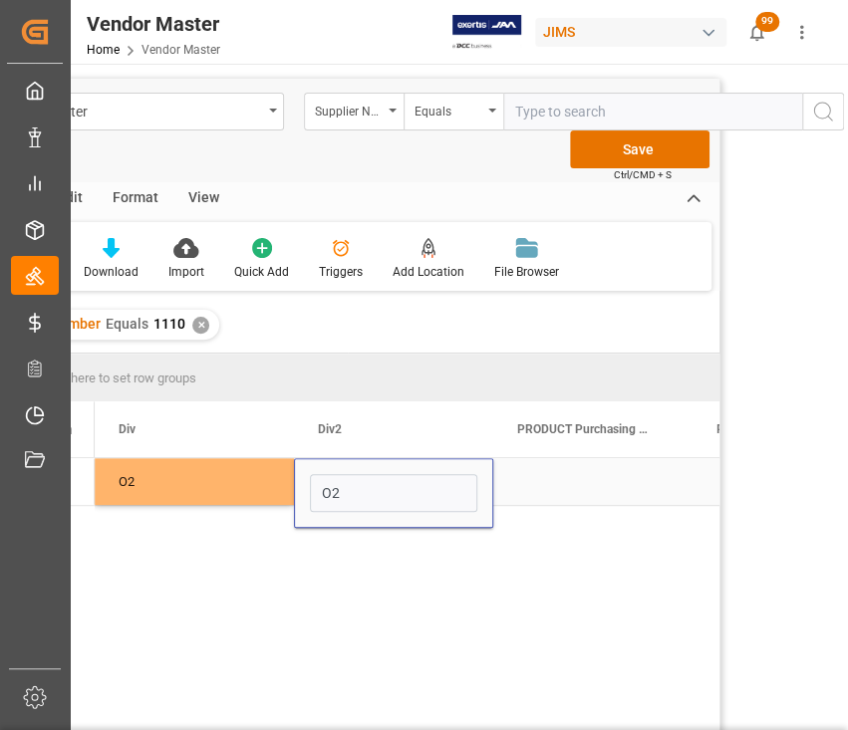
click at [600, 488] on div "Press SPACE to select this row." at bounding box center [592, 481] width 199 height 47
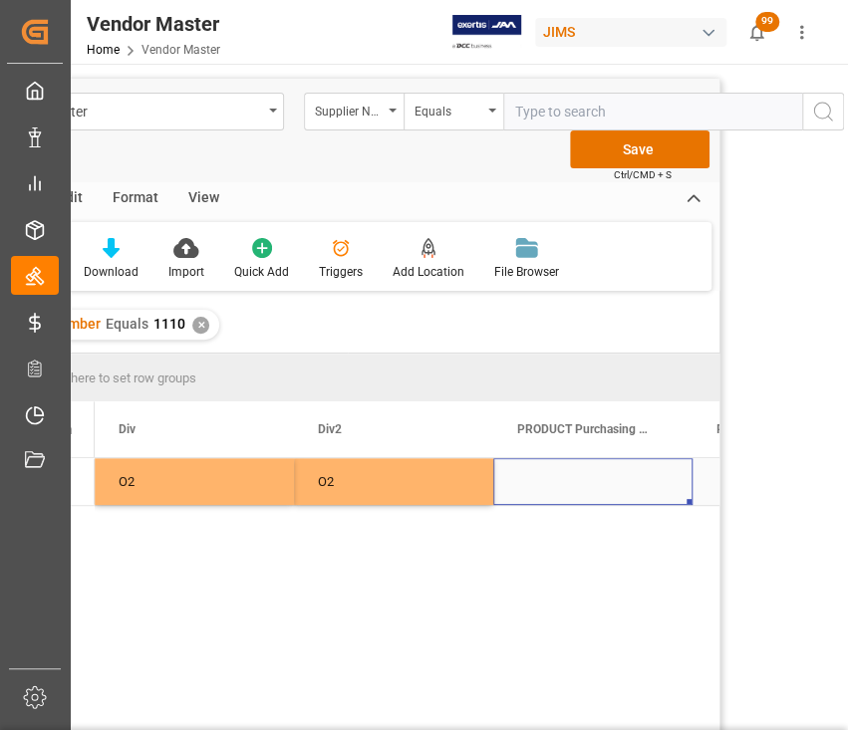
click at [550, 474] on div "Press SPACE to select this row." at bounding box center [592, 481] width 199 height 47
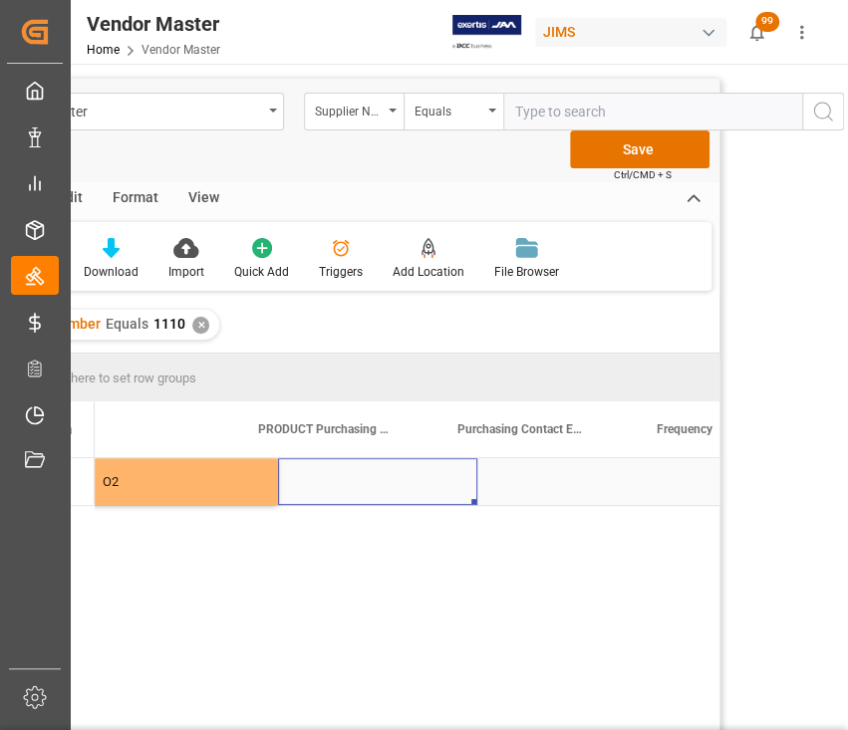
scroll to position [0, 11423]
click at [506, 475] on div "Press SPACE to select this row." at bounding box center [526, 481] width 199 height 47
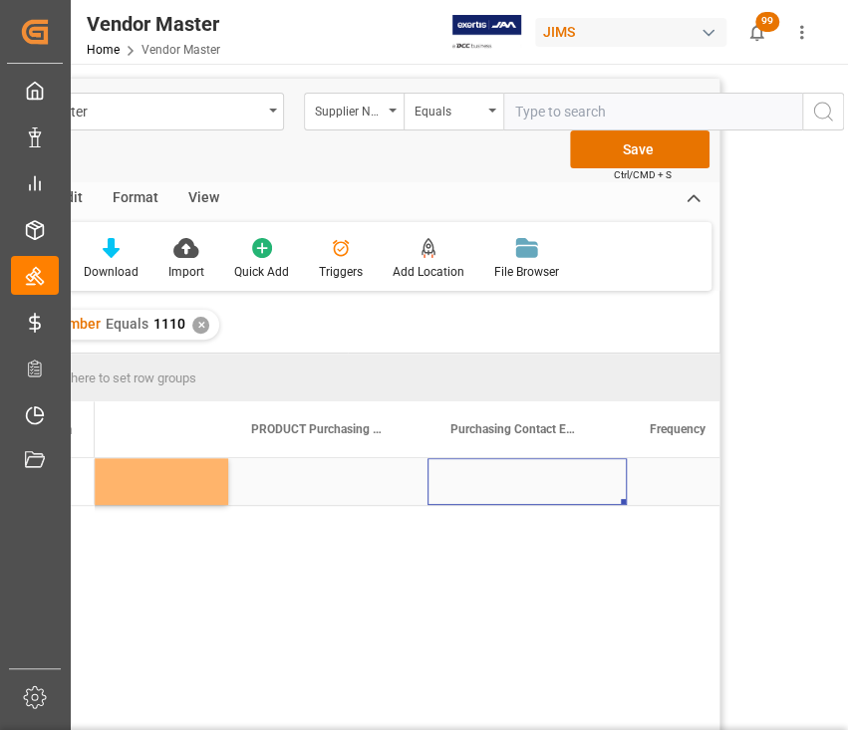
click at [494, 482] on div "Press SPACE to select this row." at bounding box center [526, 481] width 199 height 47
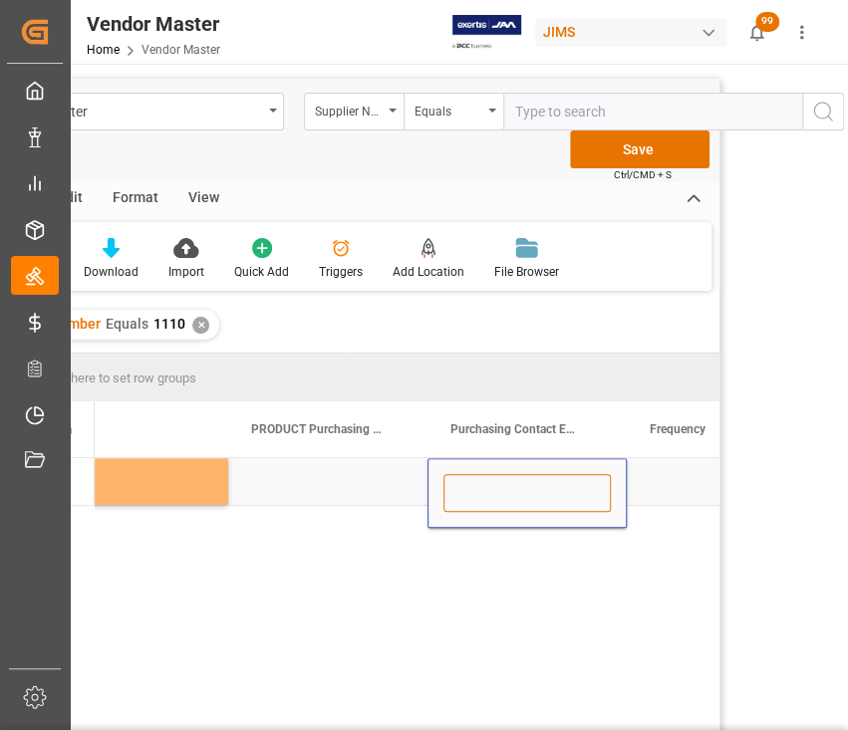
click at [483, 483] on input "Press SPACE to select this row." at bounding box center [526, 493] width 167 height 38
paste input "lilla.magri@coastmusic.com"
click at [584, 485] on input "lilla.magri@coastmusic.com;" at bounding box center [526, 493] width 167 height 38
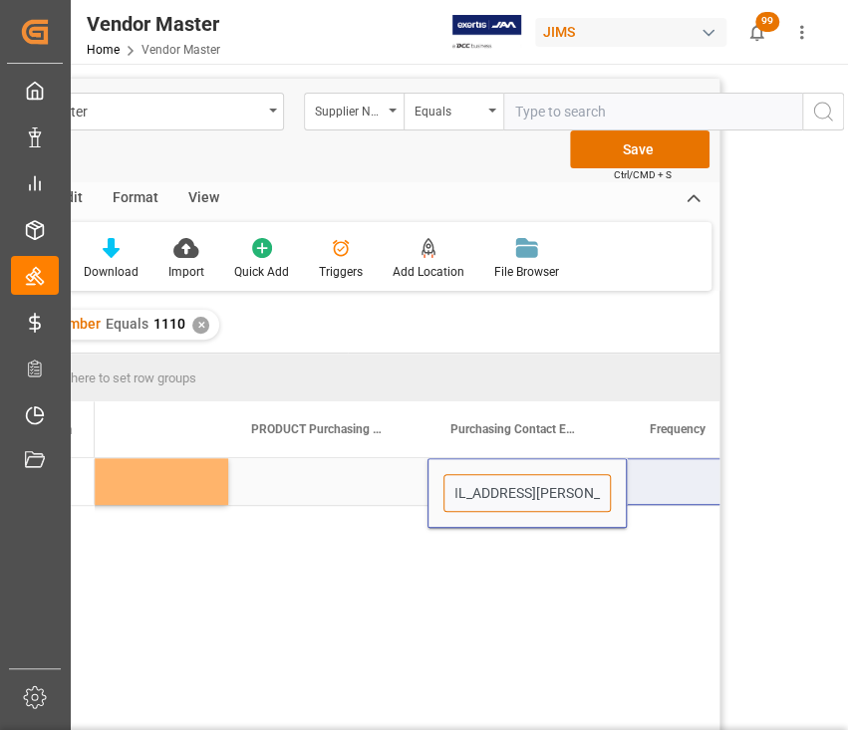
drag, startPoint x: 584, startPoint y: 492, endPoint x: 640, endPoint y: 492, distance: 55.8
click at [596, 493] on input "lilla.magri@coastmusic.com;" at bounding box center [526, 493] width 167 height 38
click at [598, 493] on input "lilla.magri@coastmusic.com;" at bounding box center [526, 493] width 167 height 38
click at [602, 497] on input "lilla.magri@coastmusic.com;" at bounding box center [526, 493] width 167 height 38
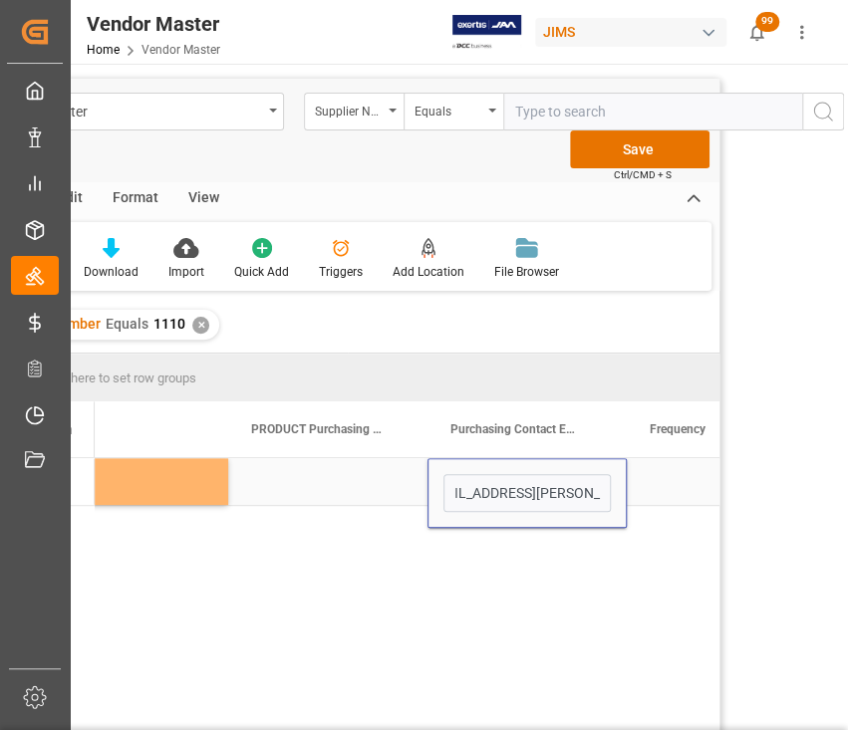
scroll to position [0, 0]
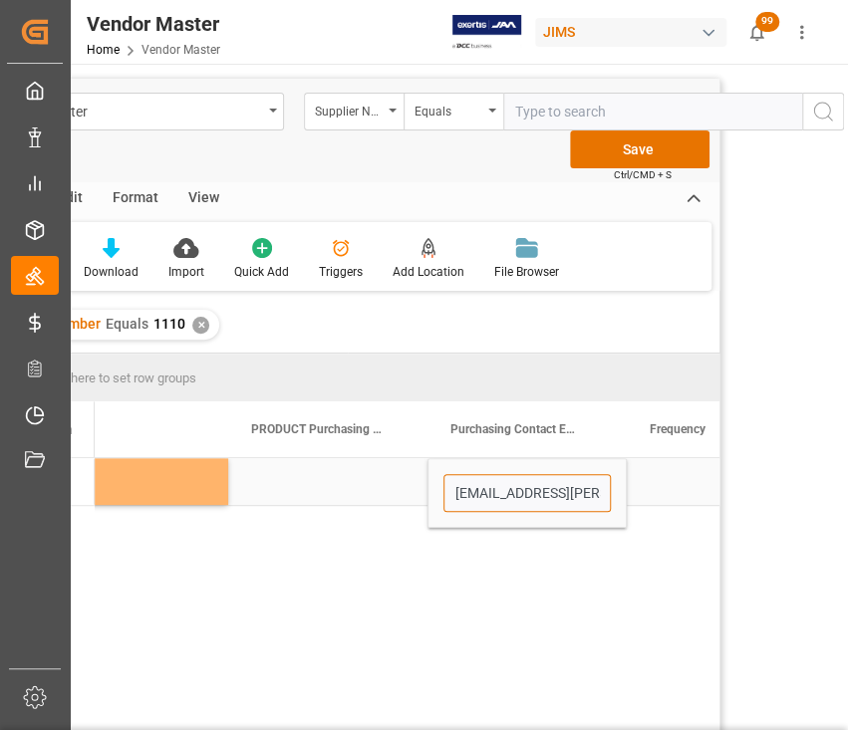
click at [584, 496] on input "lilla.magri@coastmusic.com;" at bounding box center [526, 493] width 167 height 38
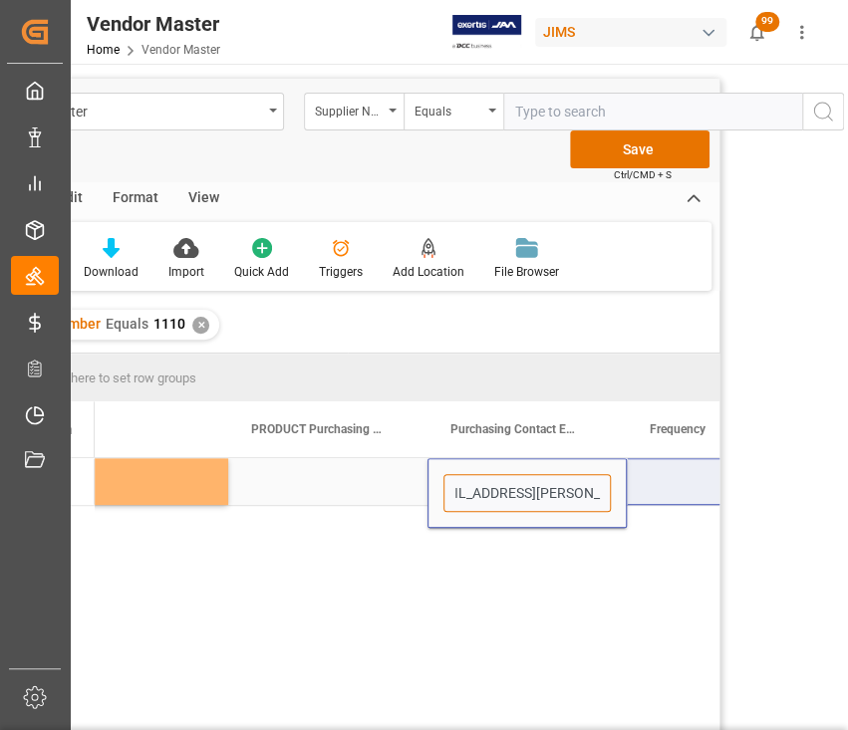
drag, startPoint x: 580, startPoint y: 493, endPoint x: 642, endPoint y: 493, distance: 61.8
click at [600, 493] on input "lilla.magri@coastmusic.com;" at bounding box center [526, 493] width 167 height 38
click at [602, 495] on input "lilla.magri@coastmusic.com;" at bounding box center [526, 493] width 167 height 38
paste input "sharina.gandhi@coastmusic.com"
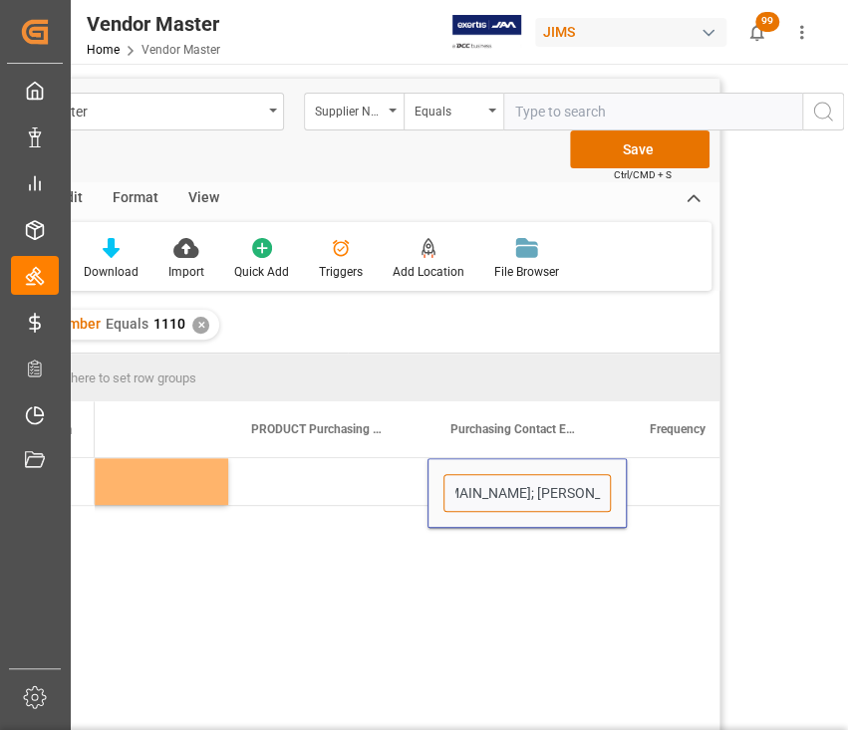
scroll to position [0, 0]
click at [563, 487] on input "lilla.magri@coastmusic.com; sharina.gandhi@coastmusic.com;" at bounding box center [526, 493] width 167 height 38
drag, startPoint x: 558, startPoint y: 489, endPoint x: 649, endPoint y: 497, distance: 91.0
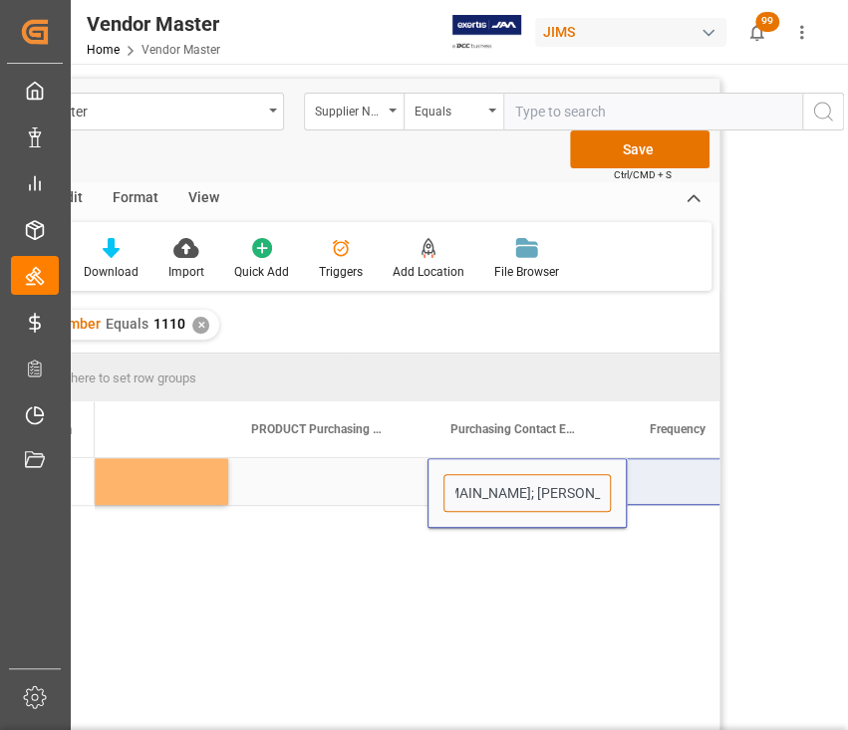
click at [601, 493] on input "lilla.magri@coastmusic.com; sharina.gandhi@coastmusic.com;" at bounding box center [526, 493] width 167 height 38
paste input "sylvia.danello@jamindustries.com"
click at [567, 495] on input "lilla.magri@coastmusic.com; sharina.gandhi@coastmusic.com; sylvia.danello@jamin…" at bounding box center [526, 493] width 167 height 38
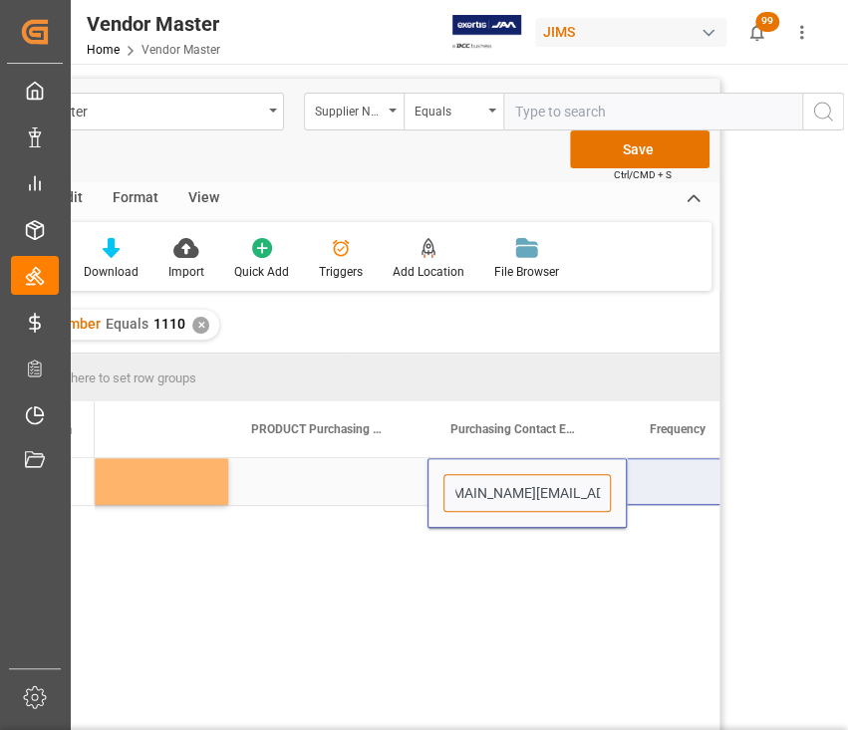
drag, startPoint x: 566, startPoint y: 493, endPoint x: 670, endPoint y: 490, distance: 104.7
click at [599, 492] on input "lilla.magri@coastmusic.com; sharina.gandhi@coastmusic.com; sylvia.danello@jamin…" at bounding box center [526, 493] width 167 height 38
click at [600, 496] on input "lilla.magri@coastmusic.com; sharina.gandhi@coastmusic.com; sylvia.danello@jamin…" at bounding box center [526, 493] width 167 height 38
paste input "sharina.gandhi@coastmusic.com"
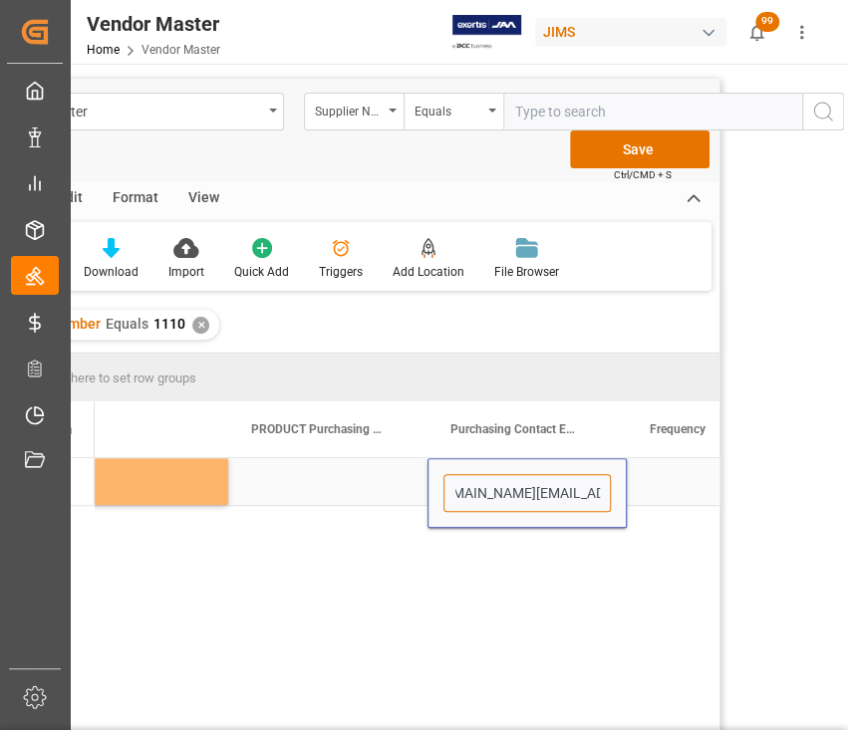
type input "lilla.magri@coastmusic.com; sharina.gandhi@coastmusic.com; sylvia.danello@jamin…"
click at [308, 484] on div "Press SPACE to select this row." at bounding box center [327, 481] width 199 height 47
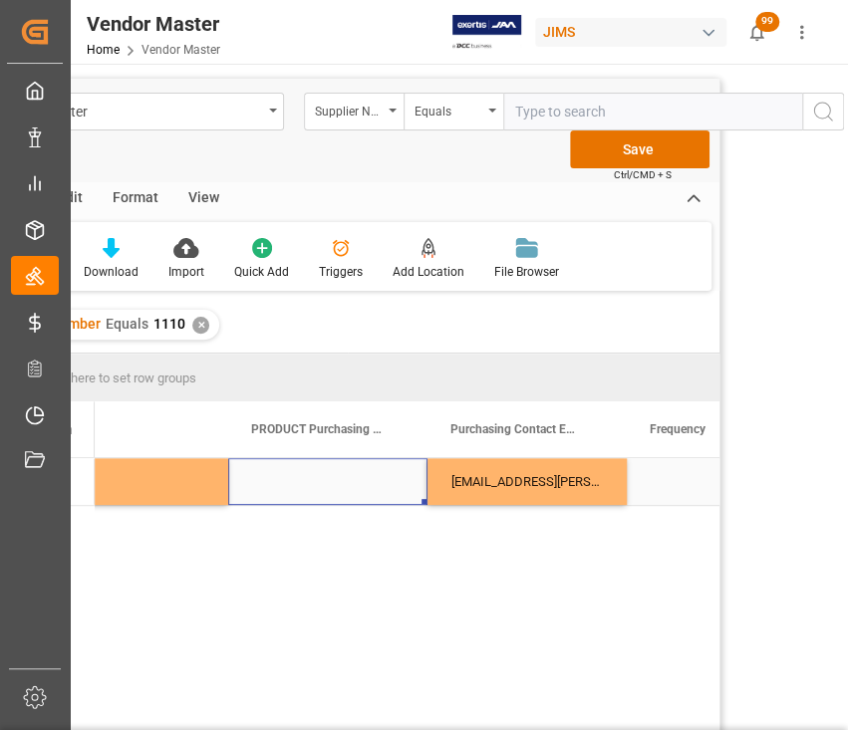
click at [254, 472] on div "Press SPACE to select this row." at bounding box center [327, 481] width 199 height 47
click at [303, 488] on div "Press SPACE to select this row." at bounding box center [327, 481] width 199 height 47
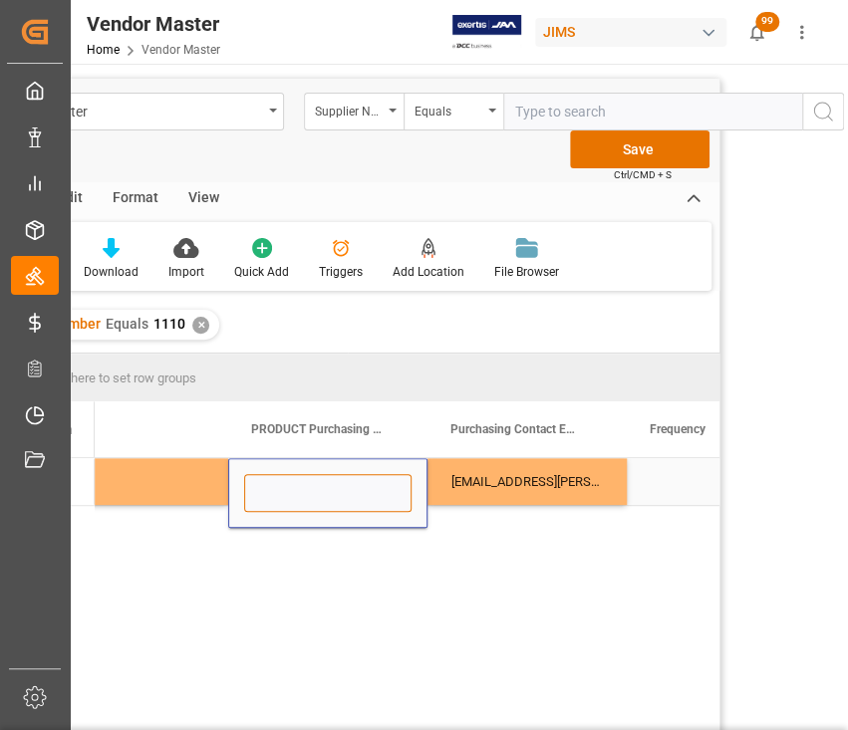
click at [308, 497] on input "Press SPACE to select this row." at bounding box center [327, 493] width 167 height 38
type input "Lilla, Sharina"
click at [663, 473] on div "Press SPACE to select this row." at bounding box center [726, 481] width 199 height 47
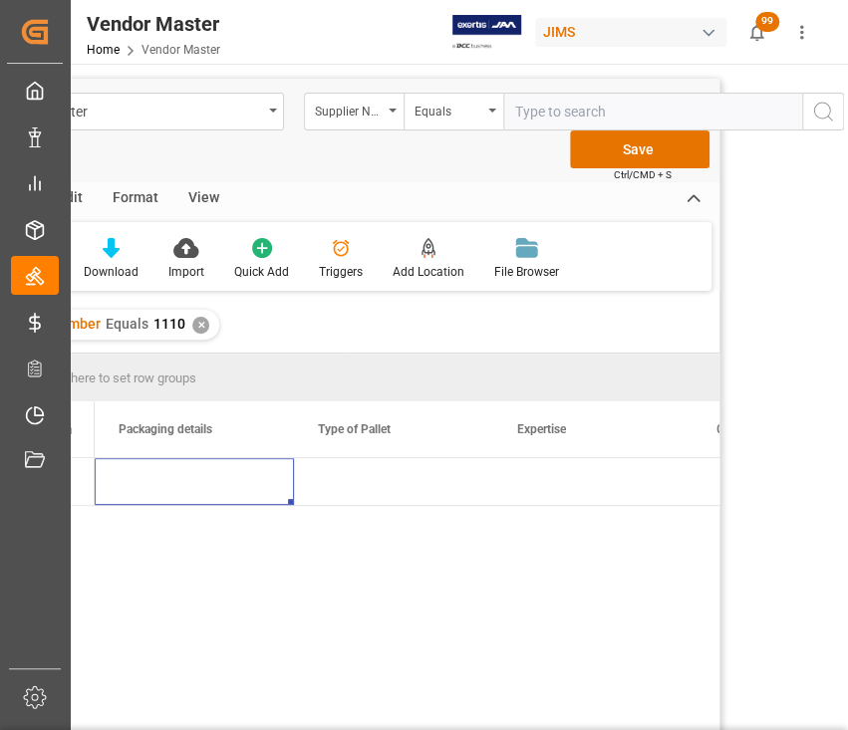
scroll to position [0, 9166]
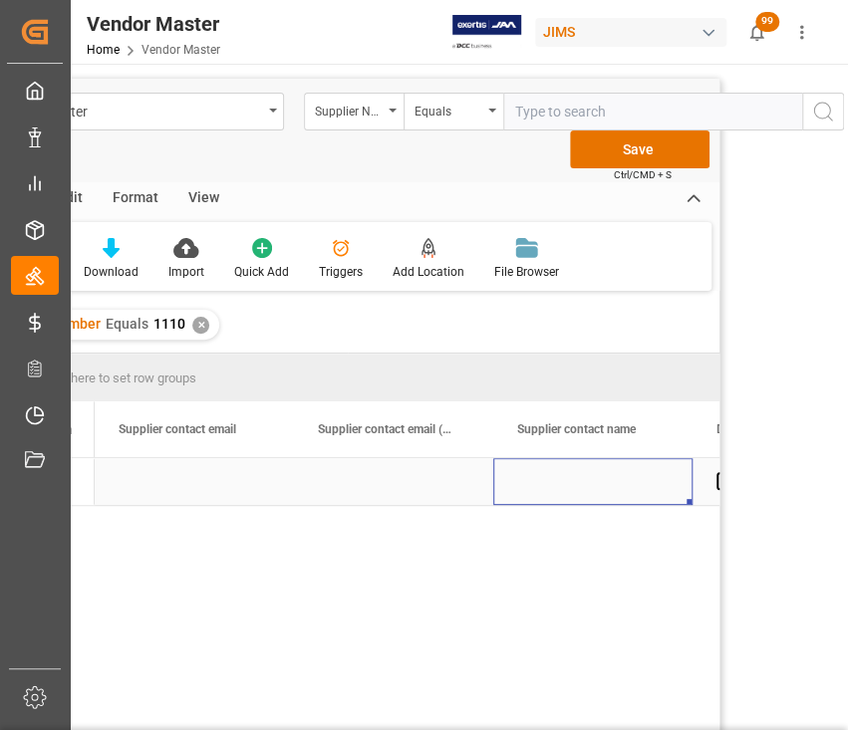
click at [572, 474] on div "Press SPACE to select this row." at bounding box center [592, 481] width 199 height 47
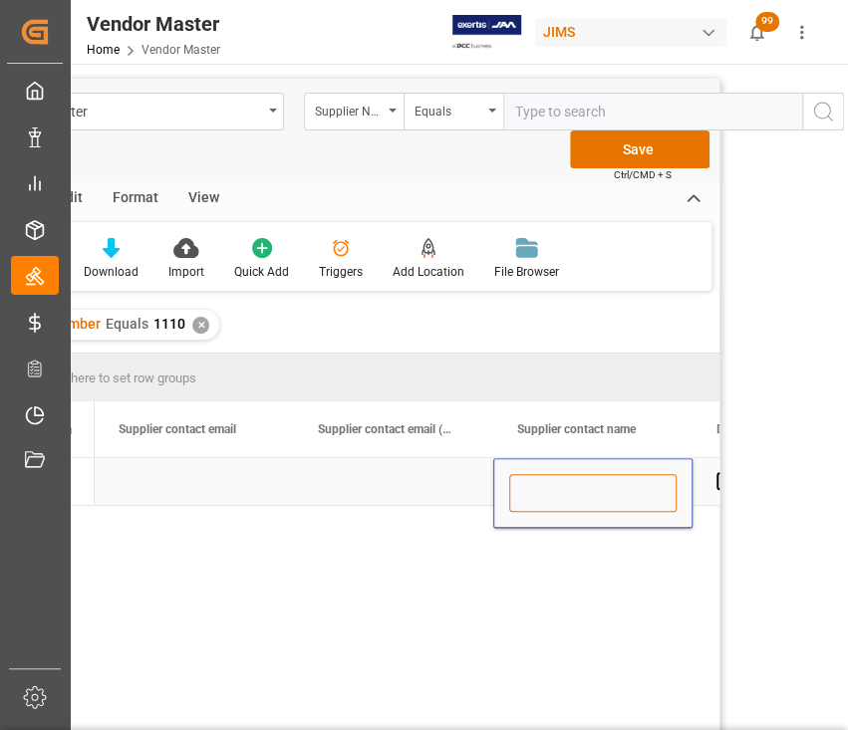
click at [574, 498] on input "Press SPACE to select this row." at bounding box center [592, 493] width 167 height 38
paste input "Kendall"
type input "Kendall"
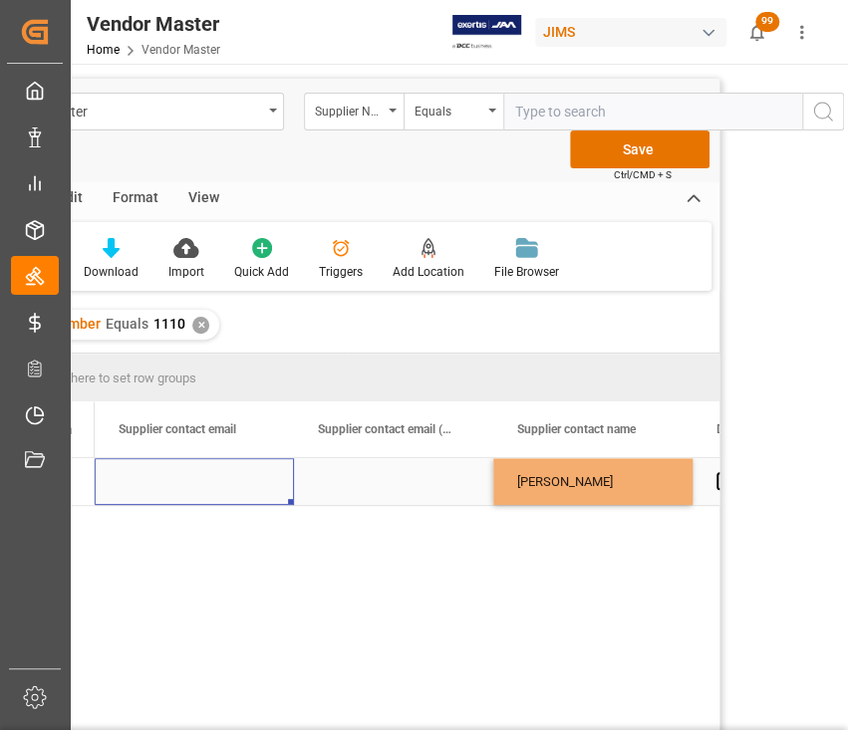
click at [179, 475] on div "Press SPACE to select this row." at bounding box center [194, 481] width 199 height 47
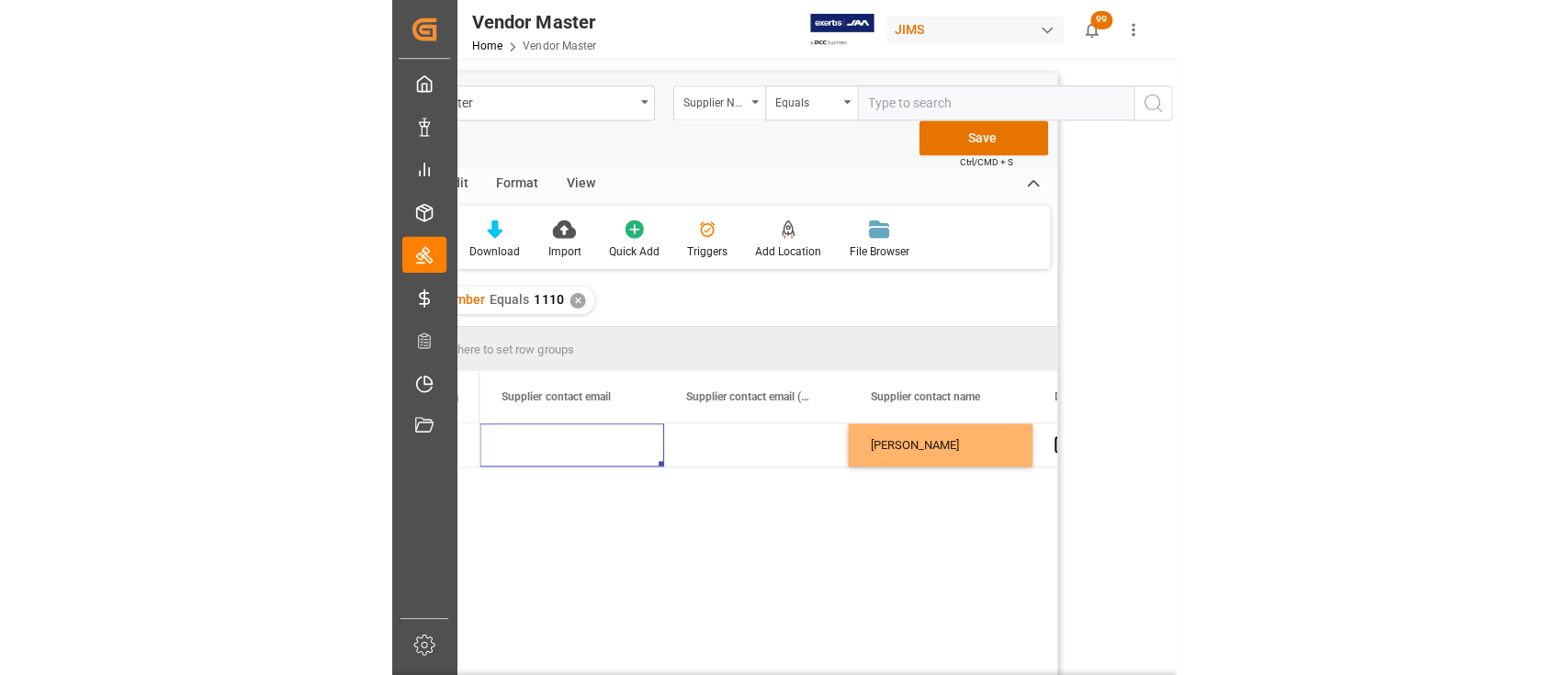
scroll to position [0, 0]
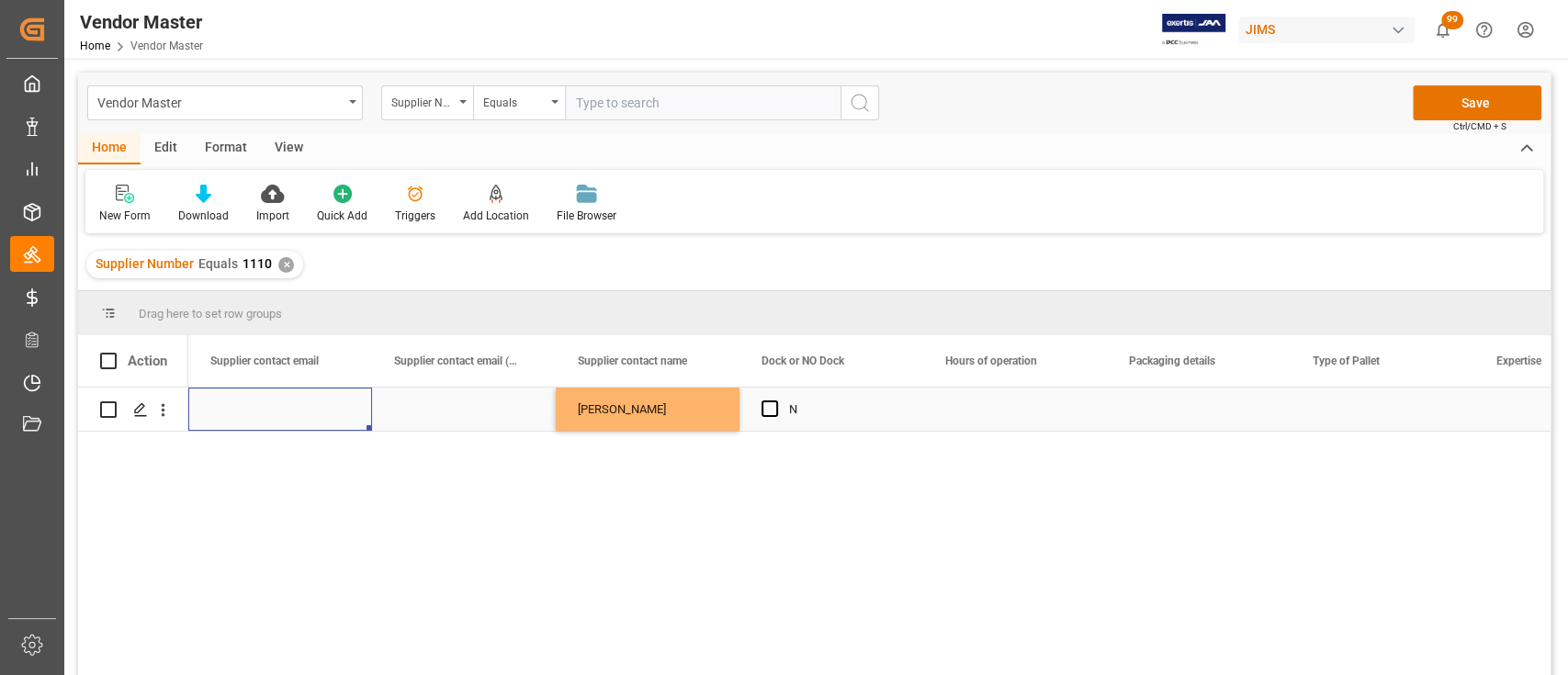
click at [247, 409] on div "Press SPACE to select this row." at bounding box center [279, 409] width 183 height 43
click at [260, 420] on input "Press SPACE to select this row." at bounding box center [279, 420] width 154 height 35
paste input "slaffoon@awmllc.net, jmejer@awmllc.net, shipping@awmllc.net, tricci@awmllc.net,…"
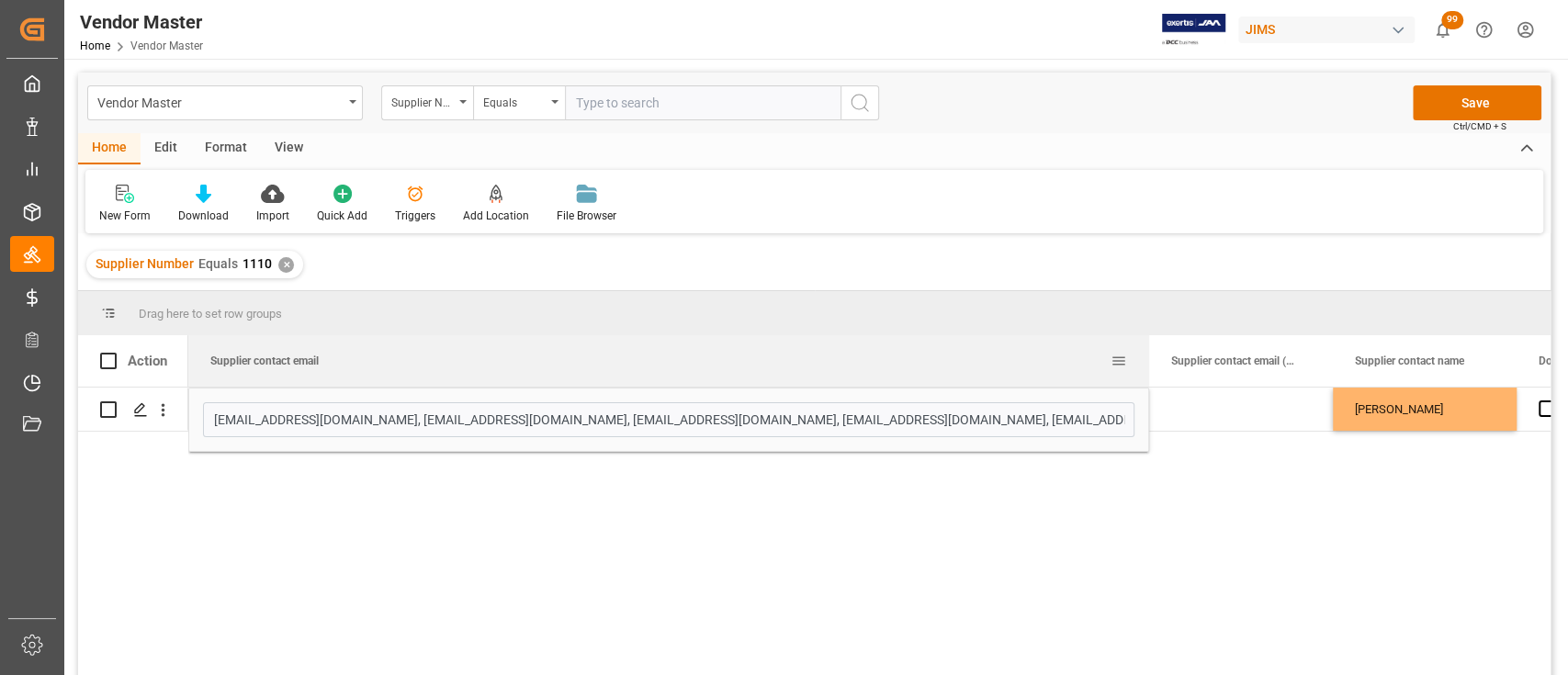
drag, startPoint x: 371, startPoint y: 356, endPoint x: 1146, endPoint y: 345, distance: 775.1
click at [781, 345] on div at bounding box center [1149, 361] width 7 height 52
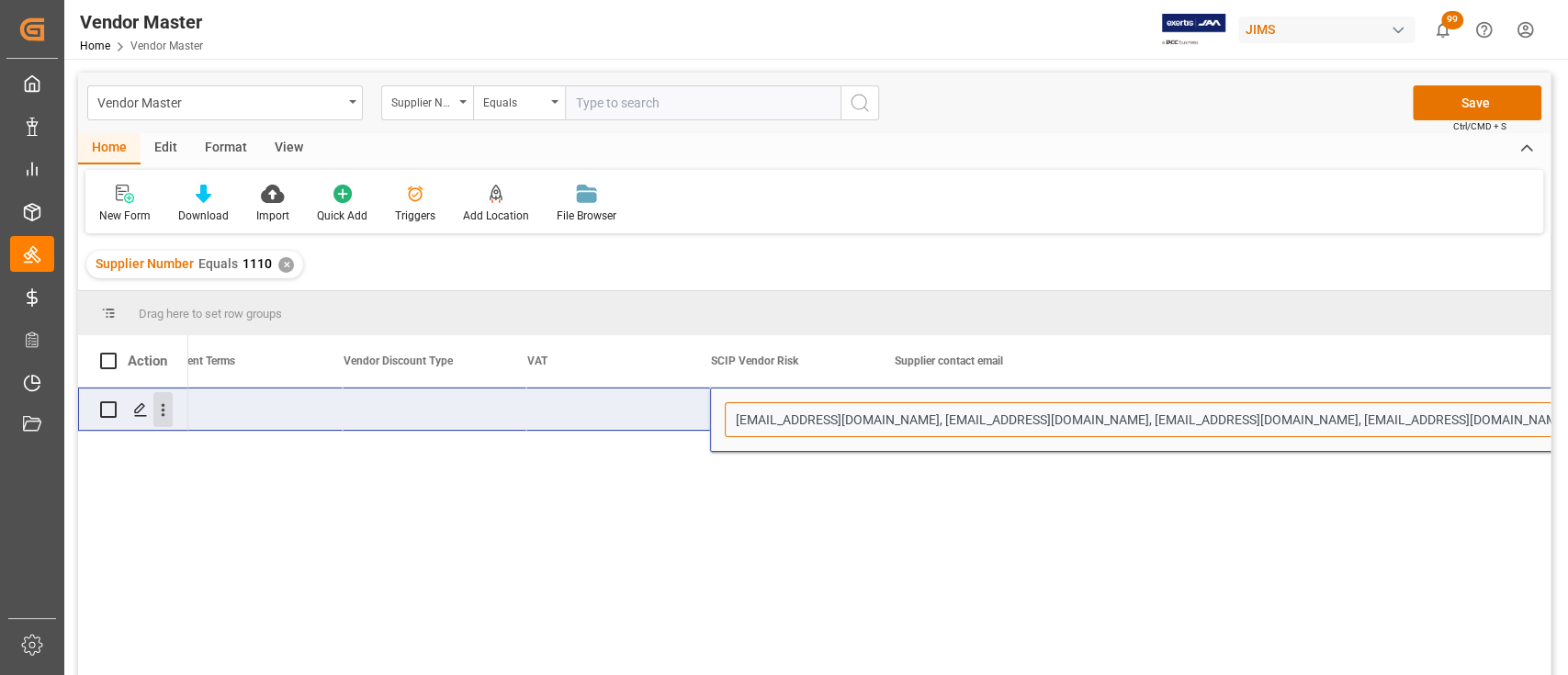
scroll to position [0, 6749]
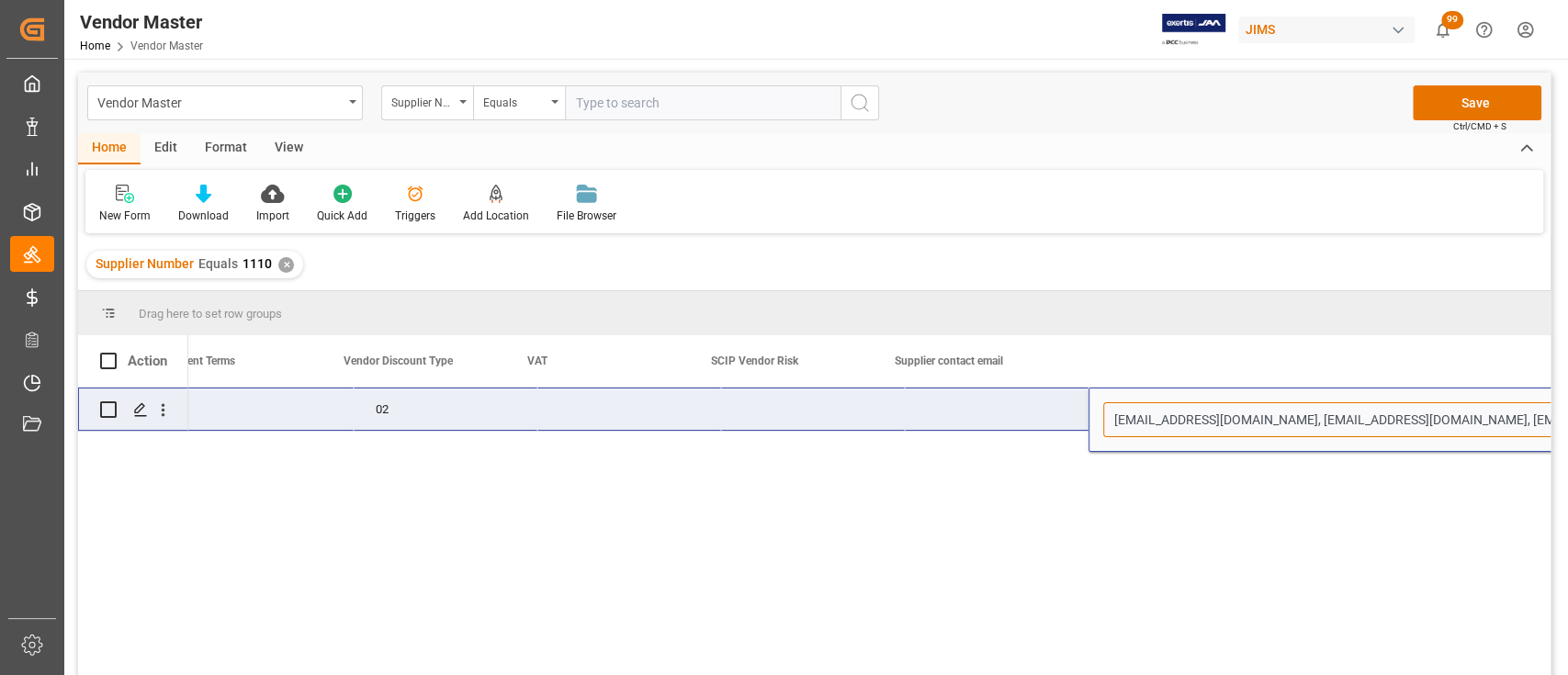
drag, startPoint x: 358, startPoint y: 419, endPoint x: 278, endPoint y: 435, distance: 81.6
click at [167, 417] on div "slaffoon@awmllc.net, jmejer@awmllc.net, shipping@awmllc.net, tricci@awmllc.net,…" at bounding box center [814, 534] width 1472 height 294
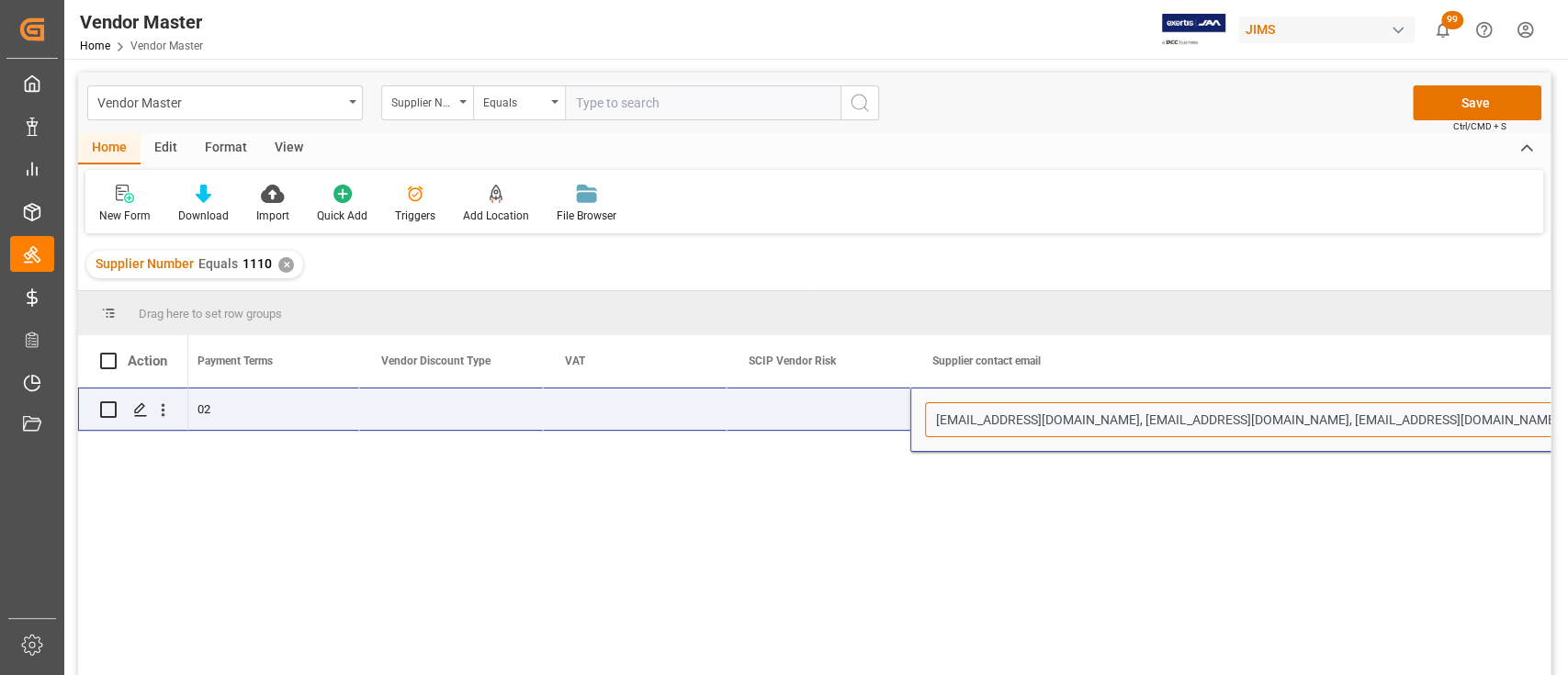
scroll to position [0, 7082]
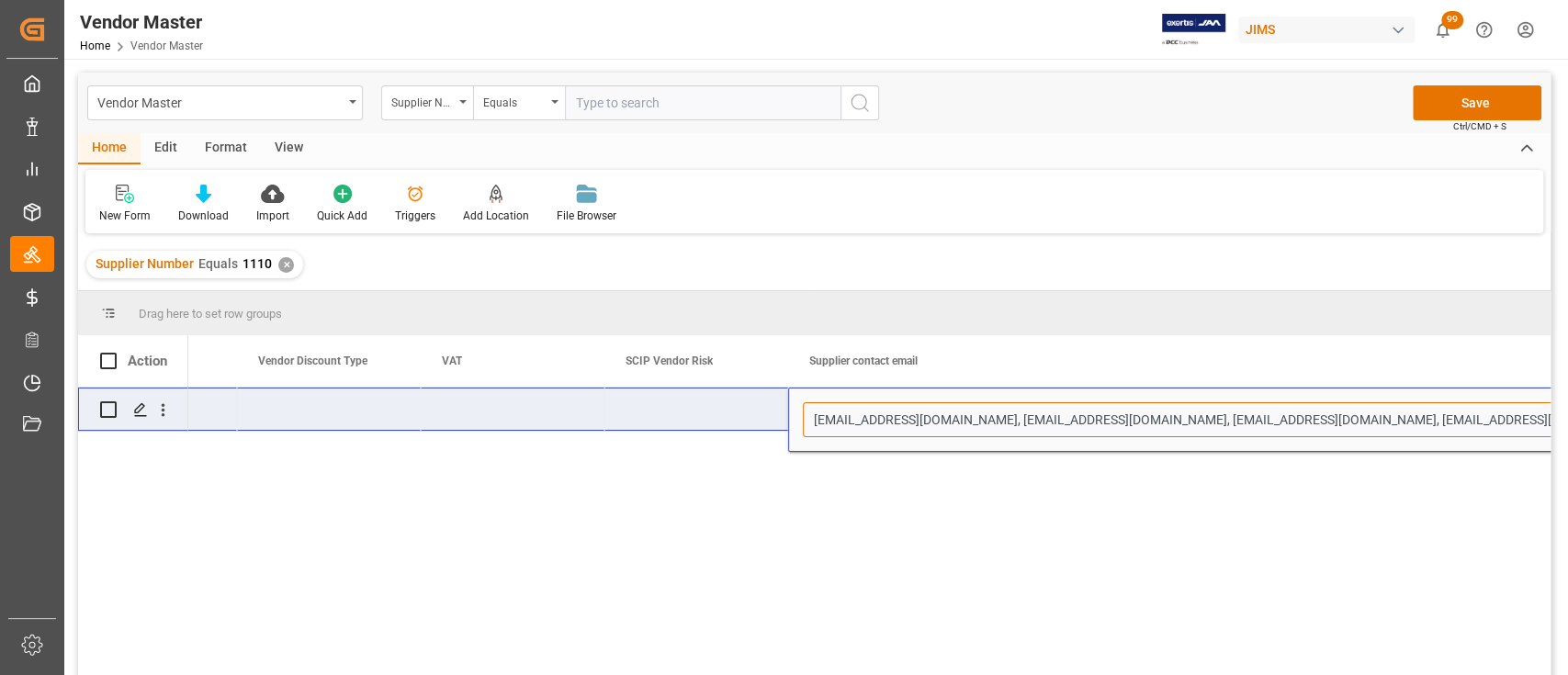
click at [781, 421] on input "slaffoon@awmllc.net, jmejer@awmllc.net, shipping@awmllc.net, tricci@awmllc.net,…" at bounding box center [1268, 420] width 931 height 35
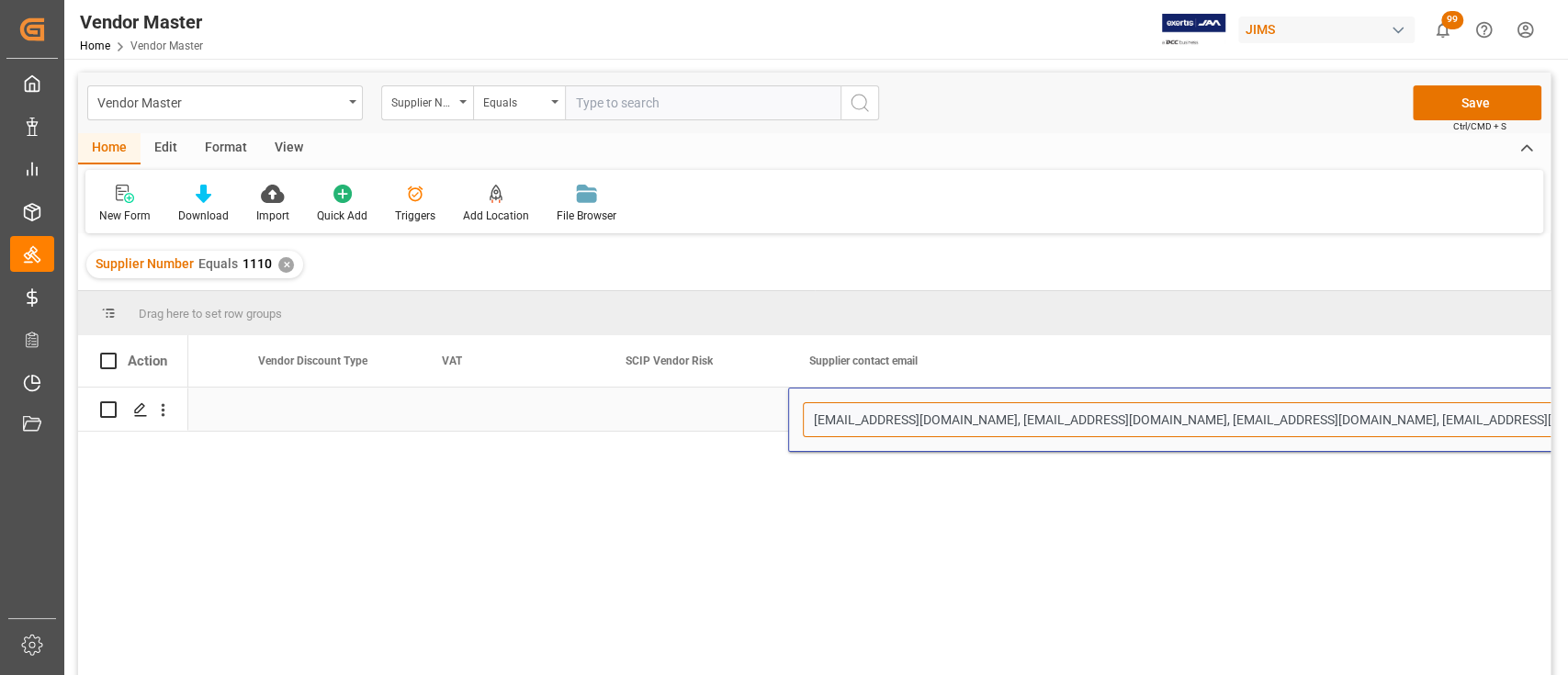
click at [781, 420] on input "slaffoon@awmllc.net, jmejer@awmllc.net, shipping@awmllc.net, tricci@awmllc.net,…" at bounding box center [1268, 420] width 931 height 35
click at [781, 420] on input "slaffoon@awmllc.net; jmejer@awmllc.net, shipping@awmllc.net, tricci@awmllc.net,…" at bounding box center [1268, 420] width 931 height 35
click at [781, 418] on input "slaffoon@awmllc.net; jmejer@awmllc.net; shipping@awmllc.net, tricci@awmllc.net,…" at bounding box center [1268, 420] width 931 height 35
click at [781, 421] on input "slaffoon@awmllc.net; jmejer@awmllc.net; shipping@awmllc.net; tricci@awmllc.net,…" at bounding box center [1268, 420] width 931 height 35
type input "slaffoon@awmllc.net; jmejer@awmllc.net; shipping@awmllc.net; tricci@awmllc.net;…"
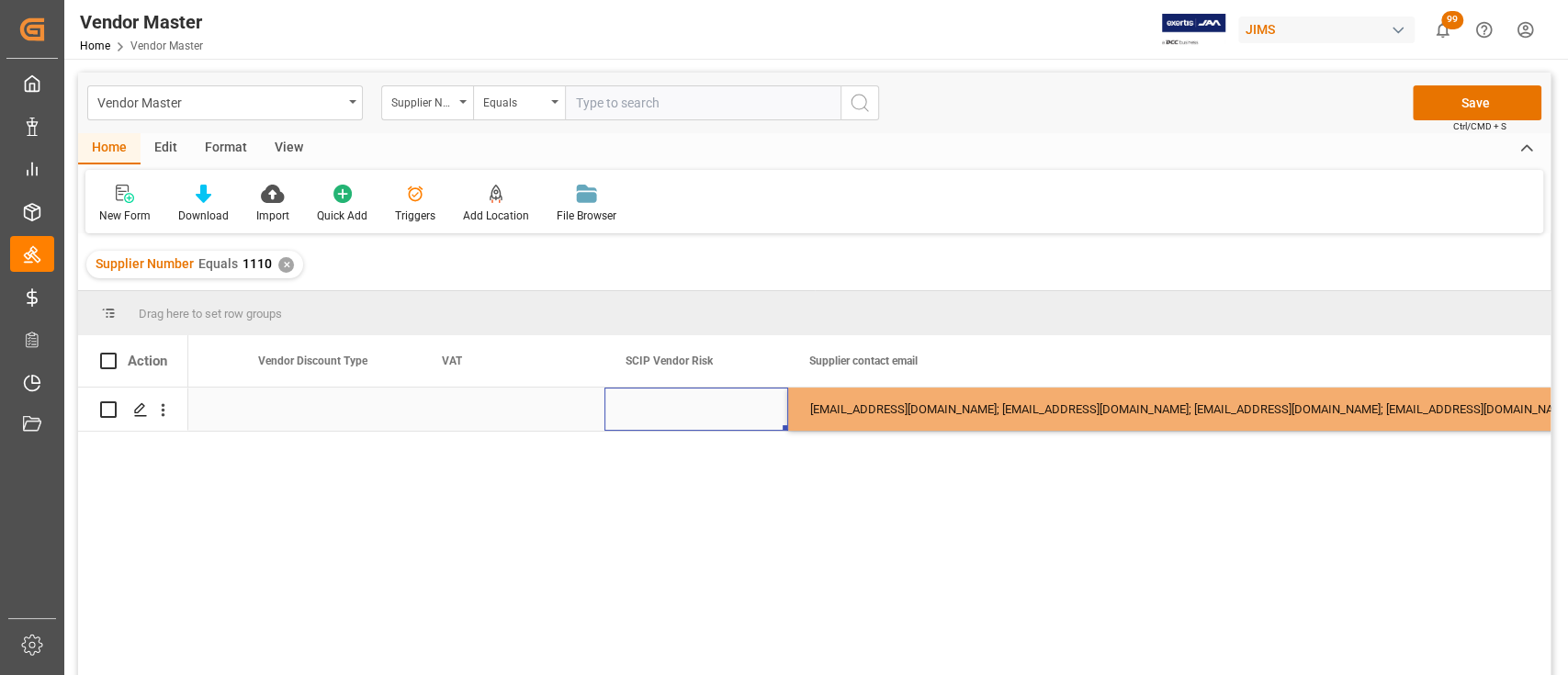
click at [681, 408] on div "Press SPACE to select this row." at bounding box center [696, 409] width 183 height 43
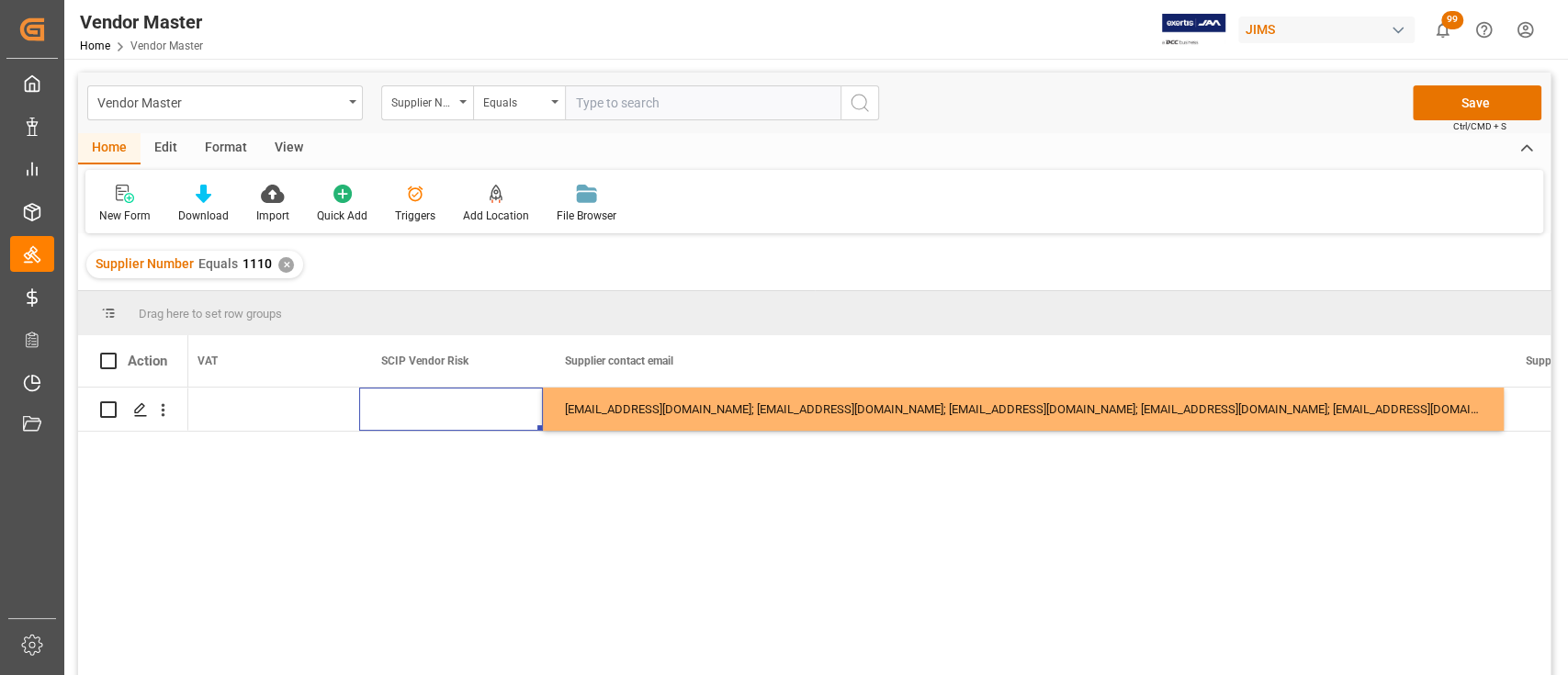
scroll to position [0, 7448]
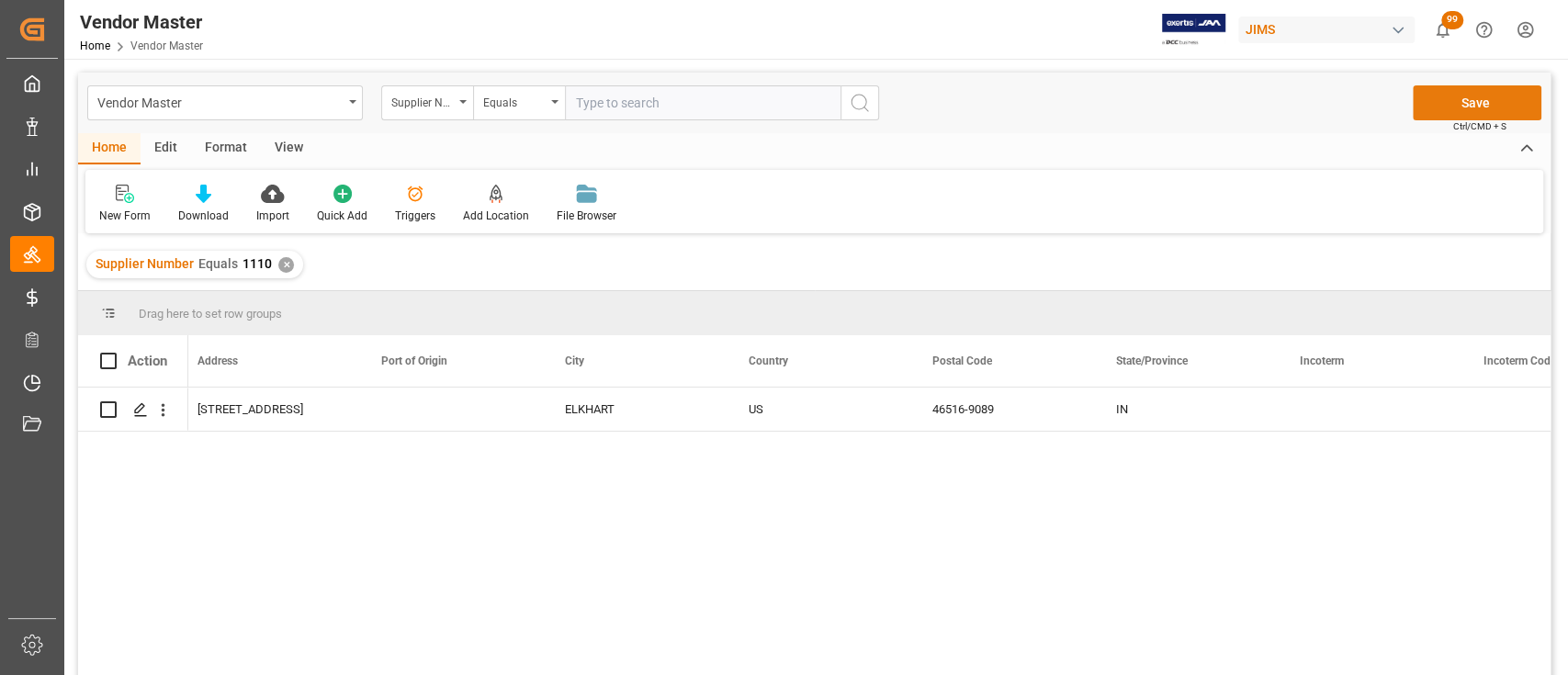
click at [781, 100] on button "Save" at bounding box center [1476, 103] width 128 height 35
click at [283, 263] on div "✕" at bounding box center [286, 265] width 16 height 16
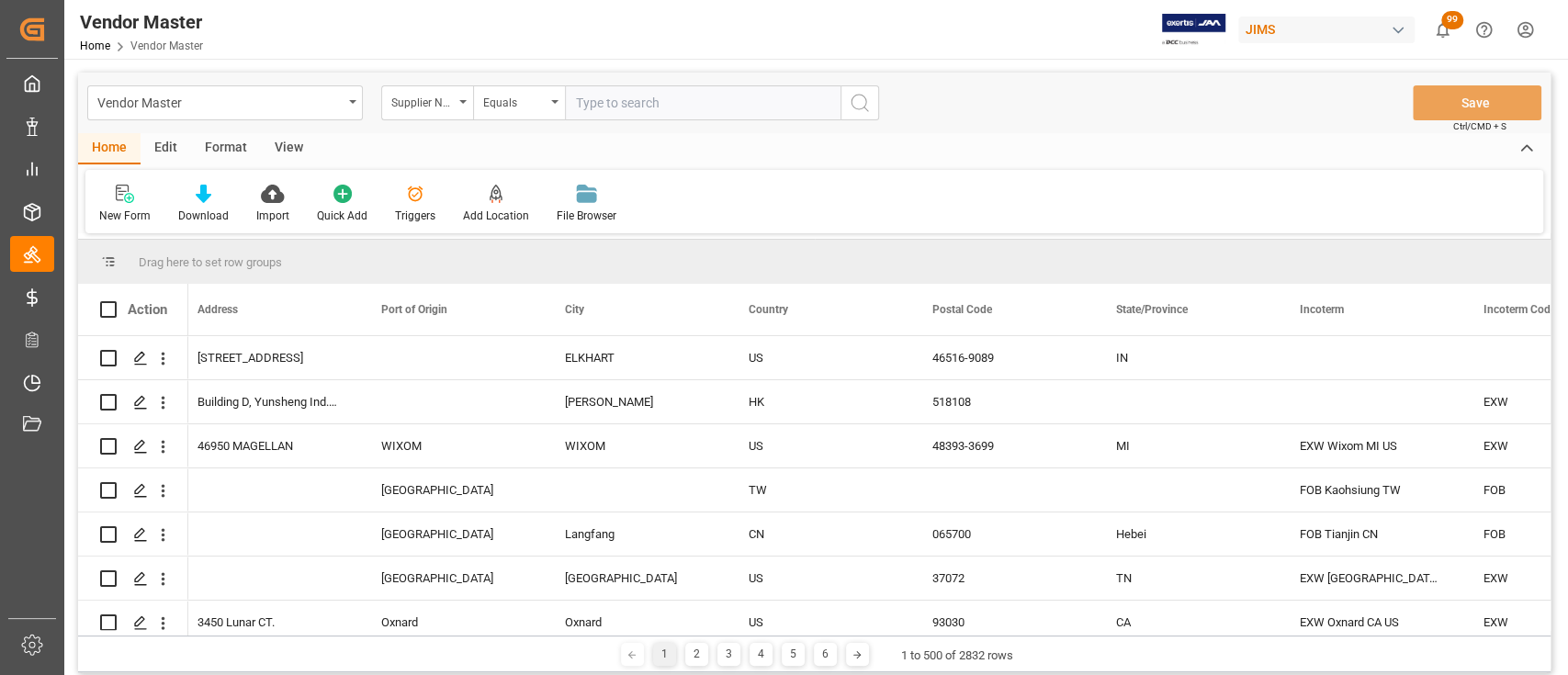
click at [781, 164] on div "Home Edit Format View New Form Download Import Quick Add Triggers Add Location …" at bounding box center [814, 183] width 1472 height 101
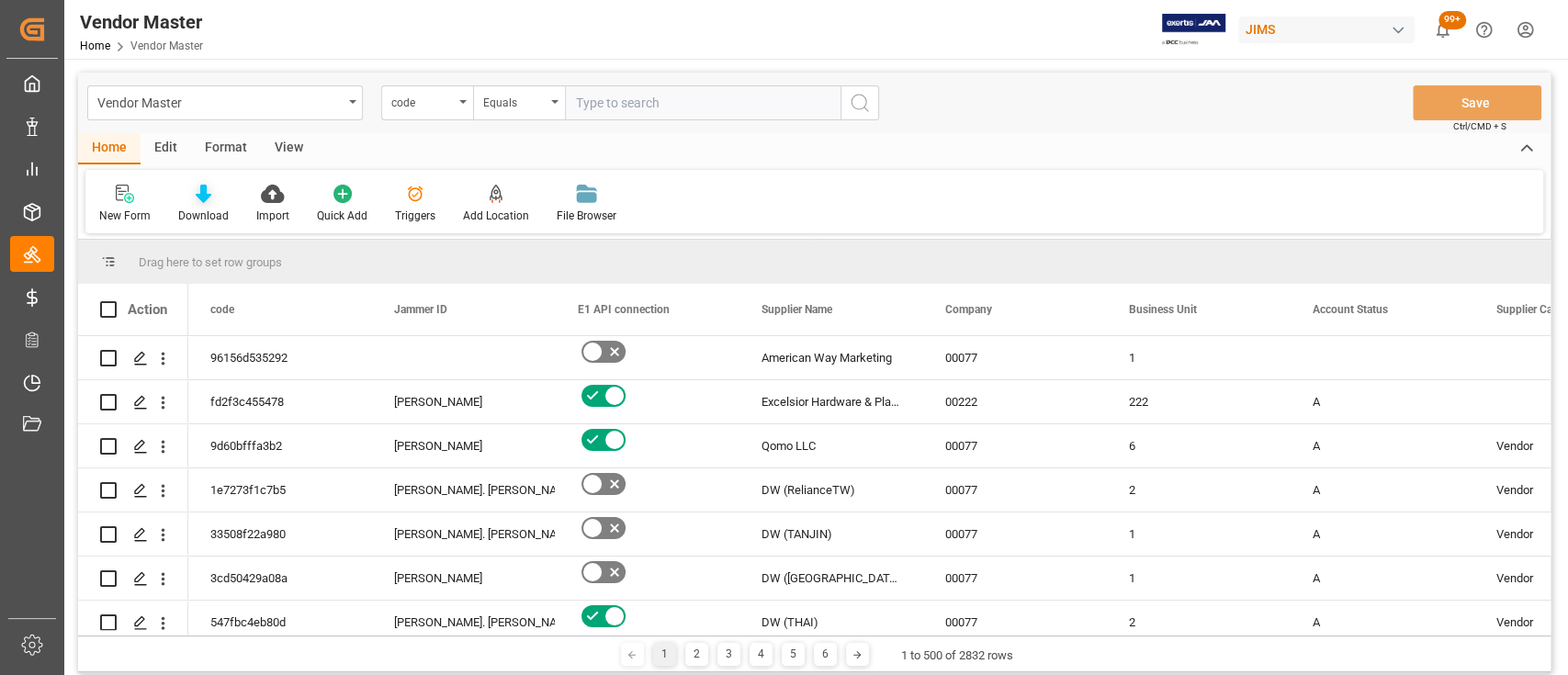
click at [206, 195] on icon at bounding box center [203, 194] width 16 height 18
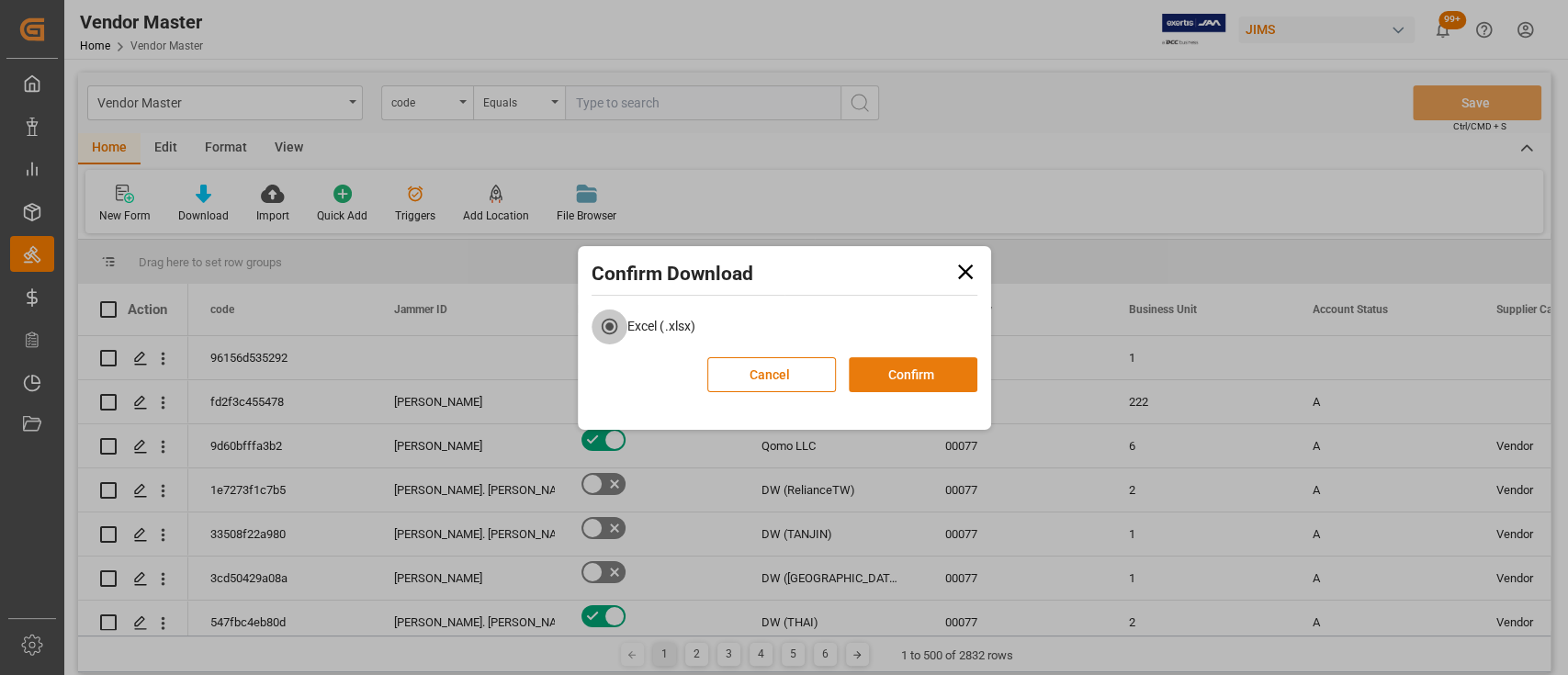
click at [911, 377] on button "Confirm" at bounding box center [913, 375] width 128 height 35
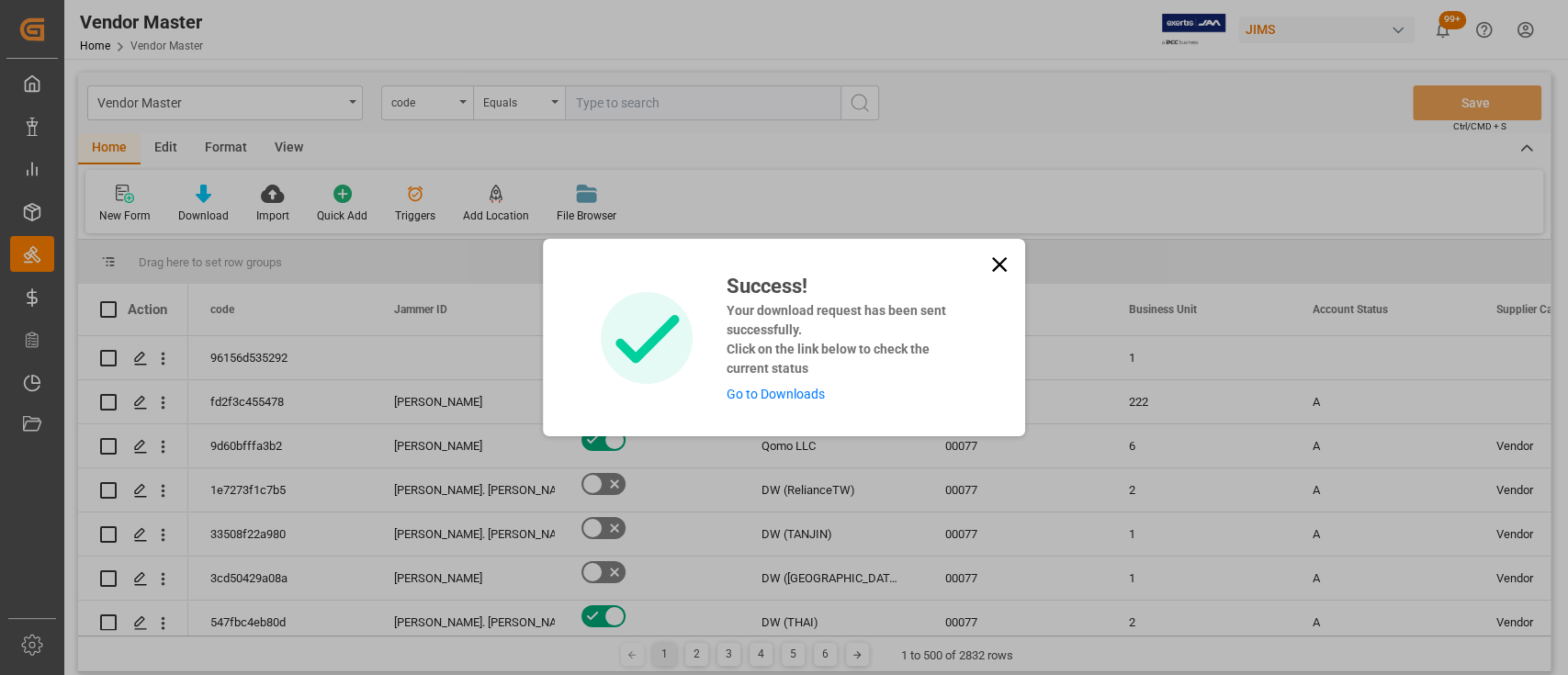
click at [807, 387] on link "Go to Downloads" at bounding box center [774, 394] width 99 height 15
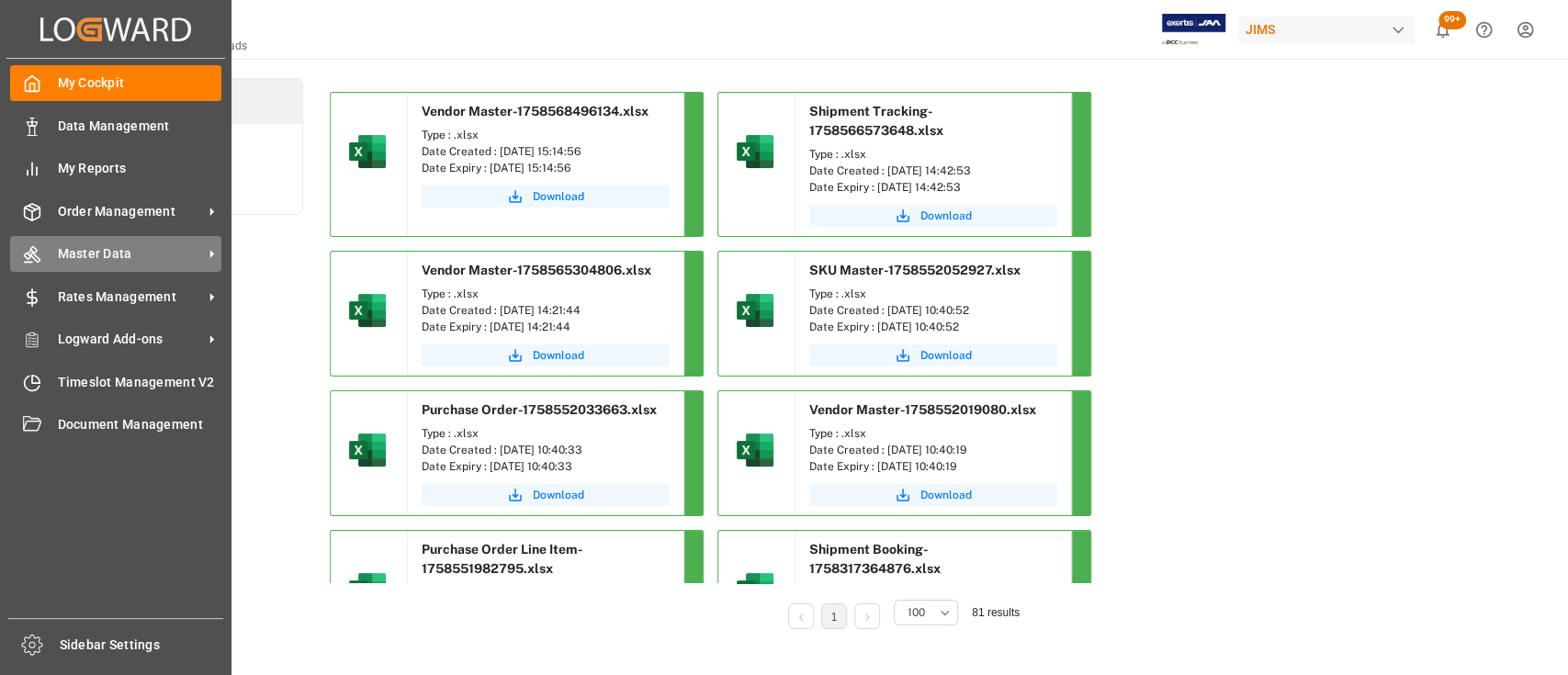
click at [100, 255] on span "Master Data" at bounding box center [130, 254] width 145 height 19
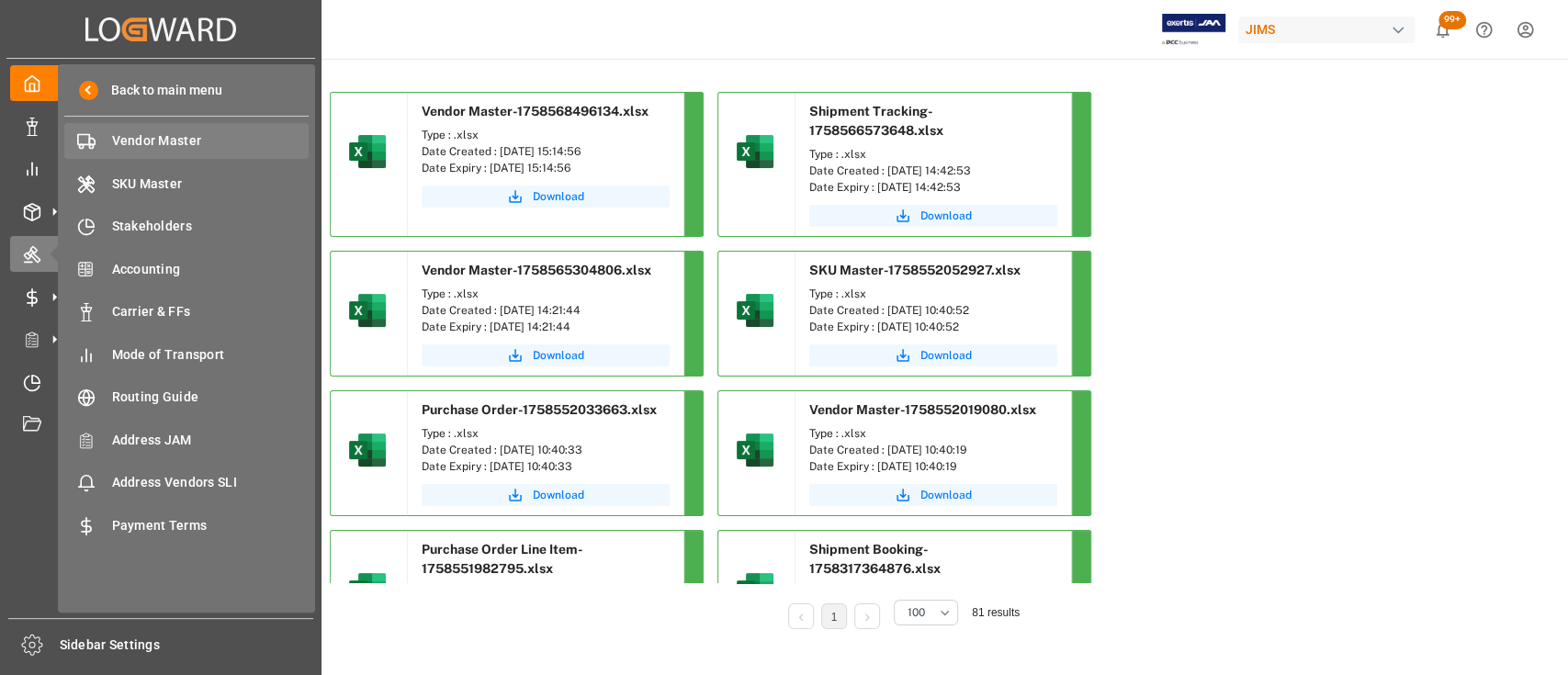
click at [139, 141] on span "Vendor Master" at bounding box center [211, 140] width 197 height 19
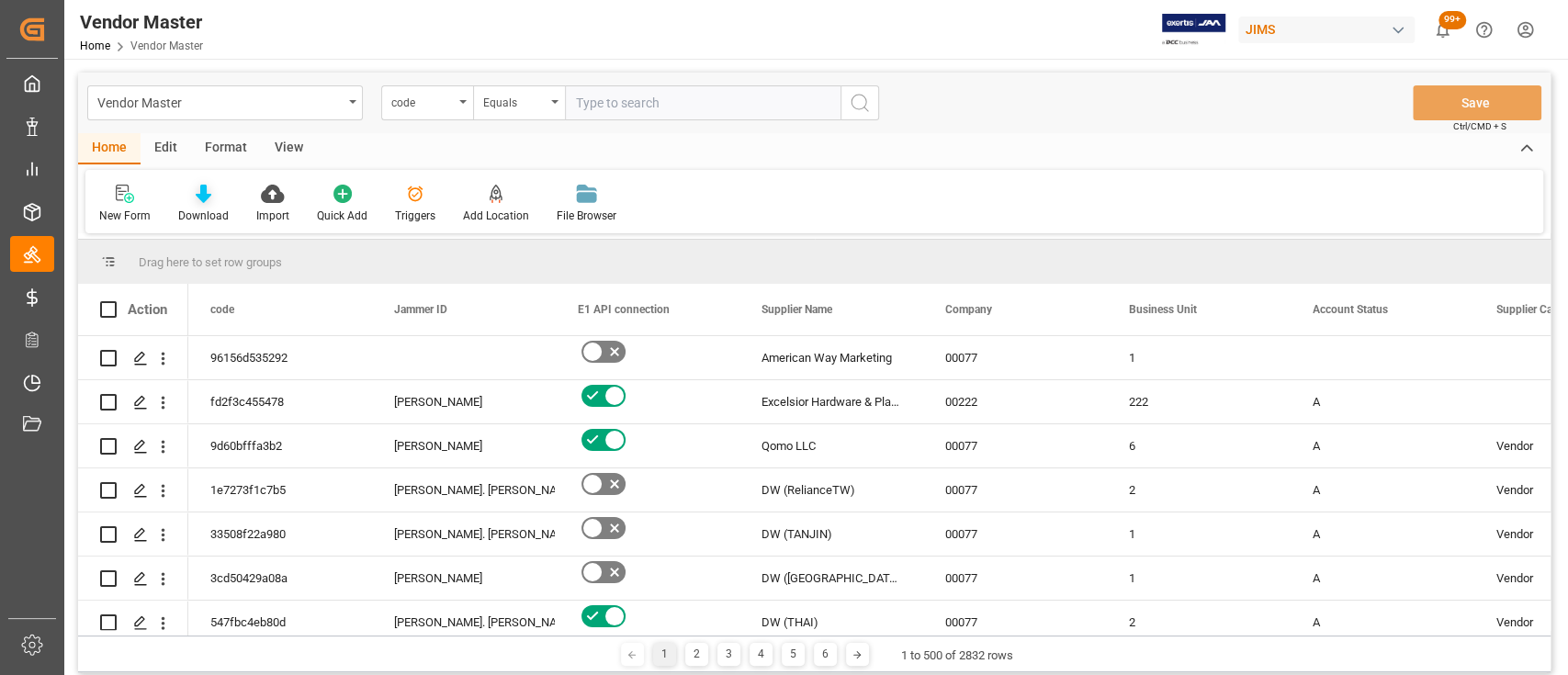
click at [183, 198] on div at bounding box center [203, 193] width 51 height 19
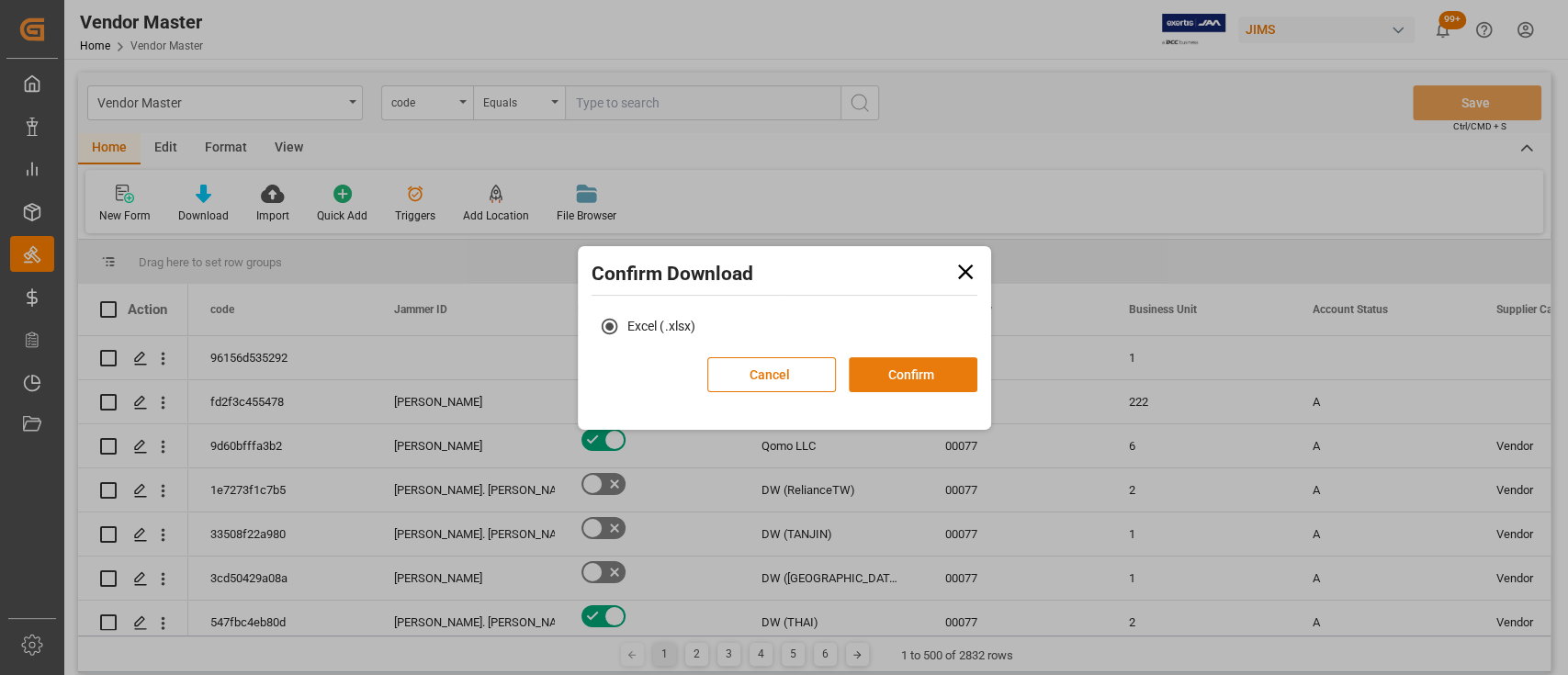
click at [917, 372] on button "Confirm" at bounding box center [913, 375] width 128 height 35
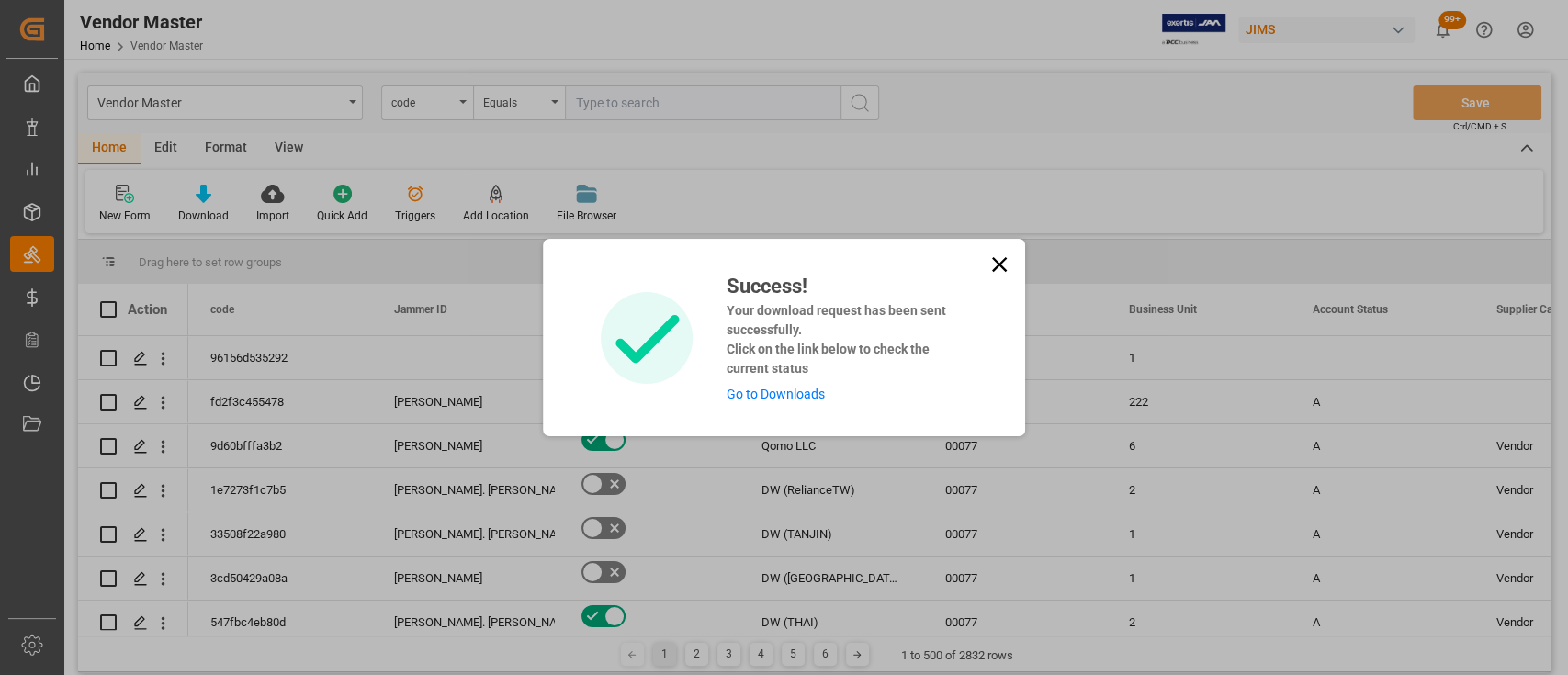
click at [772, 392] on link "Go to Downloads" at bounding box center [774, 394] width 99 height 15
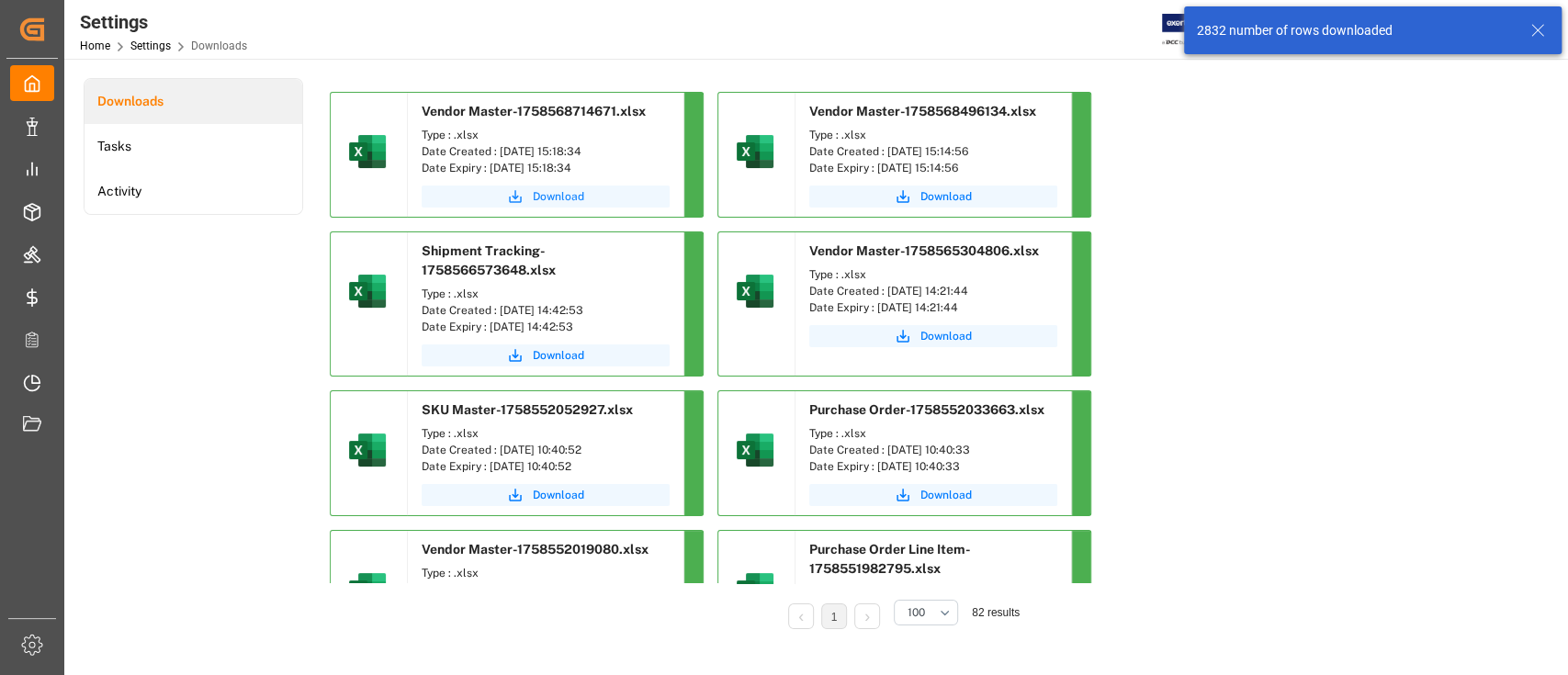
click at [555, 195] on span "Download" at bounding box center [559, 196] width 52 height 17
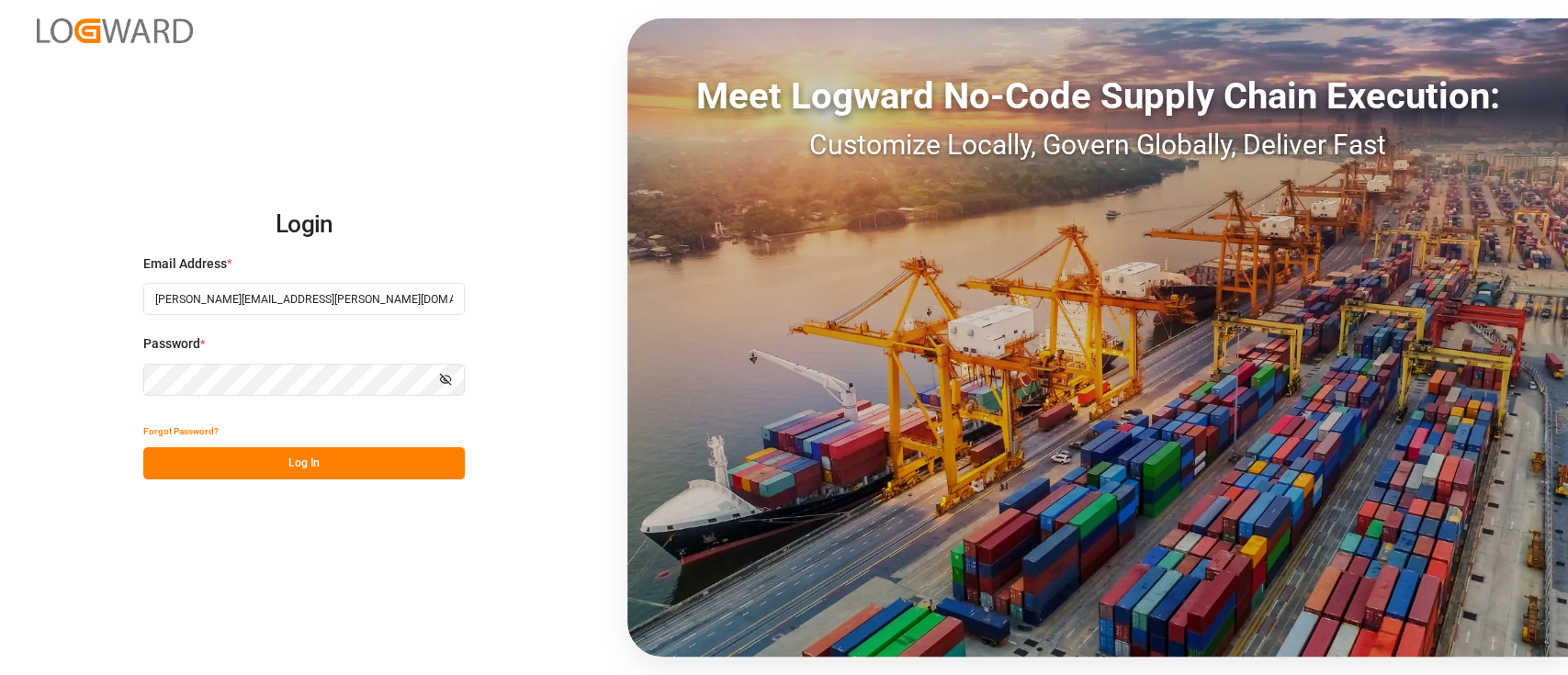
click at [541, 125] on div "Login Email Address * [PERSON_NAME][EMAIL_ADDRESS][PERSON_NAME][DOMAIN_NAME] Pa…" at bounding box center [784, 338] width 1568 height 675
click at [324, 464] on button "Log In" at bounding box center [303, 463] width 322 height 32
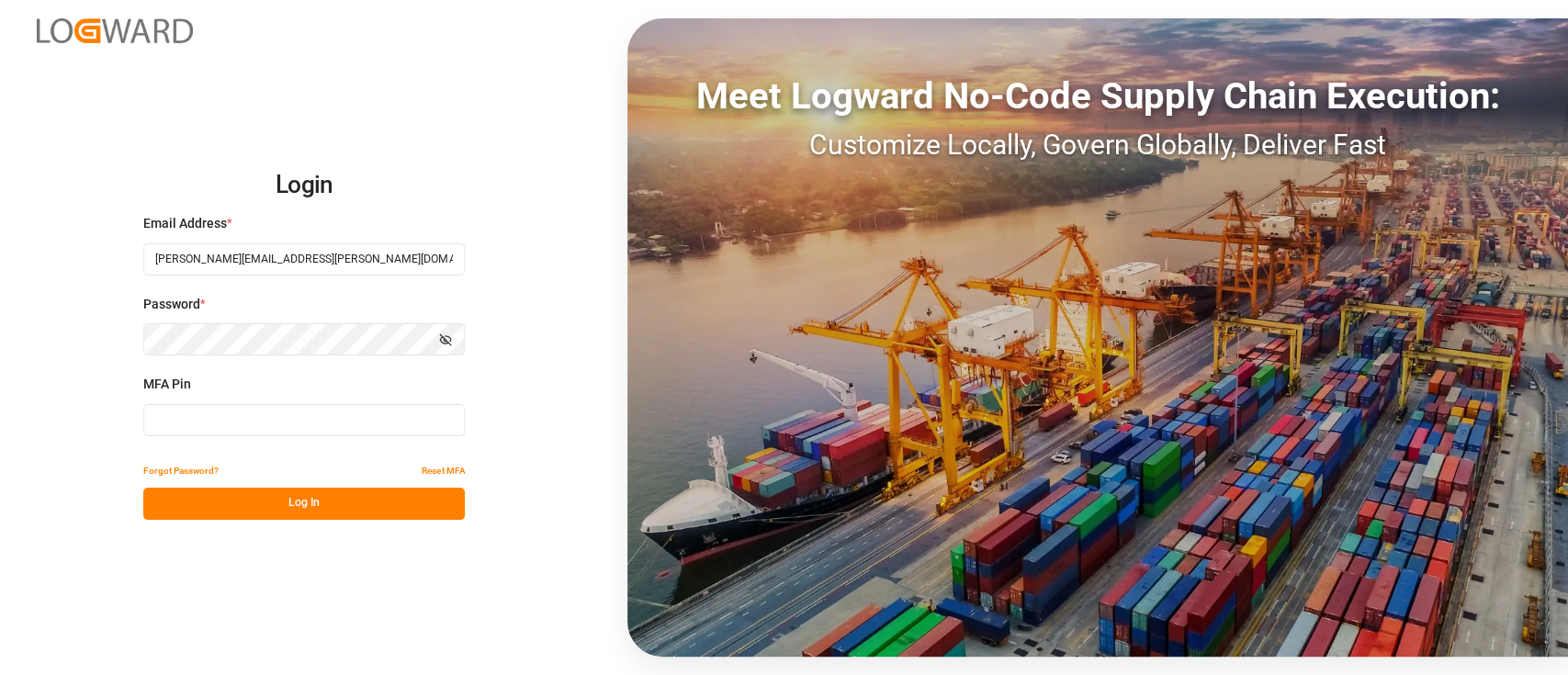
click at [360, 411] on input at bounding box center [303, 420] width 322 height 32
type input "576859"
click at [312, 502] on button "Log In" at bounding box center [303, 503] width 322 height 32
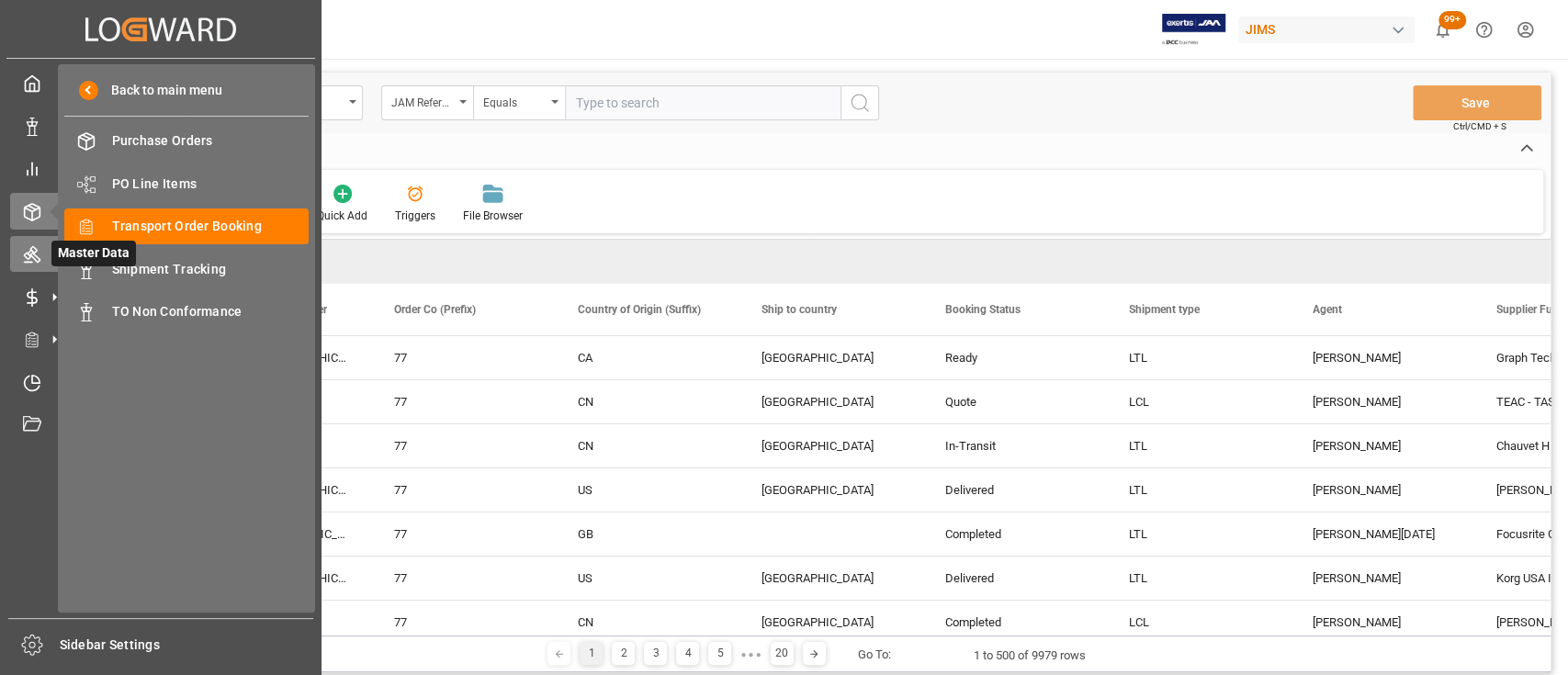
click at [42, 255] on div "Master Data Master Data" at bounding box center [160, 254] width 301 height 36
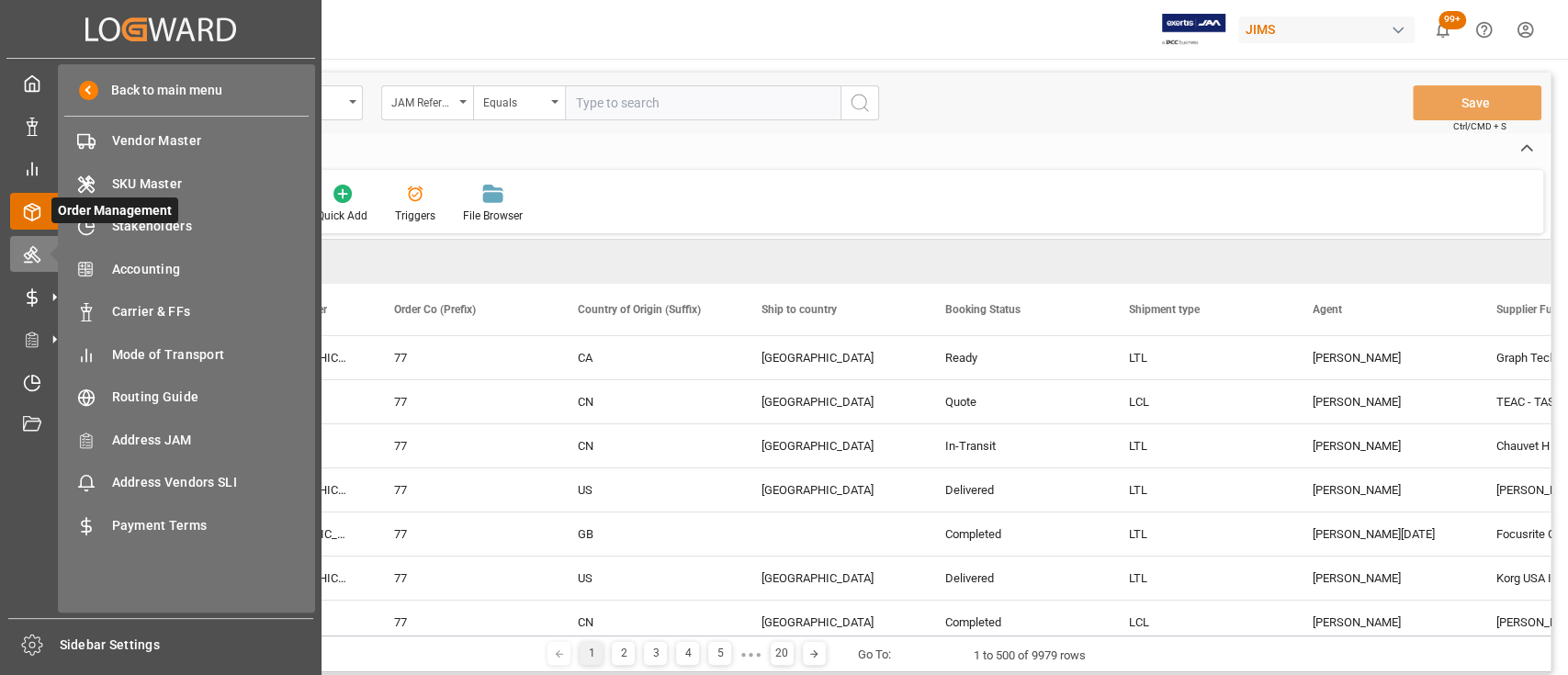
click at [43, 208] on div "Order Management Order Management" at bounding box center [160, 210] width 301 height 36
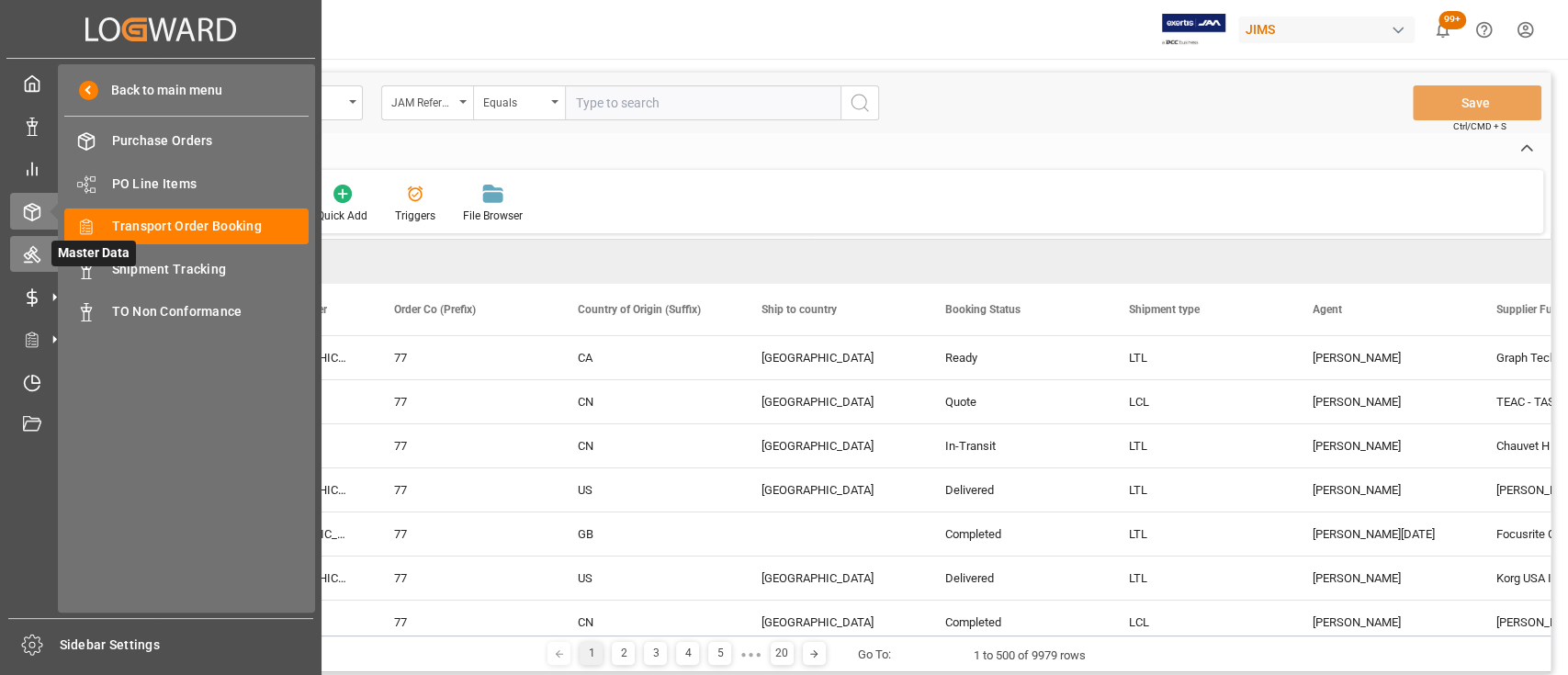
click at [46, 253] on icon at bounding box center [54, 254] width 19 height 19
click at [38, 246] on icon at bounding box center [32, 255] width 18 height 18
click at [149, 256] on div "Shipment Tracking Shipment Tracking" at bounding box center [186, 268] width 244 height 36
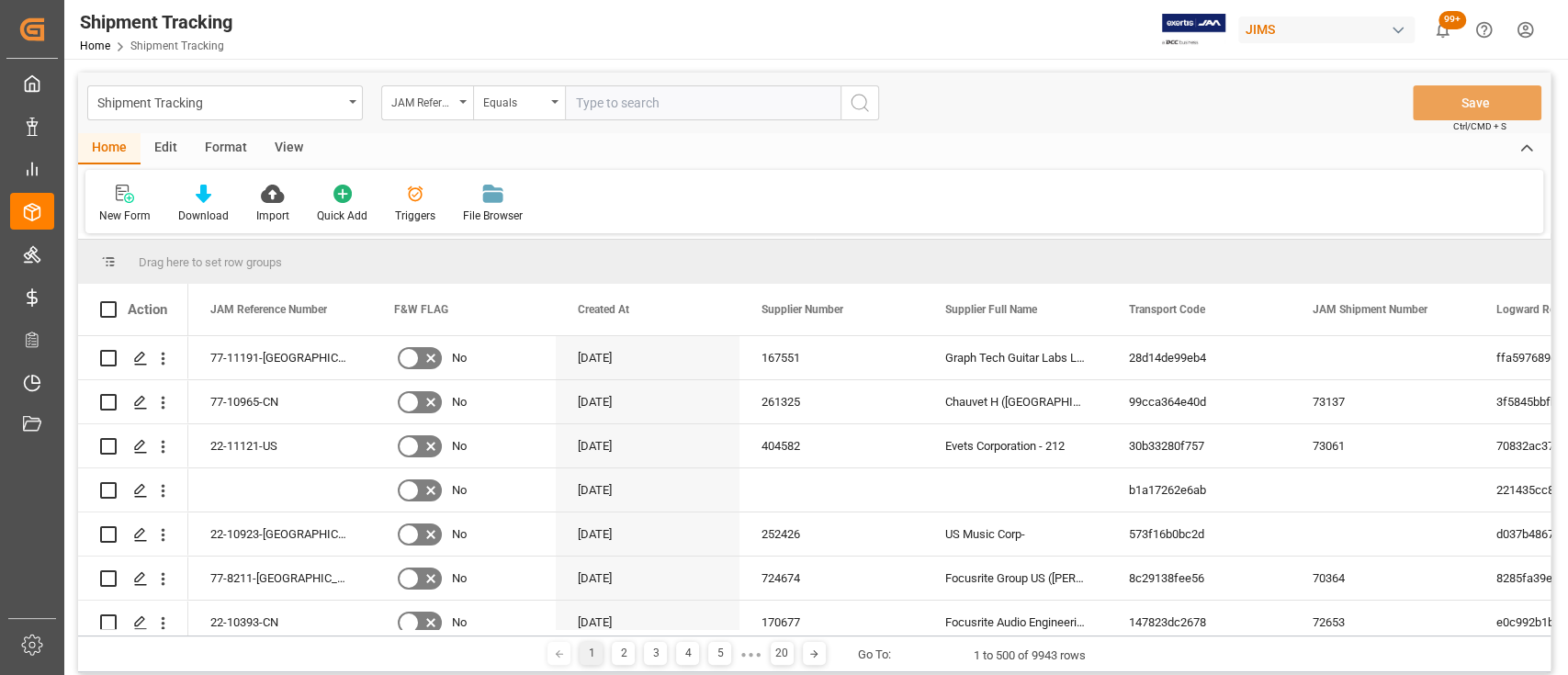
click at [685, 143] on div "Home Edit Format View" at bounding box center [814, 148] width 1472 height 31
click at [198, 194] on icon at bounding box center [203, 194] width 16 height 18
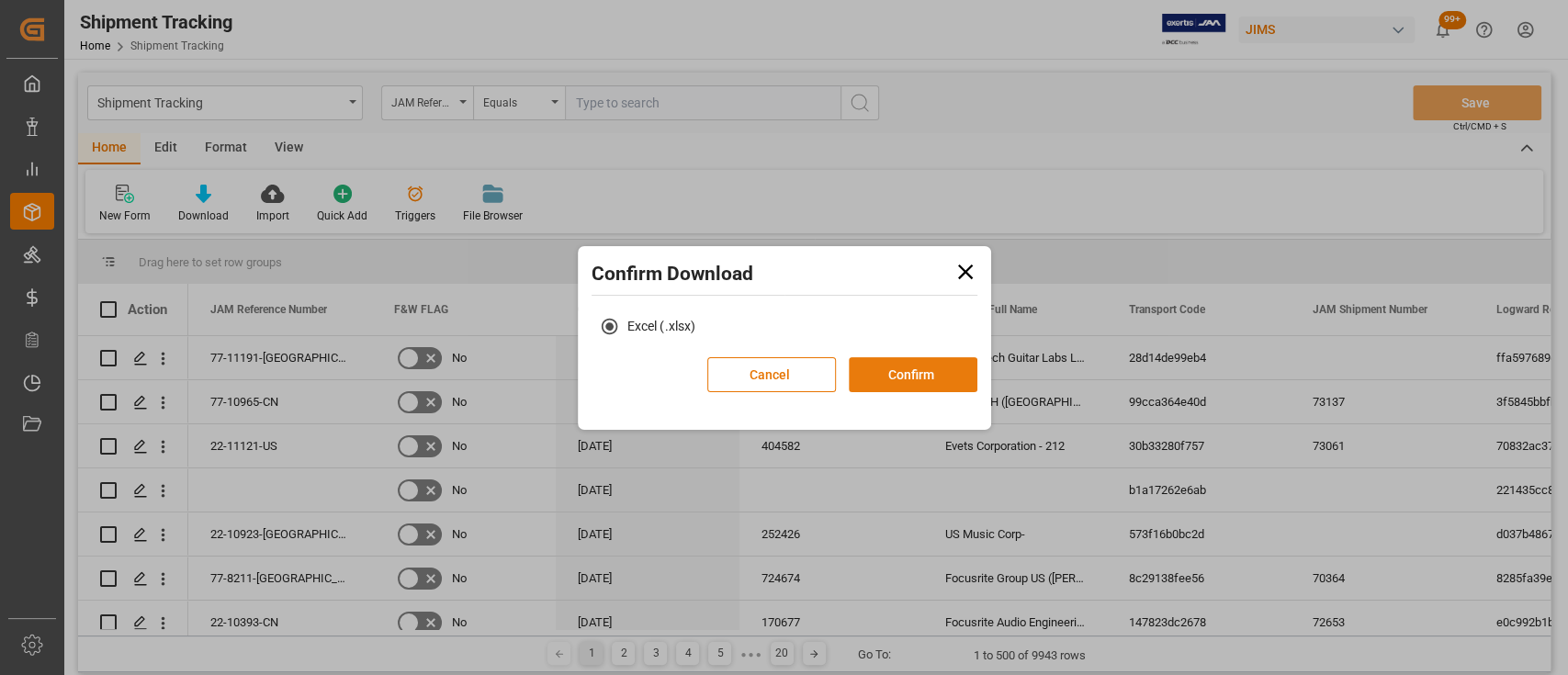
click at [911, 381] on button "Confirm" at bounding box center [913, 375] width 128 height 35
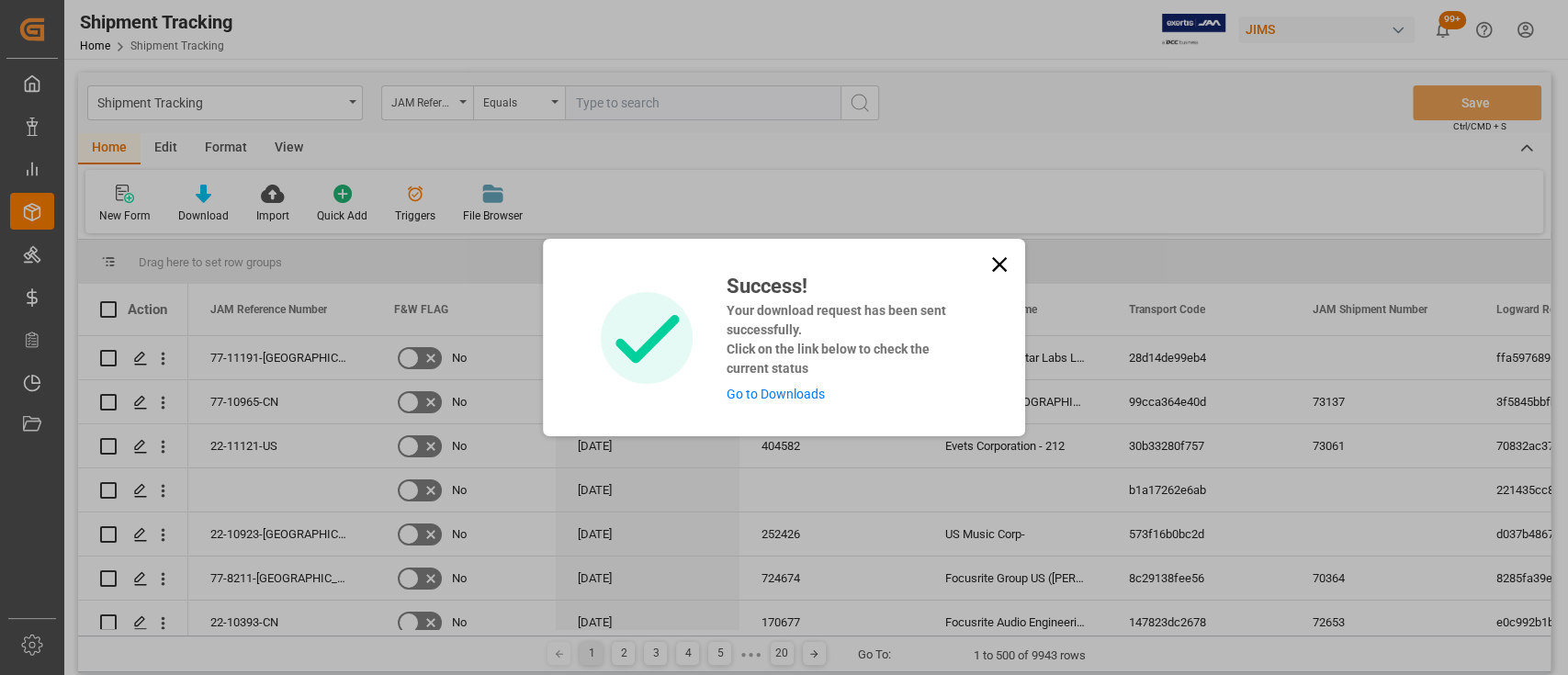
click at [796, 394] on link "Go to Downloads" at bounding box center [774, 394] width 99 height 15
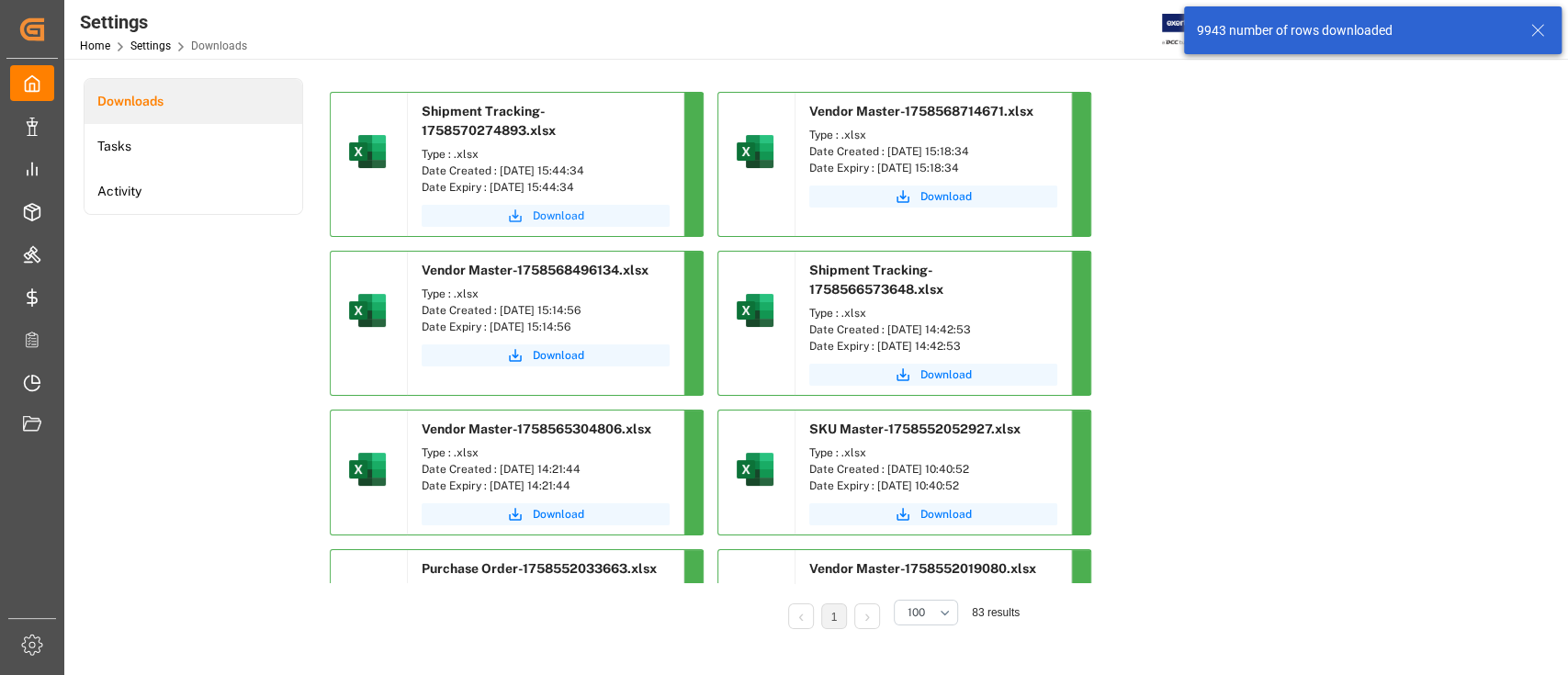
click at [555, 210] on span "Download" at bounding box center [559, 216] width 52 height 17
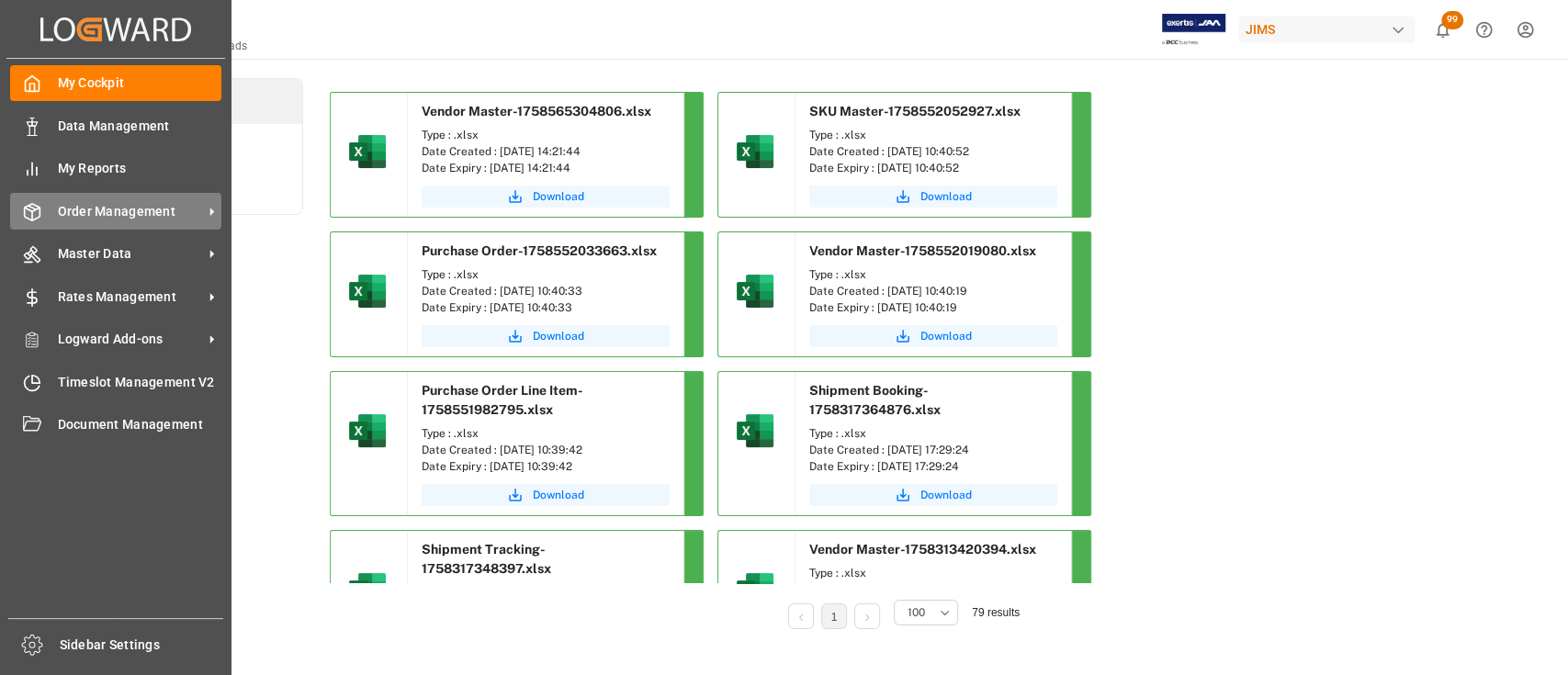
click at [102, 209] on span "Order Management" at bounding box center [130, 211] width 145 height 19
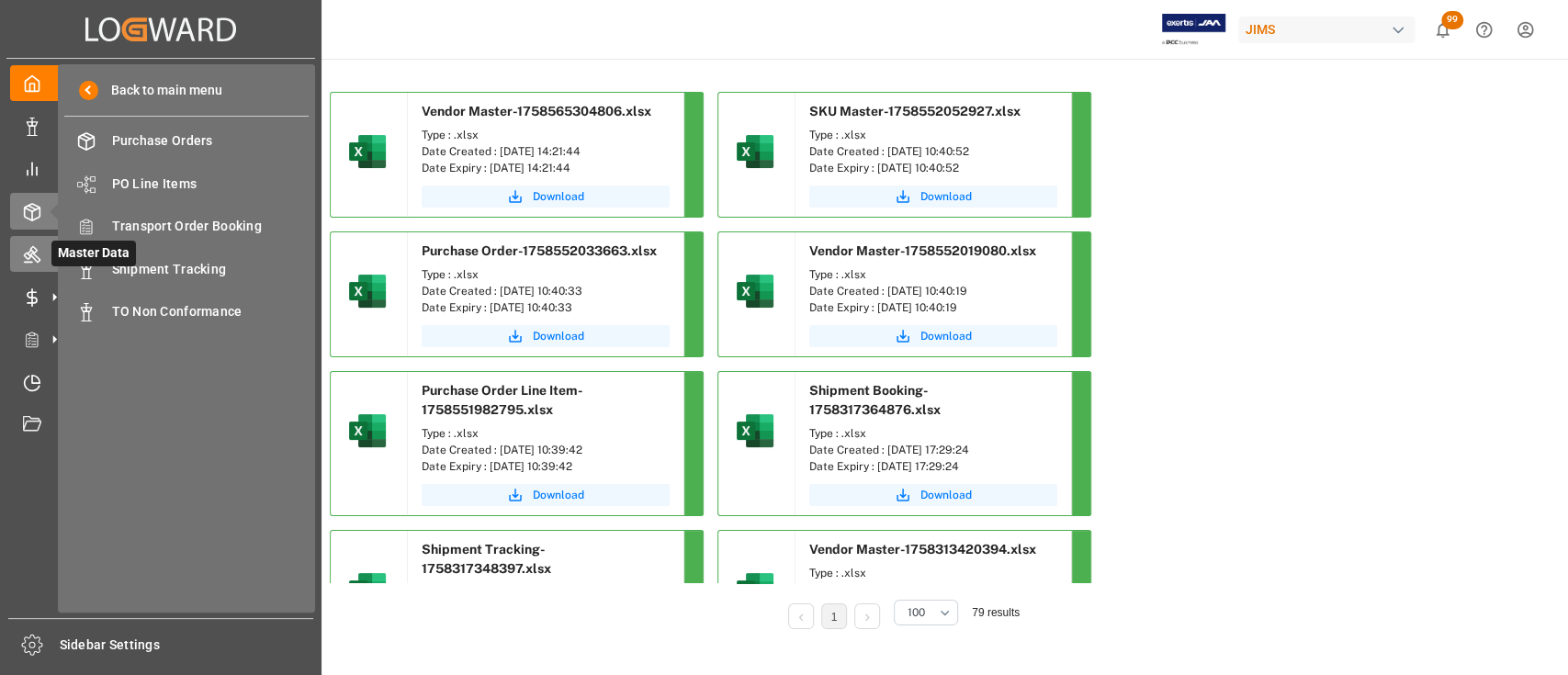
click at [33, 256] on icon at bounding box center [32, 255] width 18 height 18
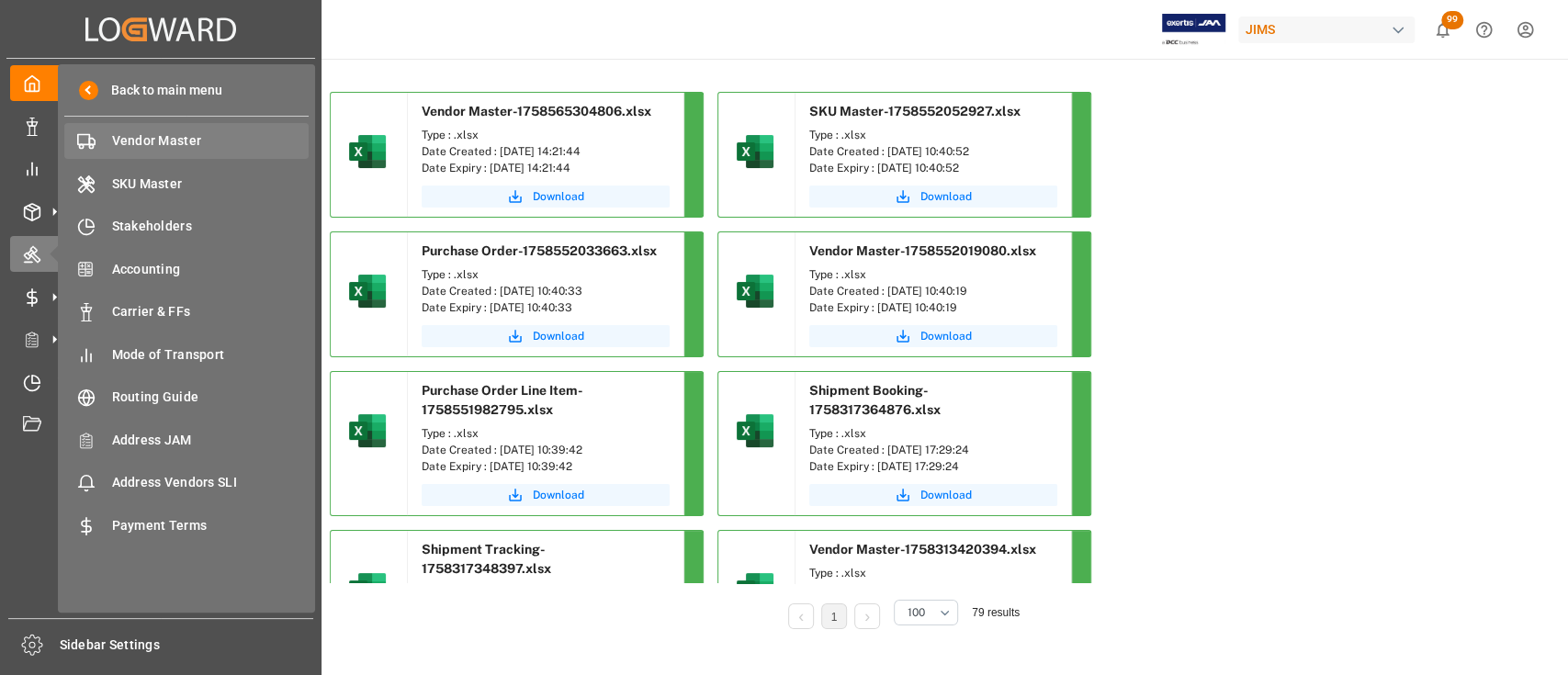
click at [147, 148] on span "Vendor Master" at bounding box center [211, 140] width 197 height 19
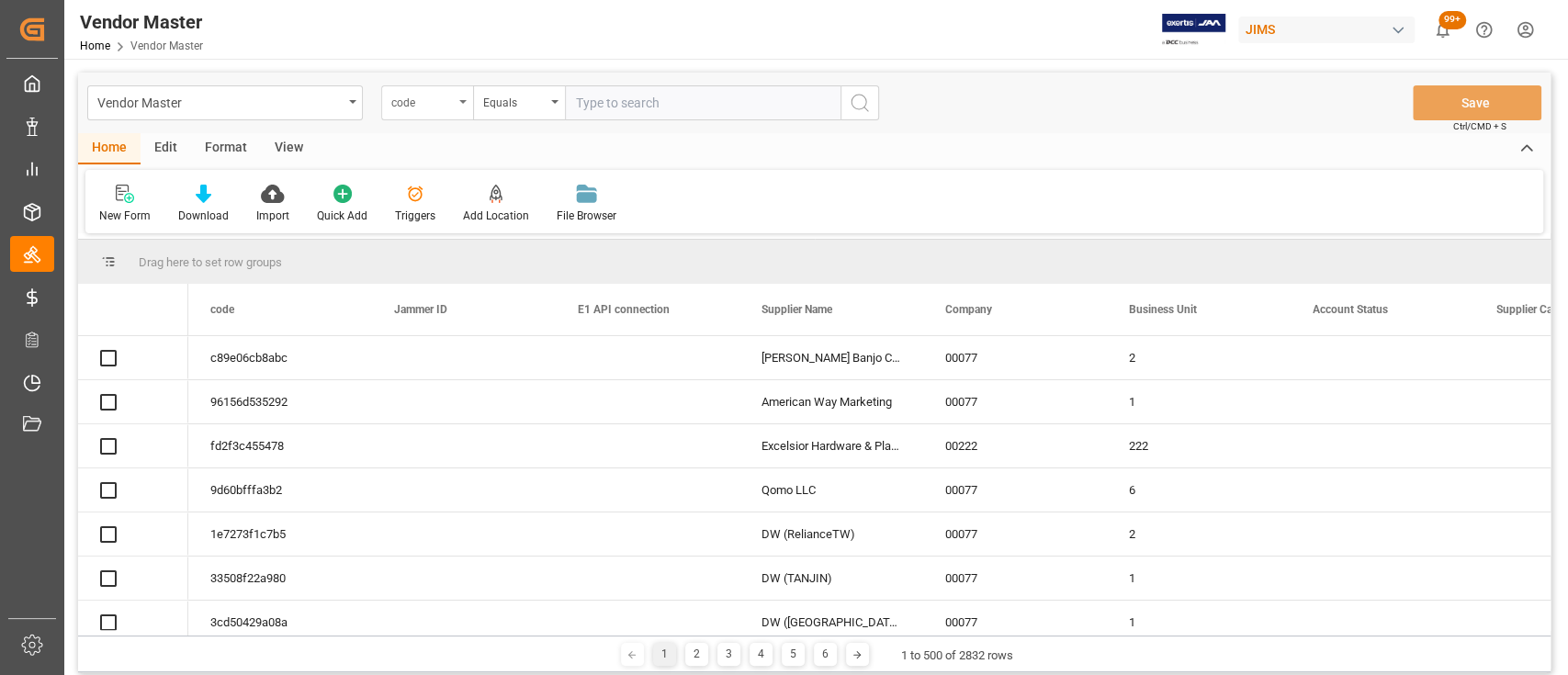
click at [430, 95] on div "code" at bounding box center [422, 101] width 63 height 21
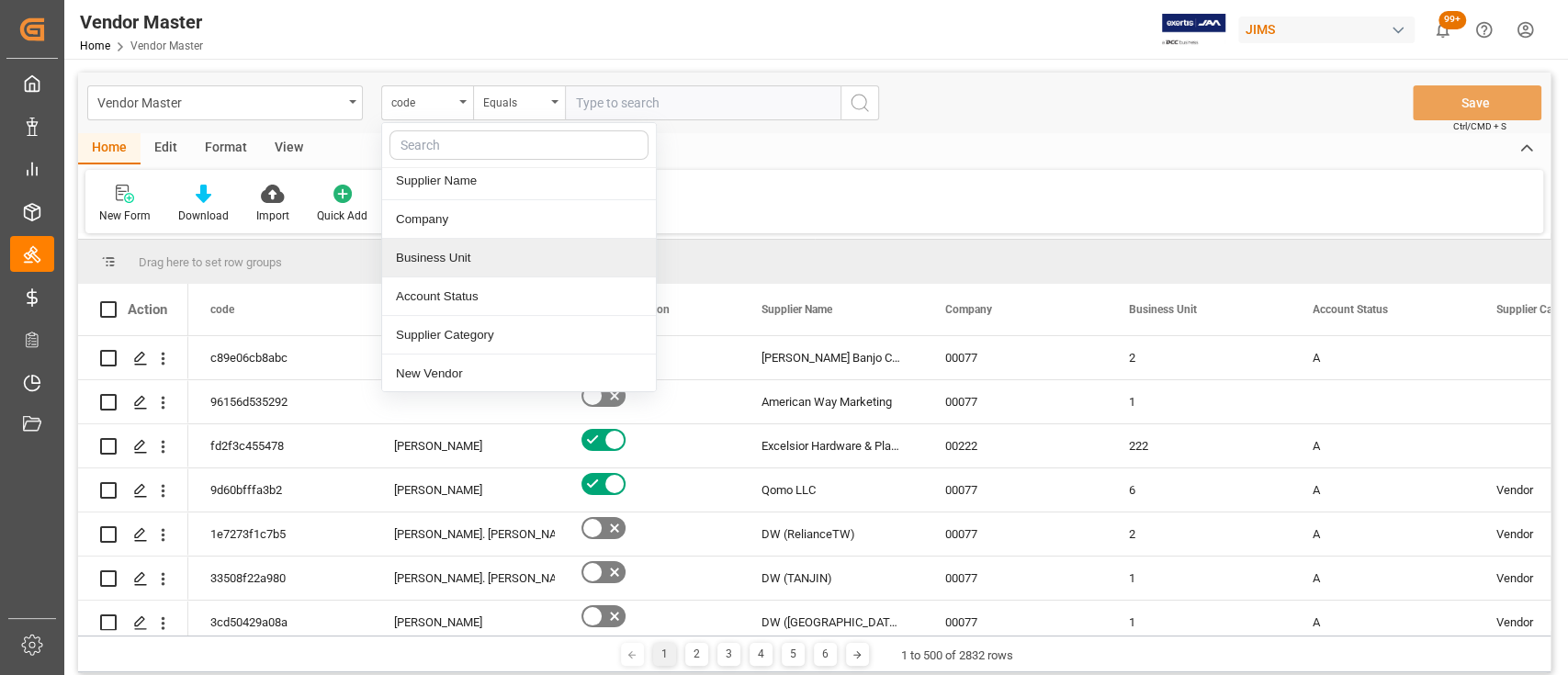
scroll to position [244, 0]
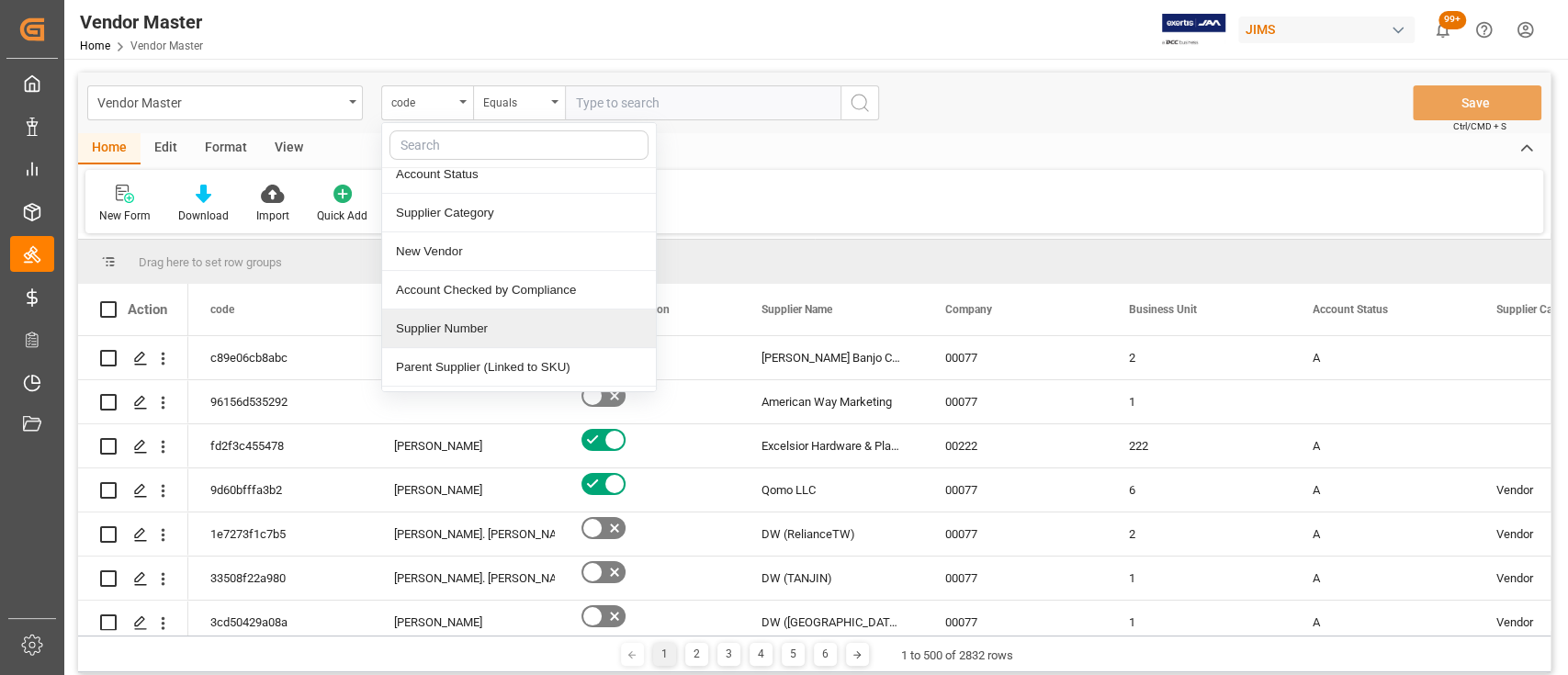
click at [470, 336] on div "Supplier Number" at bounding box center [518, 329] width 274 height 39
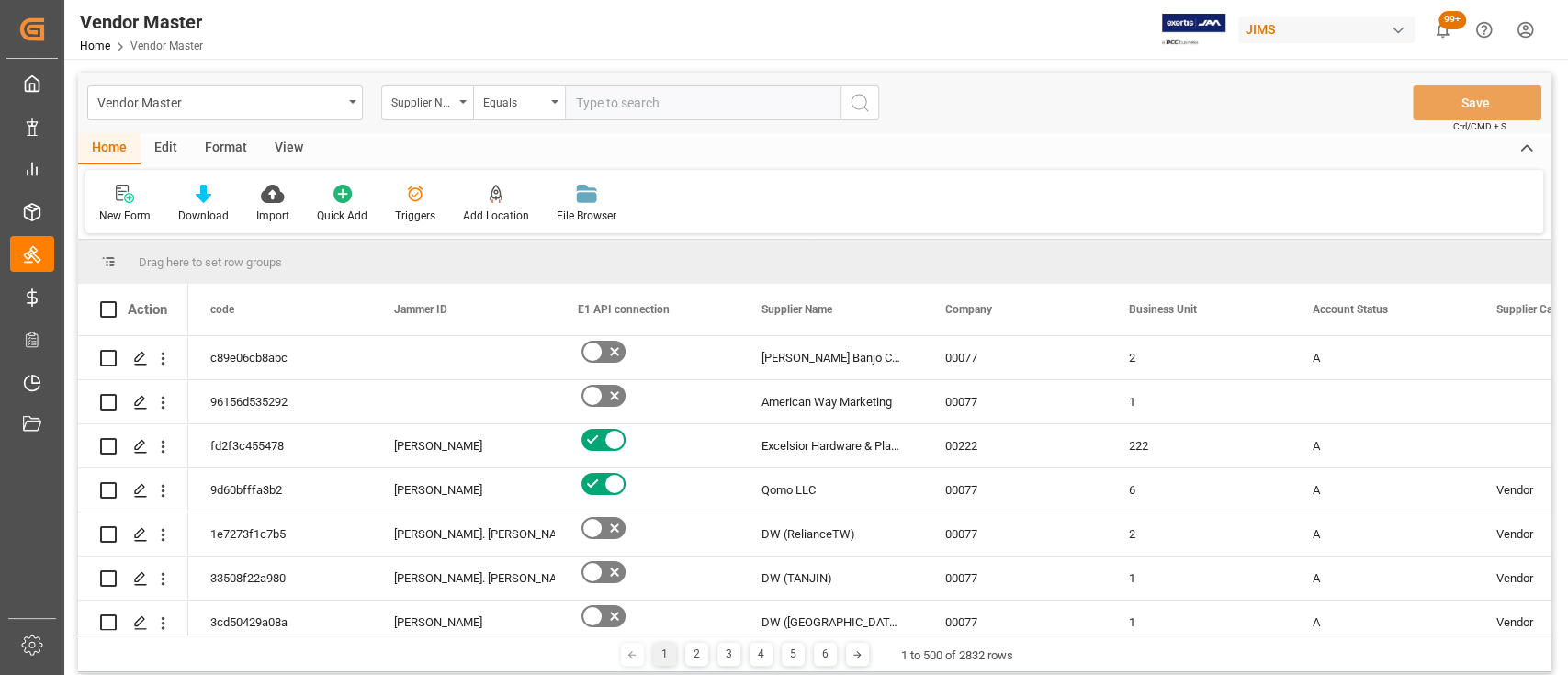
click at [650, 108] on input "text" at bounding box center [702, 103] width 276 height 35
paste input "748940"
type input "748940"
click at [858, 104] on icon "search button" at bounding box center [860, 103] width 22 height 22
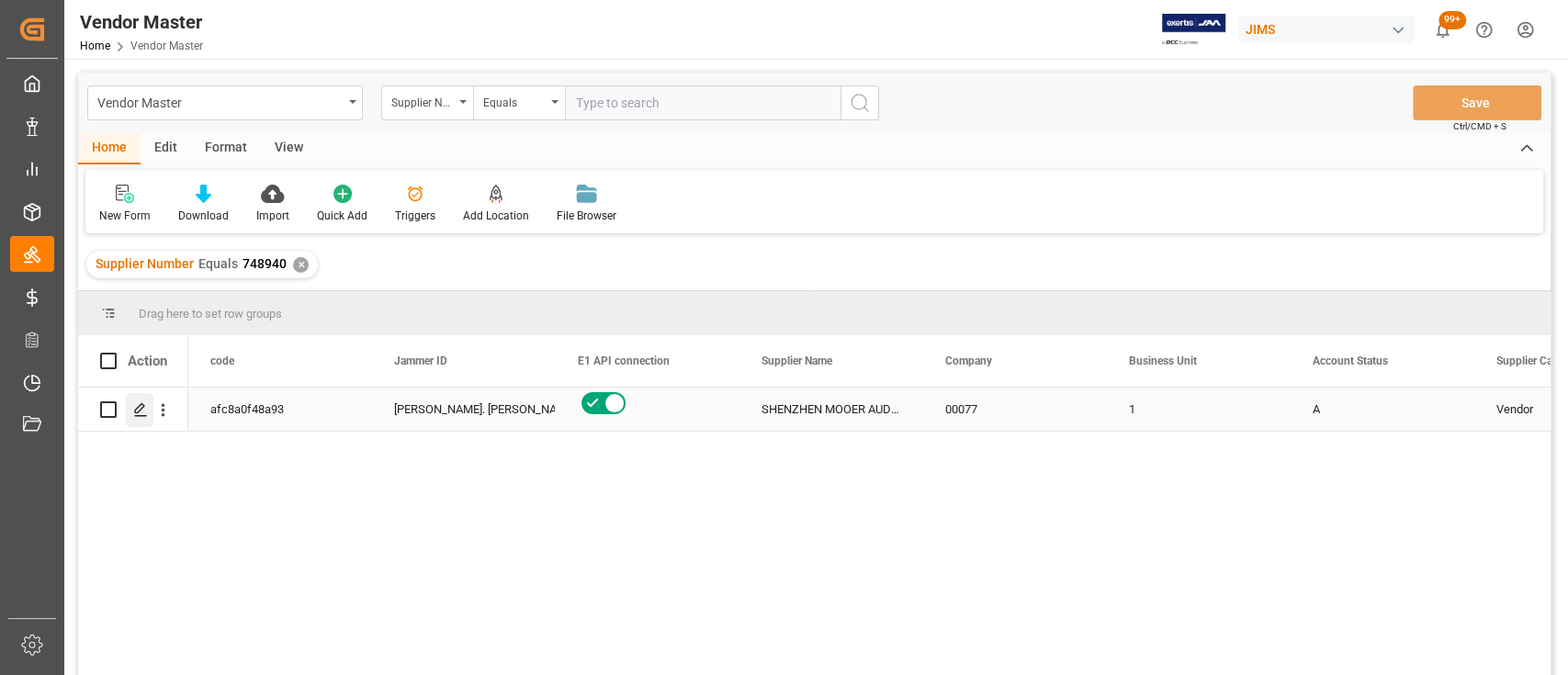
click at [147, 414] on icon "Press SPACE to select this row." at bounding box center [140, 409] width 15 height 15
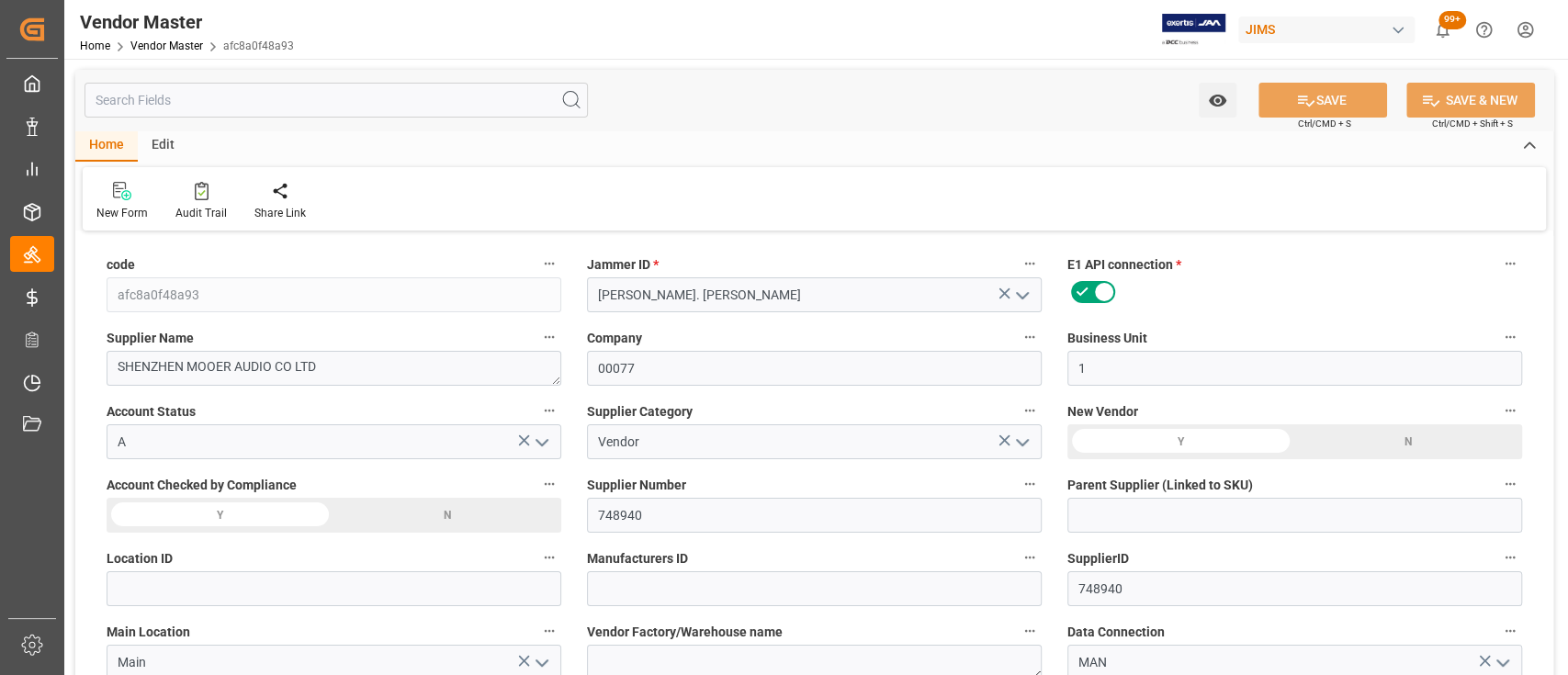
type input "10-12-2023 13:13"
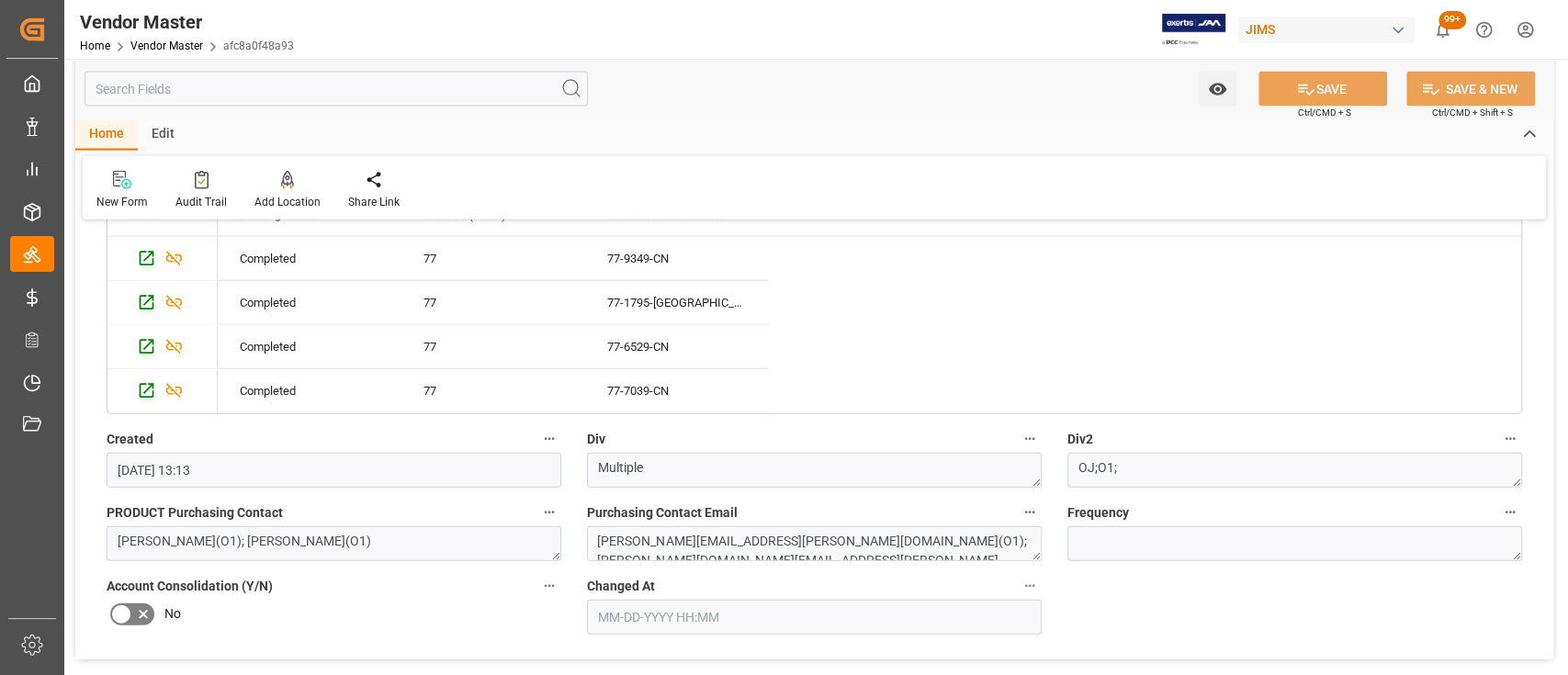
scroll to position [2940, 0]
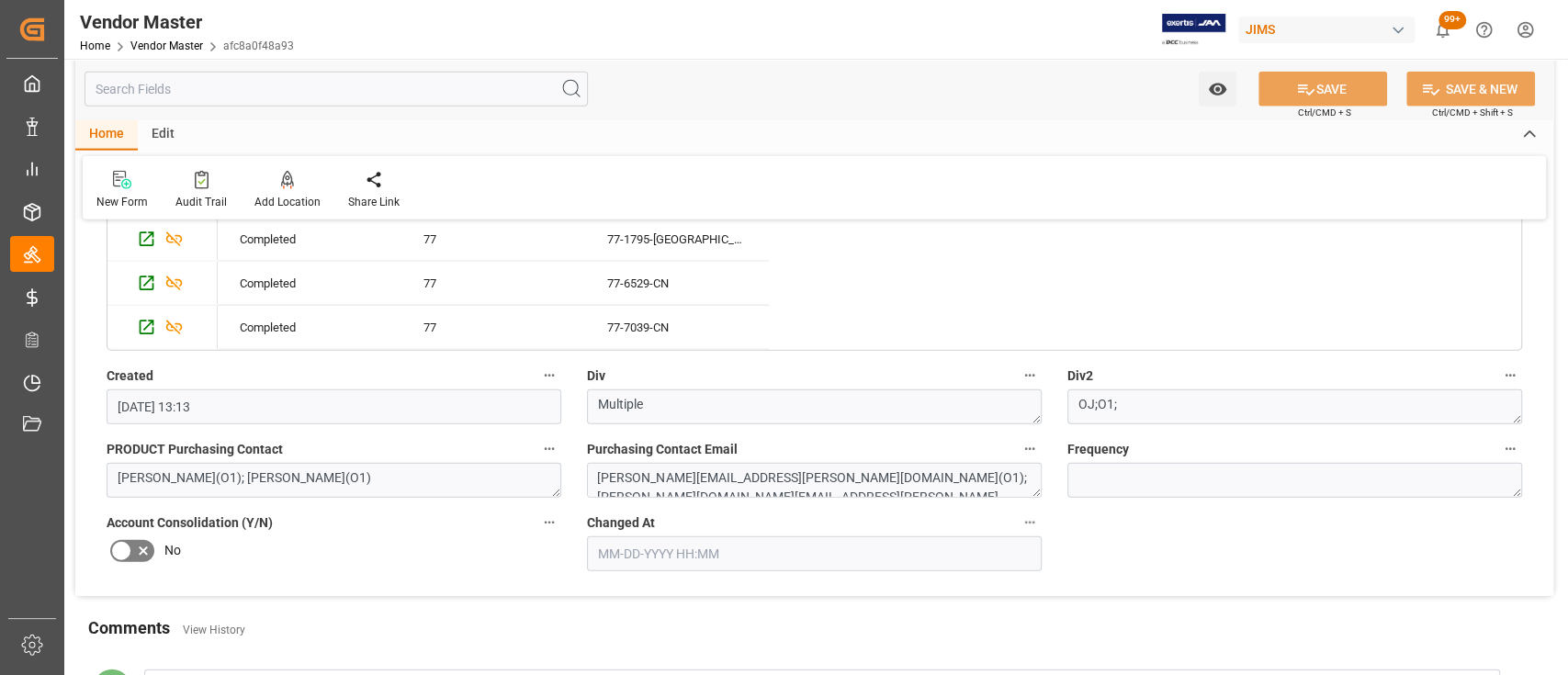
type input "TT P.I.A."
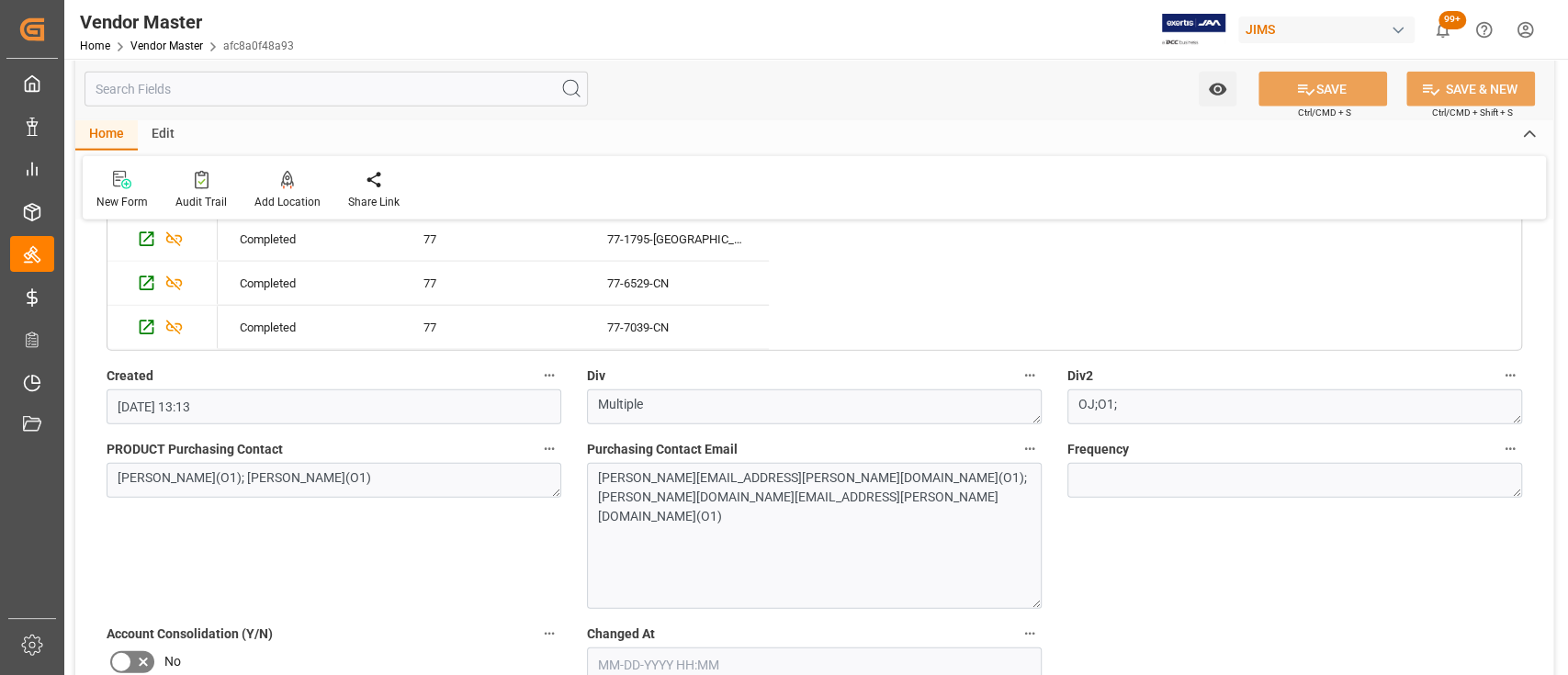
drag, startPoint x: 1035, startPoint y: 492, endPoint x: 1033, endPoint y: 605, distance: 113.0
click at [1033, 605] on textarea "john.saladino@jamindustries.com(O1); jessica.ashmore@eriksonmusic.com(O1)" at bounding box center [814, 536] width 454 height 146
drag, startPoint x: 553, startPoint y: 488, endPoint x: 547, endPoint y: 548, distance: 60.3
click at [547, 548] on textarea "John Saladino(O1); Jessica Ashmore(O1)" at bounding box center [334, 510] width 454 height 94
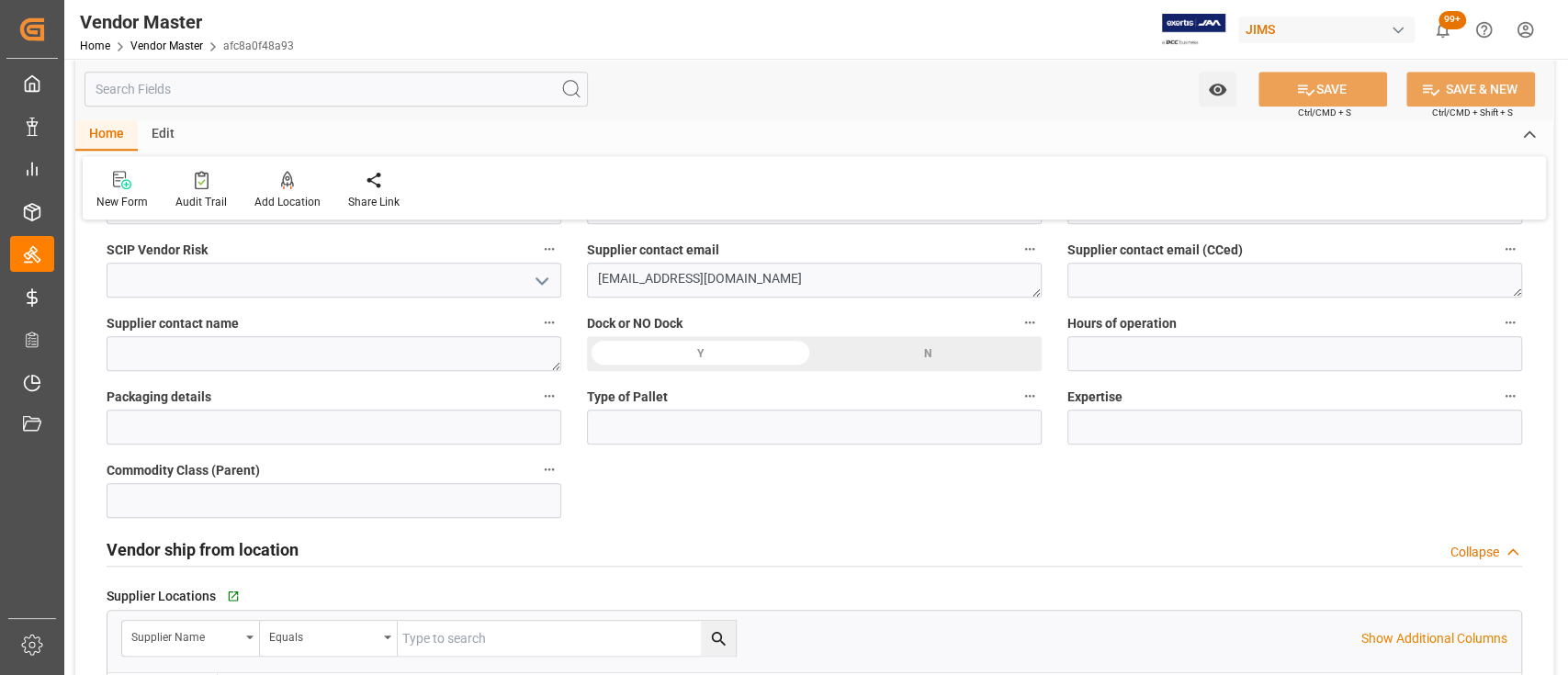
scroll to position [979, 0]
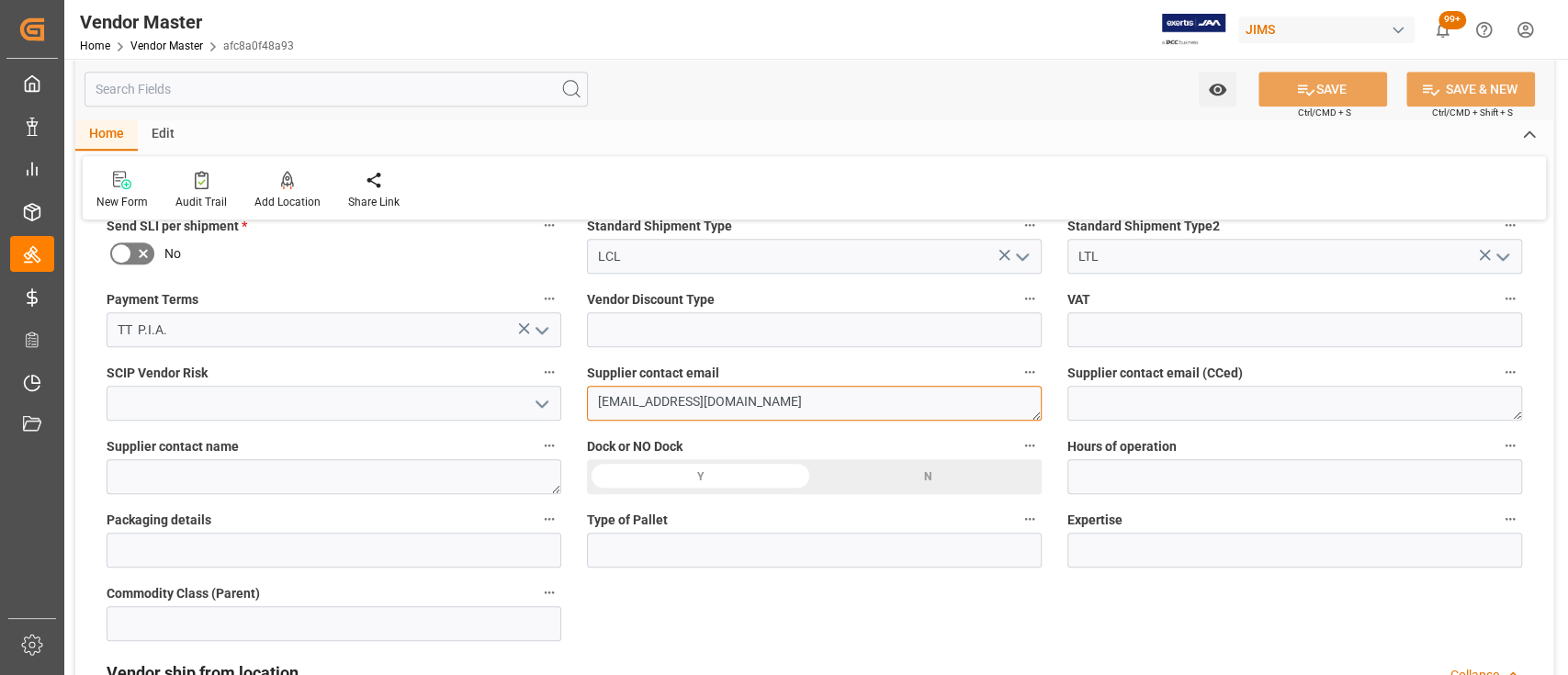
click at [798, 402] on textarea "sales01@mooeraudio.com" at bounding box center [814, 403] width 454 height 35
drag, startPoint x: 798, startPoint y: 403, endPoint x: 442, endPoint y: 371, distance: 357.4
paste textarea "felix"
type textarea "felix@mooeraudio.com"
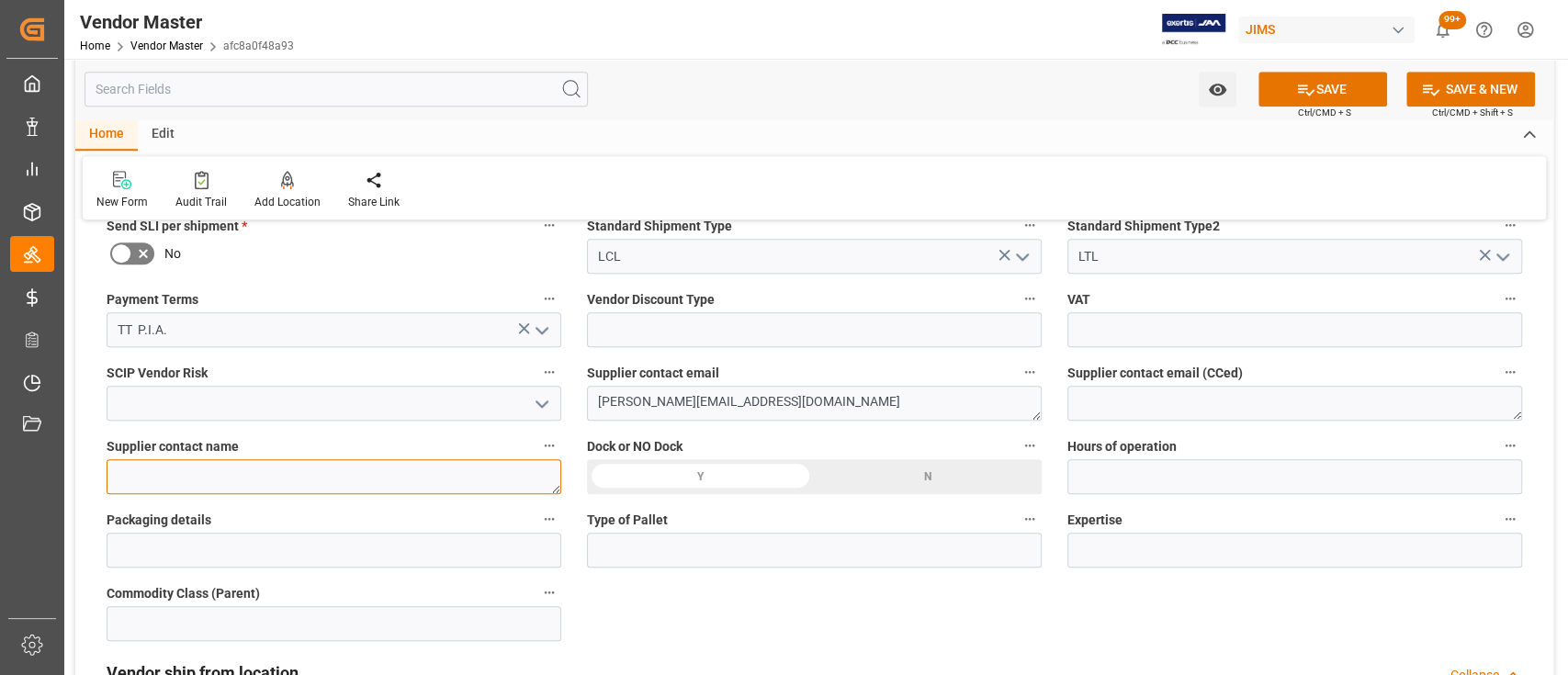
click at [270, 472] on textarea at bounding box center [334, 477] width 454 height 35
type textarea "Felix"
click at [1330, 85] on button "SAVE" at bounding box center [1322, 89] width 128 height 35
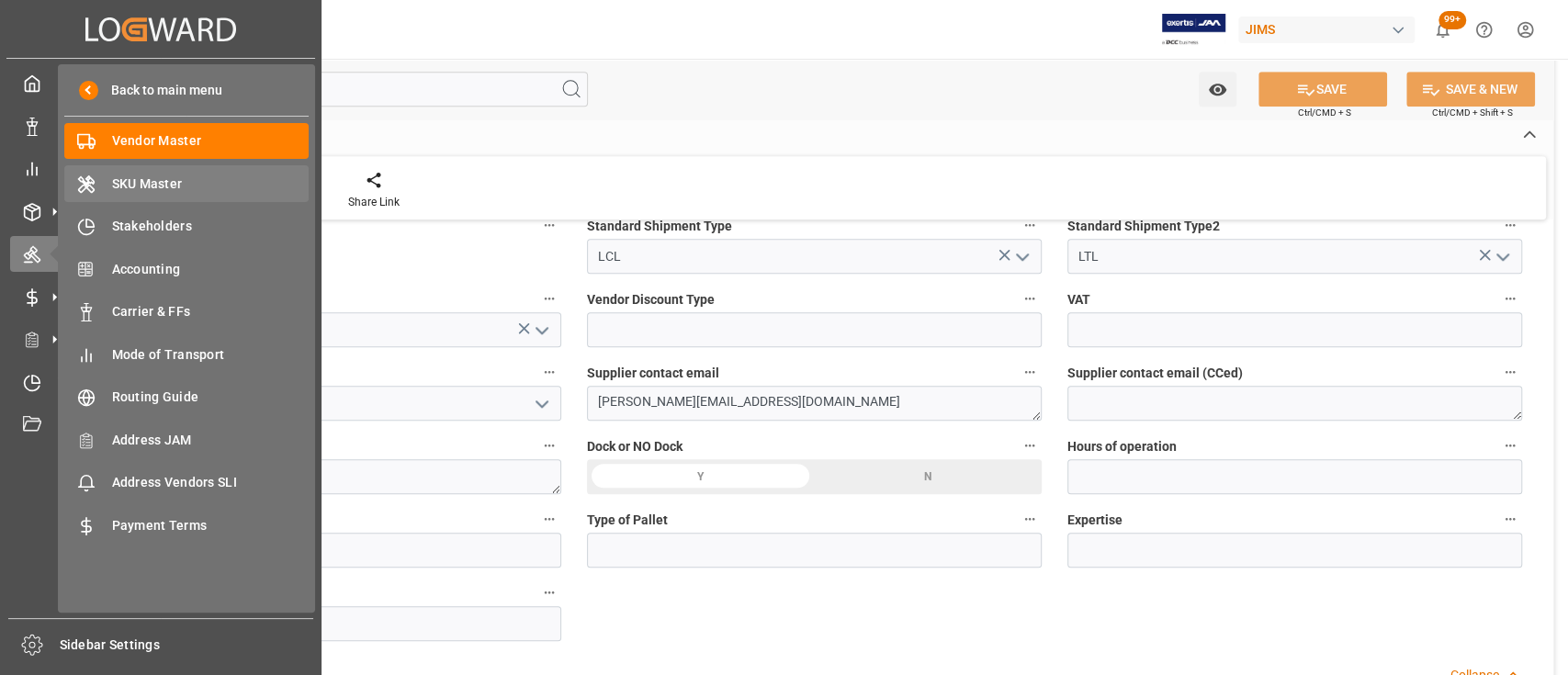
click at [152, 183] on span "SKU Master" at bounding box center [211, 184] width 197 height 19
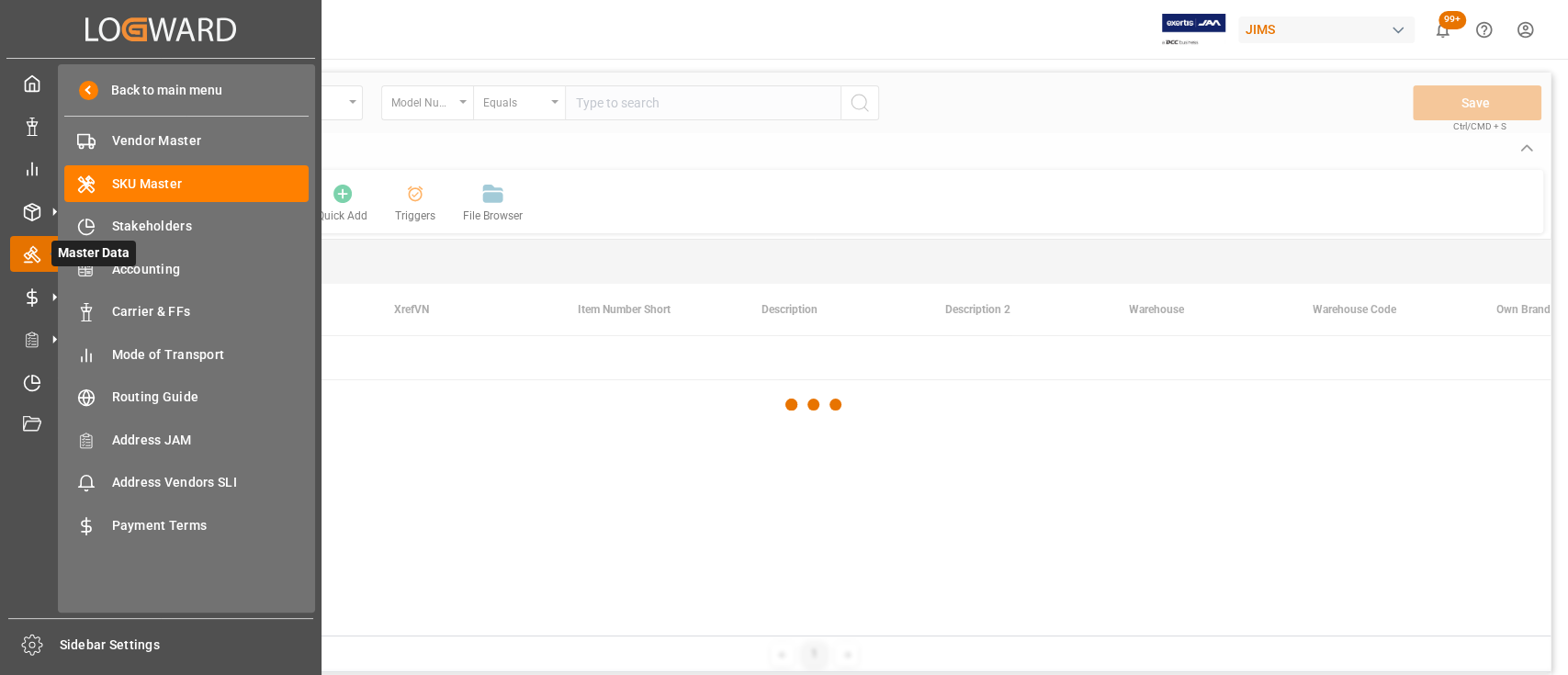
click at [22, 243] on div "Master Data Master Data" at bounding box center [160, 254] width 301 height 36
click at [156, 131] on span "Vendor Master" at bounding box center [211, 140] width 197 height 19
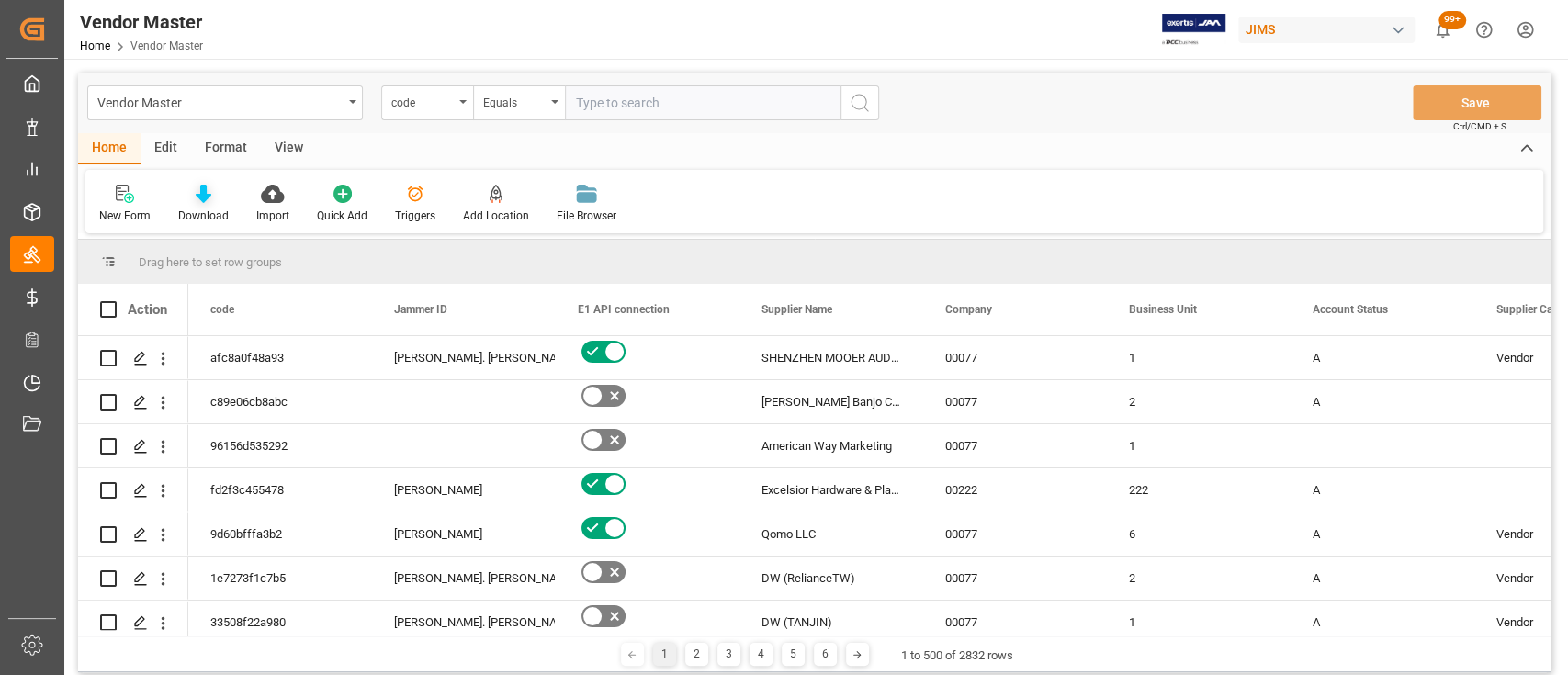
click at [199, 193] on icon at bounding box center [203, 194] width 16 height 18
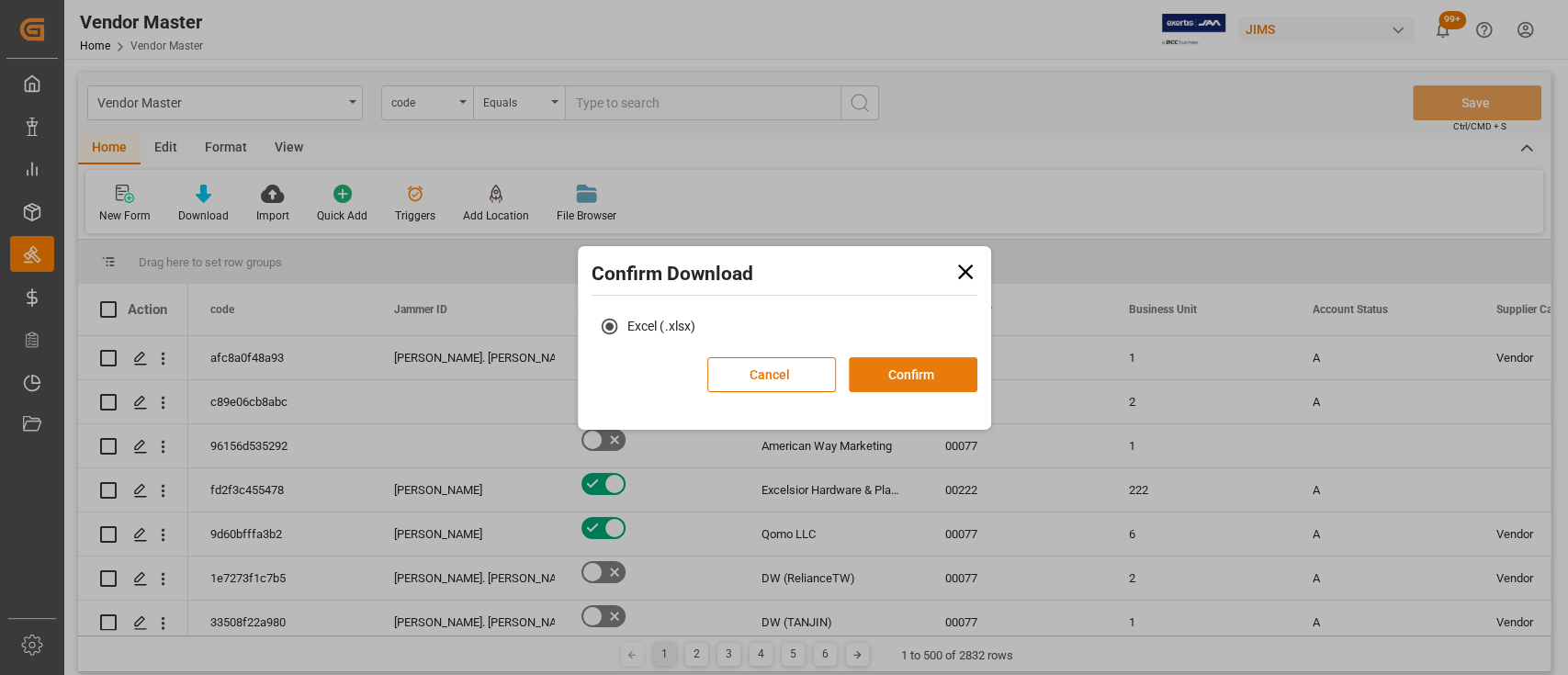
click at [896, 379] on button "Confirm" at bounding box center [913, 375] width 128 height 35
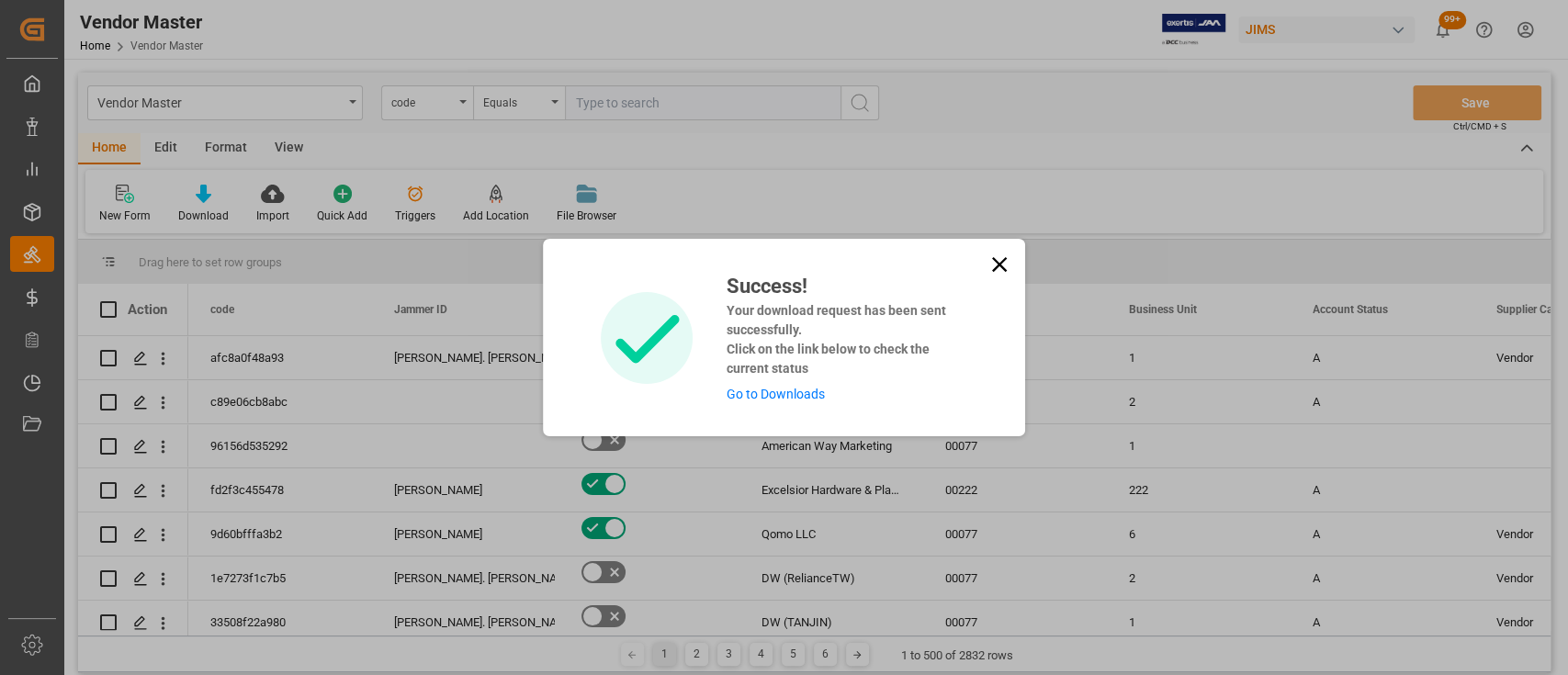
click at [782, 398] on link "Go to Downloads" at bounding box center [774, 394] width 99 height 15
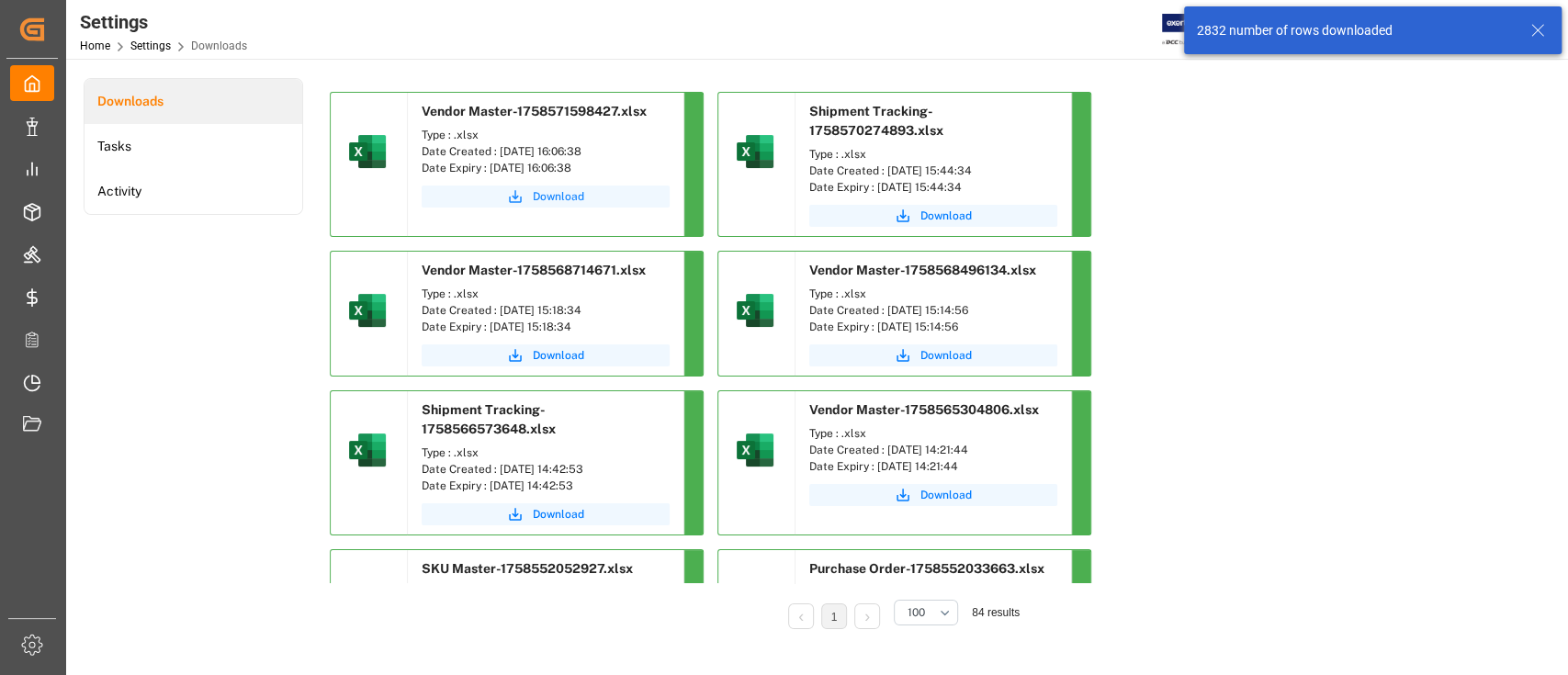
click at [548, 191] on span "Download" at bounding box center [559, 196] width 52 height 17
